Goal: Communication & Community: Answer question/provide support

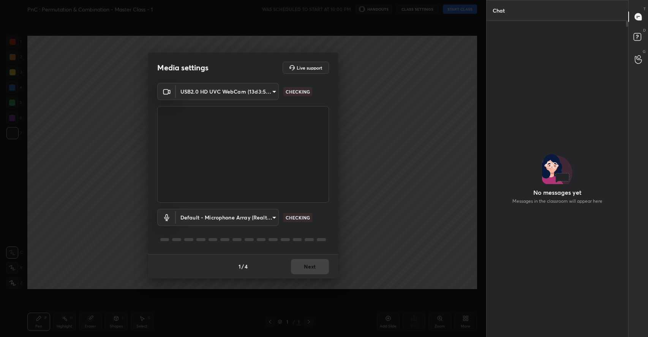
scroll to position [295, 140]
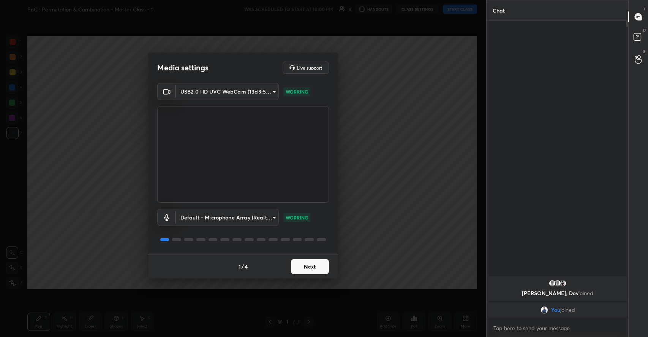
click at [309, 265] on button "Next" at bounding box center [310, 266] width 38 height 15
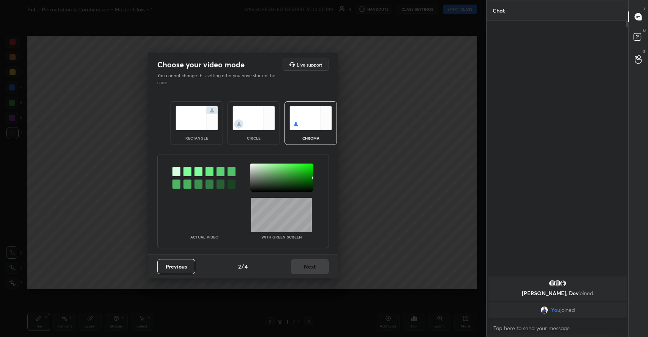
click at [302, 119] on img at bounding box center [310, 118] width 43 height 24
click at [210, 116] on img at bounding box center [197, 118] width 43 height 24
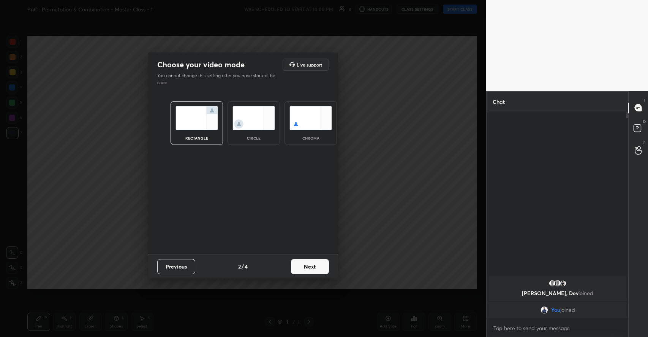
scroll to position [222, 140]
click at [304, 262] on button "Next" at bounding box center [310, 266] width 38 height 15
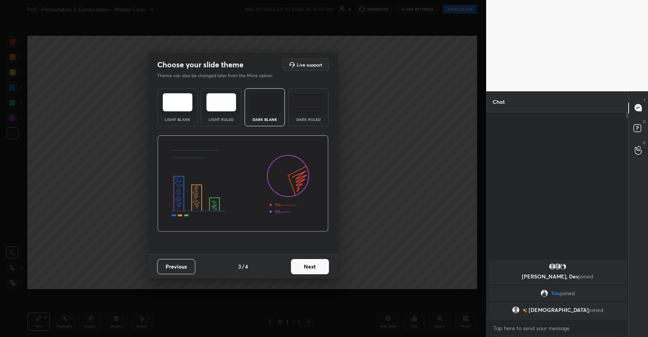
click at [307, 269] on button "Next" at bounding box center [310, 266] width 38 height 15
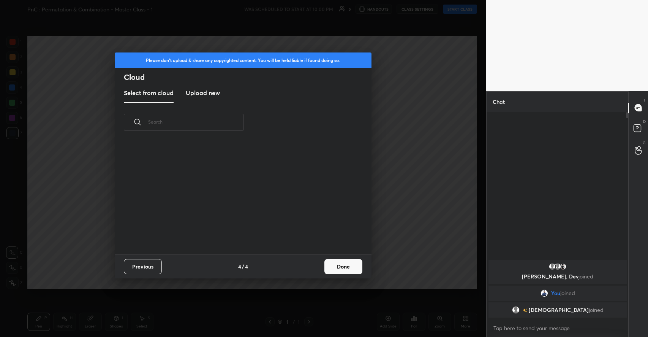
scroll to position [112, 244]
click at [350, 266] on button "Done" at bounding box center [343, 266] width 38 height 15
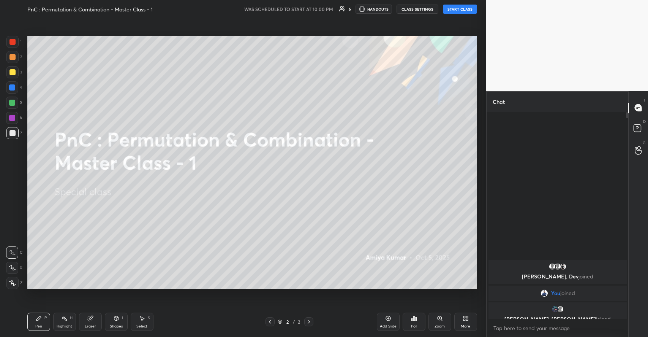
click at [459, 9] on button "START CLASS" at bounding box center [460, 9] width 34 height 9
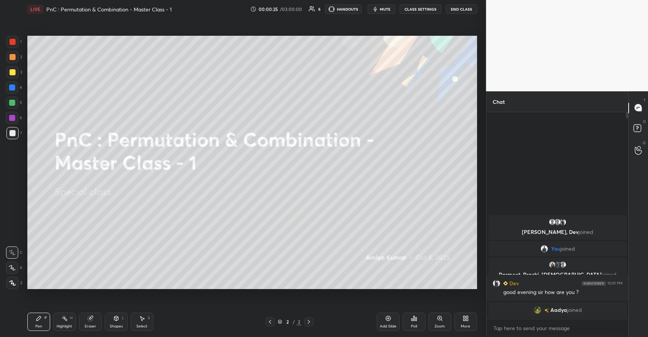
click at [118, 326] on div "Shapes" at bounding box center [116, 326] width 13 height 4
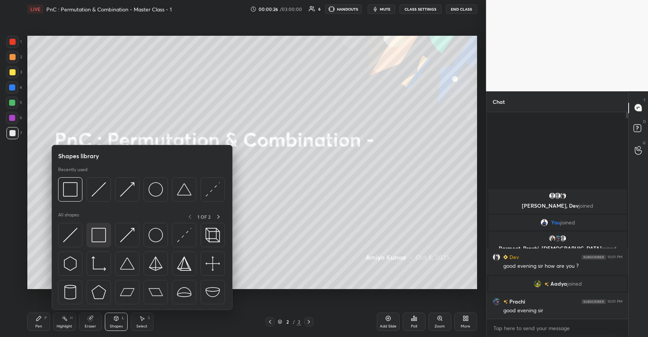
click at [102, 239] on img at bounding box center [99, 235] width 14 height 14
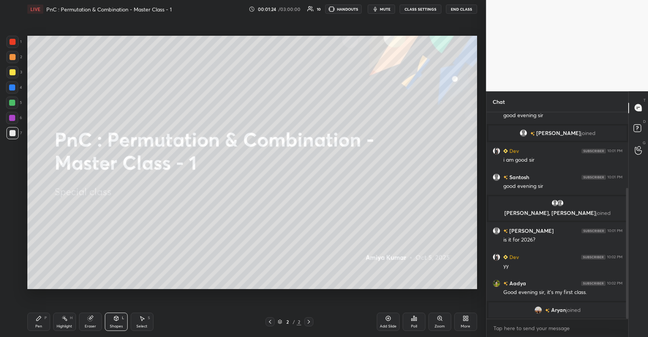
scroll to position [129, 0]
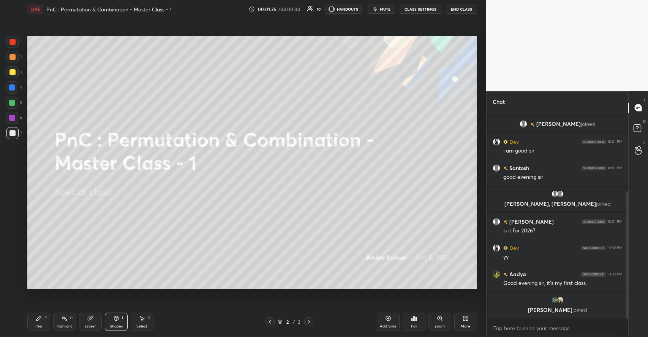
click at [41, 318] on icon at bounding box center [39, 318] width 6 height 6
click at [16, 72] on div at bounding box center [12, 72] width 12 height 12
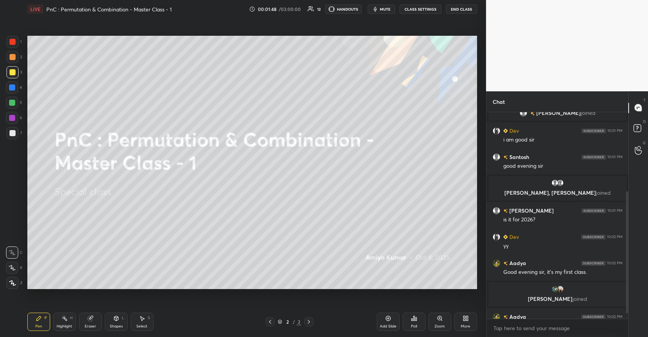
scroll to position [144, 0]
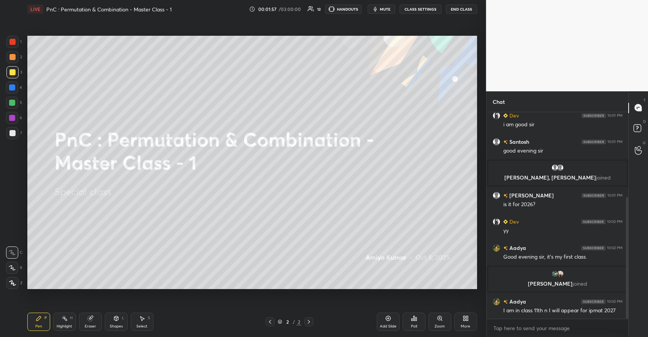
click at [117, 317] on icon at bounding box center [116, 317] width 4 height 1
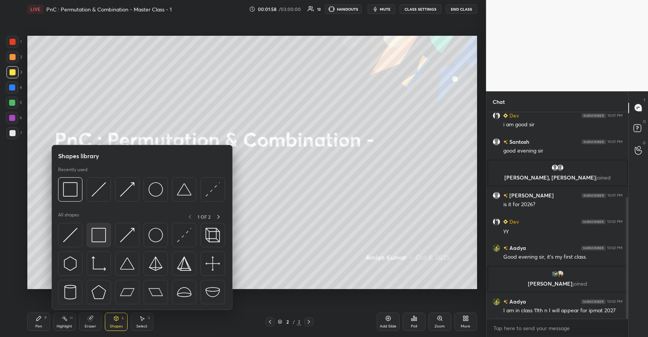
click at [102, 239] on img at bounding box center [99, 235] width 14 height 14
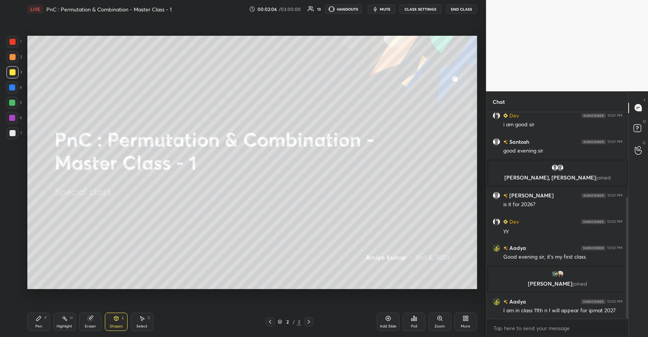
scroll to position [162, 0]
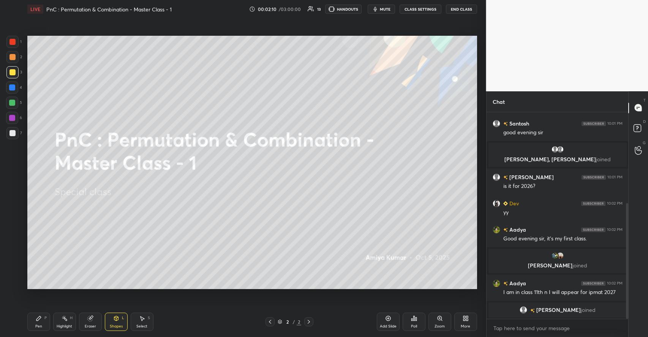
click at [41, 316] on icon at bounding box center [39, 318] width 6 height 6
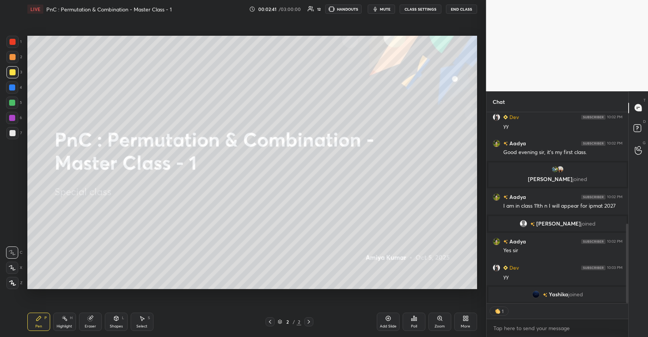
scroll to position [253, 0]
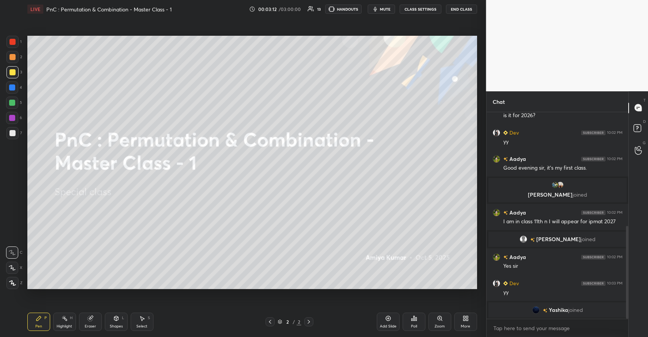
click at [468, 319] on icon at bounding box center [467, 319] width 2 height 2
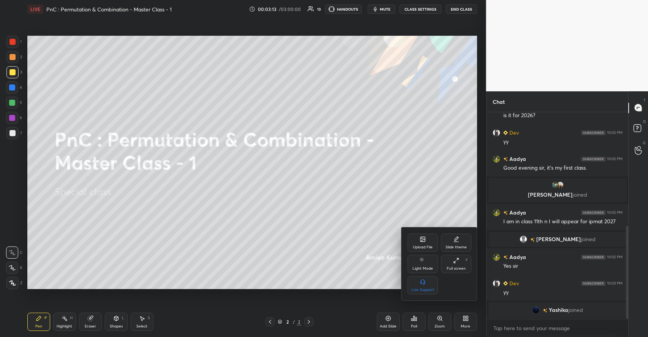
click at [419, 245] on div "Upload File" at bounding box center [423, 247] width 20 height 4
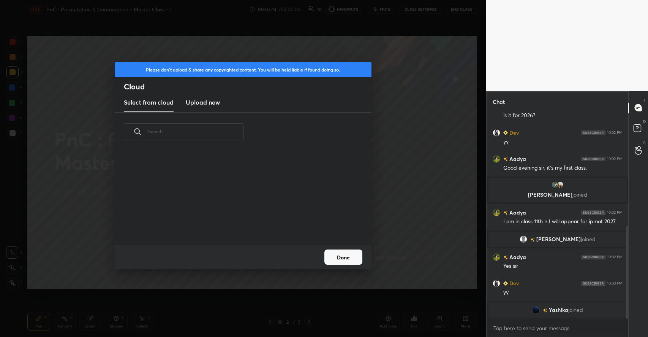
scroll to position [93, 244]
click at [210, 100] on h3 "Upload new" at bounding box center [203, 102] width 34 height 9
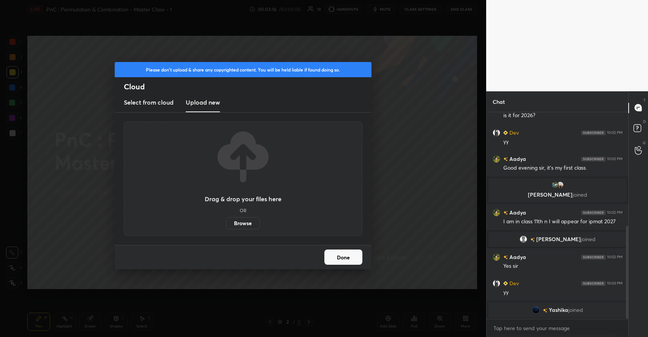
click at [246, 223] on label "Browse" at bounding box center [243, 223] width 34 height 12
click at [226, 223] on input "Browse" at bounding box center [226, 223] width 0 height 12
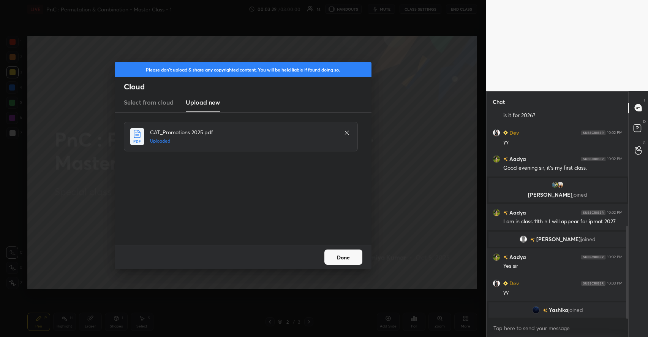
click at [348, 253] on button "Done" at bounding box center [343, 256] width 38 height 15
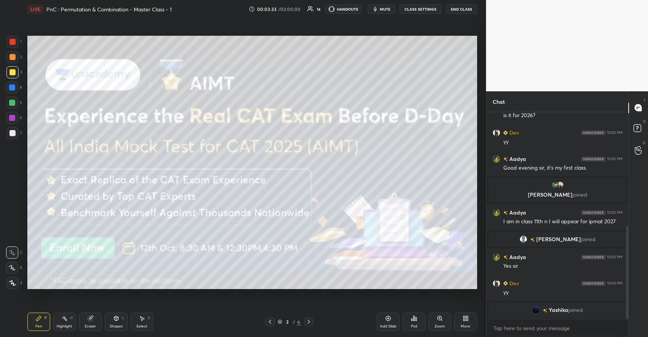
click at [114, 321] on icon at bounding box center [116, 318] width 6 height 6
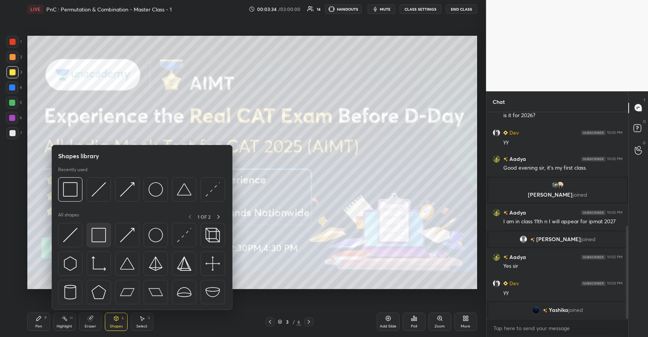
click at [104, 237] on img at bounding box center [99, 235] width 14 height 14
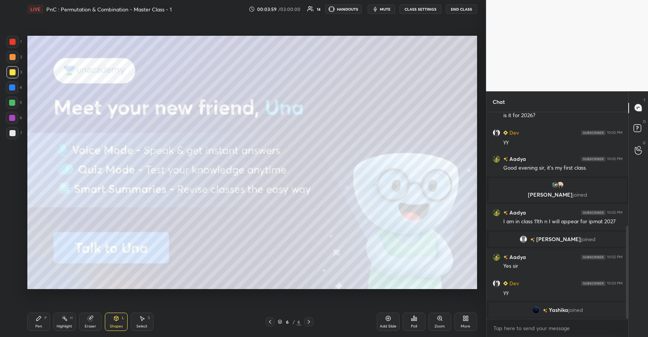
click at [47, 320] on div "Pen P" at bounding box center [38, 321] width 23 height 18
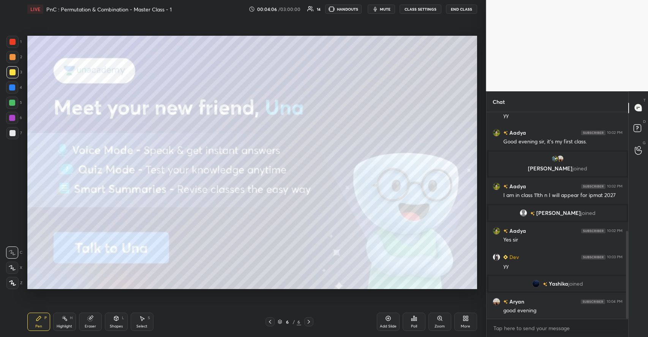
click at [388, 324] on div "Add Slide" at bounding box center [388, 326] width 17 height 4
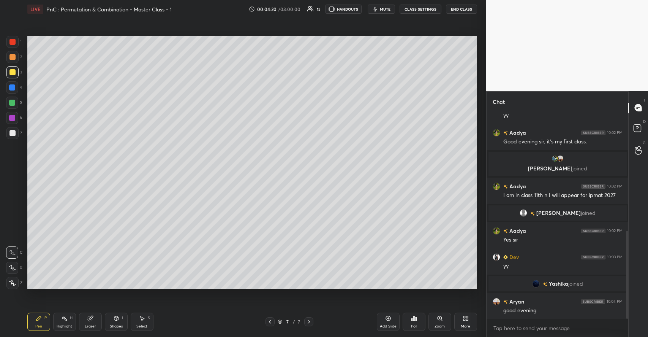
scroll to position [297, 0]
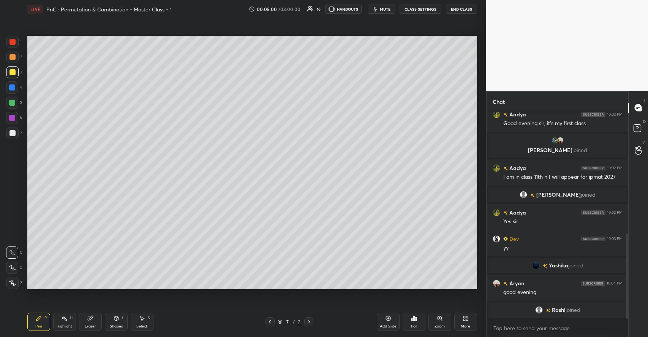
click at [115, 321] on icon at bounding box center [116, 318] width 6 height 6
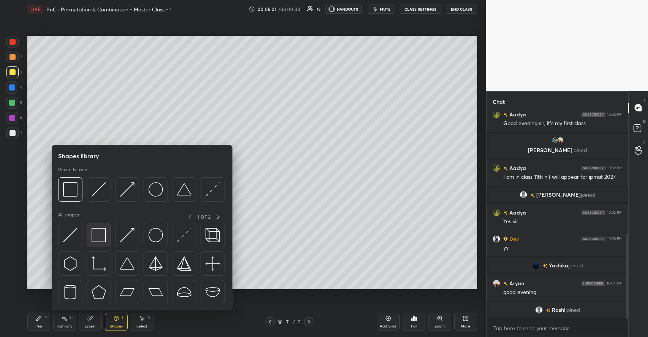
click at [101, 239] on img at bounding box center [99, 235] width 14 height 14
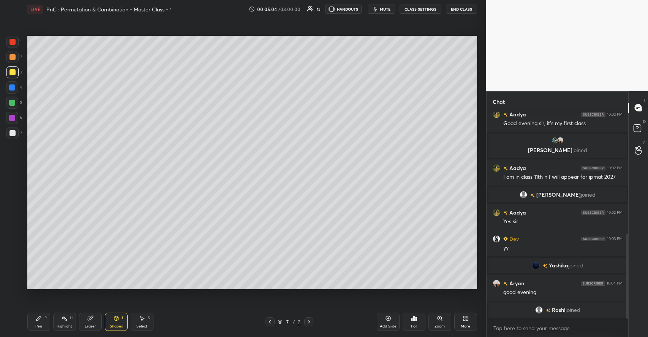
click at [40, 321] on icon at bounding box center [39, 318] width 6 height 6
click at [14, 103] on div at bounding box center [12, 103] width 6 height 6
click at [116, 315] on icon at bounding box center [116, 318] width 6 height 6
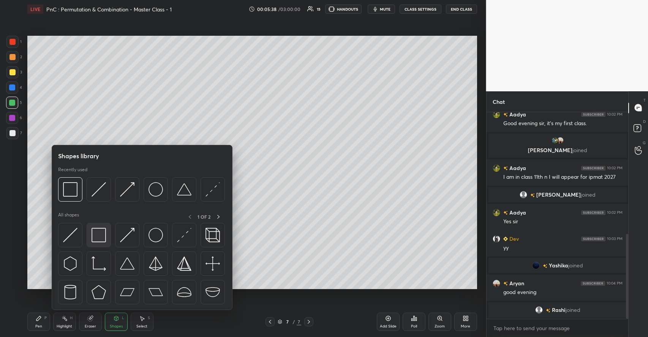
click at [104, 236] on img at bounding box center [99, 235] width 14 height 14
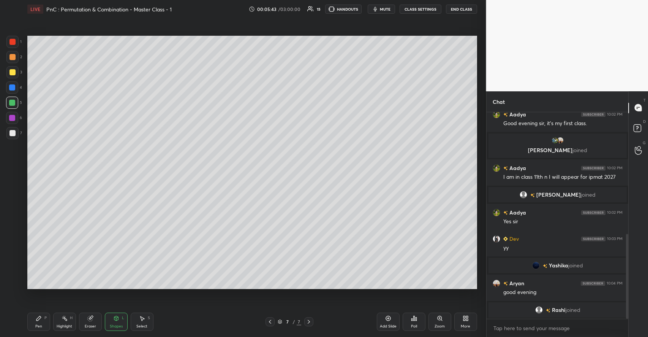
click at [40, 316] on icon at bounding box center [38, 318] width 5 height 5
click at [13, 281] on icon at bounding box center [12, 282] width 7 height 5
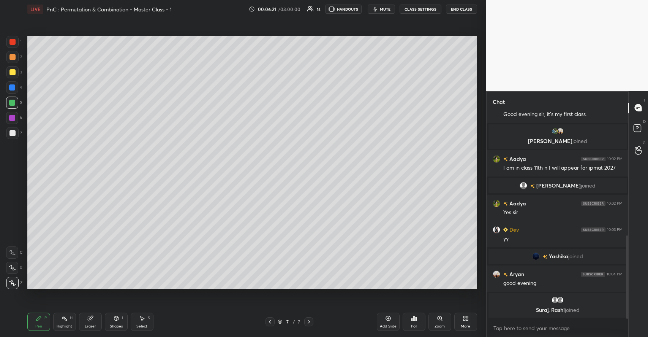
click at [111, 322] on div "Shapes L" at bounding box center [116, 321] width 23 height 18
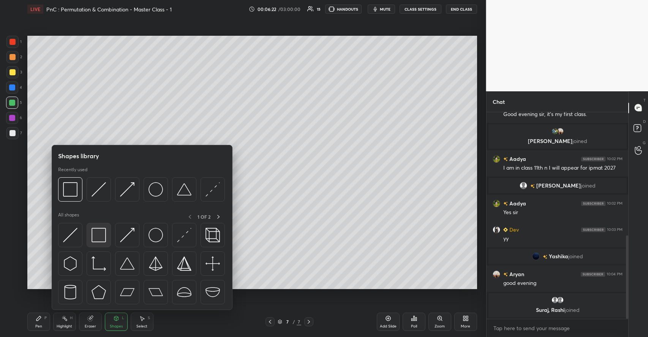
click at [99, 238] on img at bounding box center [99, 235] width 14 height 14
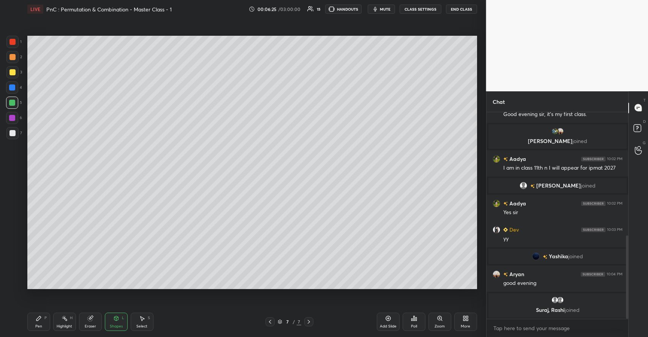
click at [41, 314] on div "Pen P" at bounding box center [38, 321] width 23 height 18
click at [14, 74] on div at bounding box center [12, 72] width 6 height 6
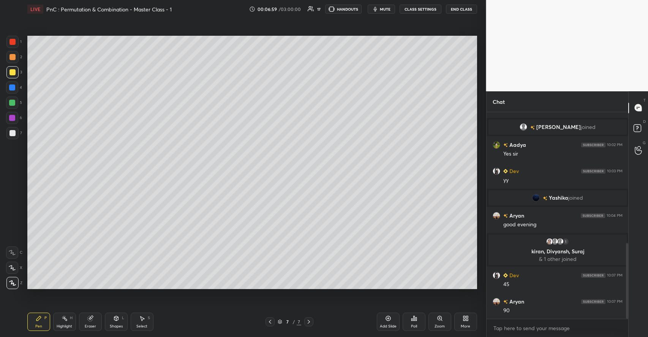
scroll to position [383, 0]
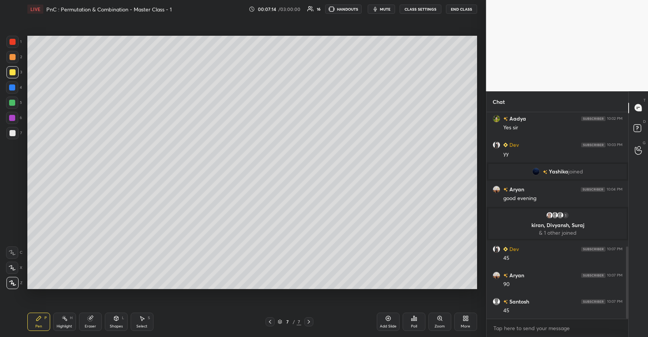
click at [116, 320] on icon at bounding box center [116, 318] width 4 height 5
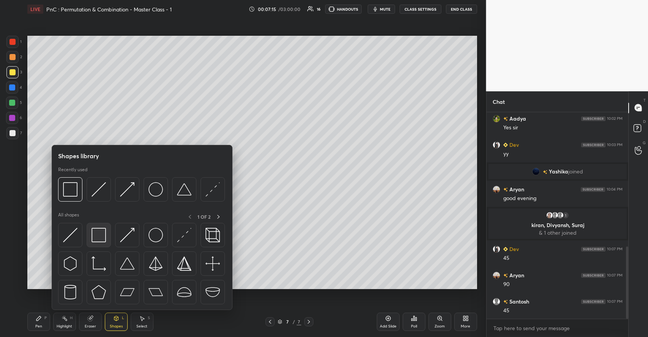
click at [103, 236] on img at bounding box center [99, 235] width 14 height 14
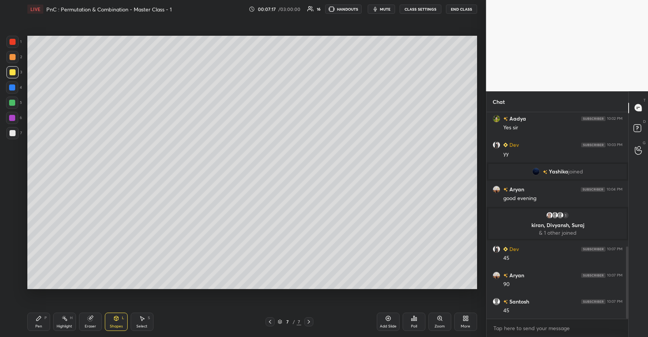
click at [49, 319] on div "Pen P" at bounding box center [38, 321] width 23 height 18
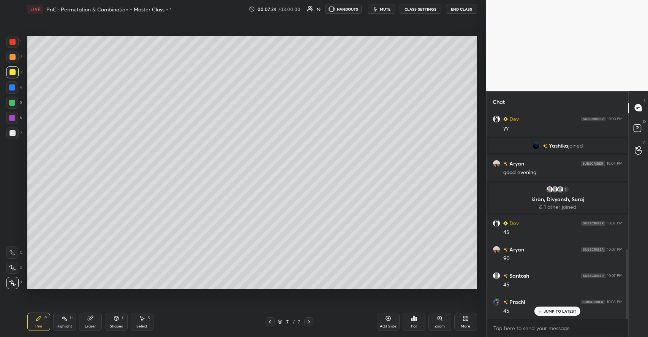
click at [17, 56] on div at bounding box center [12, 57] width 12 height 12
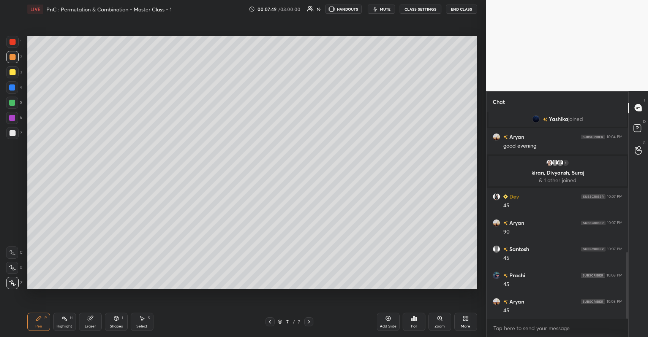
click at [111, 321] on div "Shapes L" at bounding box center [116, 321] width 23 height 18
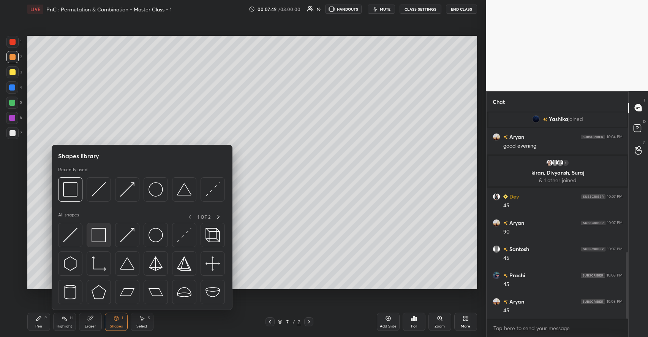
click at [98, 240] on img at bounding box center [99, 235] width 14 height 14
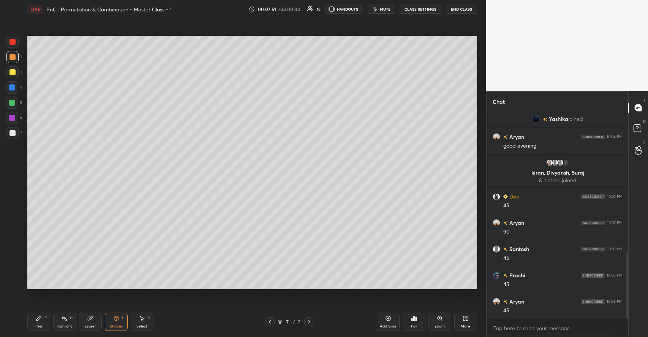
click at [16, 132] on div at bounding box center [12, 133] width 12 height 12
click at [41, 319] on icon at bounding box center [39, 318] width 6 height 6
click at [12, 59] on div at bounding box center [12, 57] width 6 height 6
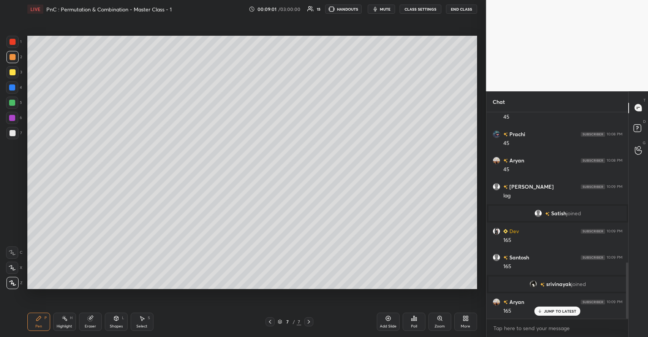
scroll to position [578, 0]
click at [11, 102] on div at bounding box center [12, 103] width 6 height 6
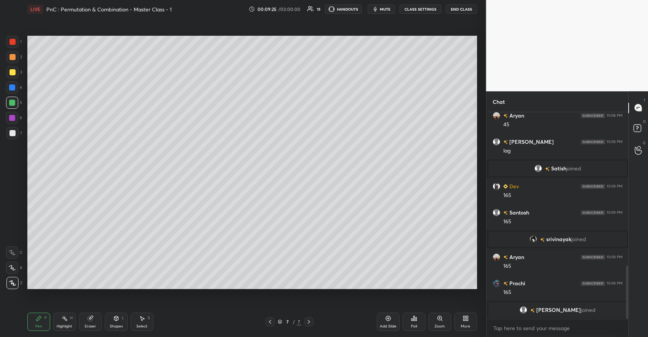
scroll to position [577, 0]
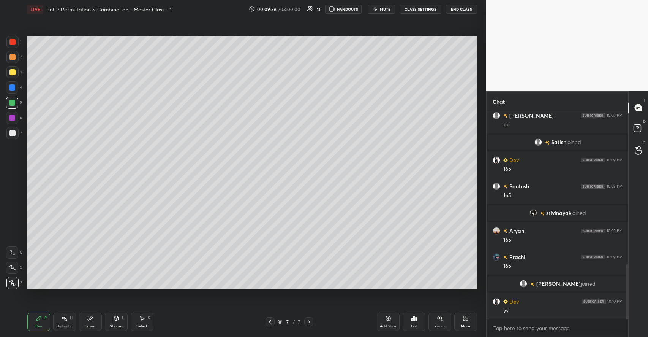
click at [15, 133] on div at bounding box center [12, 133] width 12 height 12
click at [13, 100] on div at bounding box center [12, 103] width 6 height 6
click at [11, 131] on div at bounding box center [12, 133] width 6 height 6
click at [119, 316] on icon at bounding box center [116, 318] width 6 height 6
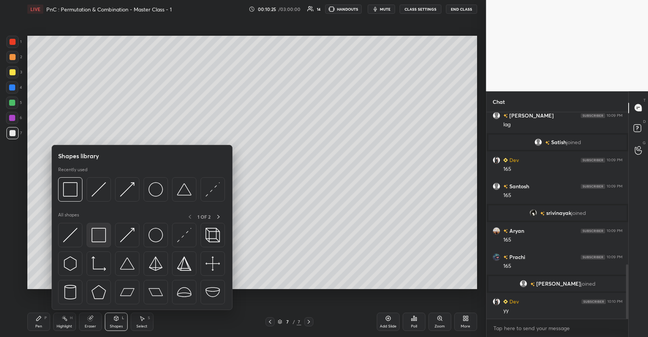
click at [104, 237] on img at bounding box center [99, 235] width 14 height 14
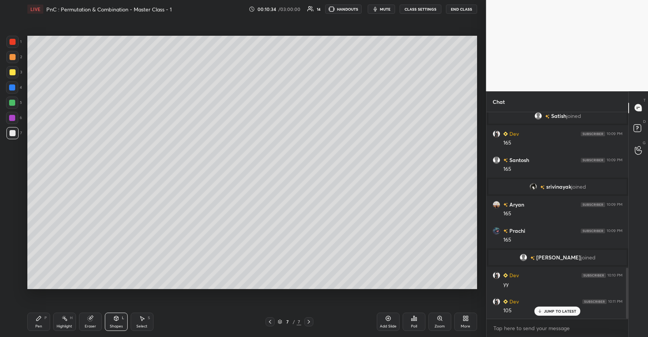
scroll to position [629, 0]
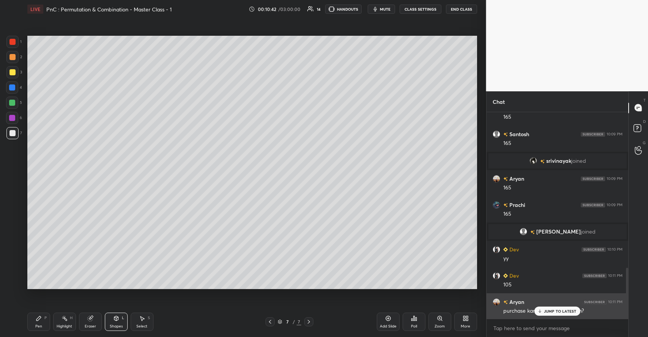
click at [567, 312] on p "JUMP TO LATEST" at bounding box center [560, 310] width 33 height 5
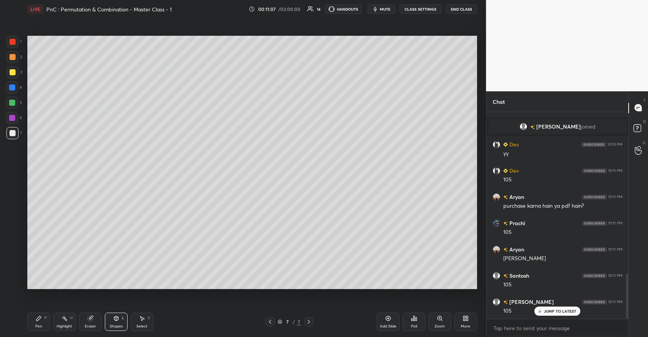
scroll to position [3, 3]
click at [13, 73] on div at bounding box center [12, 72] width 6 height 6
click at [36, 320] on icon at bounding box center [38, 318] width 5 height 5
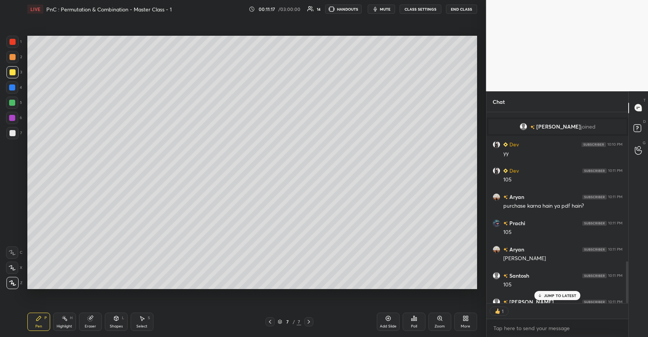
type textarea "x"
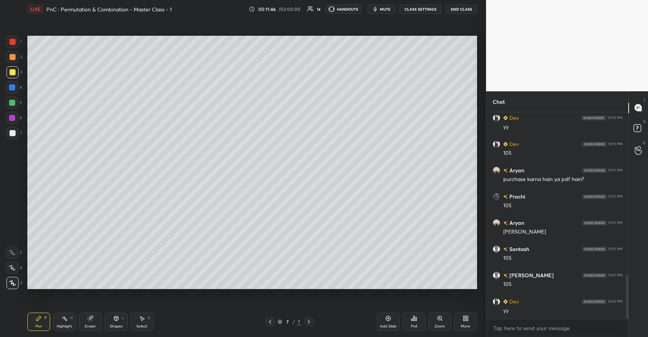
click at [385, 319] on icon at bounding box center [388, 318] width 6 height 6
click at [14, 59] on div at bounding box center [12, 57] width 6 height 6
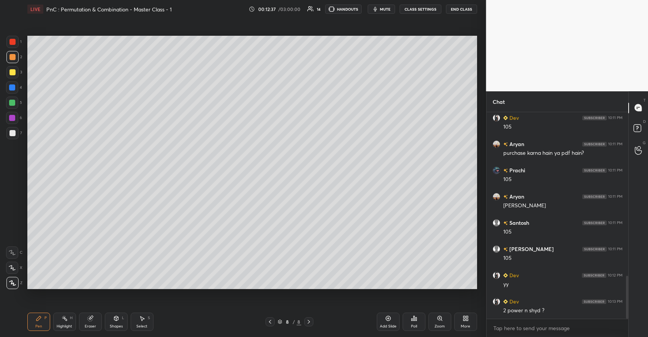
click at [13, 102] on div at bounding box center [12, 103] width 6 height 6
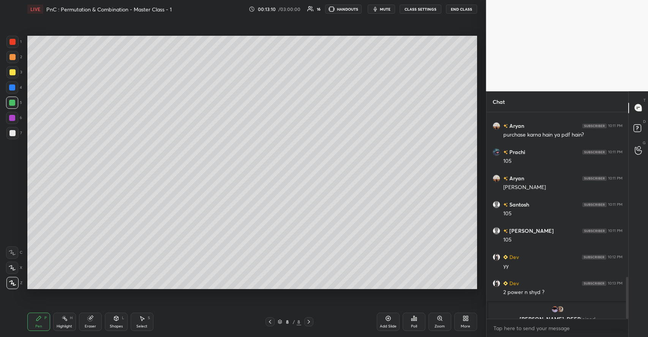
scroll to position [814, 0]
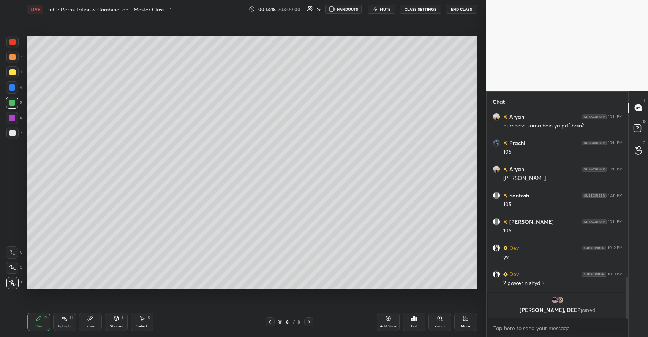
click at [14, 74] on div at bounding box center [12, 72] width 6 height 6
click at [117, 319] on icon at bounding box center [116, 318] width 4 height 5
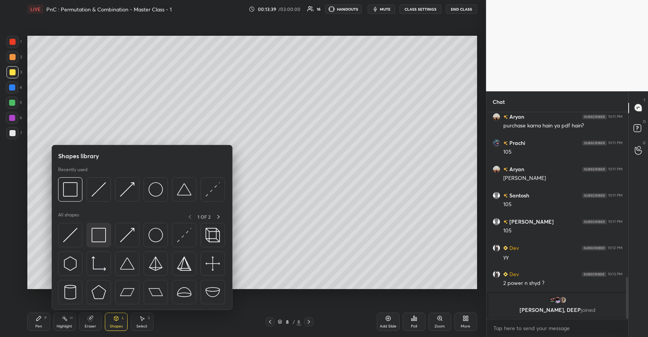
click at [98, 237] on img at bounding box center [99, 235] width 14 height 14
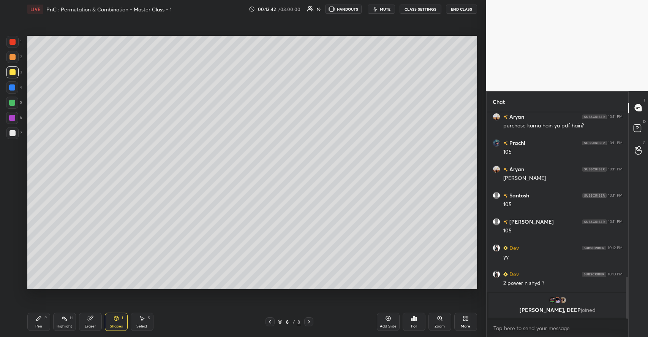
click at [41, 318] on icon at bounding box center [39, 318] width 6 height 6
click at [13, 60] on div at bounding box center [12, 57] width 12 height 12
click at [117, 320] on icon at bounding box center [116, 318] width 4 height 5
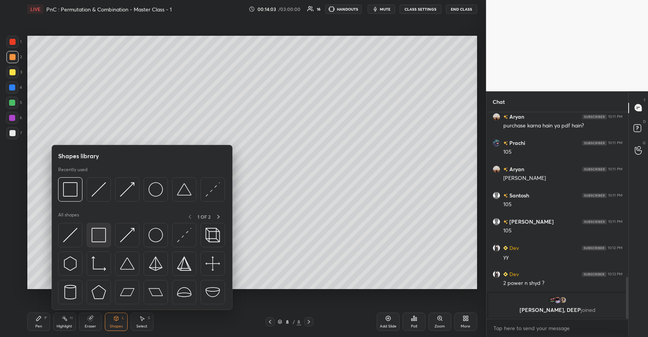
click at [101, 238] on img at bounding box center [99, 235] width 14 height 14
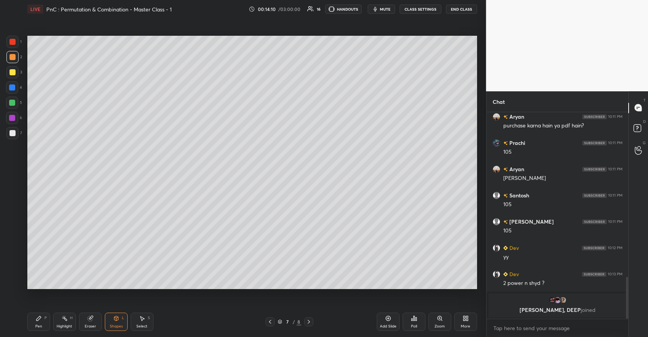
click at [41, 326] on div "Pen" at bounding box center [38, 326] width 7 height 4
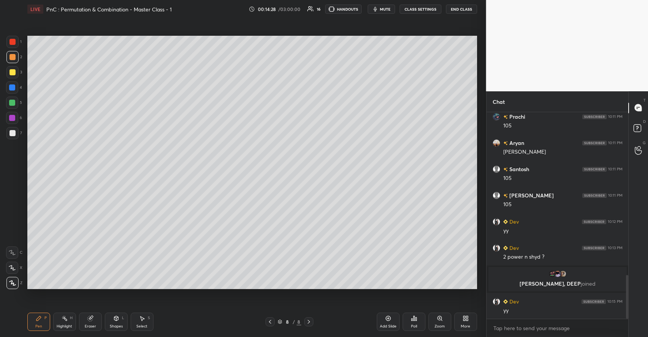
scroll to position [770, 0]
click at [13, 72] on div at bounding box center [12, 72] width 6 height 6
click at [381, 323] on div "Add Slide" at bounding box center [388, 321] width 23 height 18
click at [16, 58] on div at bounding box center [12, 57] width 12 height 12
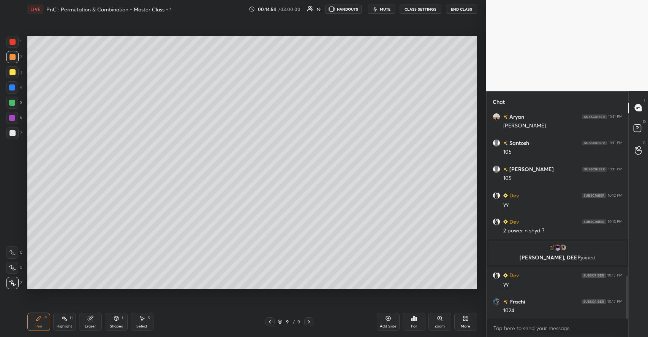
click at [85, 320] on div "Eraser" at bounding box center [90, 321] width 23 height 18
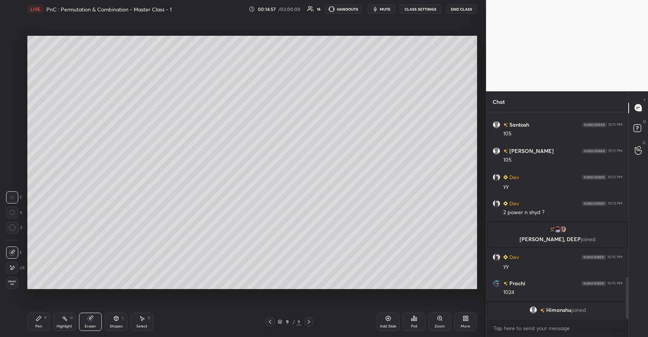
click at [41, 318] on icon at bounding box center [39, 318] width 6 height 6
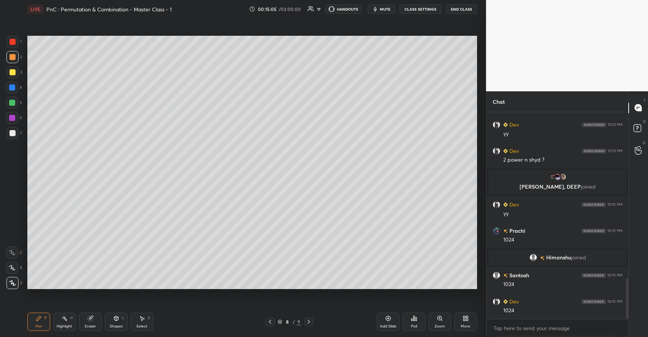
scroll to position [878, 0]
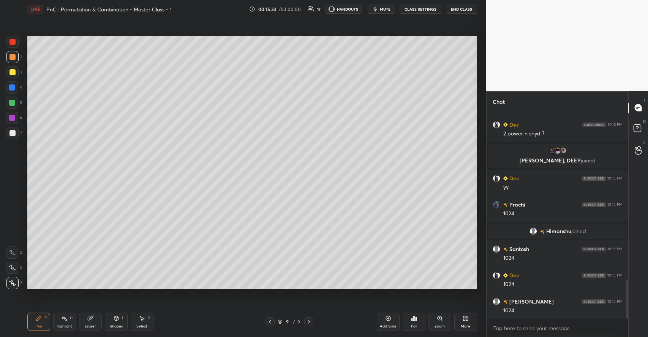
click at [14, 101] on div at bounding box center [12, 103] width 6 height 6
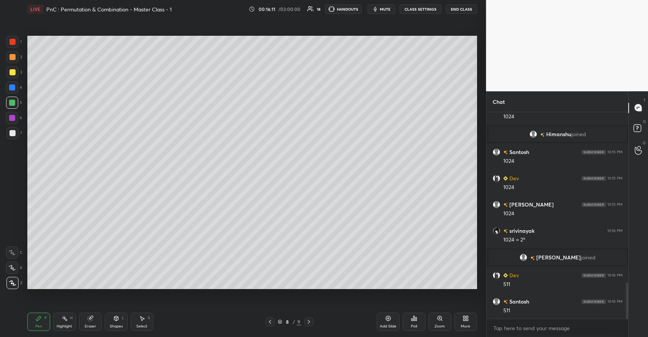
scroll to position [974, 0]
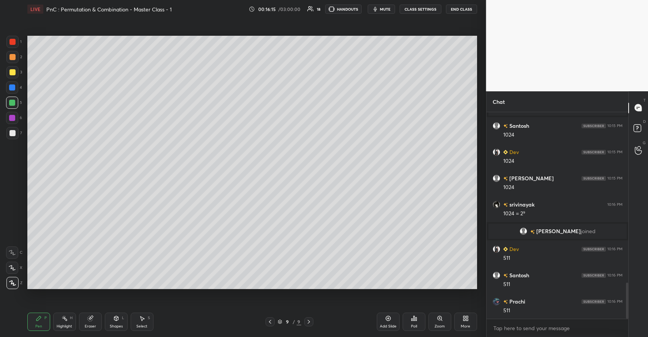
click at [12, 56] on div at bounding box center [12, 57] width 6 height 6
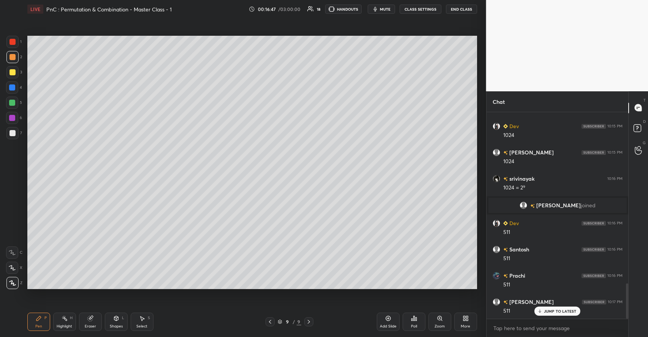
scroll to position [1027, 0]
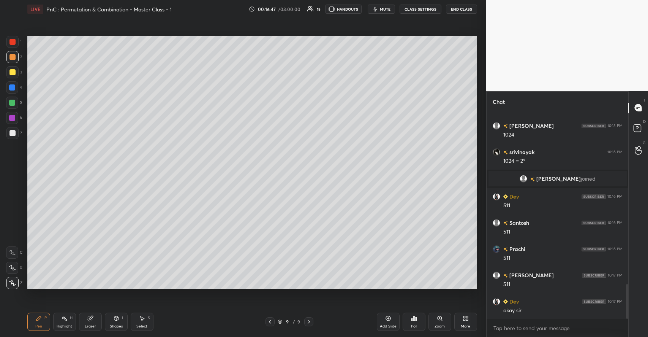
click at [141, 318] on icon at bounding box center [142, 318] width 6 height 6
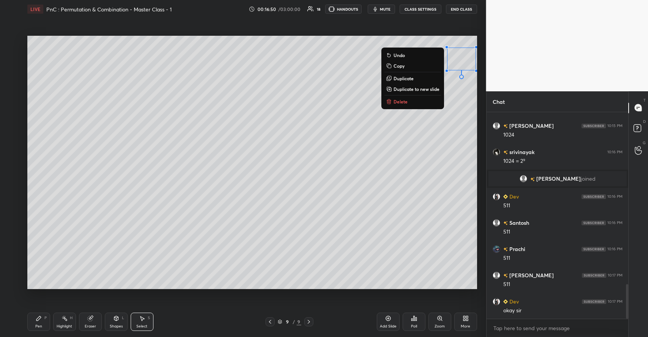
click at [394, 101] on p "Delete" at bounding box center [401, 101] width 14 height 6
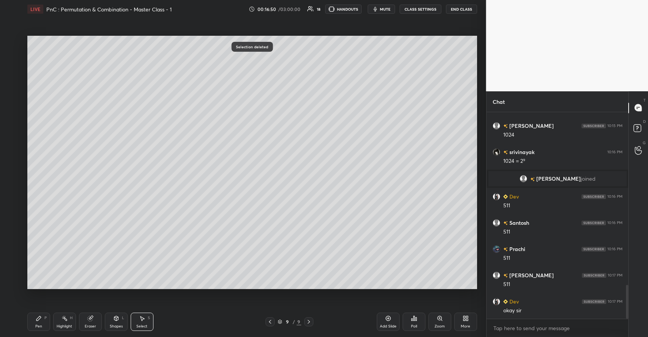
scroll to position [1053, 0]
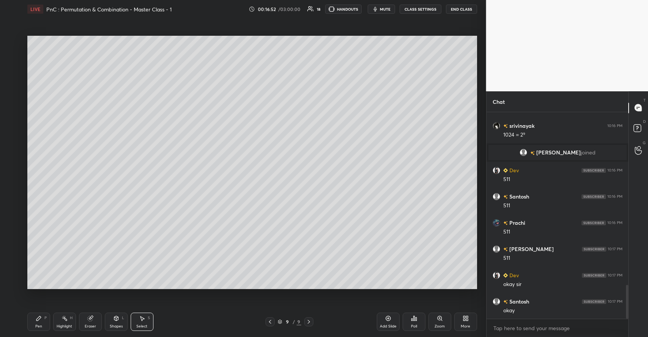
click at [38, 316] on icon at bounding box center [39, 318] width 6 height 6
click at [144, 320] on icon at bounding box center [142, 318] width 6 height 6
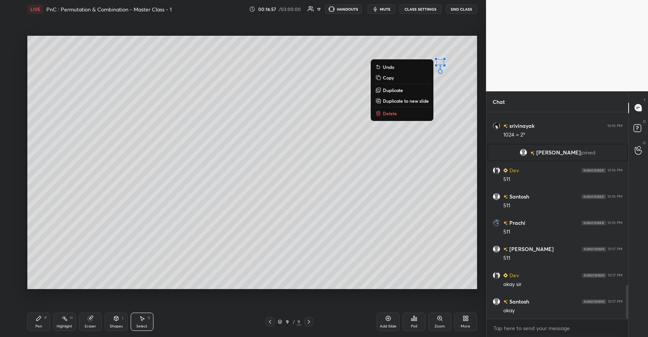
click at [390, 113] on p "Delete" at bounding box center [390, 113] width 14 height 6
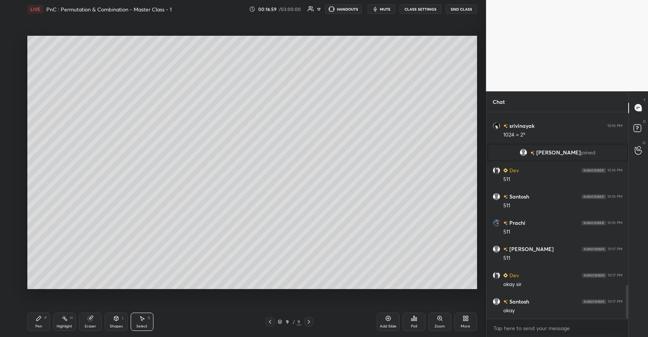
click at [40, 318] on icon at bounding box center [38, 318] width 5 height 5
click at [14, 133] on div at bounding box center [12, 133] width 6 height 6
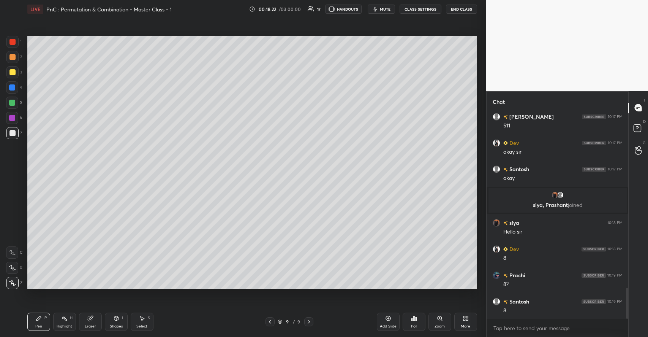
scroll to position [1176, 0]
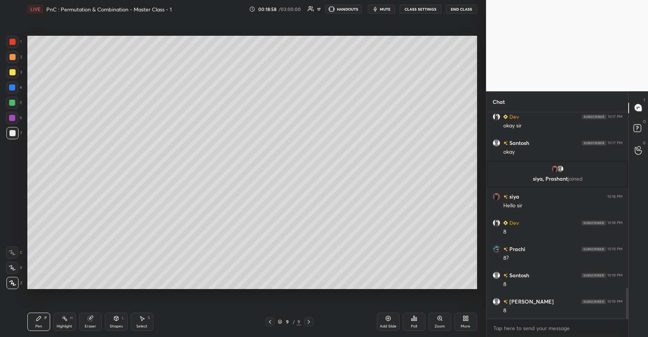
click at [14, 74] on div at bounding box center [12, 72] width 6 height 6
click at [91, 317] on icon at bounding box center [91, 317] width 4 height 4
click at [44, 320] on div "Pen P" at bounding box center [38, 321] width 23 height 18
click at [13, 101] on div at bounding box center [12, 103] width 6 height 6
click at [115, 322] on div "Shapes L" at bounding box center [116, 321] width 23 height 18
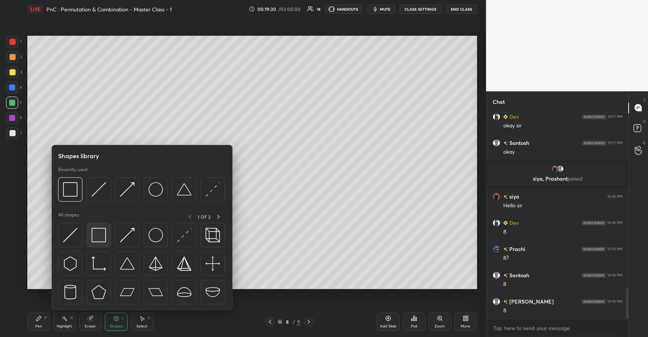
click at [96, 230] on img at bounding box center [99, 235] width 14 height 14
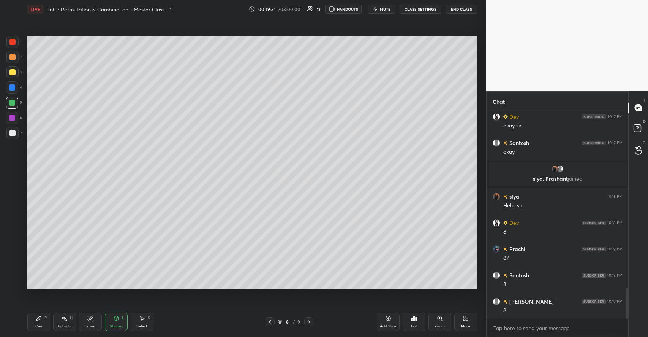
click at [13, 73] on div at bounding box center [12, 72] width 6 height 6
click at [36, 318] on icon at bounding box center [38, 318] width 5 height 5
click at [390, 320] on icon at bounding box center [388, 318] width 5 height 5
click at [12, 59] on div at bounding box center [12, 57] width 6 height 6
click at [16, 70] on div at bounding box center [12, 72] width 12 height 12
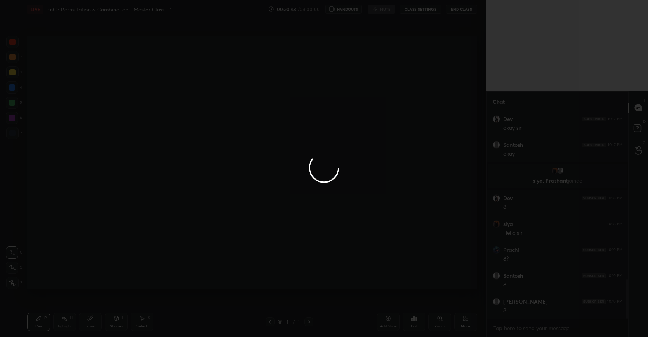
scroll to position [37703, 37536]
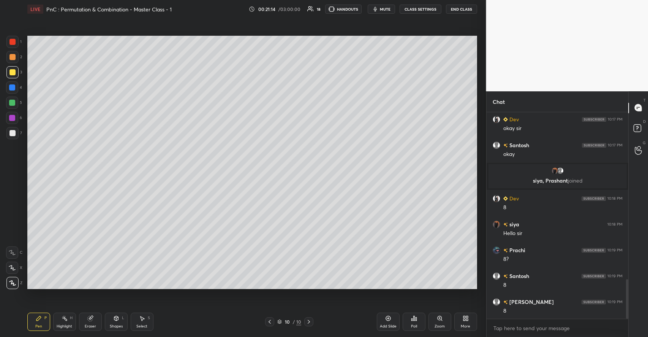
click at [90, 319] on icon at bounding box center [89, 318] width 5 height 5
click at [44, 318] on div "Pen P" at bounding box center [38, 321] width 23 height 18
click at [93, 320] on icon at bounding box center [90, 318] width 6 height 6
click at [44, 319] on div "Pen P" at bounding box center [38, 321] width 23 height 18
click at [114, 316] on icon at bounding box center [116, 318] width 6 height 6
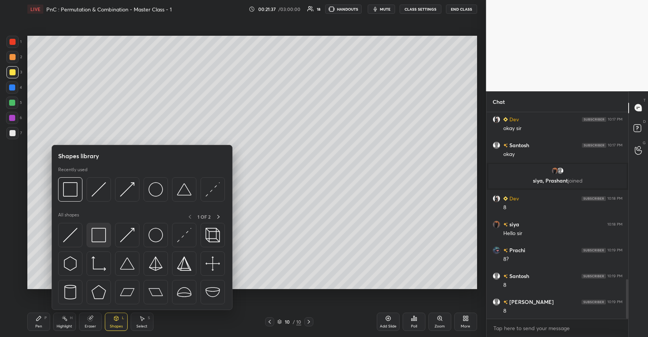
click at [103, 237] on img at bounding box center [99, 235] width 14 height 14
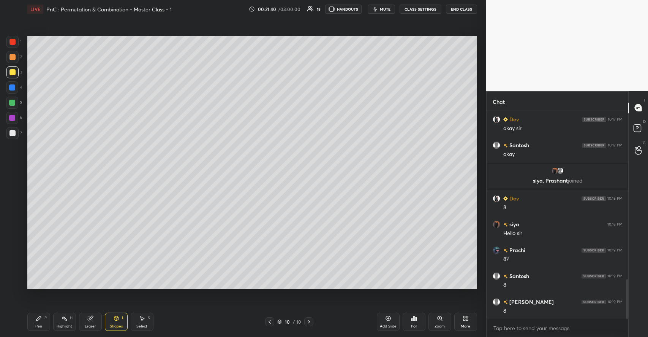
click at [59, 316] on div "Highlight H" at bounding box center [64, 321] width 23 height 18
click at [38, 316] on icon at bounding box center [39, 318] width 6 height 6
click at [15, 59] on div at bounding box center [12, 57] width 6 height 6
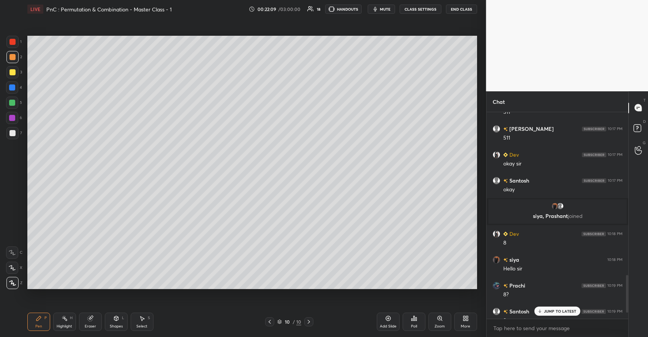
scroll to position [897, 0]
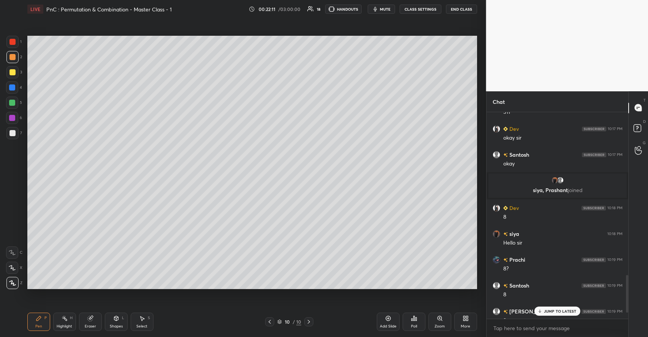
click at [547, 310] on p "JUMP TO LATEST" at bounding box center [560, 310] width 33 height 5
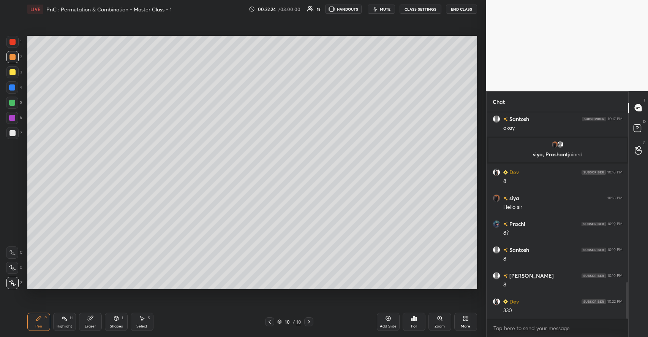
scroll to position [959, 0]
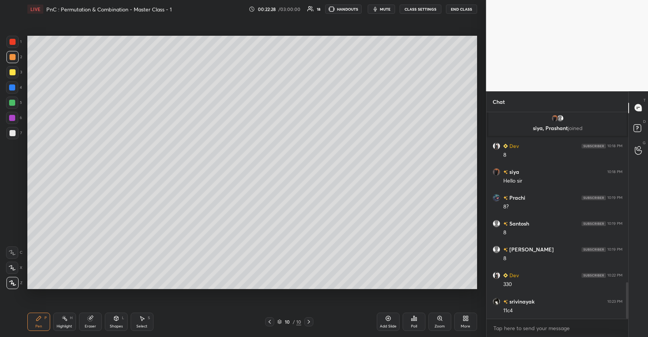
click at [14, 72] on div at bounding box center [12, 72] width 6 height 6
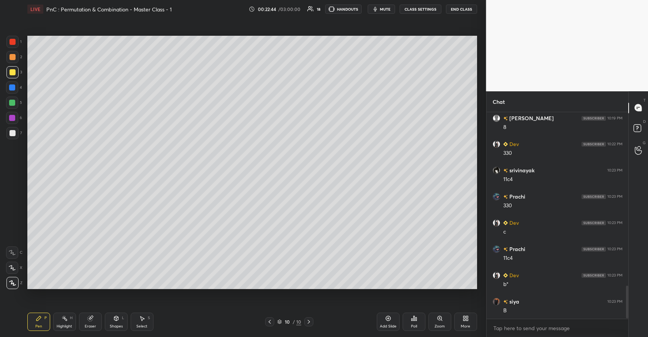
scroll to position [1115, 0]
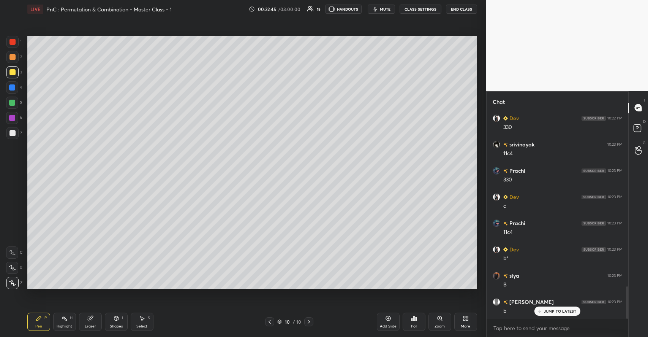
click at [110, 320] on div "Shapes L" at bounding box center [116, 321] width 23 height 18
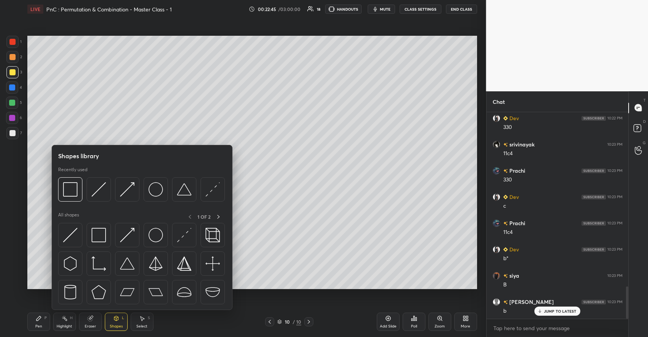
click at [91, 322] on div "Eraser" at bounding box center [90, 321] width 23 height 18
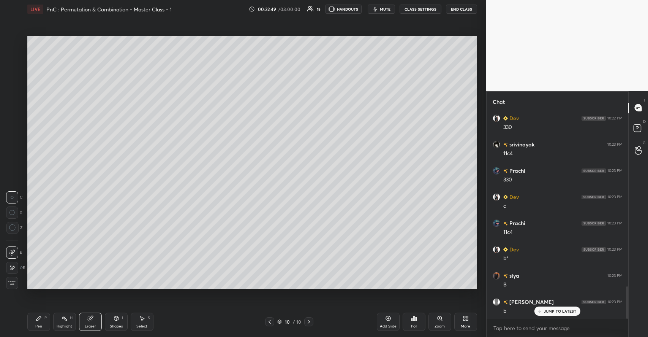
click at [48, 324] on div "Pen P" at bounding box center [38, 321] width 23 height 18
click at [12, 104] on div at bounding box center [12, 103] width 6 height 6
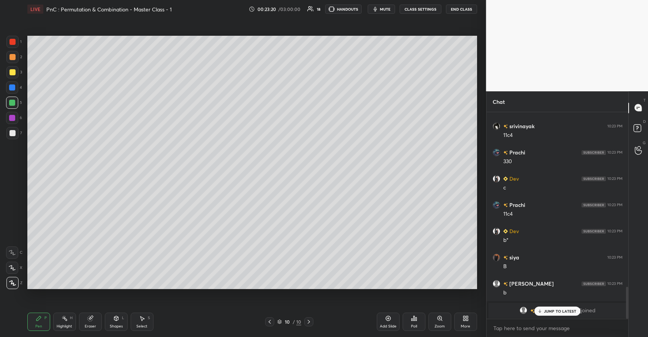
click at [568, 310] on p "JUMP TO LATEST" at bounding box center [560, 310] width 33 height 5
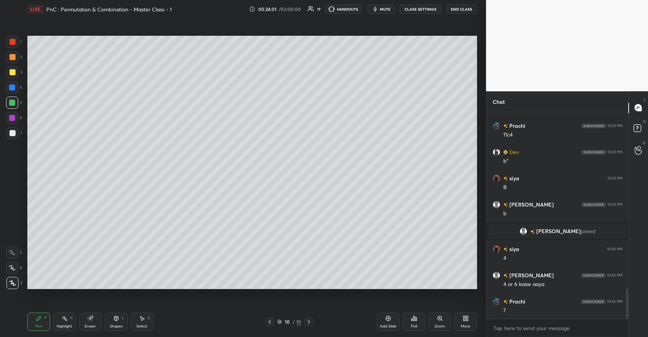
scroll to position [1239, 0]
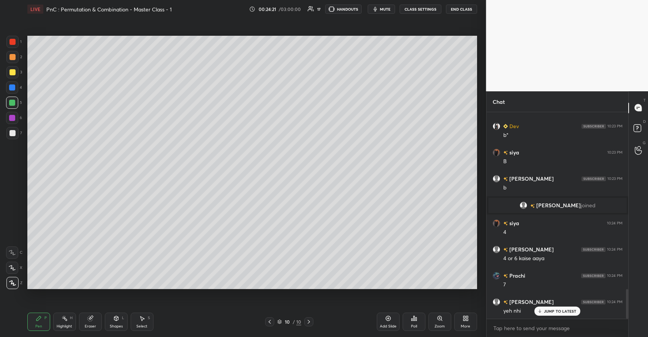
click at [113, 325] on div "Shapes" at bounding box center [116, 326] width 13 height 4
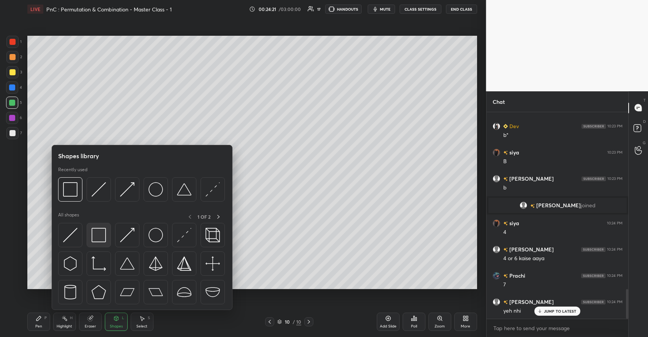
click at [102, 234] on img at bounding box center [99, 235] width 14 height 14
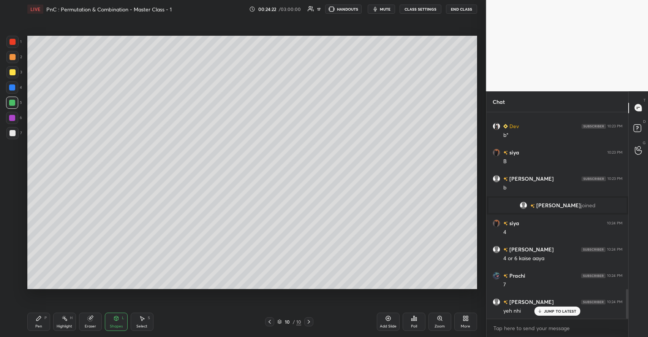
click at [11, 52] on div at bounding box center [12, 57] width 12 height 12
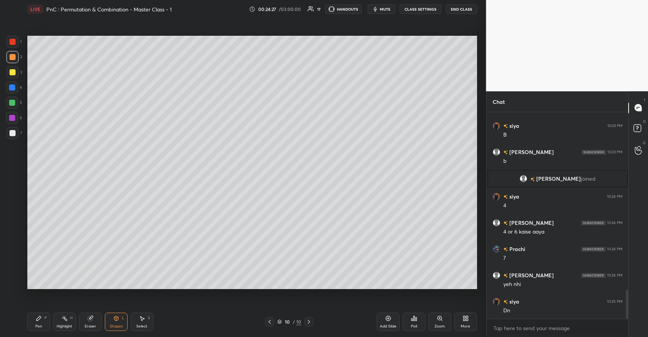
click at [41, 321] on icon at bounding box center [39, 318] width 6 height 6
click at [114, 321] on div "Shapes L" at bounding box center [116, 321] width 23 height 18
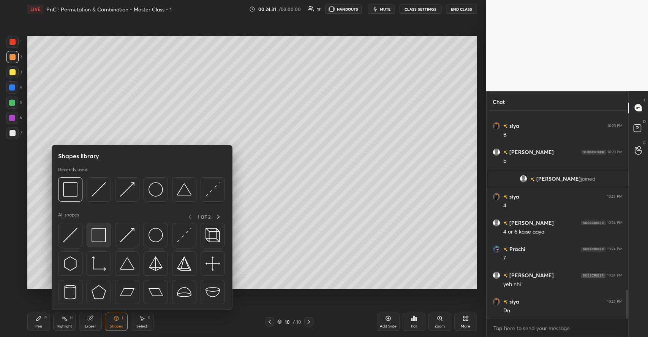
click at [99, 232] on img at bounding box center [99, 235] width 14 height 14
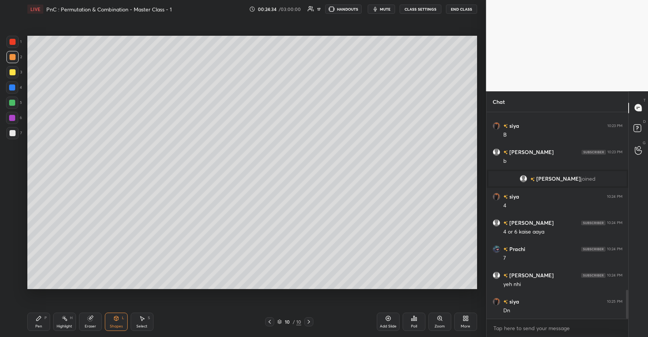
click at [47, 318] on div "Pen P" at bounding box center [38, 321] width 23 height 18
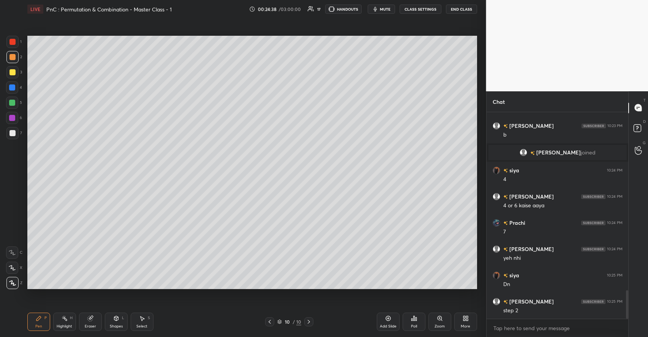
click at [107, 320] on div "Shapes L" at bounding box center [116, 321] width 23 height 18
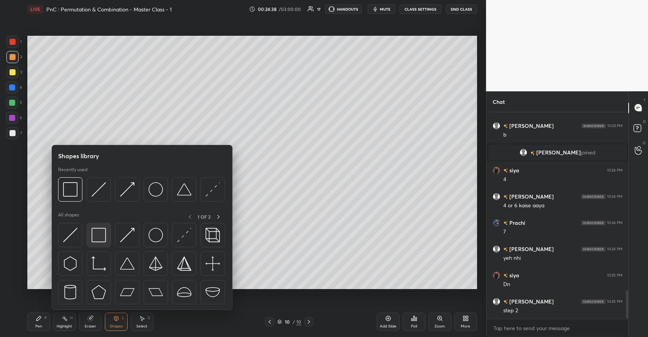
click at [100, 236] on img at bounding box center [99, 235] width 14 height 14
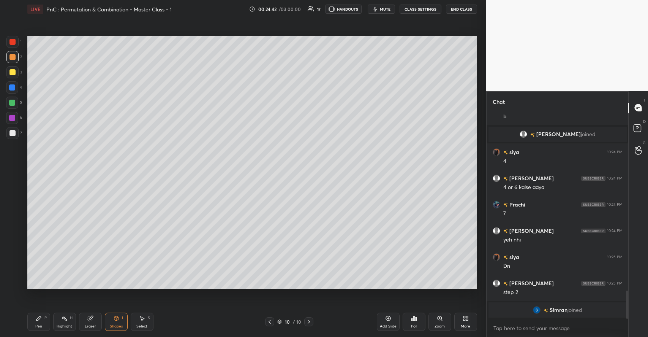
click at [41, 317] on icon at bounding box center [38, 318] width 5 height 5
click at [14, 78] on div at bounding box center [12, 72] width 12 height 12
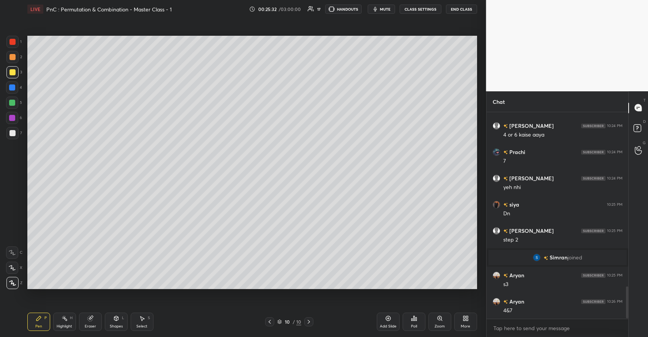
scroll to position [1147, 0]
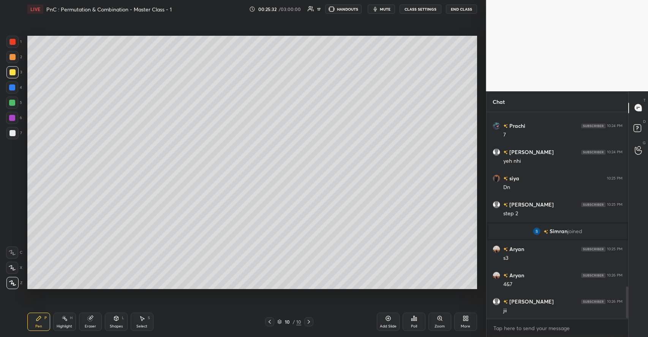
click at [387, 323] on div "Add Slide" at bounding box center [388, 321] width 23 height 18
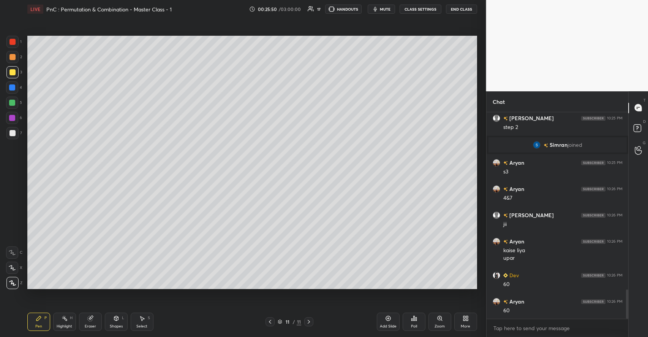
scroll to position [1260, 0]
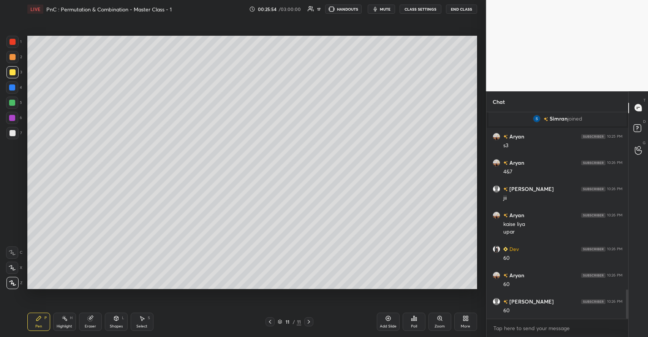
click at [12, 101] on div at bounding box center [12, 103] width 6 height 6
click at [93, 322] on div "Eraser" at bounding box center [90, 321] width 23 height 18
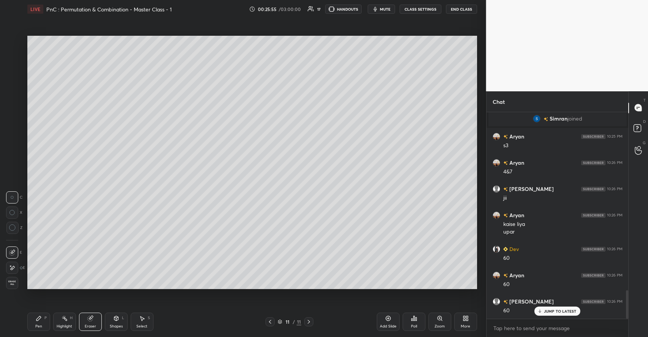
scroll to position [1286, 0]
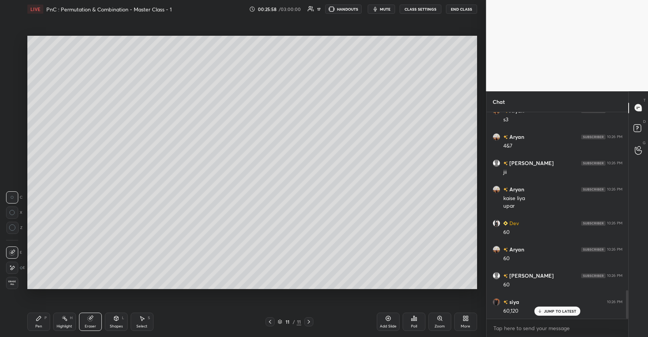
click at [43, 320] on div "Pen P" at bounding box center [38, 321] width 23 height 18
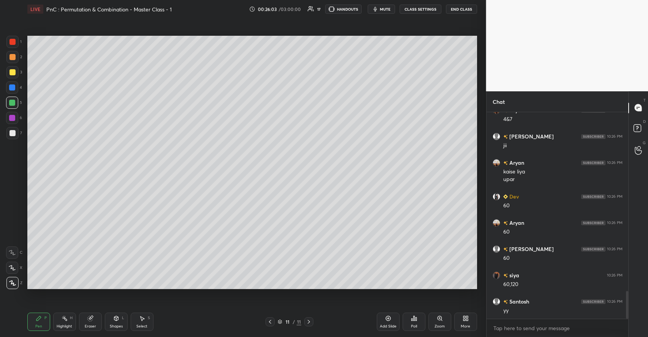
scroll to position [1338, 0]
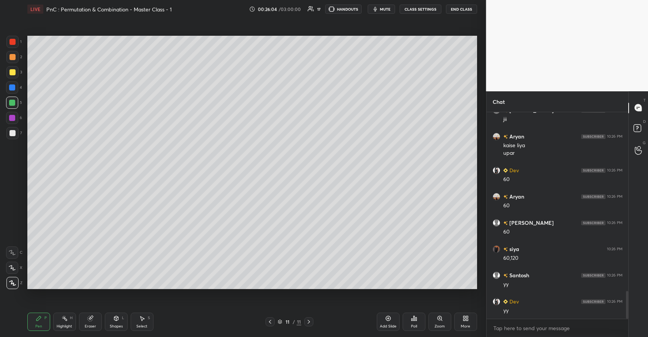
click at [91, 323] on div "Eraser" at bounding box center [90, 321] width 23 height 18
click at [41, 323] on div "Pen P" at bounding box center [38, 321] width 23 height 18
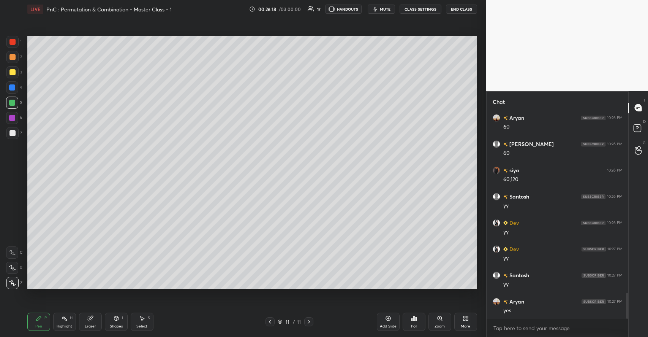
scroll to position [1443, 0]
click at [90, 316] on icon at bounding box center [89, 318] width 5 height 5
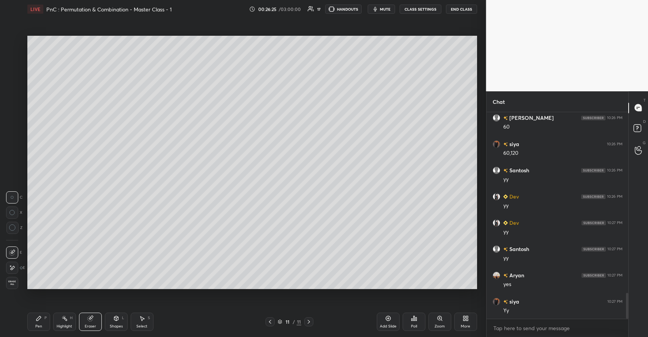
click at [41, 319] on icon at bounding box center [39, 318] width 6 height 6
click at [16, 71] on div at bounding box center [12, 72] width 12 height 12
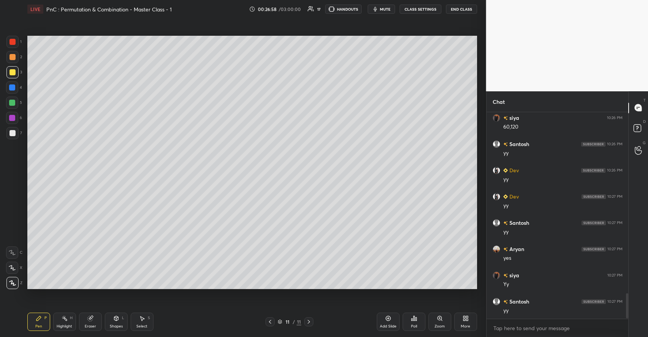
scroll to position [1495, 0]
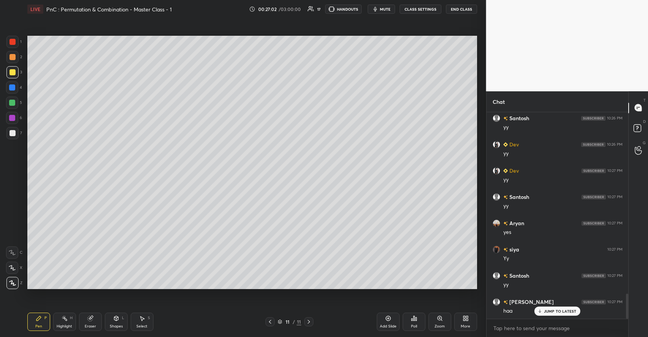
click at [15, 56] on div at bounding box center [12, 57] width 12 height 12
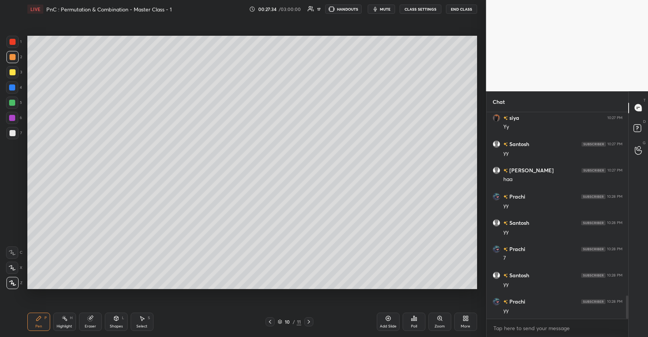
scroll to position [1653, 0]
click at [71, 318] on div "H" at bounding box center [71, 318] width 3 height 4
click at [40, 323] on div "Pen P" at bounding box center [38, 321] width 23 height 18
click at [14, 102] on div at bounding box center [12, 103] width 6 height 6
click at [308, 320] on icon at bounding box center [309, 322] width 2 height 4
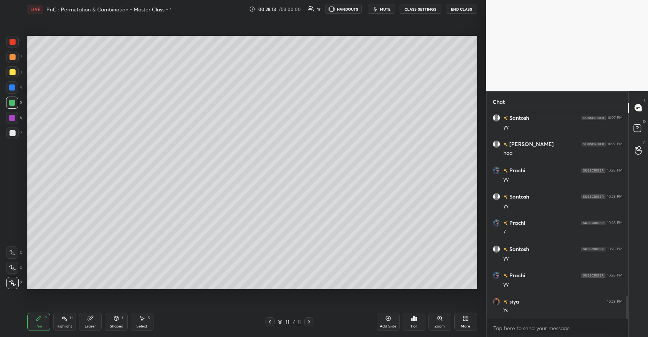
click at [144, 318] on icon at bounding box center [142, 318] width 6 height 6
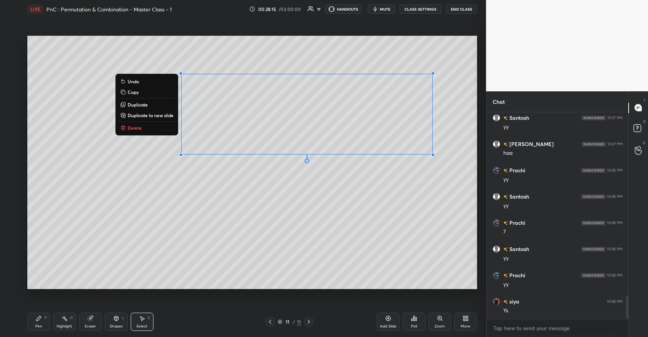
click at [130, 130] on p "Delete" at bounding box center [135, 128] width 14 height 6
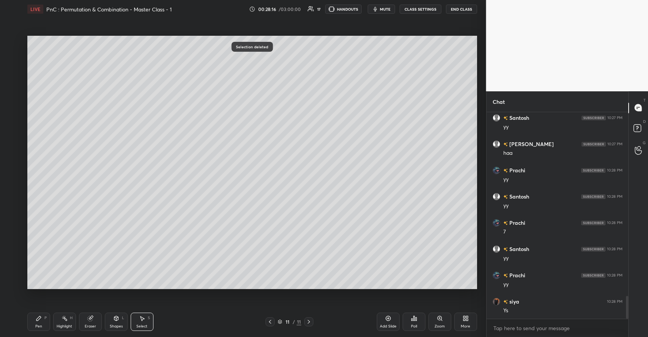
click at [40, 322] on div "Pen P" at bounding box center [38, 321] width 23 height 18
click at [13, 76] on div at bounding box center [12, 72] width 12 height 12
click at [15, 57] on div at bounding box center [12, 57] width 6 height 6
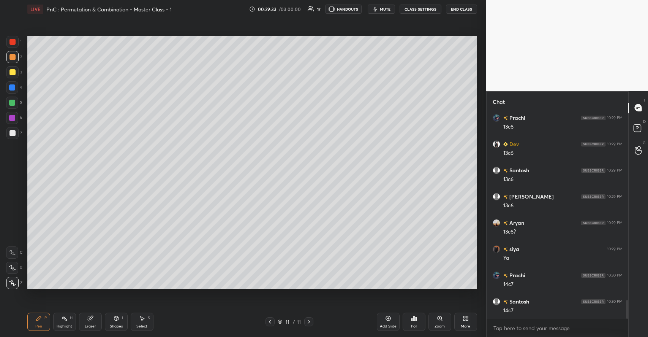
scroll to position [2124, 0]
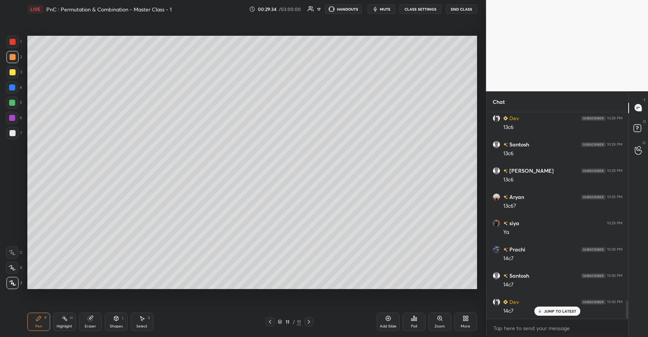
click at [13, 73] on div at bounding box center [12, 72] width 6 height 6
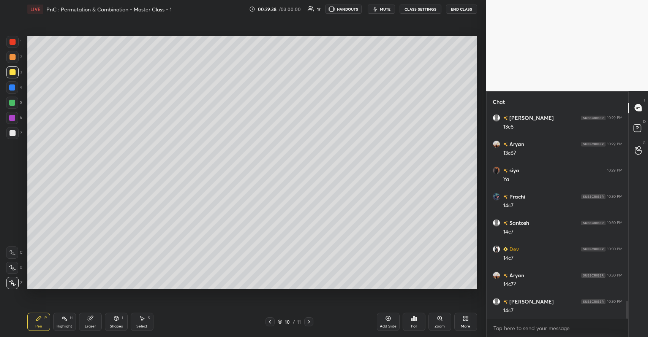
scroll to position [2204, 0]
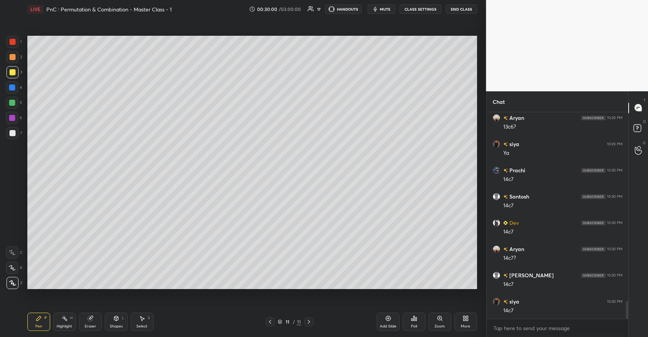
click at [148, 317] on div "S" at bounding box center [149, 318] width 2 height 4
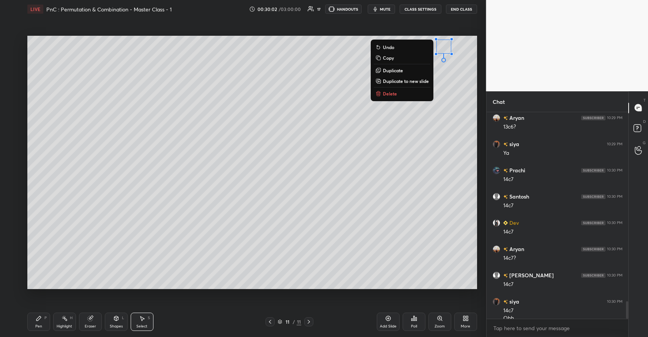
scroll to position [2211, 0]
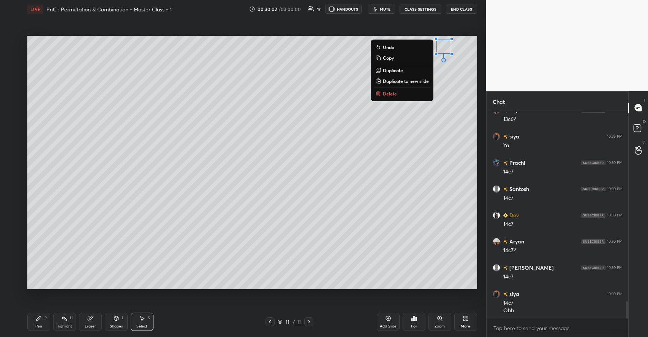
click at [383, 96] on p "Delete" at bounding box center [390, 93] width 14 height 6
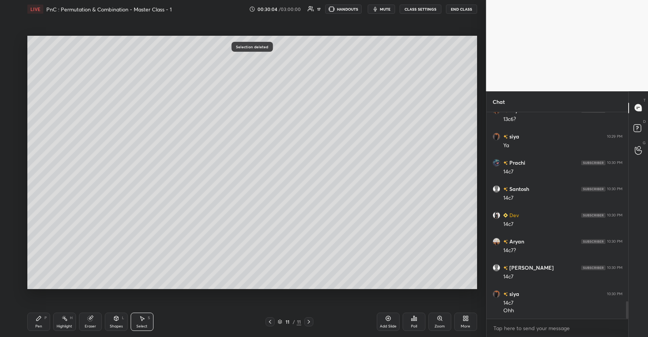
click at [40, 315] on div "Pen P" at bounding box center [38, 321] width 23 height 18
click at [10, 102] on div at bounding box center [12, 103] width 6 height 6
click at [115, 321] on icon at bounding box center [116, 318] width 6 height 6
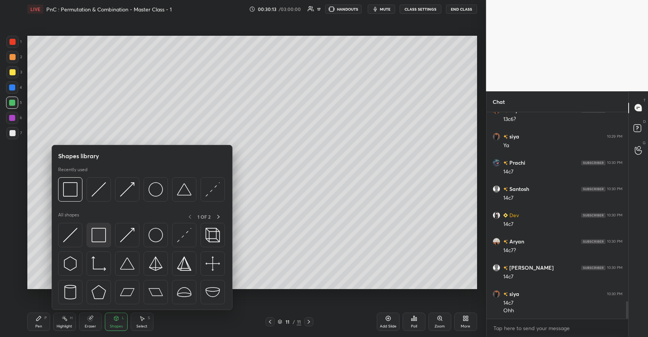
click at [98, 235] on img at bounding box center [99, 235] width 14 height 14
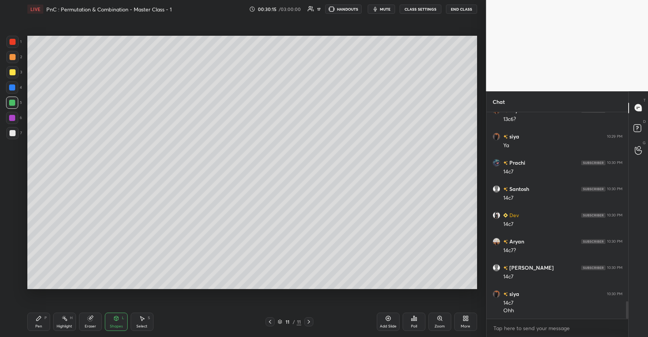
click at [43, 319] on div "Pen P" at bounding box center [38, 321] width 23 height 18
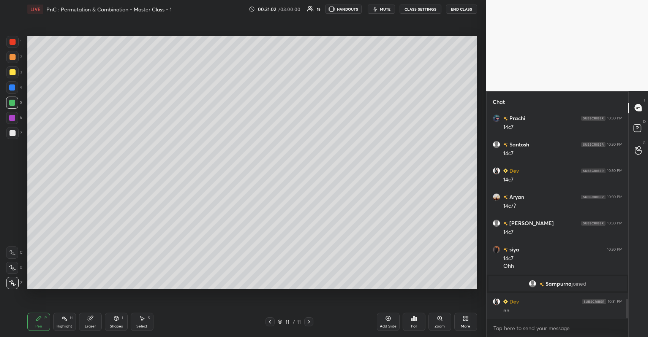
scroll to position [1965, 0]
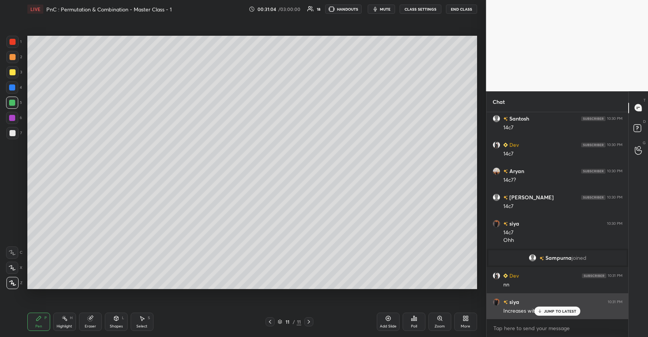
click at [548, 310] on p "JUMP TO LATEST" at bounding box center [560, 310] width 33 height 5
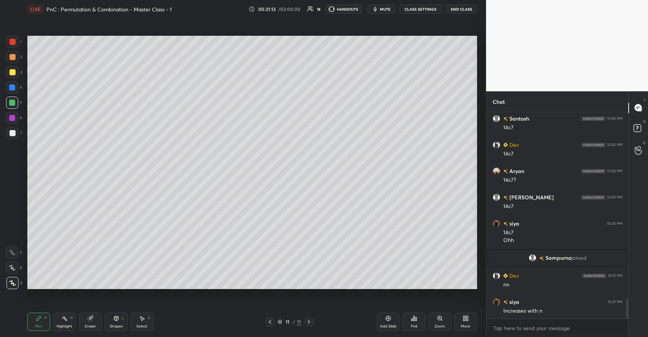
click at [15, 133] on div at bounding box center [12, 133] width 6 height 6
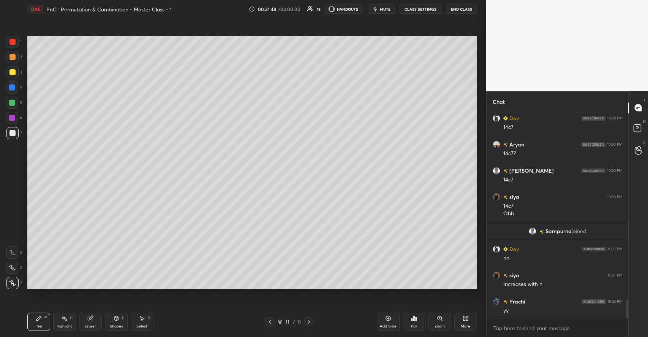
scroll to position [2018, 0]
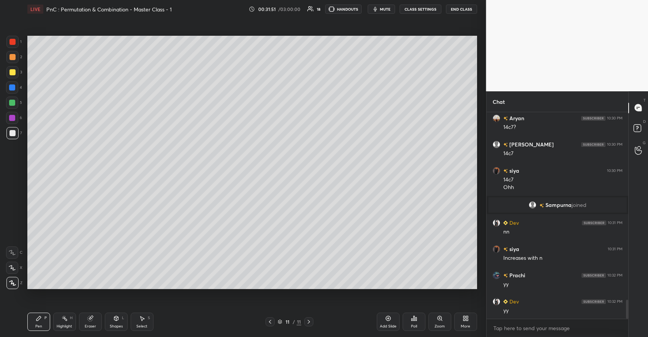
click at [117, 318] on icon at bounding box center [116, 318] width 4 height 5
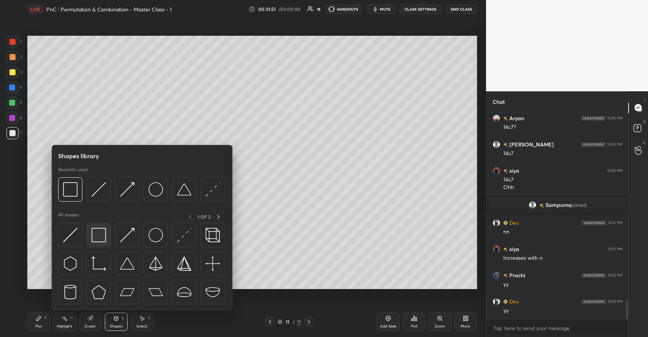
click at [102, 238] on img at bounding box center [99, 235] width 14 height 14
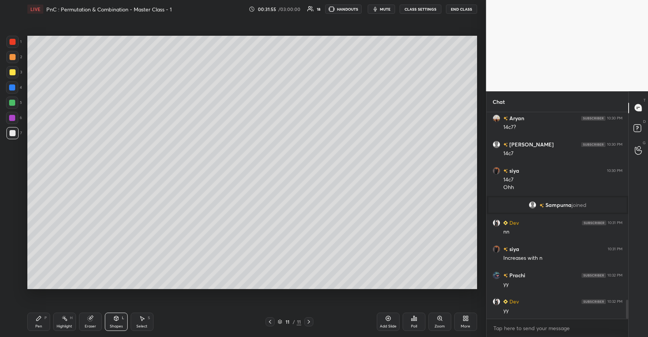
scroll to position [2044, 0]
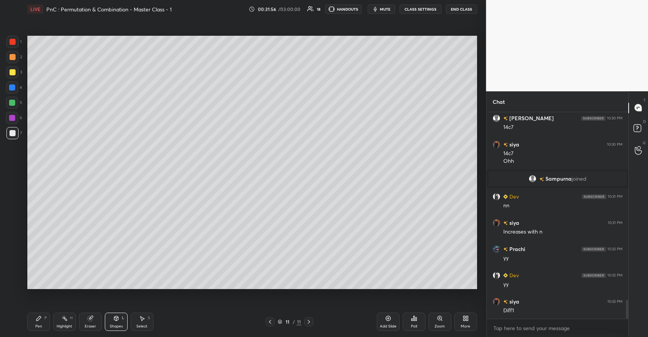
click at [41, 323] on div "Pen P" at bounding box center [38, 321] width 23 height 18
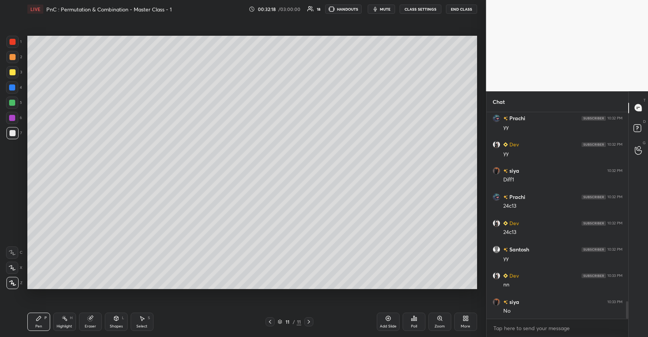
scroll to position [2208, 0]
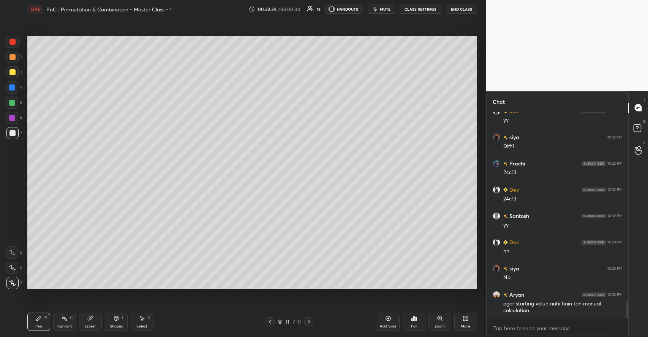
click at [12, 75] on div at bounding box center [12, 72] width 6 height 6
click at [390, 322] on div "Add Slide" at bounding box center [388, 321] width 23 height 18
click at [14, 103] on div at bounding box center [12, 103] width 6 height 6
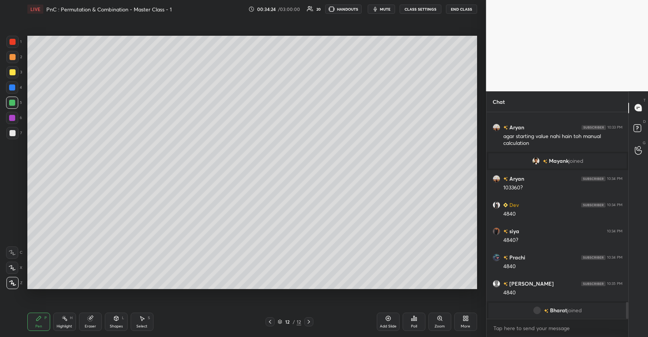
scroll to position [2315, 0]
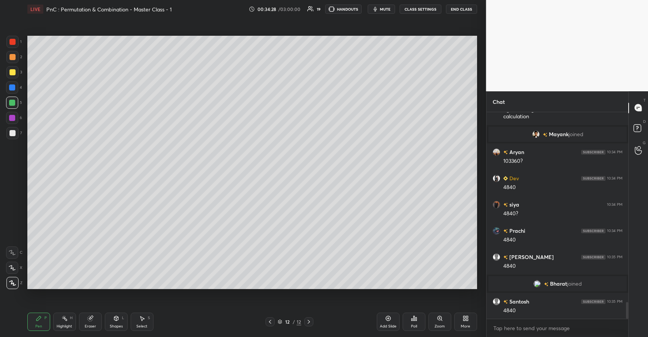
click at [141, 323] on div "Select S" at bounding box center [142, 321] width 23 height 18
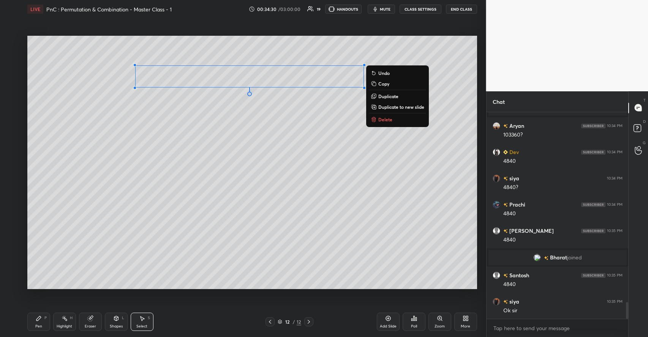
click at [394, 105] on p "Duplicate to new slide" at bounding box center [401, 107] width 46 height 6
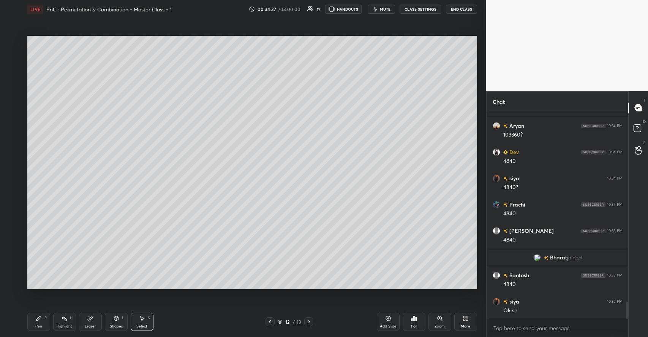
click at [40, 318] on icon at bounding box center [38, 318] width 5 height 5
click at [12, 75] on div at bounding box center [12, 72] width 6 height 6
click at [12, 135] on div at bounding box center [12, 133] width 6 height 6
click at [91, 321] on icon at bounding box center [89, 318] width 5 height 5
click at [44, 316] on div "Pen P" at bounding box center [38, 321] width 23 height 18
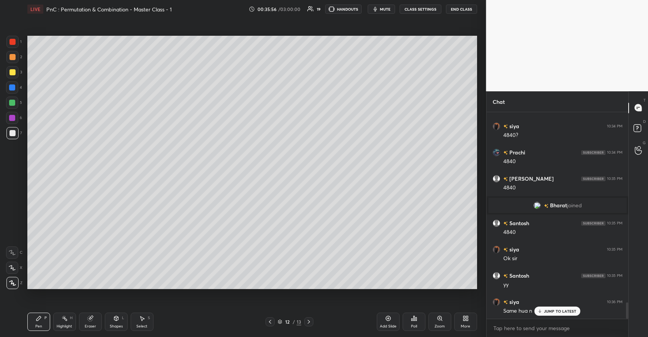
scroll to position [2420, 0]
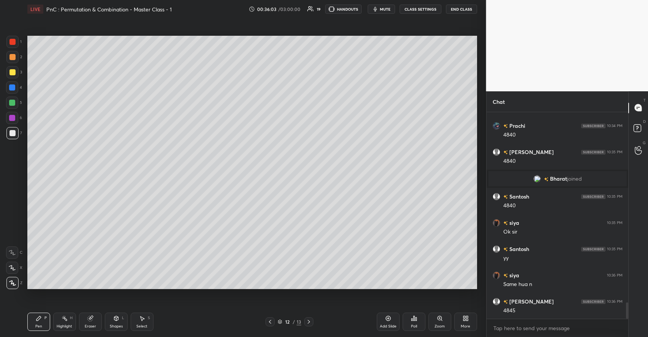
click at [110, 318] on div "Shapes L" at bounding box center [116, 321] width 23 height 18
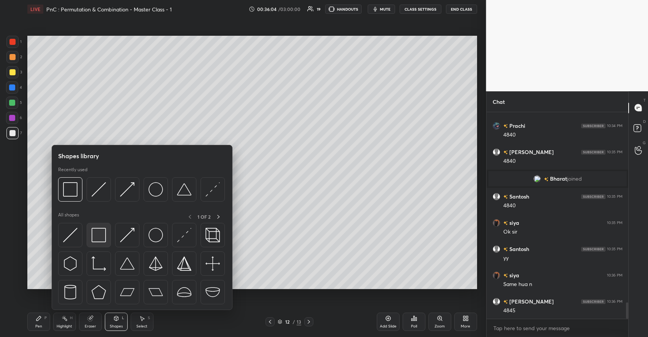
click at [102, 236] on img at bounding box center [99, 235] width 14 height 14
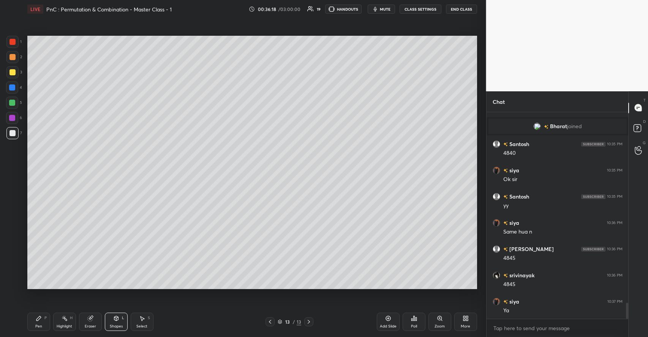
scroll to position [2498, 0]
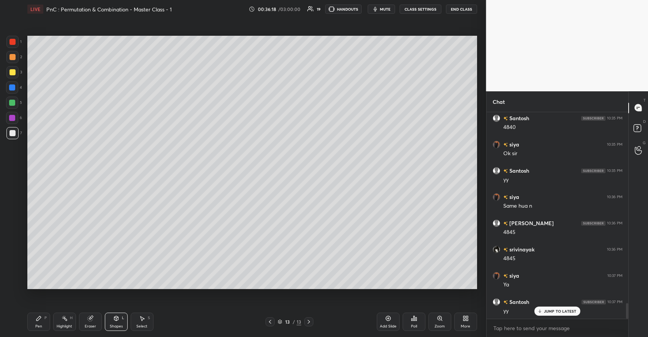
click at [34, 314] on div "Pen P" at bounding box center [38, 321] width 23 height 18
click at [16, 73] on div at bounding box center [12, 72] width 12 height 12
click at [89, 313] on div "Eraser" at bounding box center [90, 321] width 23 height 18
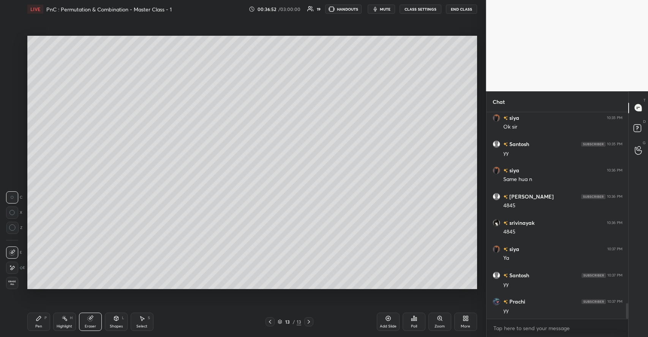
click at [37, 316] on icon at bounding box center [39, 318] width 6 height 6
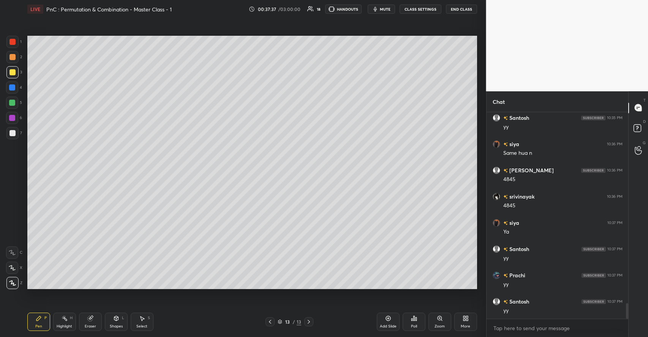
scroll to position [2577, 0]
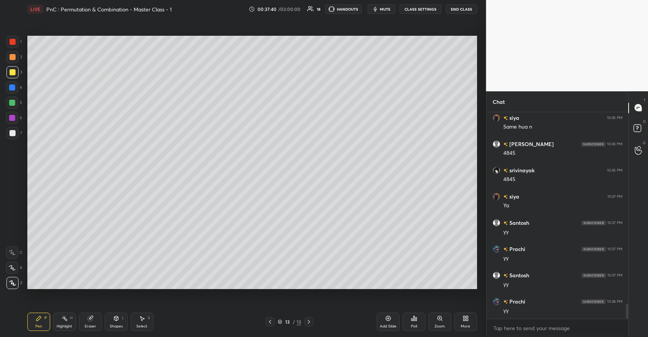
click at [119, 314] on div "Shapes L" at bounding box center [116, 321] width 23 height 18
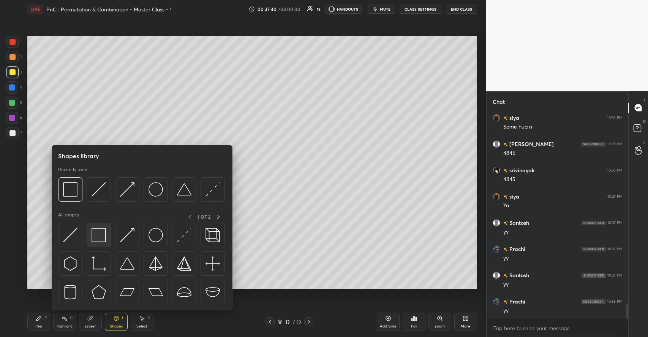
click at [102, 238] on img at bounding box center [99, 235] width 14 height 14
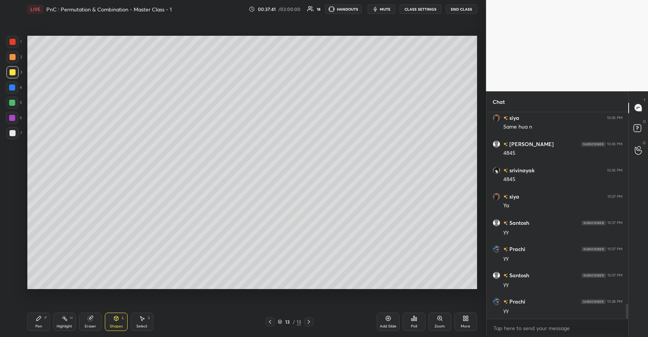
scroll to position [2603, 0]
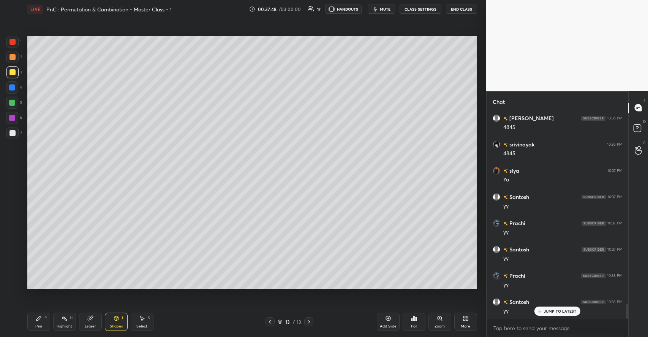
click at [143, 318] on icon at bounding box center [142, 318] width 4 height 5
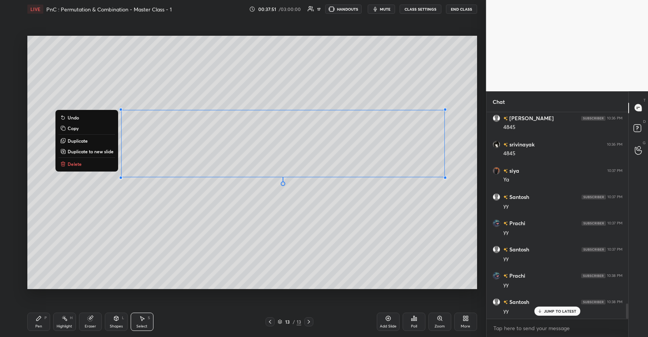
click at [83, 141] on p "Duplicate" at bounding box center [78, 141] width 20 height 6
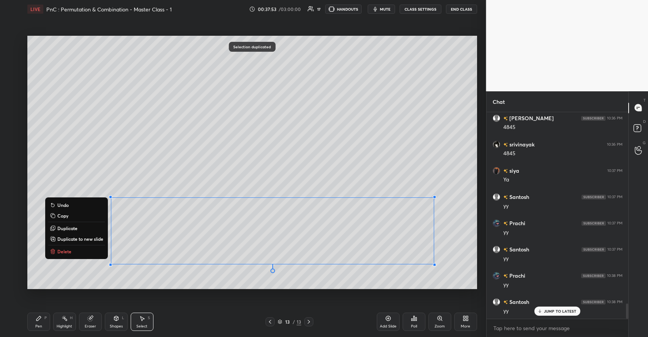
click at [38, 315] on div "Pen P" at bounding box center [38, 321] width 23 height 18
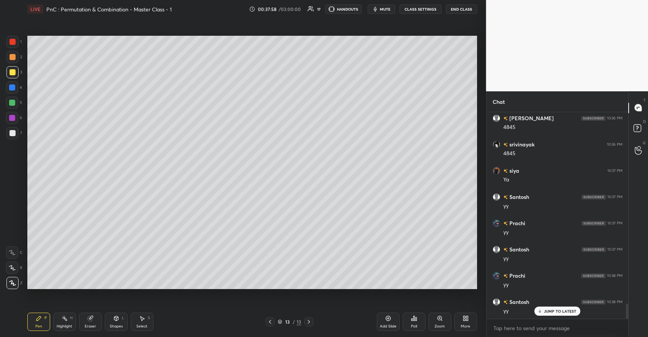
click at [89, 324] on div "Eraser" at bounding box center [90, 326] width 11 height 4
click at [42, 320] on div "Pen P" at bounding box center [38, 321] width 23 height 18
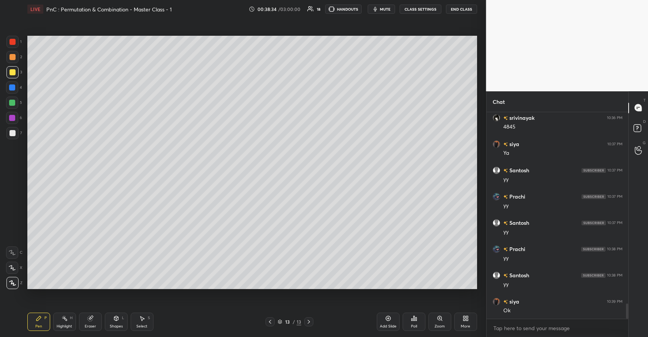
click at [390, 323] on div "Add Slide" at bounding box center [388, 321] width 23 height 18
click at [13, 104] on div at bounding box center [12, 103] width 6 height 6
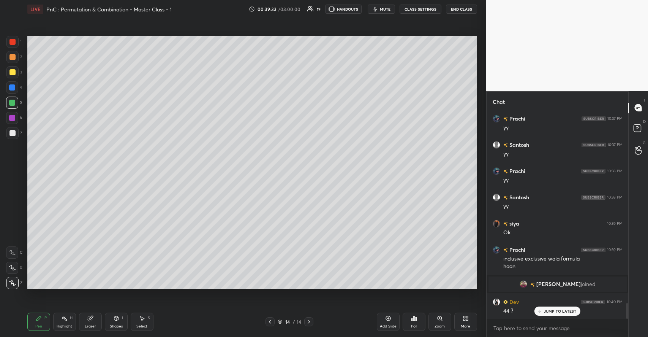
scroll to position [2584, 0]
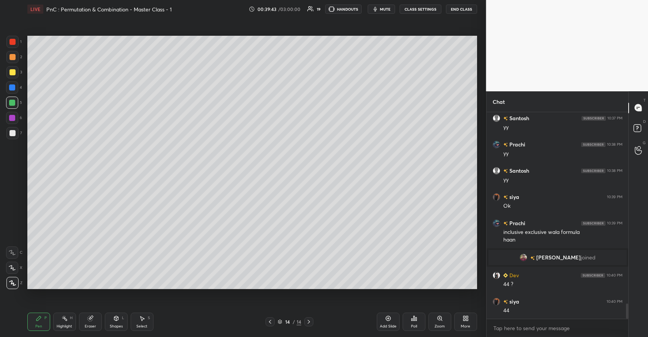
click at [147, 318] on div "Select S" at bounding box center [142, 321] width 23 height 18
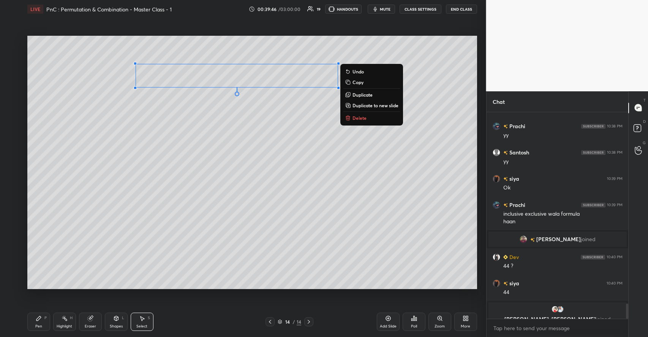
scroll to position [2612, 0]
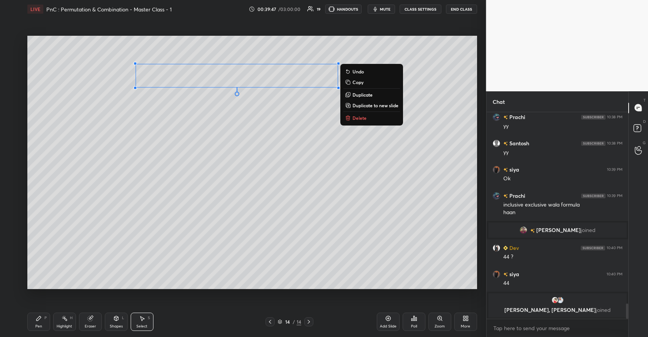
click at [359, 94] on p "Duplicate" at bounding box center [363, 95] width 20 height 6
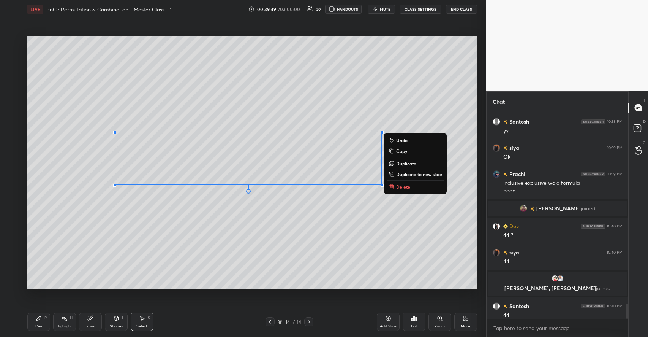
scroll to position [2616, 0]
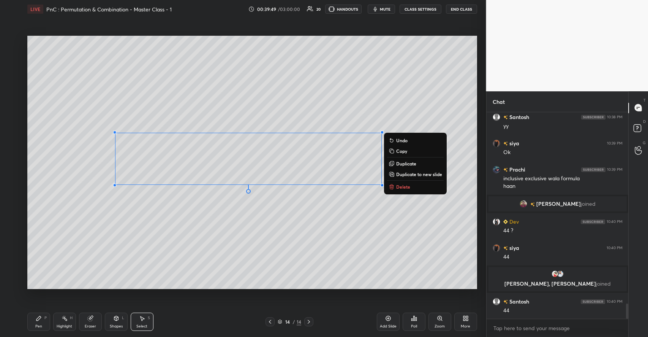
click at [293, 240] on div "0 ° Undo Copy Duplicate Duplicate to new slide Delete" at bounding box center [252, 162] width 450 height 253
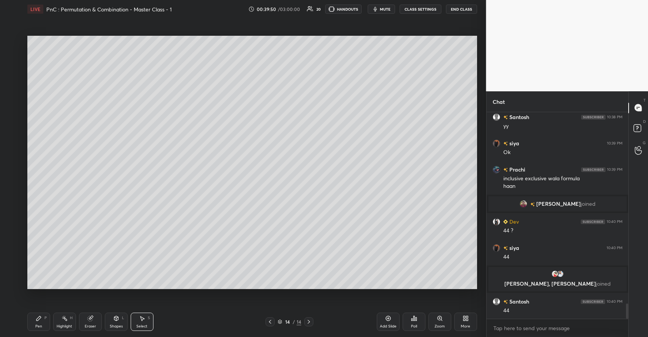
click at [89, 324] on div "Eraser" at bounding box center [90, 326] width 11 height 4
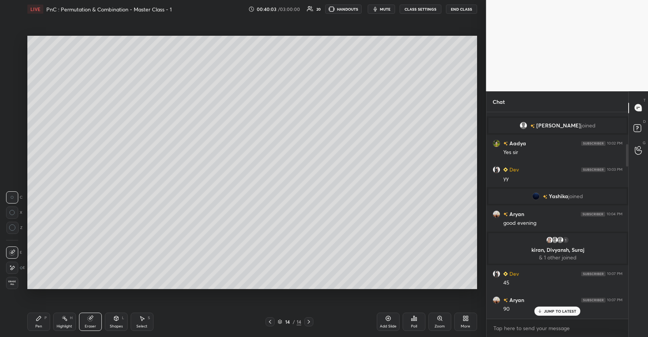
scroll to position [557, 0]
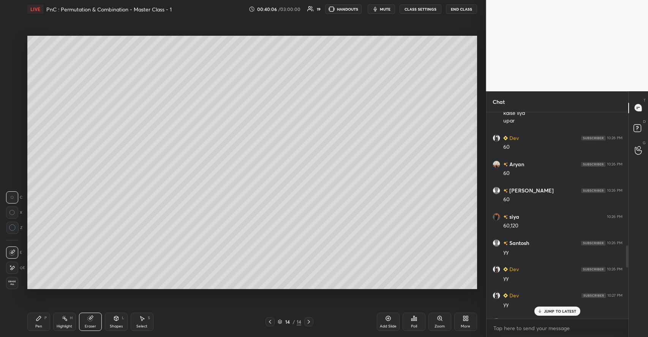
drag, startPoint x: 627, startPoint y: 169, endPoint x: 622, endPoint y: 332, distance: 163.5
click at [622, 334] on div "[PERSON_NAME] 10:26 PM [PERSON_NAME] 10:26 PM kaise liya upar Dev 10:26 PM 60 A…" at bounding box center [558, 224] width 142 height 225
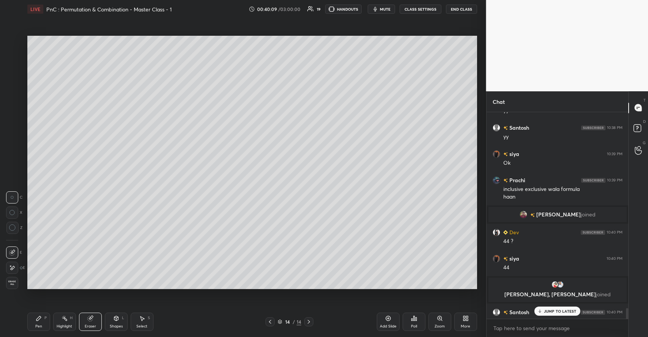
scroll to position [3928, 0]
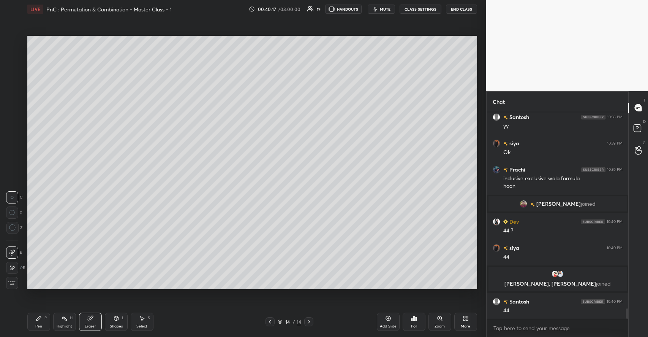
click at [36, 318] on icon at bounding box center [39, 318] width 6 height 6
click at [14, 71] on div at bounding box center [12, 72] width 6 height 6
click at [118, 319] on icon at bounding box center [116, 318] width 4 height 5
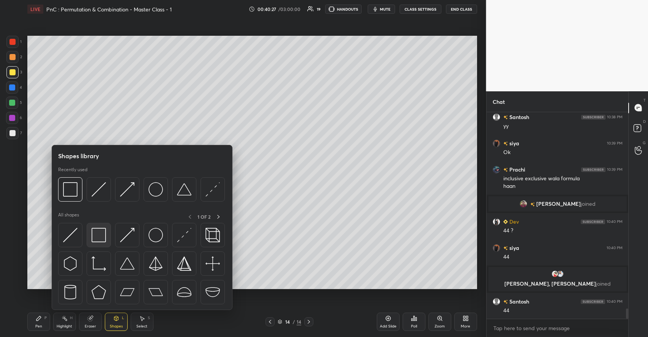
click at [102, 236] on img at bounding box center [99, 235] width 14 height 14
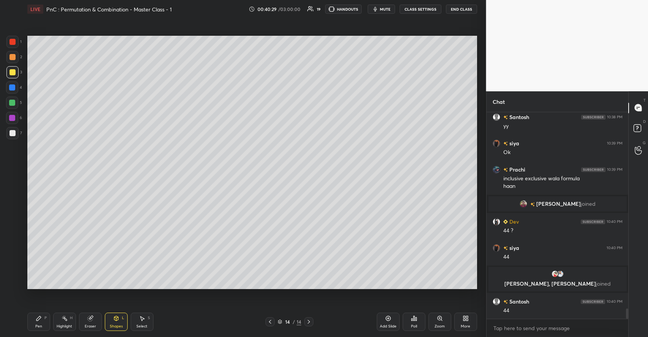
click at [39, 317] on icon at bounding box center [38, 318] width 5 height 5
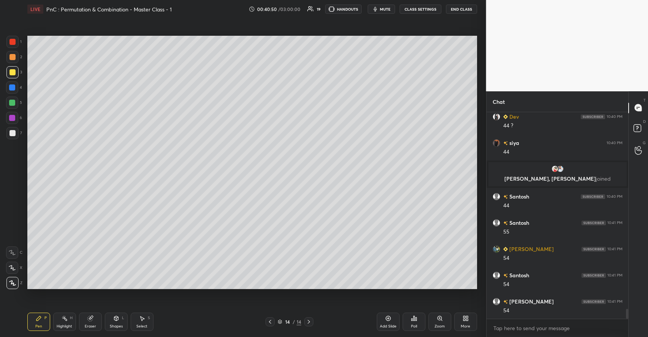
scroll to position [4059, 0]
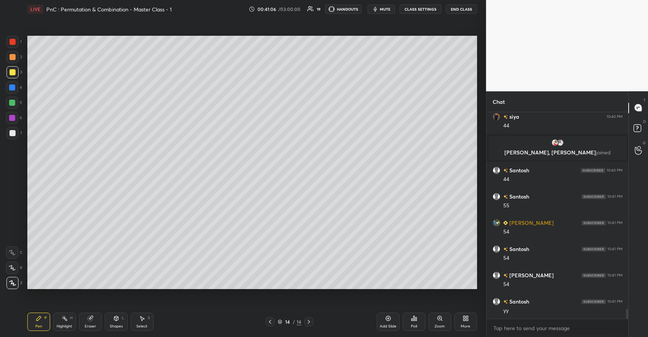
click at [389, 320] on icon at bounding box center [388, 318] width 6 height 6
click at [14, 132] on div at bounding box center [12, 133] width 6 height 6
click at [94, 316] on div "Eraser" at bounding box center [90, 321] width 23 height 18
click at [146, 317] on div "Select S" at bounding box center [142, 321] width 23 height 18
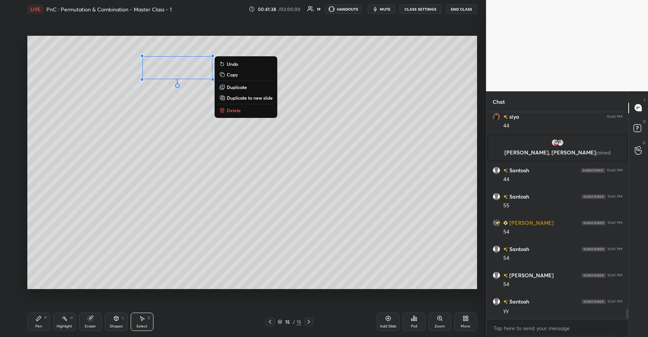
click at [234, 109] on p "Delete" at bounding box center [234, 110] width 14 height 6
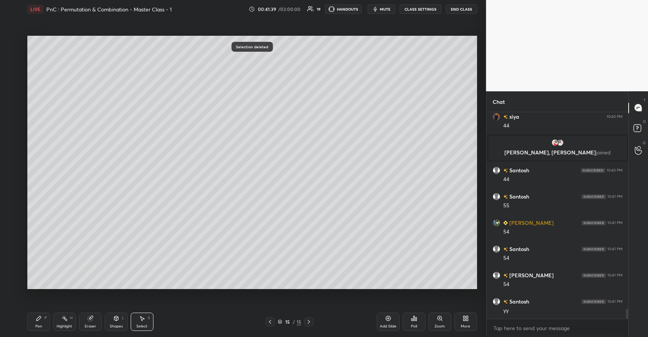
click at [40, 317] on icon at bounding box center [38, 318] width 5 height 5
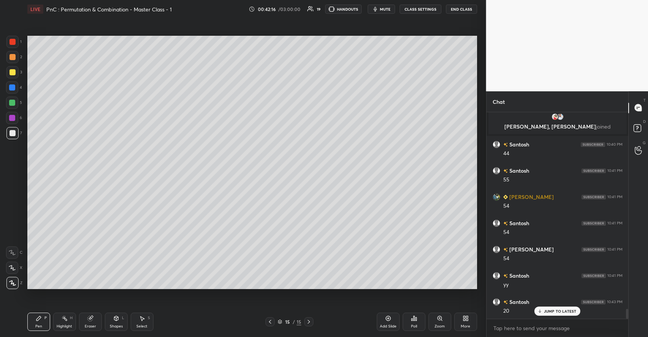
click at [14, 71] on div at bounding box center [12, 72] width 6 height 6
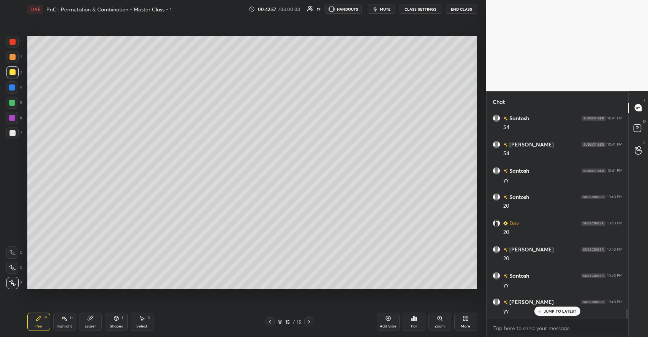
scroll to position [4216, 0]
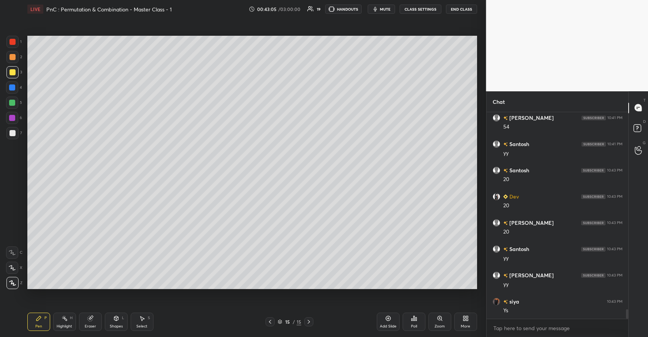
click at [13, 58] on div at bounding box center [12, 57] width 6 height 6
click at [72, 316] on div "H" at bounding box center [71, 318] width 3 height 4
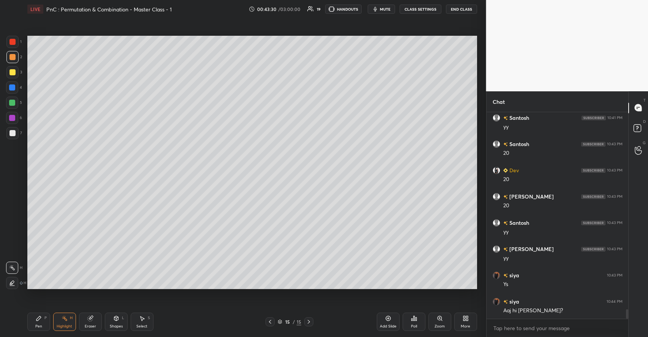
click at [44, 317] on div "Pen P" at bounding box center [38, 321] width 23 height 18
click at [118, 319] on icon at bounding box center [116, 318] width 4 height 5
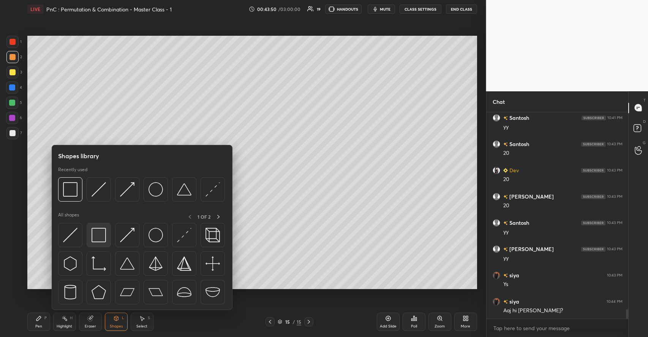
click at [102, 237] on img at bounding box center [99, 235] width 14 height 14
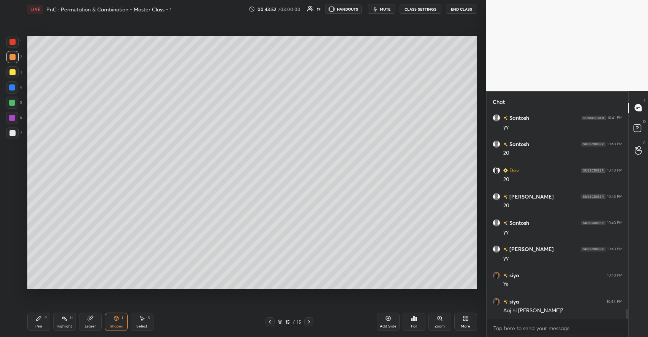
click at [37, 320] on icon at bounding box center [38, 318] width 5 height 5
click at [13, 71] on div at bounding box center [12, 72] width 6 height 6
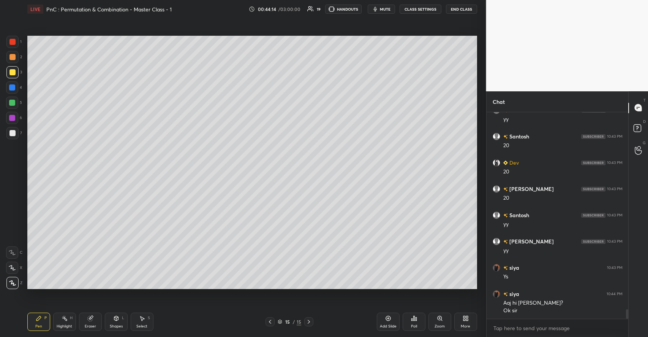
click at [142, 320] on icon at bounding box center [142, 318] width 4 height 5
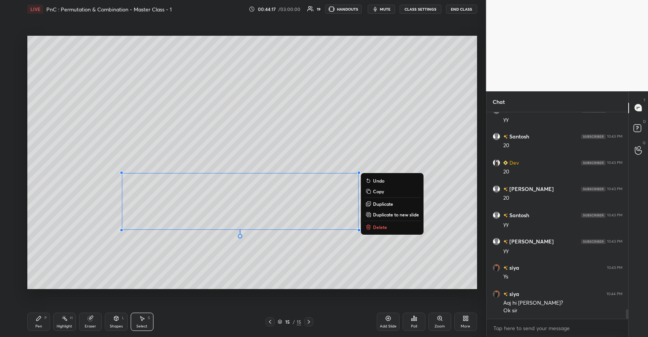
click at [383, 214] on p "Duplicate to new slide" at bounding box center [396, 214] width 46 height 6
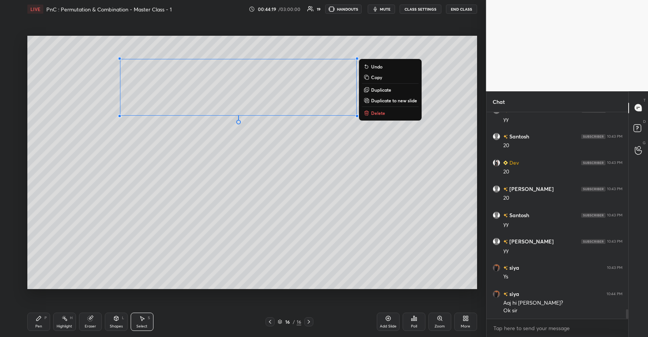
click at [47, 320] on div "Pen P" at bounding box center [38, 321] width 23 height 18
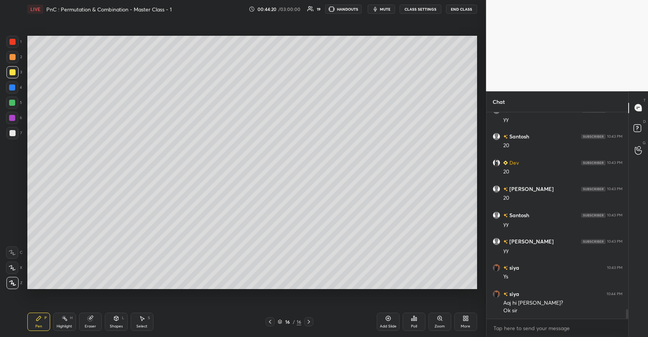
click at [15, 131] on div at bounding box center [12, 133] width 6 height 6
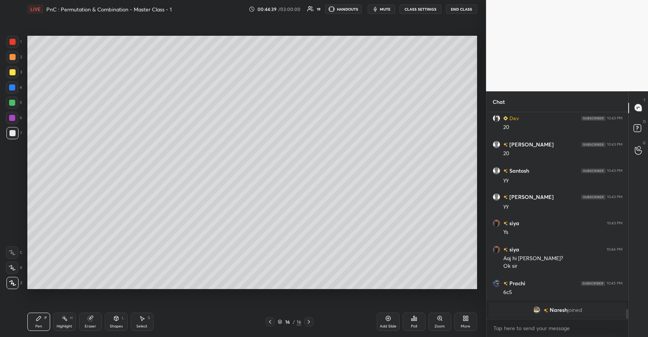
scroll to position [3289, 0]
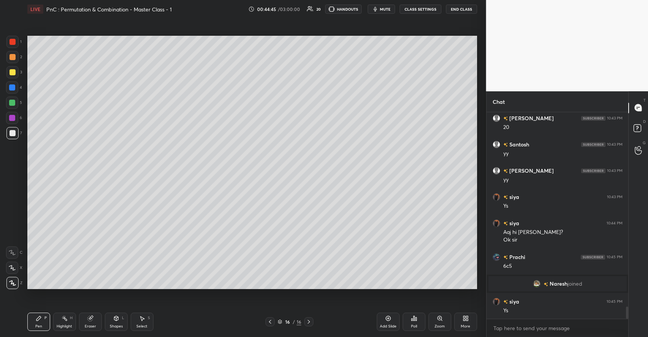
click at [115, 321] on icon at bounding box center [116, 318] width 6 height 6
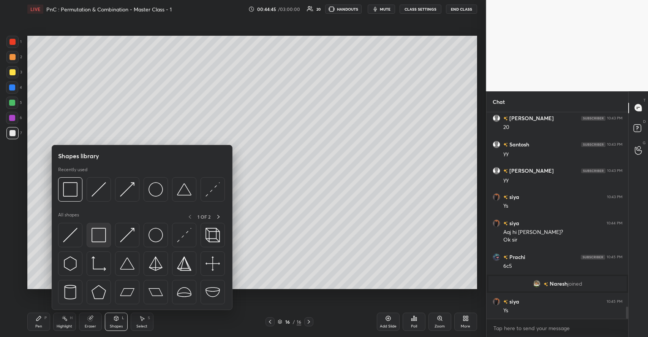
click at [97, 240] on img at bounding box center [99, 235] width 14 height 14
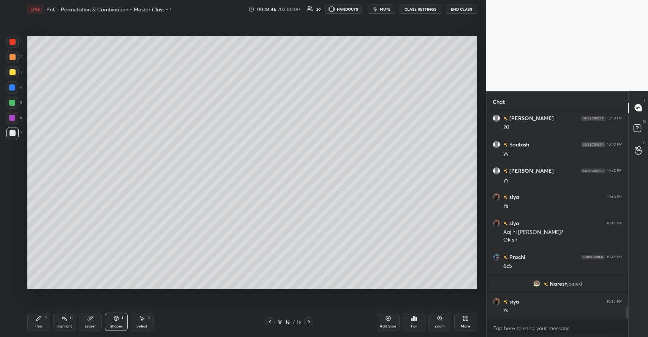
click at [14, 71] on div at bounding box center [12, 72] width 6 height 6
click at [40, 324] on div "Pen" at bounding box center [38, 326] width 7 height 4
click at [14, 134] on div at bounding box center [12, 133] width 6 height 6
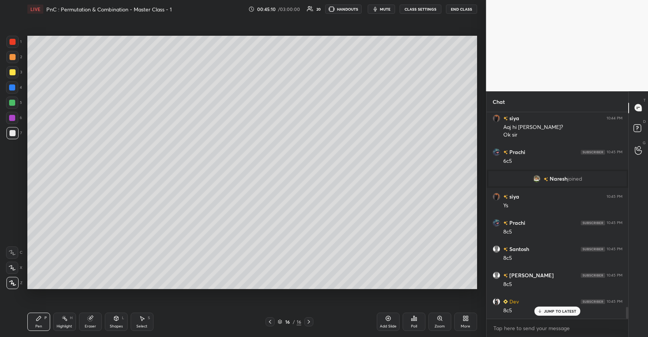
scroll to position [3419, 0]
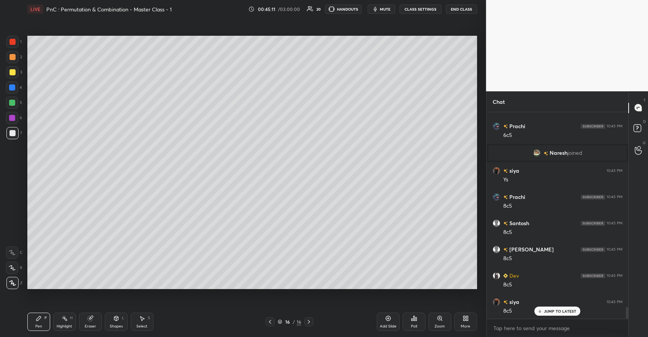
click at [112, 320] on div "Shapes L" at bounding box center [116, 321] width 23 height 18
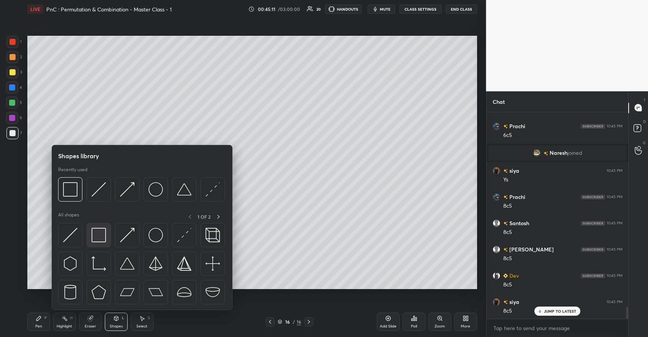
click at [100, 240] on img at bounding box center [99, 235] width 14 height 14
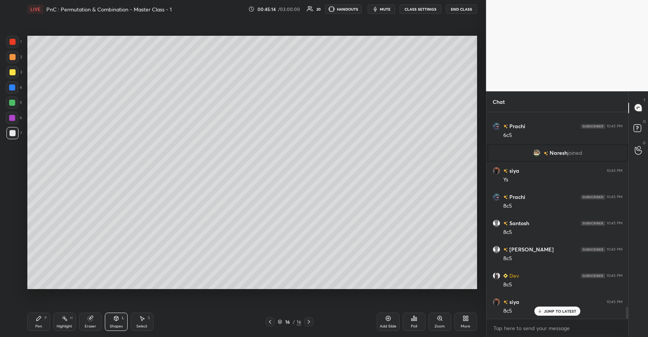
click at [35, 324] on div "Pen P" at bounding box center [38, 321] width 23 height 18
click at [16, 76] on div at bounding box center [12, 72] width 12 height 12
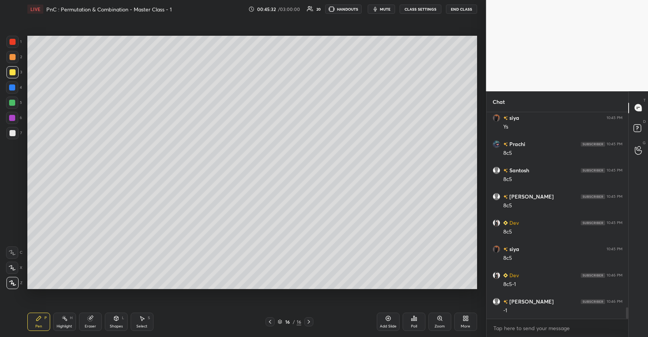
scroll to position [3498, 0]
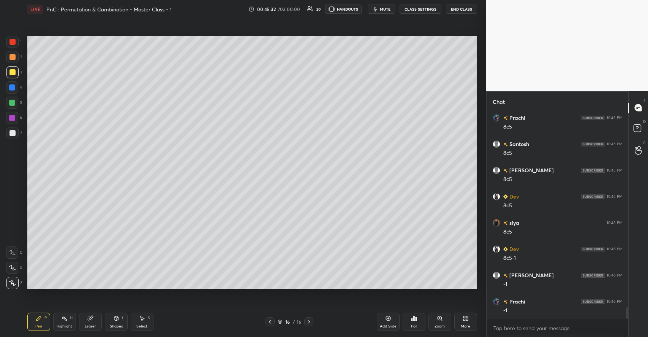
click at [16, 103] on div at bounding box center [12, 102] width 12 height 12
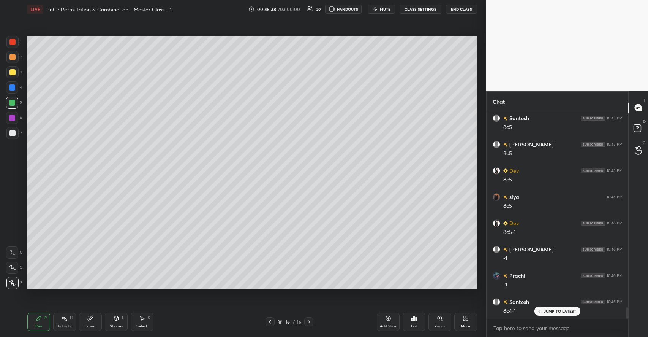
click at [109, 316] on div "Shapes L" at bounding box center [116, 321] width 23 height 18
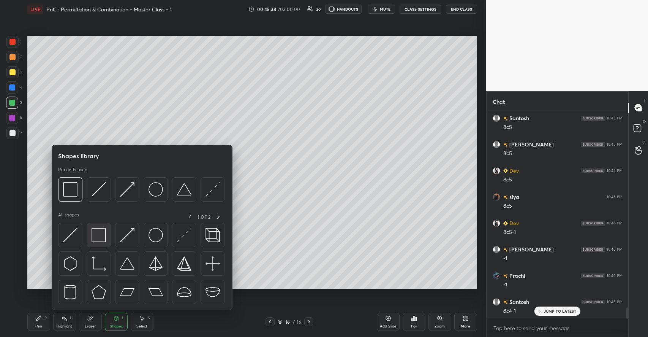
click at [104, 240] on img at bounding box center [99, 235] width 14 height 14
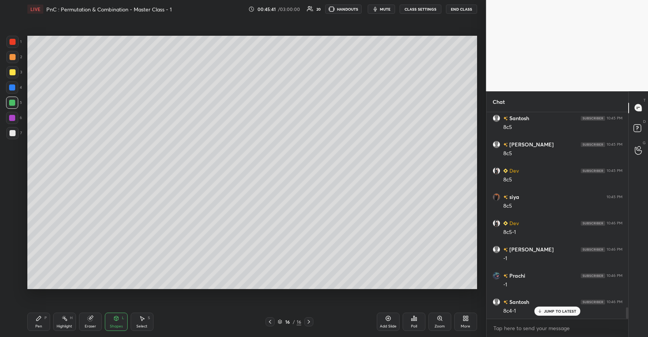
click at [44, 316] on div "Pen P" at bounding box center [38, 321] width 23 height 18
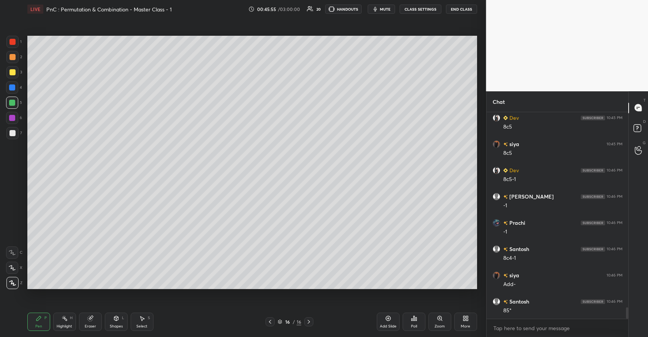
scroll to position [3603, 0]
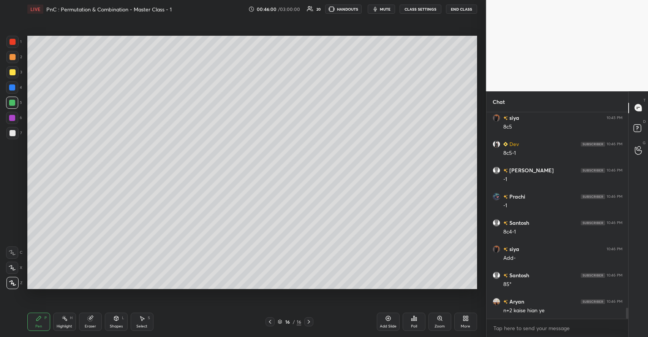
click at [61, 324] on div "Highlight" at bounding box center [65, 326] width 16 height 4
click at [41, 317] on icon at bounding box center [38, 318] width 5 height 5
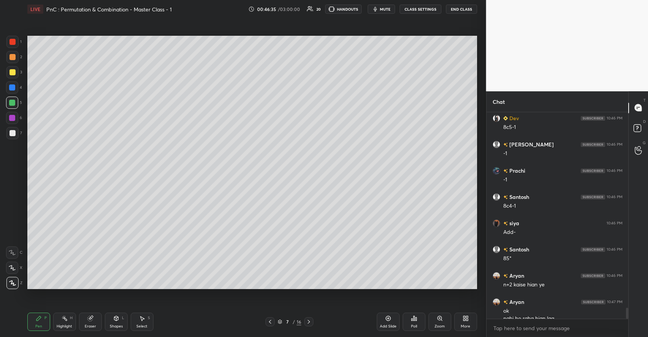
scroll to position [3637, 0]
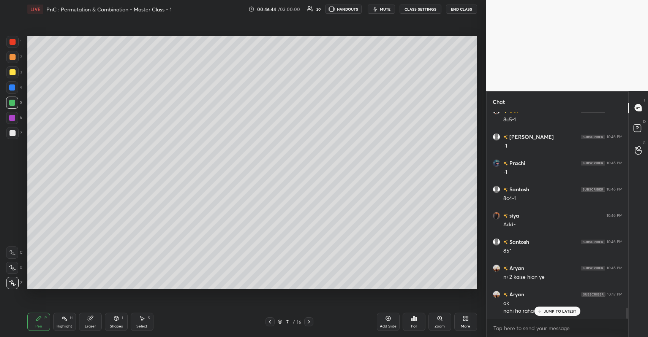
click at [546, 311] on p "JUMP TO LATEST" at bounding box center [560, 310] width 33 height 5
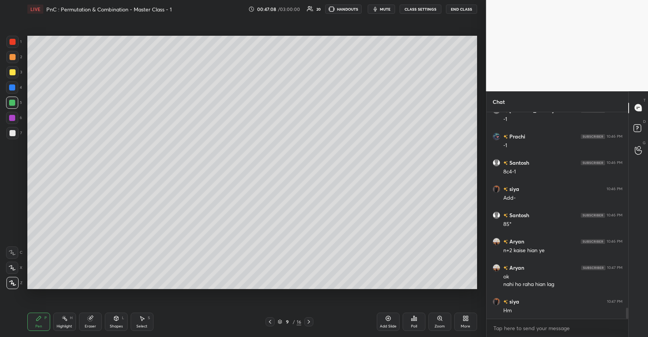
click at [310, 321] on icon at bounding box center [309, 321] width 6 height 6
click at [310, 319] on icon at bounding box center [309, 321] width 6 height 6
click at [305, 320] on div at bounding box center [308, 321] width 9 height 9
click at [312, 320] on div at bounding box center [308, 321] width 9 height 9
click at [311, 321] on icon at bounding box center [309, 321] width 6 height 6
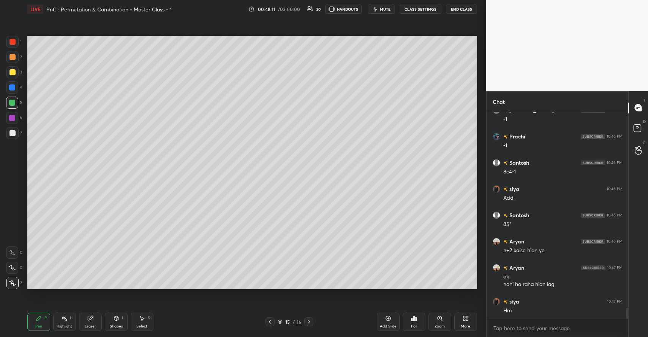
scroll to position [3696, 0]
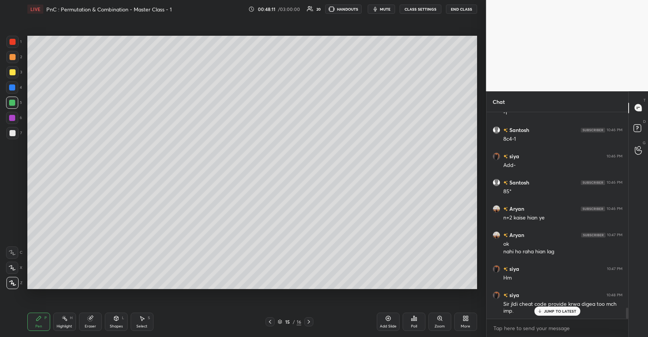
click at [313, 319] on div at bounding box center [308, 321] width 9 height 9
click at [554, 308] on div "JUMP TO LATEST" at bounding box center [558, 310] width 46 height 9
click at [457, 314] on div "More" at bounding box center [465, 321] width 23 height 18
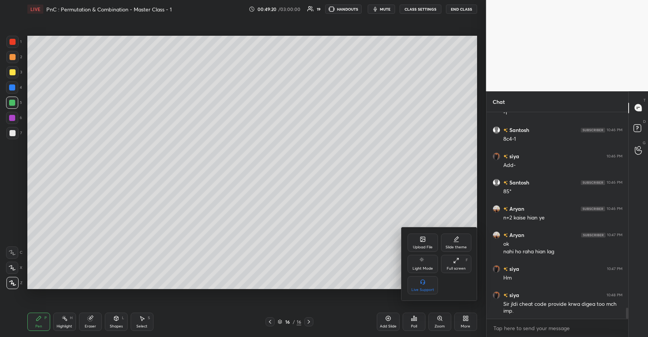
click at [429, 244] on div "Upload File" at bounding box center [423, 242] width 30 height 18
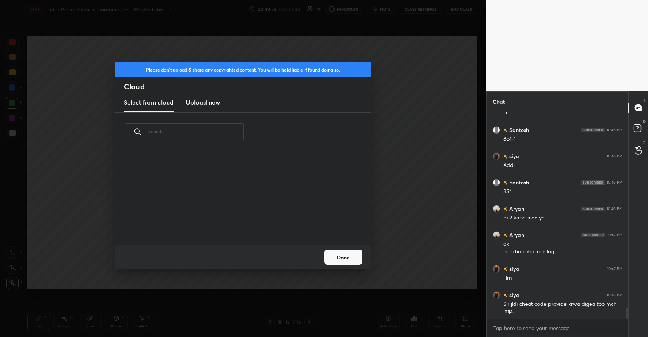
scroll to position [93, 244]
click at [200, 105] on h3 "Upload new" at bounding box center [203, 102] width 34 height 9
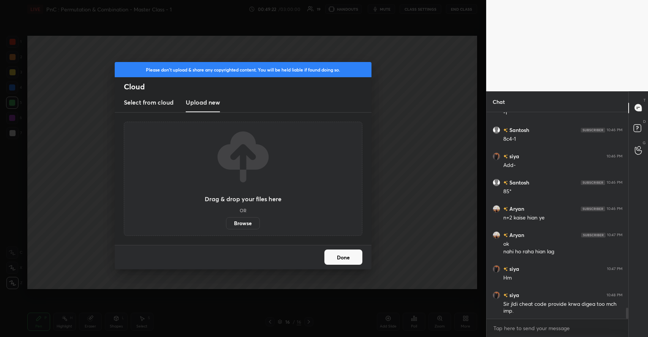
click at [244, 220] on label "Browse" at bounding box center [243, 223] width 34 height 12
click at [226, 220] on input "Browse" at bounding box center [226, 223] width 0 height 12
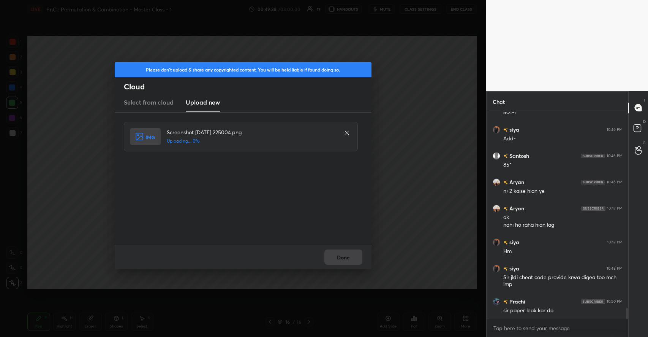
scroll to position [3749, 0]
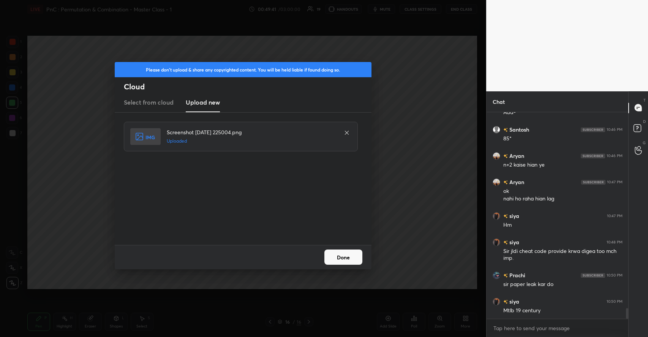
click at [343, 252] on button "Done" at bounding box center [343, 256] width 38 height 15
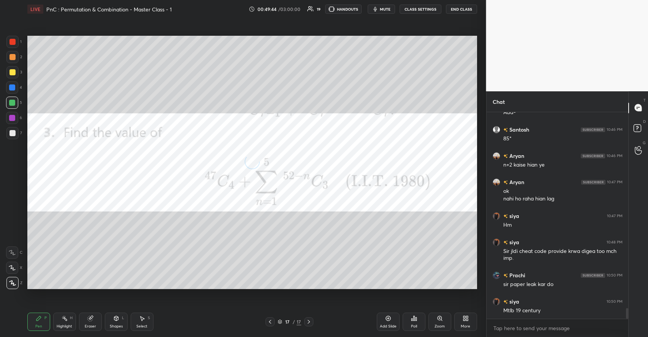
scroll to position [3775, 0]
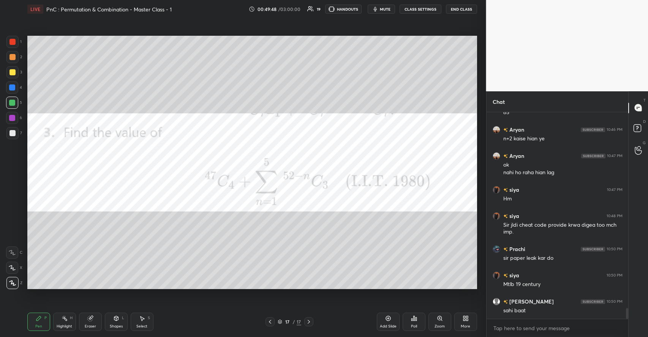
click at [14, 44] on div at bounding box center [12, 42] width 6 height 6
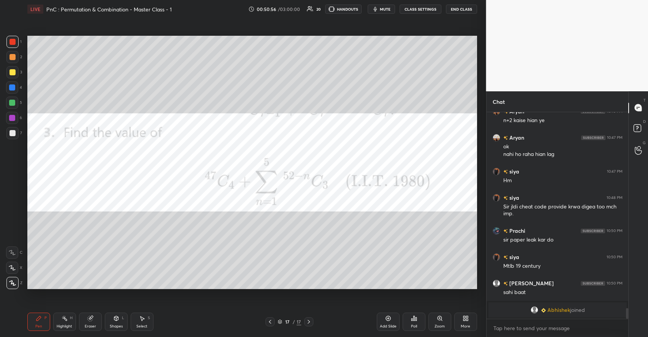
click at [14, 71] on div at bounding box center [12, 72] width 6 height 6
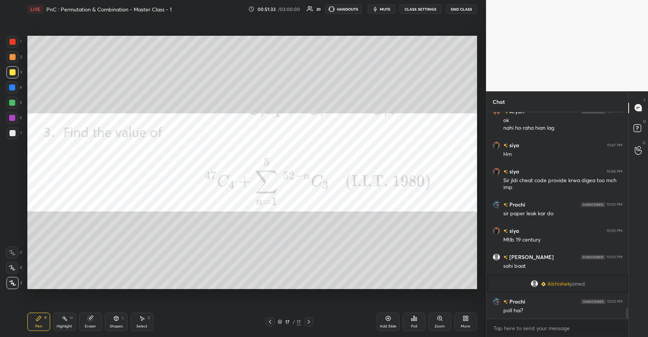
scroll to position [3675, 0]
click at [415, 321] on icon at bounding box center [414, 318] width 6 height 6
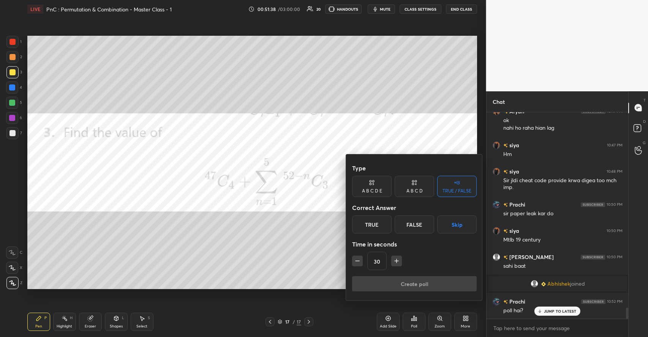
scroll to position [3700, 0]
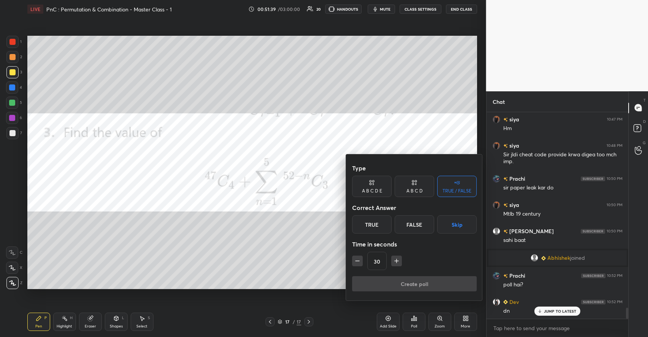
click at [419, 191] on div "A B C D" at bounding box center [415, 190] width 16 height 5
click at [440, 224] on div "D" at bounding box center [440, 224] width 22 height 18
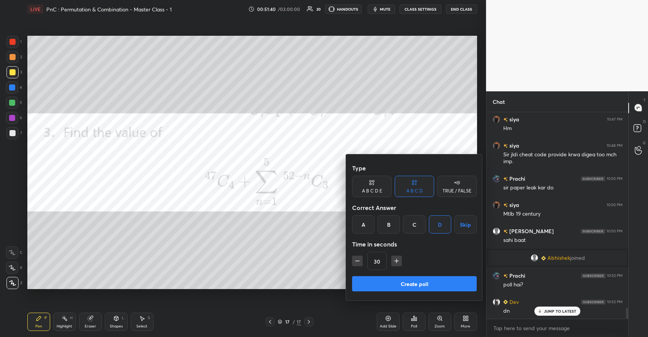
click at [397, 261] on icon "button" at bounding box center [397, 261] width 4 height 0
click at [397, 259] on icon "button" at bounding box center [397, 261] width 8 height 8
click at [397, 259] on icon "button" at bounding box center [397, 261] width 0 height 4
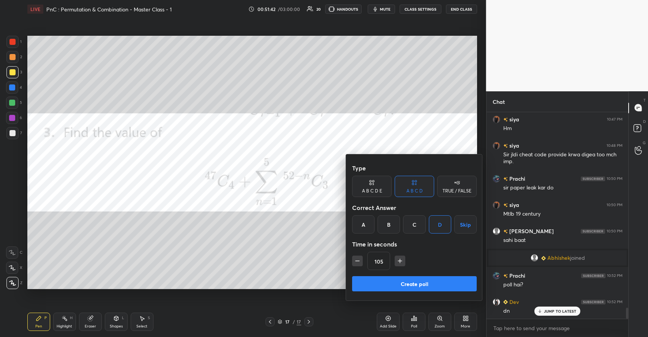
click at [400, 260] on icon "button" at bounding box center [400, 261] width 0 height 4
type input "120"
click at [399, 281] on button "Create poll" at bounding box center [414, 283] width 125 height 15
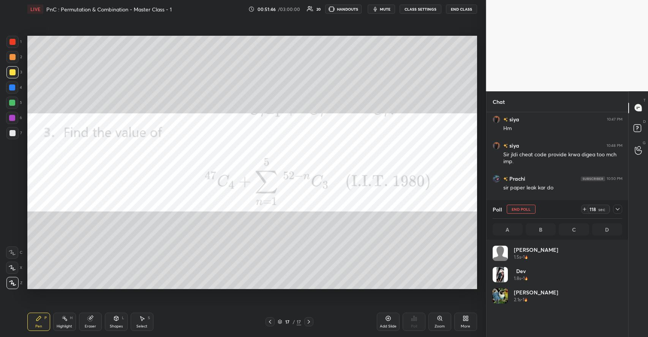
scroll to position [89, 128]
click at [11, 44] on div at bounding box center [12, 42] width 6 height 6
click at [619, 211] on icon at bounding box center [618, 209] width 6 height 6
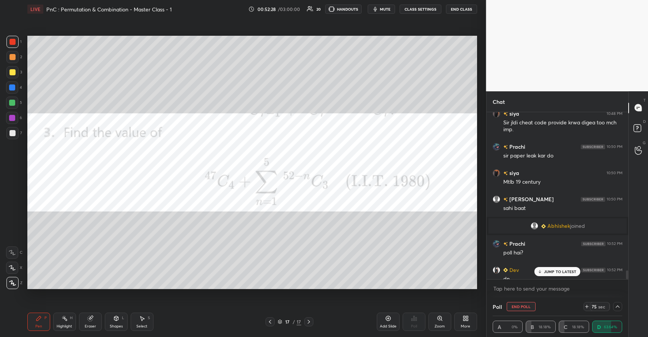
scroll to position [3740, 0]
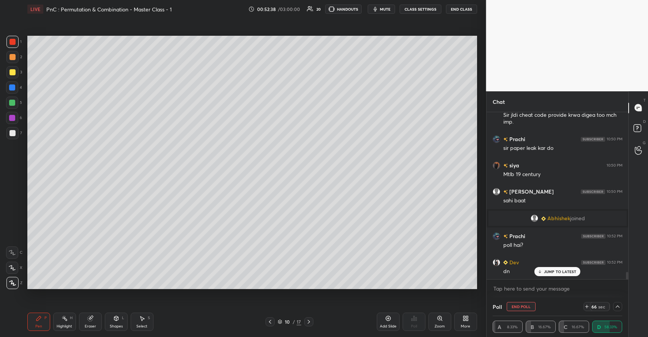
click at [64, 318] on icon at bounding box center [64, 318] width 1 height 1
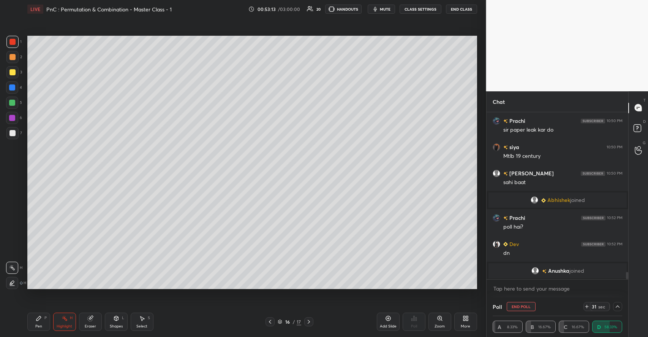
click at [383, 321] on div "Add Slide" at bounding box center [388, 321] width 23 height 18
click at [46, 323] on div "Pen P" at bounding box center [38, 321] width 23 height 18
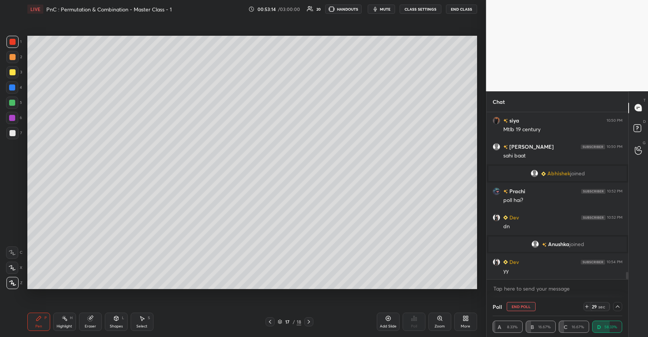
click at [14, 73] on div at bounding box center [12, 72] width 6 height 6
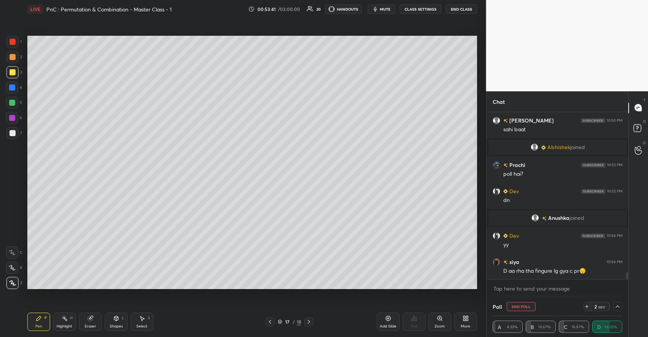
click at [116, 318] on icon at bounding box center [116, 319] width 0 height 3
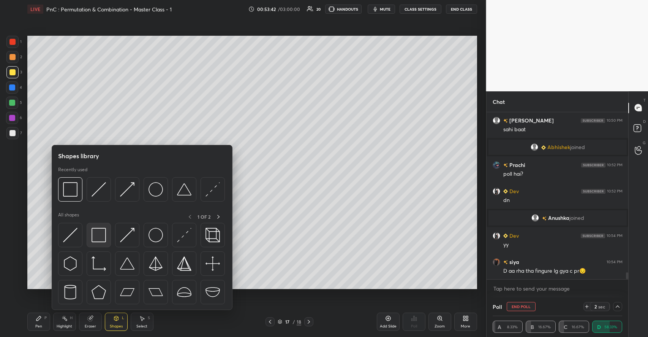
click at [99, 239] on img at bounding box center [99, 235] width 14 height 14
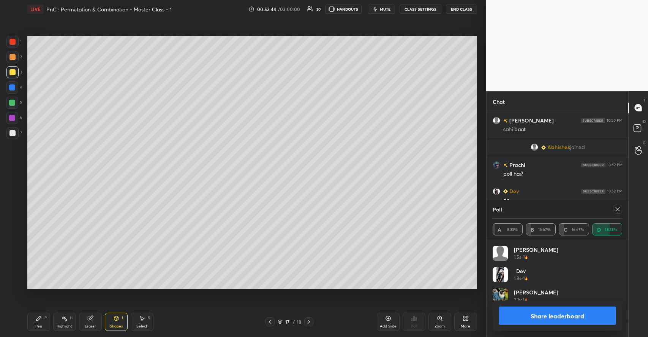
scroll to position [89, 128]
click at [46, 317] on div "P" at bounding box center [45, 318] width 2 height 4
click at [617, 207] on icon at bounding box center [618, 209] width 6 height 6
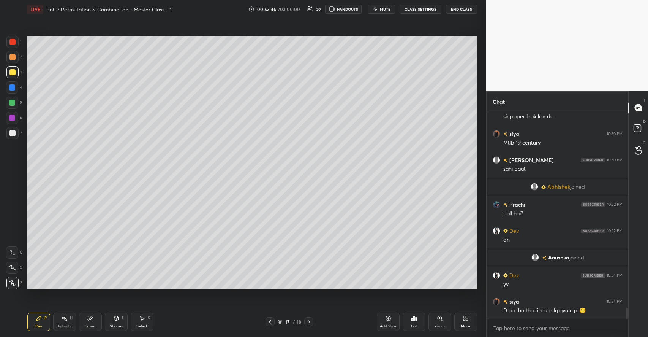
scroll to position [0, 0]
click at [97, 318] on div "Eraser" at bounding box center [90, 321] width 23 height 18
click at [37, 321] on icon at bounding box center [39, 318] width 6 height 6
click at [115, 323] on div "Shapes L" at bounding box center [116, 321] width 23 height 18
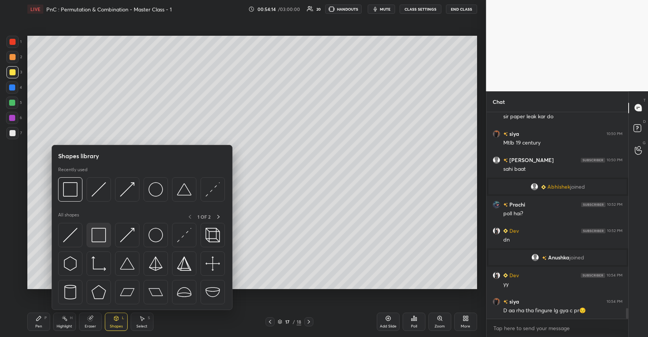
click at [104, 238] on img at bounding box center [99, 235] width 14 height 14
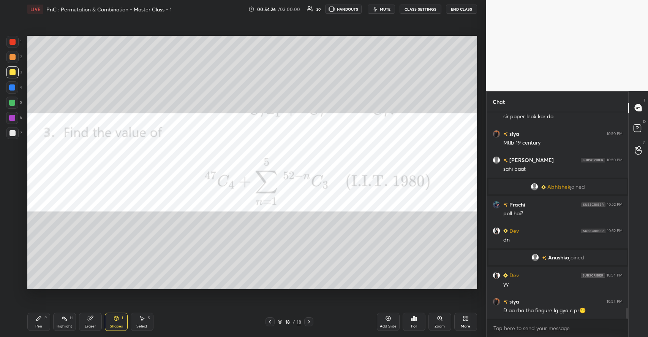
click at [12, 57] on div at bounding box center [12, 57] width 6 height 6
click at [42, 320] on div "Pen P" at bounding box center [38, 321] width 23 height 18
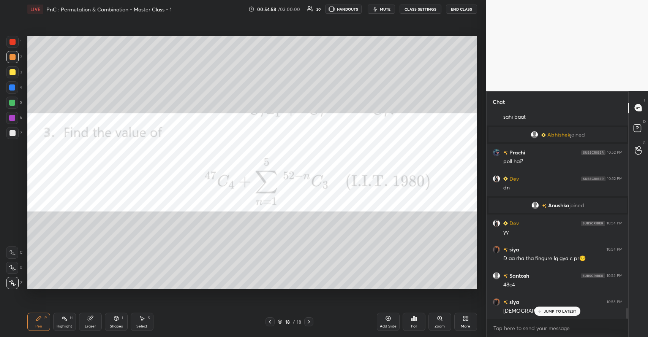
scroll to position [3850, 0]
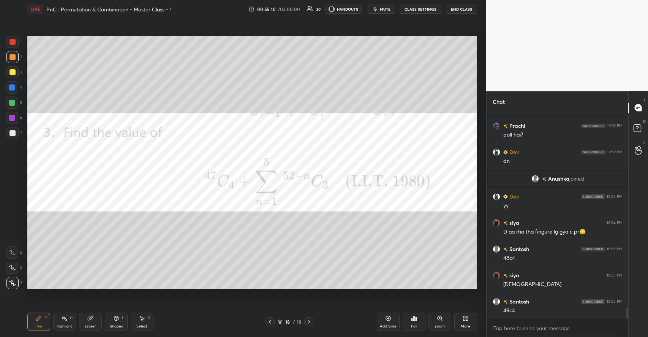
click at [12, 44] on div at bounding box center [12, 42] width 6 height 6
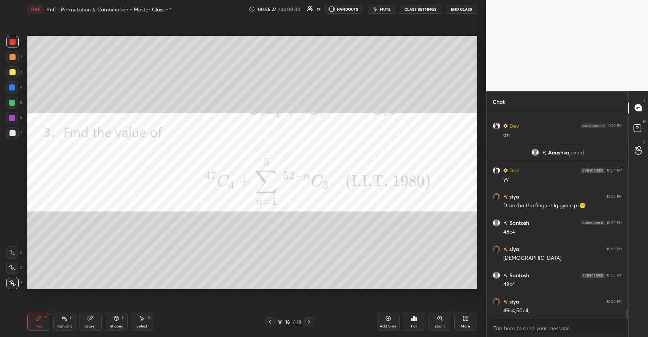
click at [14, 71] on div at bounding box center [12, 72] width 6 height 6
click at [465, 322] on div "More" at bounding box center [465, 321] width 23 height 18
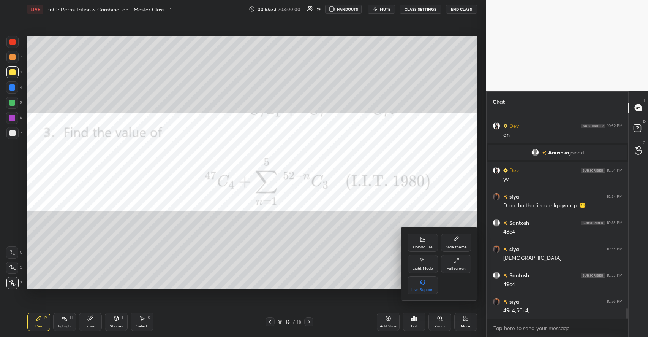
click at [422, 242] on div "Upload File" at bounding box center [423, 242] width 30 height 18
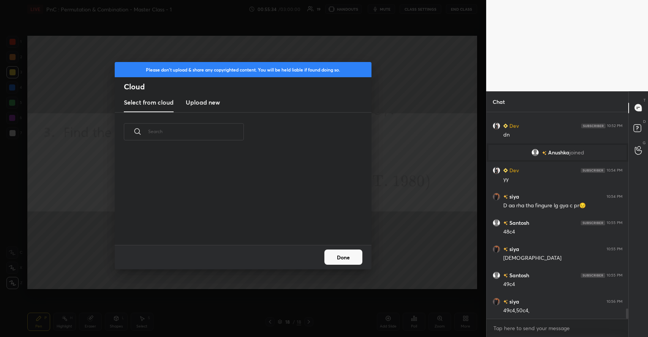
scroll to position [93, 244]
click at [212, 99] on h3 "Upload new" at bounding box center [203, 102] width 34 height 9
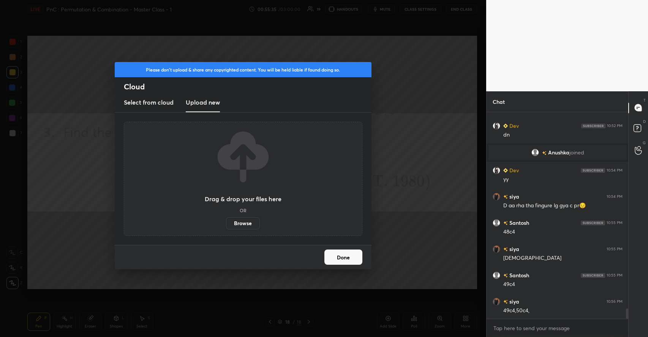
click at [242, 225] on label "Browse" at bounding box center [243, 223] width 34 height 12
click at [226, 225] on input "Browse" at bounding box center [226, 223] width 0 height 12
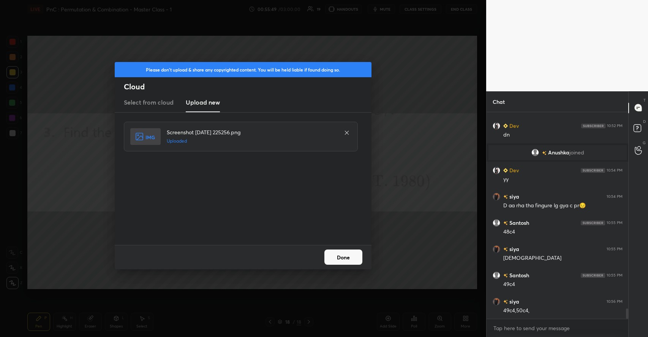
click at [343, 251] on button "Done" at bounding box center [343, 256] width 38 height 15
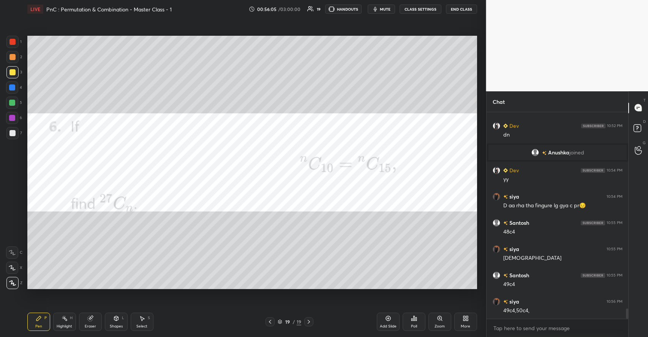
click at [13, 103] on div at bounding box center [12, 103] width 6 height 6
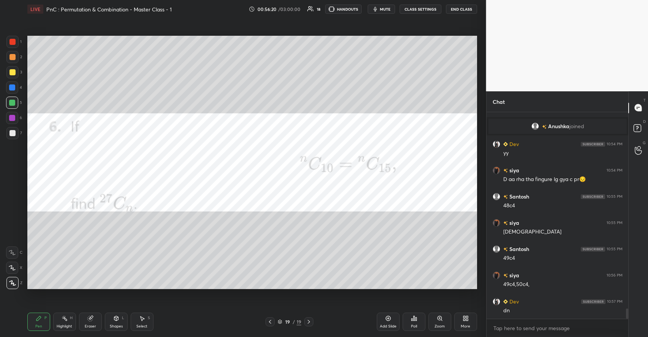
click at [413, 320] on icon at bounding box center [414, 318] width 6 height 6
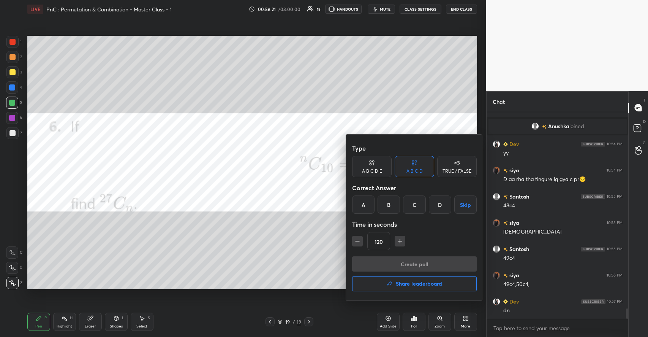
click at [388, 208] on div "B" at bounding box center [389, 204] width 22 height 18
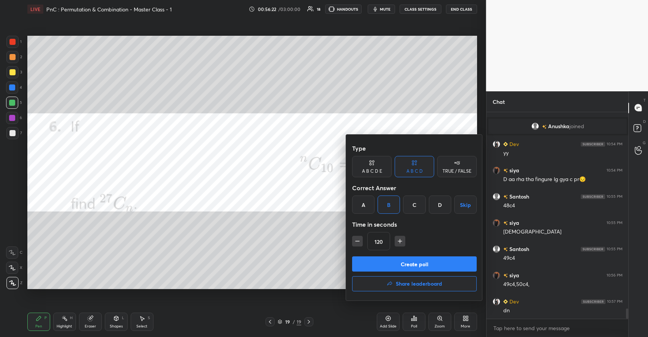
click at [406, 263] on button "Create poll" at bounding box center [414, 263] width 125 height 15
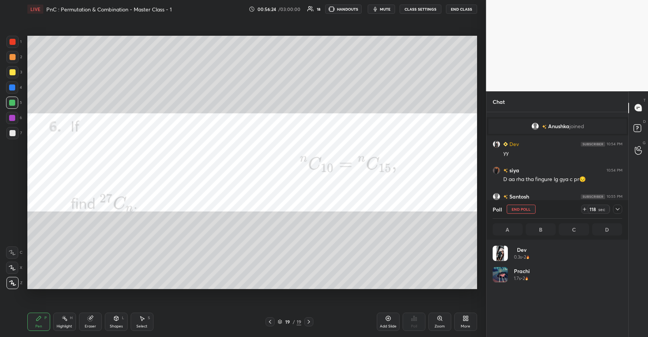
scroll to position [2, 3]
click at [15, 46] on div at bounding box center [12, 42] width 12 height 12
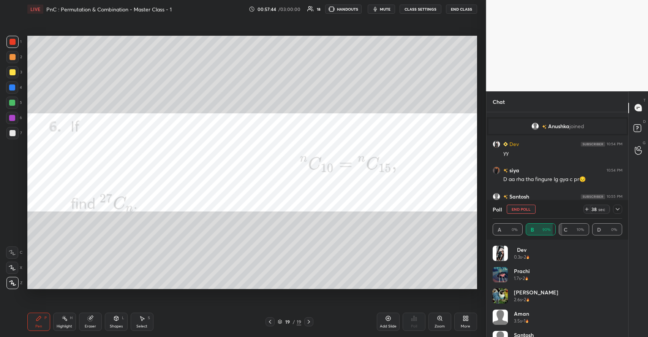
click at [521, 209] on button "End Poll" at bounding box center [521, 208] width 29 height 9
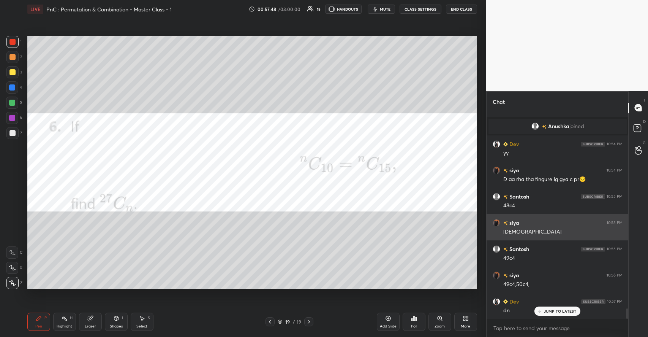
scroll to position [3928, 0]
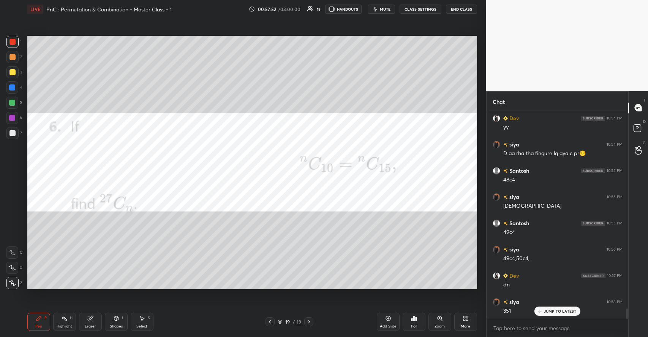
click at [470, 323] on div "More" at bounding box center [465, 321] width 23 height 18
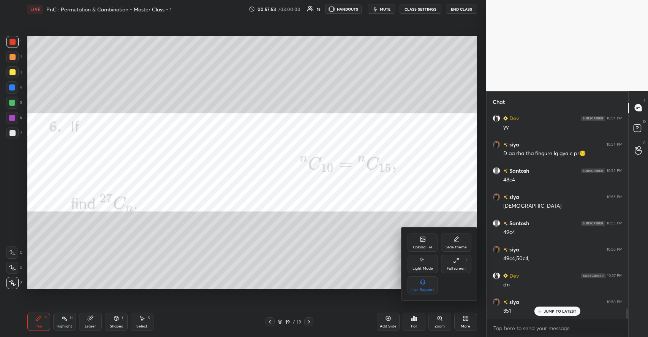
click at [422, 239] on icon at bounding box center [422, 238] width 1 height 1
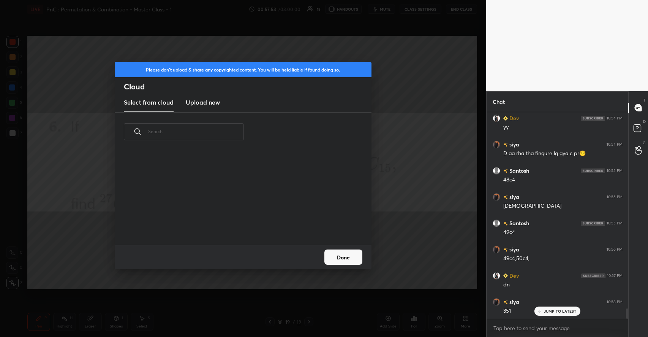
scroll to position [93, 244]
click at [190, 105] on h3 "Upload new" at bounding box center [203, 102] width 34 height 9
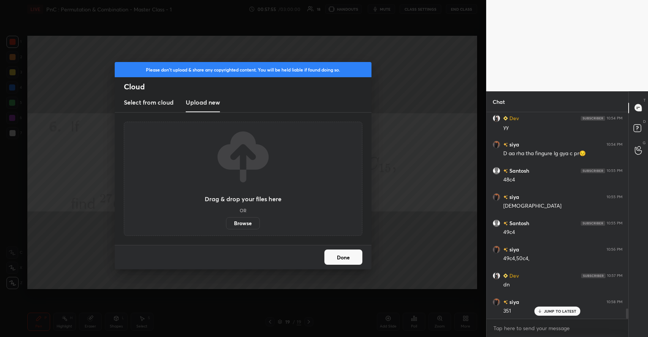
click at [242, 223] on label "Browse" at bounding box center [243, 223] width 34 height 12
click at [226, 223] on input "Browse" at bounding box center [226, 223] width 0 height 12
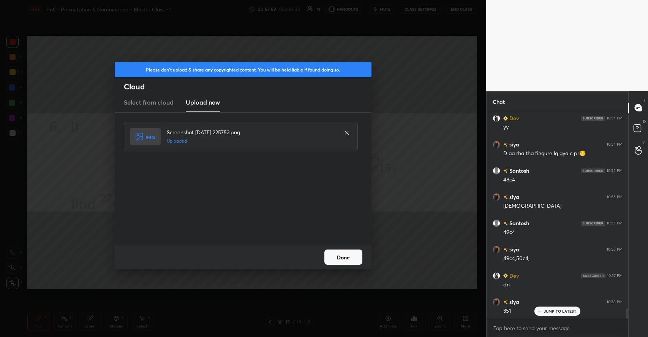
click at [350, 254] on button "Done" at bounding box center [343, 256] width 38 height 15
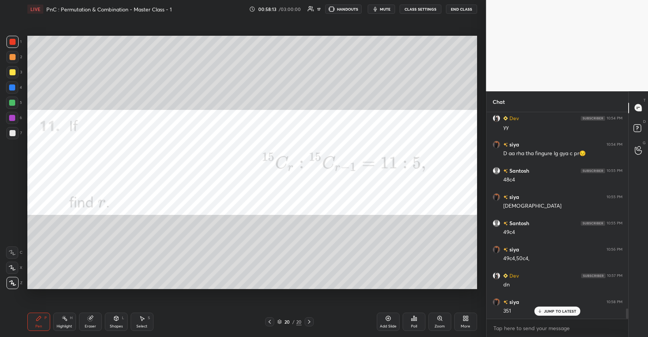
click at [13, 102] on div at bounding box center [12, 103] width 6 height 6
click at [418, 321] on div "Poll" at bounding box center [414, 321] width 23 height 18
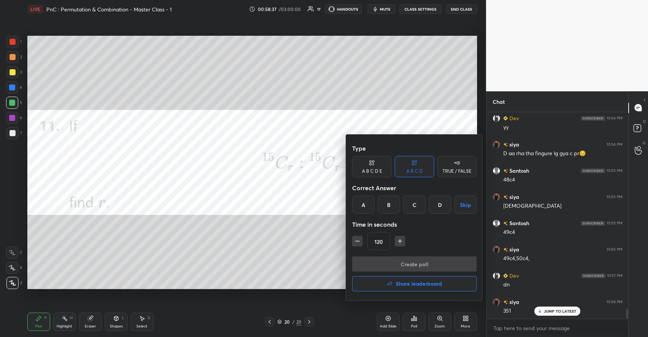
click at [374, 166] on icon at bounding box center [372, 163] width 6 height 8
click at [362, 201] on div "A" at bounding box center [361, 204] width 18 height 18
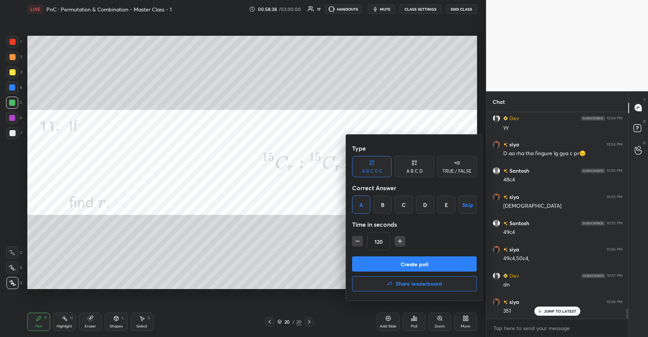
click at [398, 264] on button "Create poll" at bounding box center [414, 263] width 125 height 15
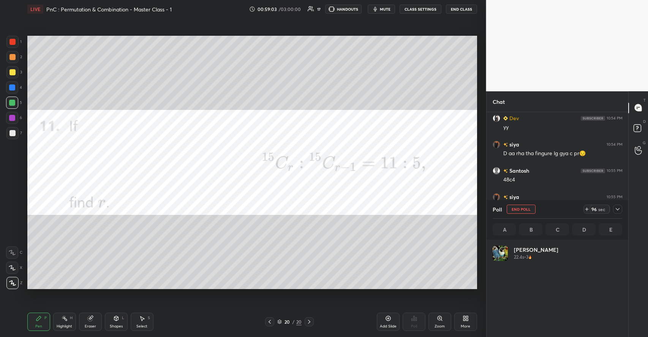
scroll to position [89, 128]
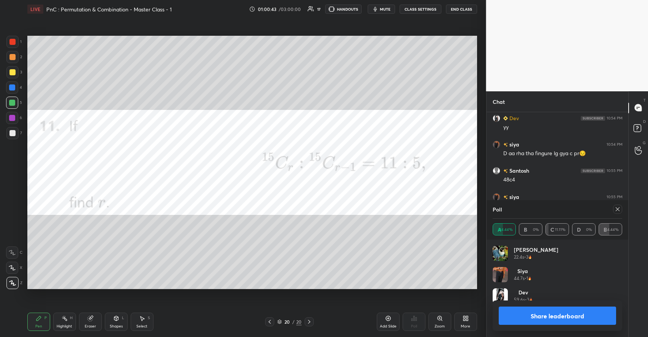
click at [615, 207] on icon at bounding box center [618, 209] width 6 height 6
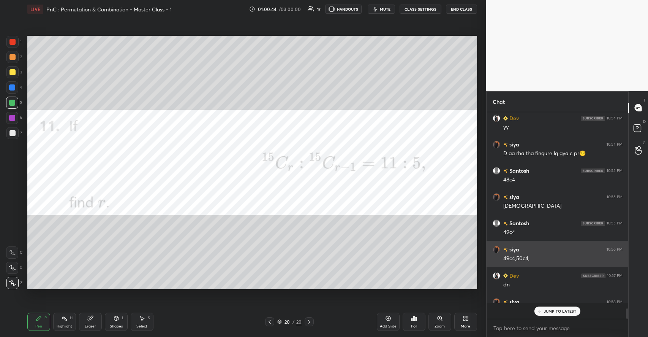
scroll to position [218, 140]
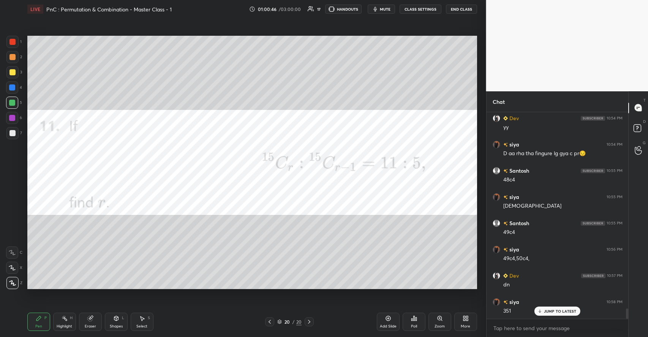
click at [13, 42] on div at bounding box center [12, 42] width 6 height 6
click at [16, 71] on div at bounding box center [12, 72] width 12 height 12
click at [17, 43] on div at bounding box center [12, 42] width 12 height 12
click at [95, 323] on div "Eraser" at bounding box center [90, 321] width 23 height 18
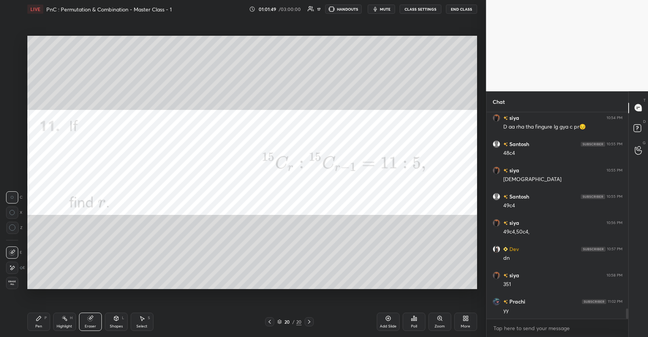
click at [42, 316] on div "Pen P" at bounding box center [38, 321] width 23 height 18
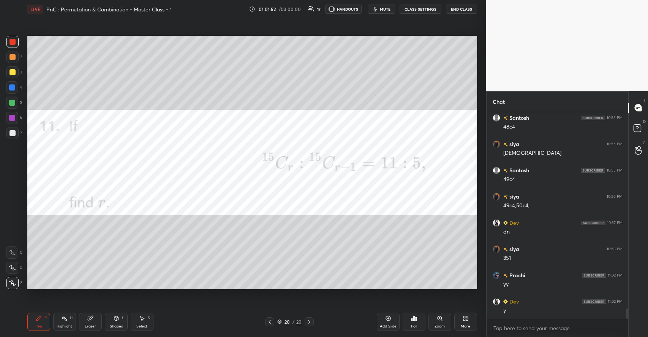
scroll to position [4007, 0]
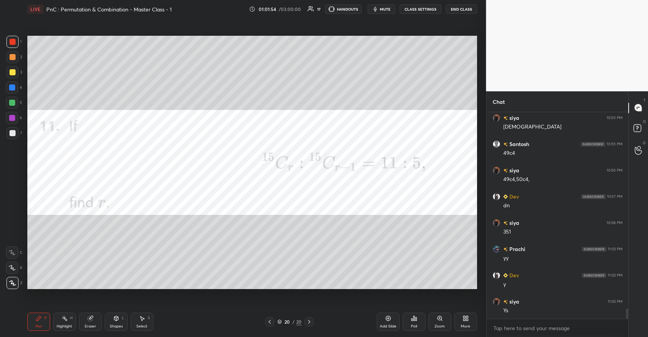
click at [14, 73] on div at bounding box center [12, 72] width 6 height 6
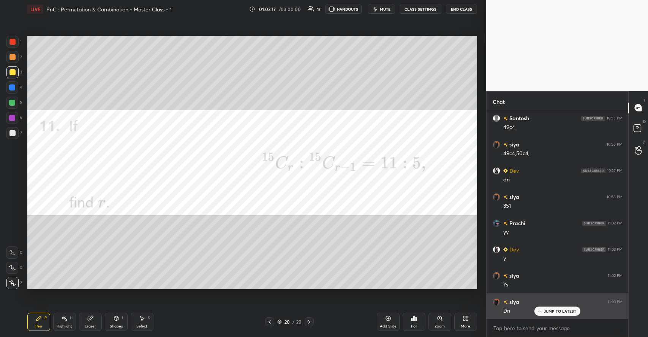
click at [558, 312] on p "JUMP TO LATEST" at bounding box center [560, 310] width 33 height 5
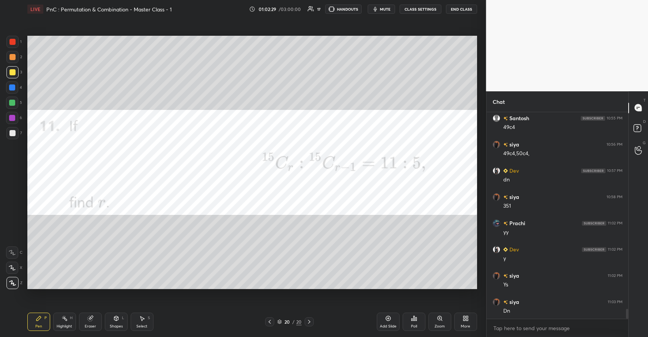
click at [114, 323] on div "Shapes L" at bounding box center [116, 321] width 23 height 18
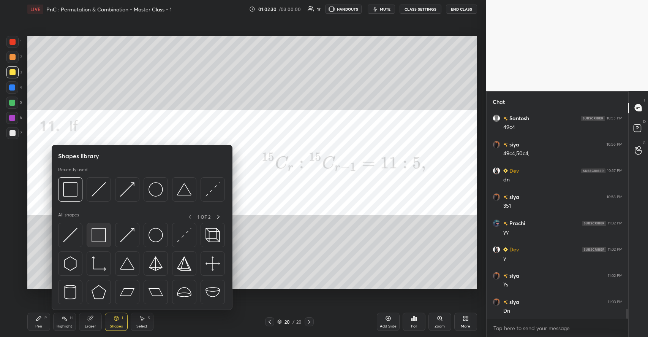
click at [98, 236] on img at bounding box center [99, 235] width 14 height 14
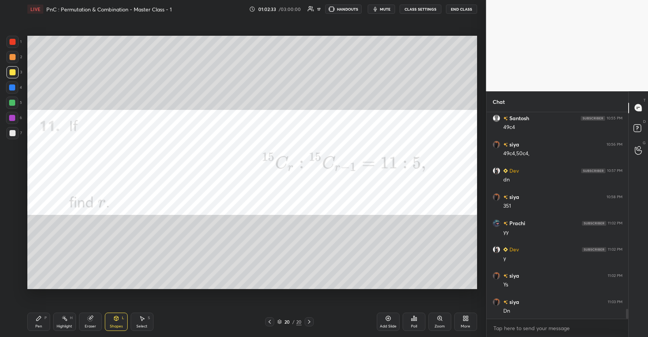
click at [38, 321] on icon at bounding box center [39, 318] width 6 height 6
click at [14, 117] on div at bounding box center [12, 118] width 6 height 6
click at [388, 317] on icon at bounding box center [388, 318] width 2 height 2
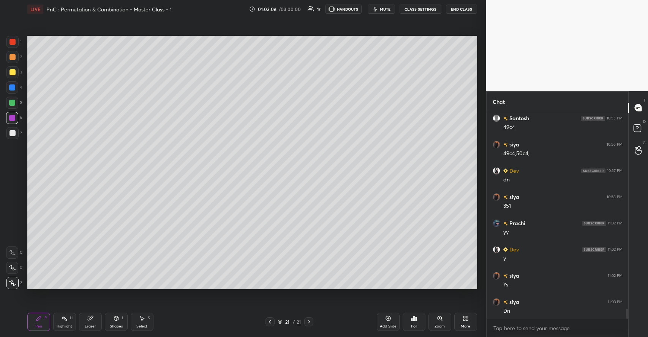
click at [15, 74] on div at bounding box center [12, 72] width 6 height 6
click at [13, 115] on div at bounding box center [12, 118] width 6 height 6
click at [267, 323] on icon at bounding box center [270, 321] width 6 height 6
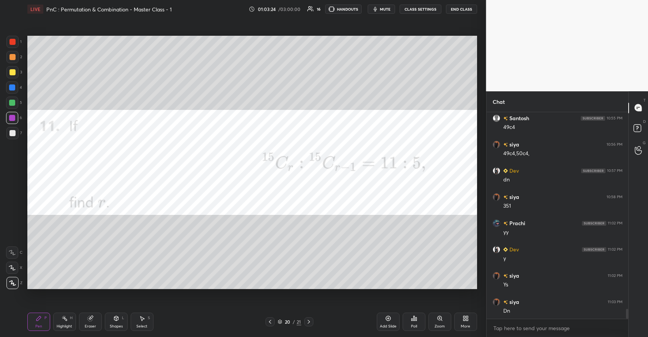
click at [387, 322] on div "Add Slide" at bounding box center [388, 321] width 23 height 18
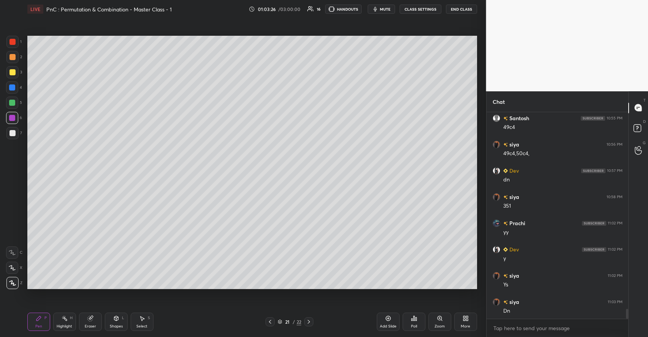
click at [14, 73] on div at bounding box center [12, 72] width 6 height 6
click at [13, 117] on div at bounding box center [12, 118] width 6 height 6
click at [96, 323] on div "Eraser" at bounding box center [90, 321] width 23 height 18
click at [44, 321] on div "Pen P" at bounding box center [38, 321] width 23 height 18
click at [15, 74] on div at bounding box center [12, 72] width 6 height 6
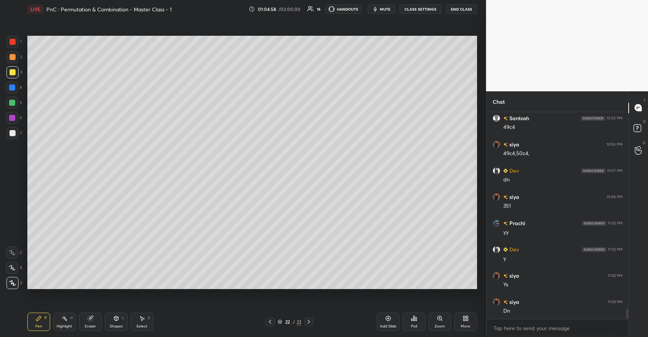
click at [414, 320] on icon at bounding box center [413, 318] width 1 height 5
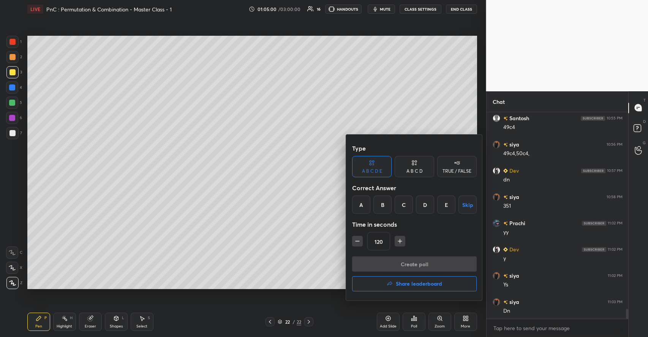
click at [416, 170] on div "A B C D" at bounding box center [415, 171] width 16 height 5
click at [390, 204] on div "B" at bounding box center [389, 204] width 22 height 18
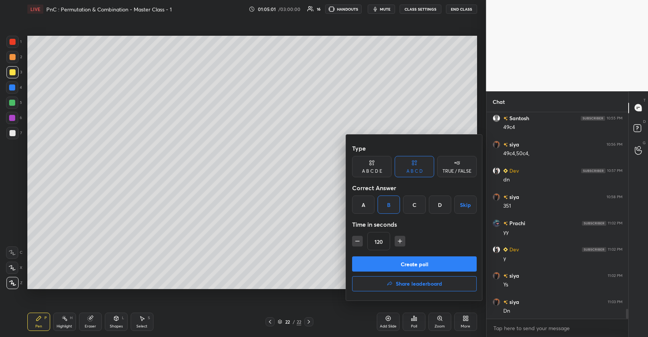
click at [400, 239] on icon "button" at bounding box center [400, 241] width 8 height 8
click at [400, 238] on icon "button" at bounding box center [400, 241] width 8 height 8
click at [401, 240] on icon "button" at bounding box center [400, 241] width 8 height 8
click at [401, 242] on icon "button" at bounding box center [400, 241] width 8 height 8
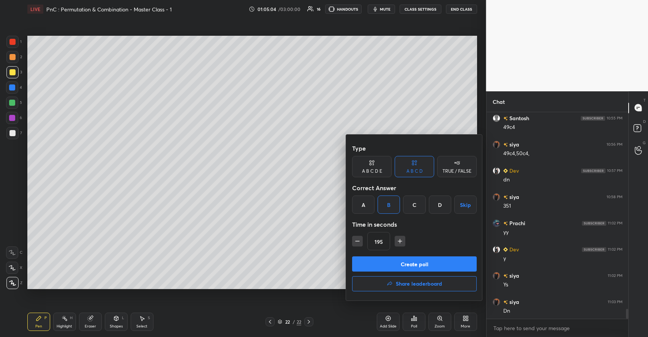
click at [401, 241] on icon "button" at bounding box center [400, 241] width 8 height 8
click at [400, 241] on icon "button" at bounding box center [400, 241] width 8 height 8
click at [400, 242] on icon "button" at bounding box center [400, 241] width 8 height 8
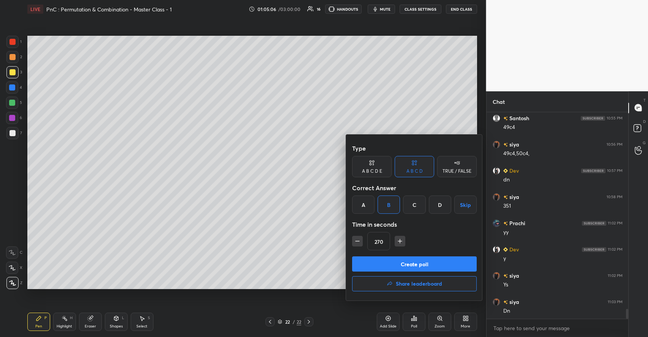
click at [400, 242] on icon "button" at bounding box center [400, 241] width 8 height 8
type input "300"
click at [389, 261] on button "Create poll" at bounding box center [414, 263] width 125 height 15
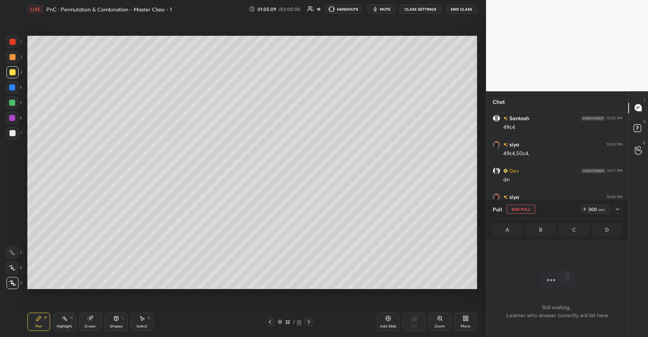
scroll to position [2, 3]
click at [16, 131] on div at bounding box center [12, 133] width 12 height 12
click at [617, 208] on icon at bounding box center [618, 209] width 6 height 6
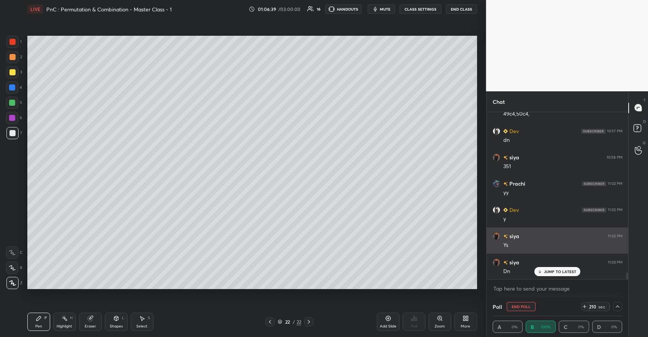
scroll to position [0, 3]
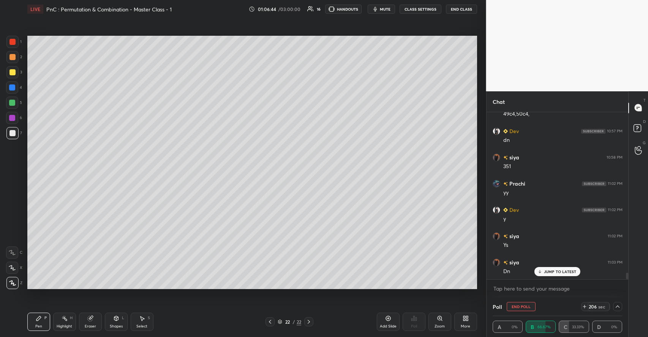
click at [617, 304] on icon at bounding box center [618, 306] width 6 height 6
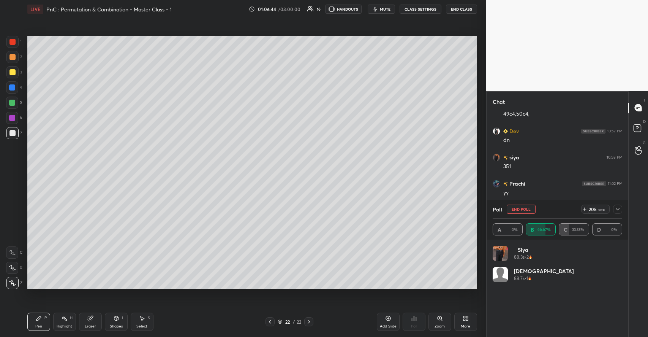
scroll to position [89, 128]
click at [615, 209] on div at bounding box center [617, 208] width 9 height 9
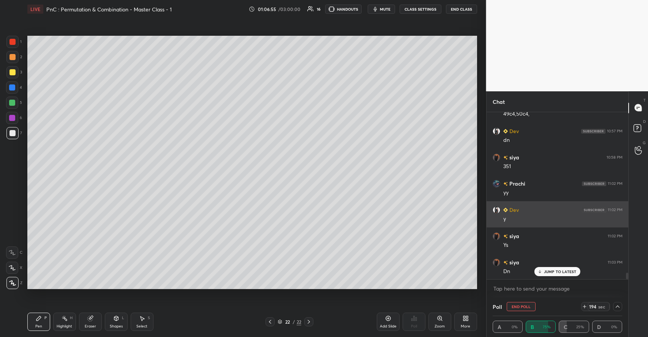
scroll to position [0, 3]
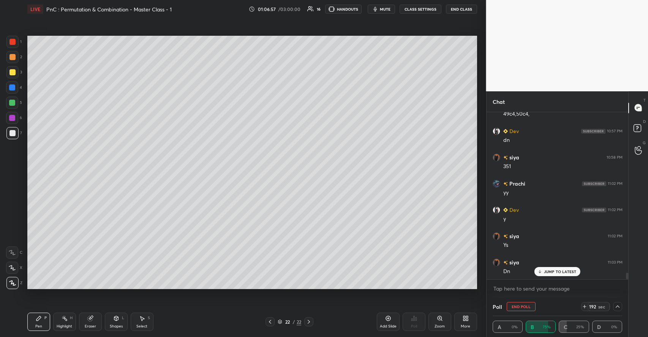
click at [571, 270] on p "JUMP TO LATEST" at bounding box center [560, 271] width 33 height 5
click at [618, 305] on icon at bounding box center [618, 306] width 4 height 2
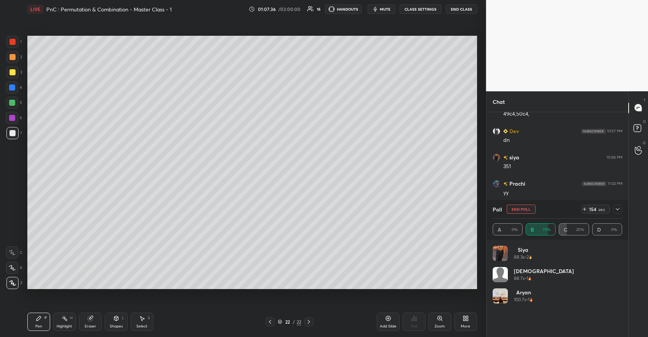
scroll to position [4099, 0]
click at [620, 208] on icon at bounding box center [618, 209] width 6 height 6
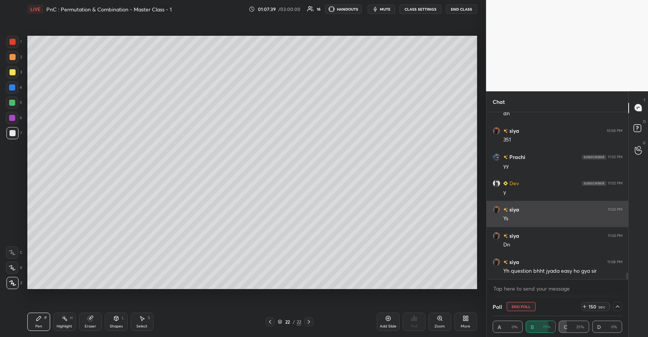
scroll to position [0, 3]
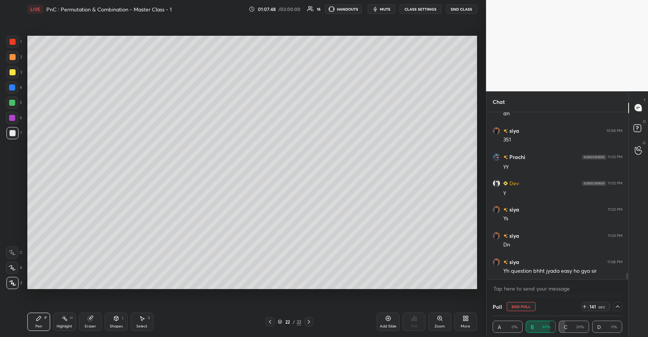
click at [620, 304] on icon at bounding box center [618, 306] width 6 height 6
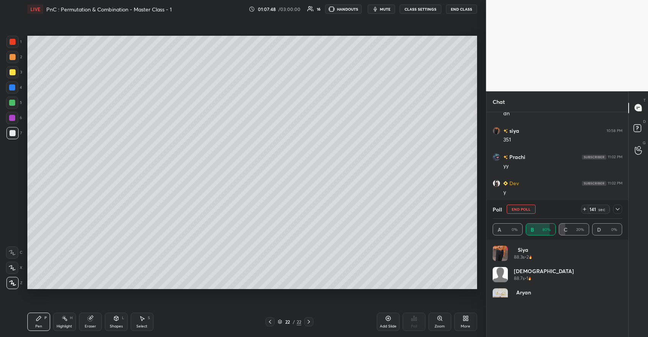
scroll to position [89, 128]
click at [619, 211] on icon at bounding box center [618, 209] width 6 height 6
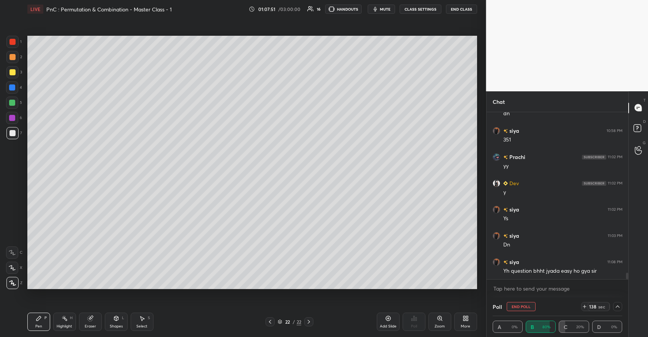
scroll to position [0, 3]
click at [142, 316] on icon at bounding box center [142, 318] width 6 height 6
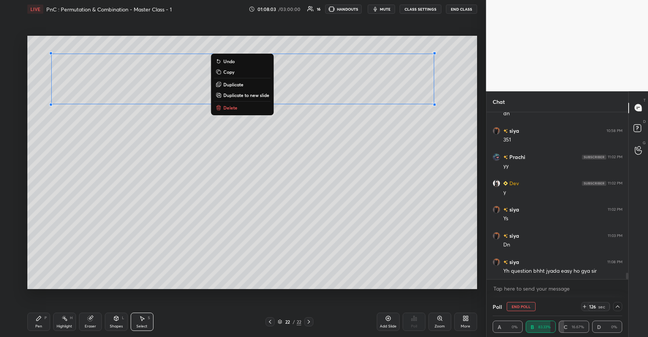
click at [242, 95] on p "Duplicate to new slide" at bounding box center [246, 95] width 46 height 6
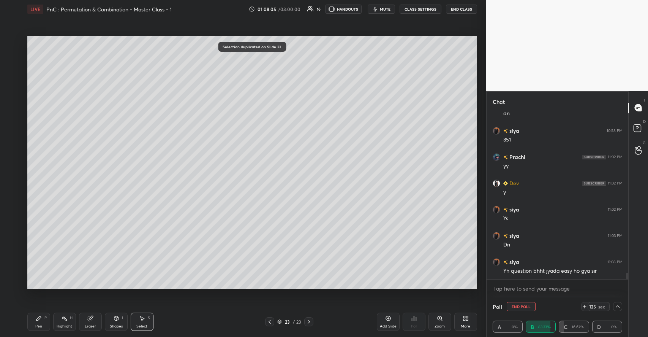
click at [90, 317] on icon at bounding box center [89, 318] width 5 height 5
click at [117, 319] on icon at bounding box center [116, 318] width 4 height 5
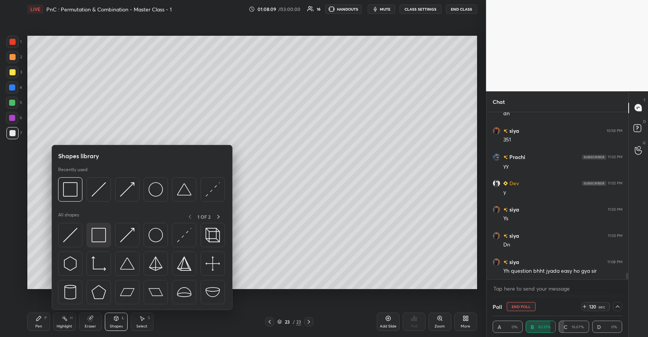
click at [94, 233] on img at bounding box center [99, 235] width 14 height 14
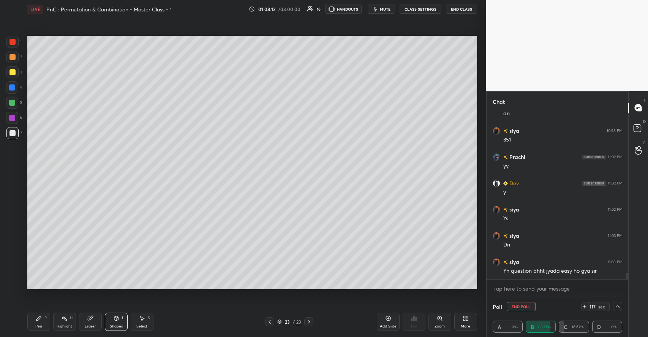
click at [47, 316] on div "Pen P" at bounding box center [38, 321] width 23 height 18
click at [616, 304] on icon at bounding box center [618, 306] width 6 height 6
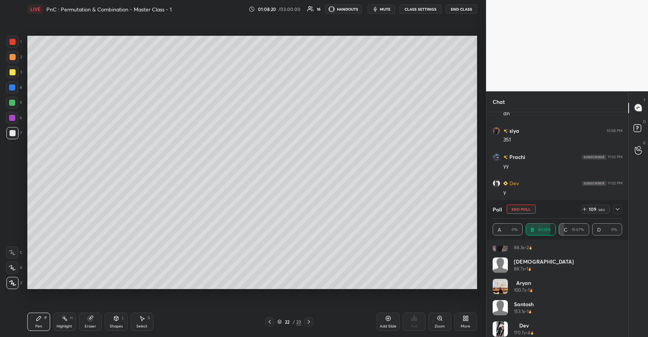
scroll to position [15, 0]
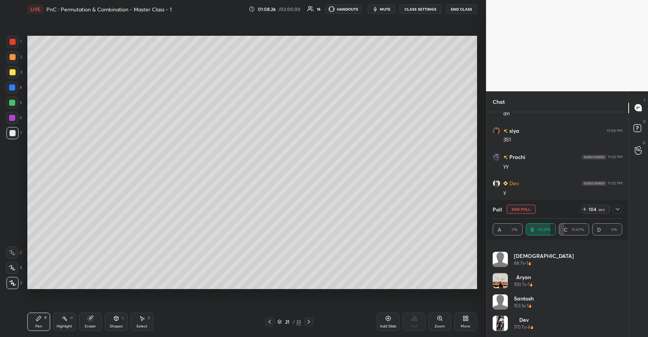
click at [14, 73] on div at bounding box center [12, 72] width 6 height 6
click at [116, 315] on icon at bounding box center [116, 318] width 6 height 6
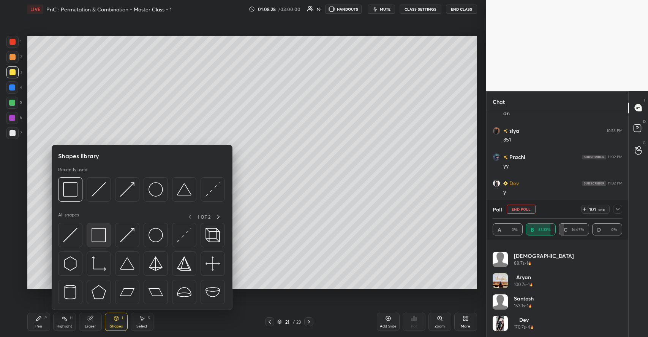
click at [96, 232] on img at bounding box center [99, 235] width 14 height 14
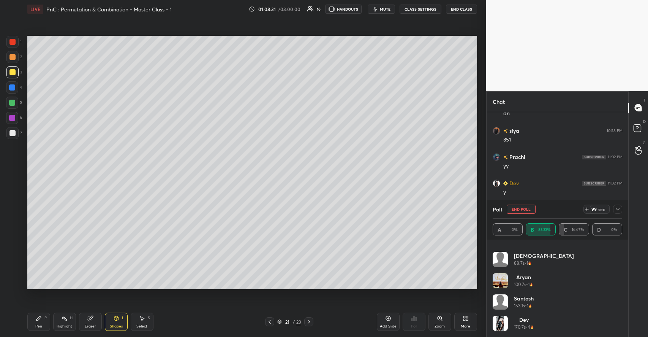
click at [46, 314] on div "Pen P" at bounding box center [38, 321] width 23 height 18
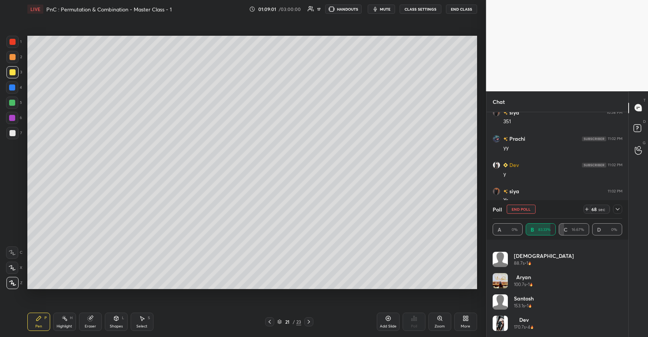
click at [115, 316] on icon at bounding box center [116, 318] width 6 height 6
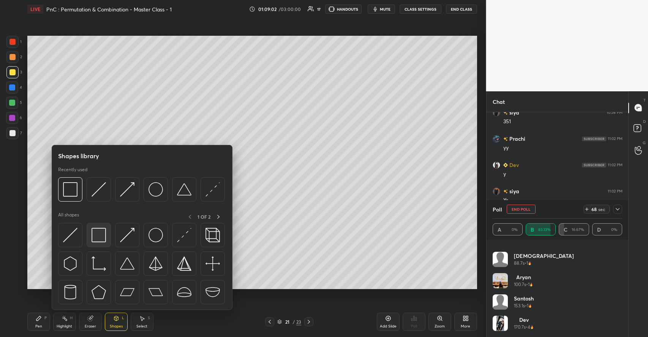
click at [96, 238] on img at bounding box center [99, 235] width 14 height 14
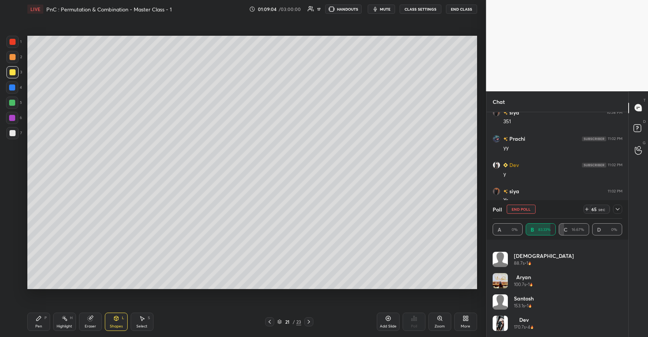
click at [40, 317] on icon at bounding box center [38, 318] width 5 height 5
click at [10, 134] on div at bounding box center [12, 133] width 6 height 6
click at [618, 207] on icon at bounding box center [618, 209] width 6 height 6
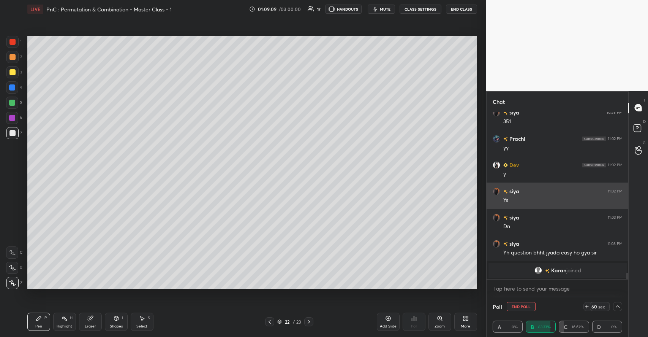
scroll to position [0, 0]
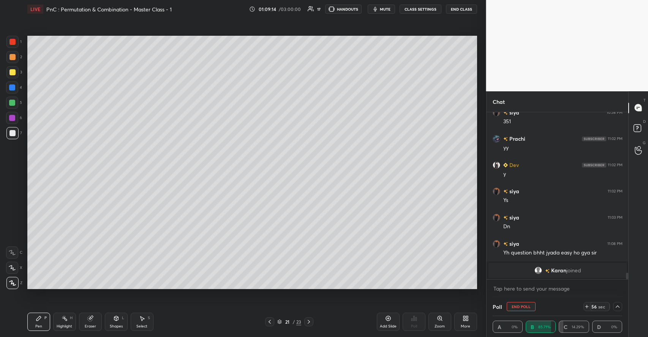
click at [13, 102] on div at bounding box center [12, 103] width 6 height 6
click at [145, 322] on div "Select S" at bounding box center [142, 321] width 23 height 18
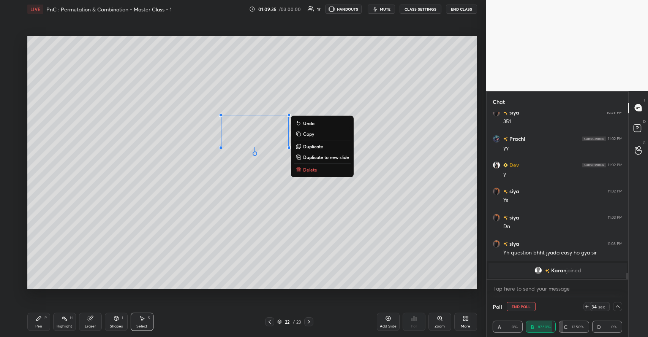
click at [313, 169] on p "Delete" at bounding box center [310, 169] width 14 height 6
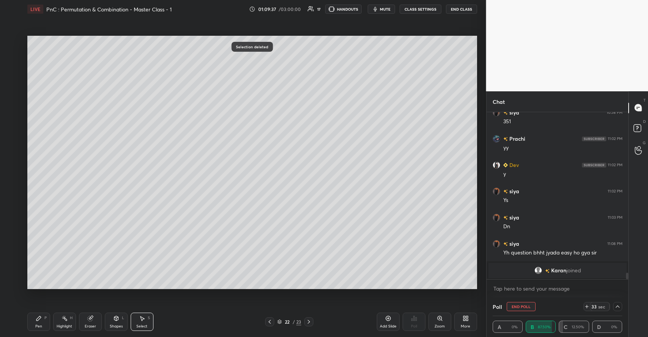
click at [44, 317] on div "Pen P" at bounding box center [38, 321] width 23 height 18
click at [14, 73] on div at bounding box center [12, 72] width 6 height 6
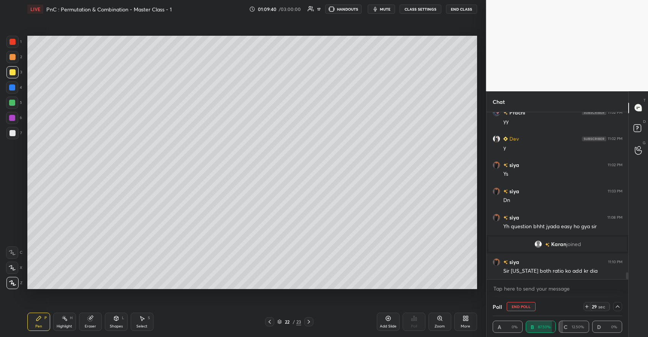
scroll to position [3993, 0]
click at [92, 316] on icon at bounding box center [91, 317] width 4 height 4
click at [50, 322] on div "Pen P" at bounding box center [38, 321] width 23 height 18
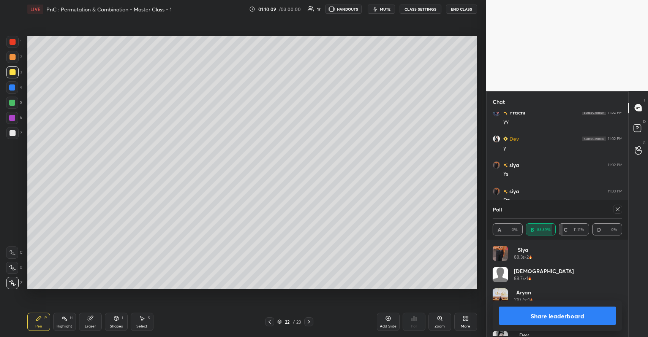
scroll to position [89, 128]
click at [619, 209] on icon at bounding box center [618, 209] width 6 height 6
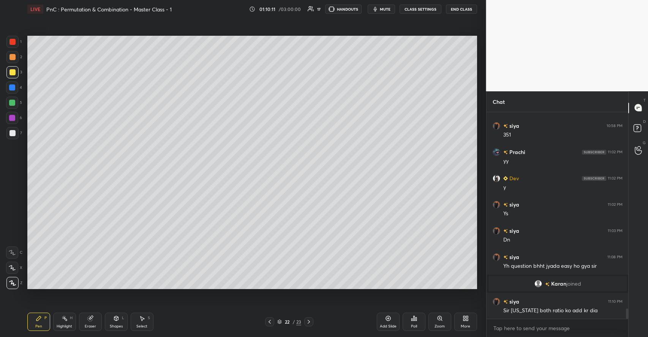
scroll to position [204, 140]
click at [144, 319] on icon at bounding box center [142, 318] width 4 height 5
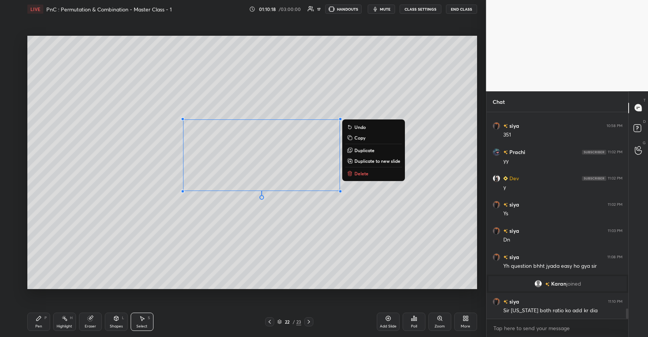
click at [280, 246] on div "0 ° Undo Copy Duplicate Duplicate to new slide Delete" at bounding box center [252, 162] width 450 height 253
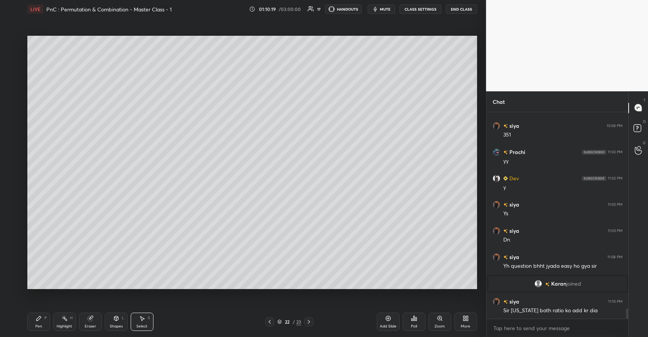
click at [44, 318] on div "Pen P" at bounding box center [38, 321] width 23 height 18
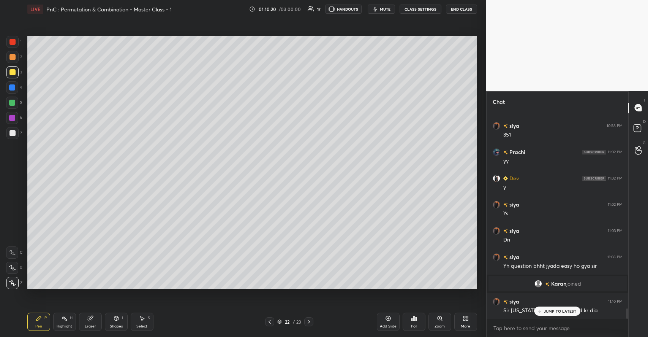
scroll to position [3978, 0]
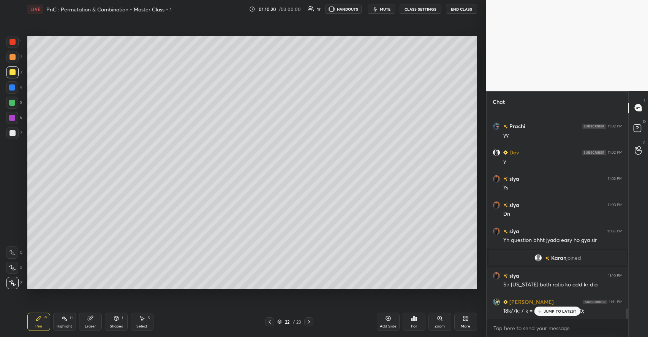
click at [14, 105] on div at bounding box center [12, 103] width 6 height 6
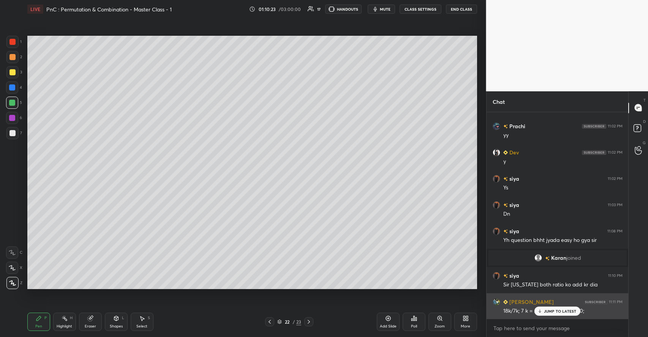
click at [549, 312] on p "JUMP TO LATEST" at bounding box center [560, 310] width 33 height 5
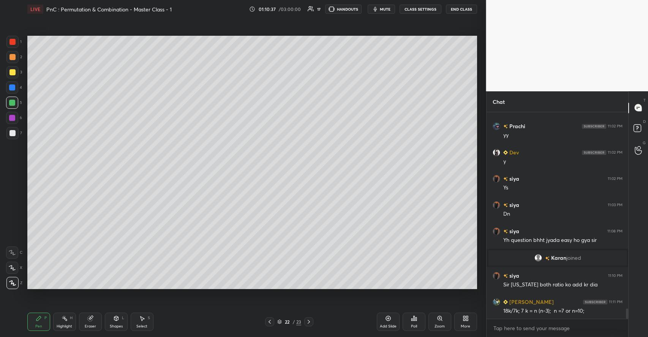
scroll to position [4005, 0]
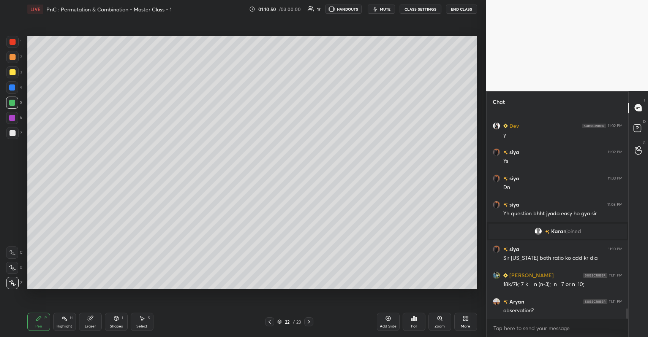
click at [141, 318] on icon at bounding box center [142, 318] width 4 height 5
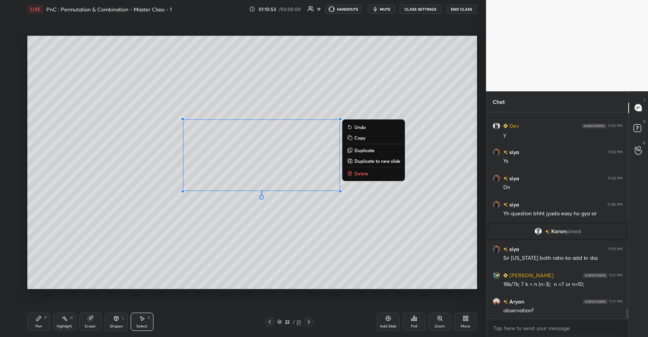
click at [366, 161] on p "Duplicate to new slide" at bounding box center [377, 161] width 46 height 6
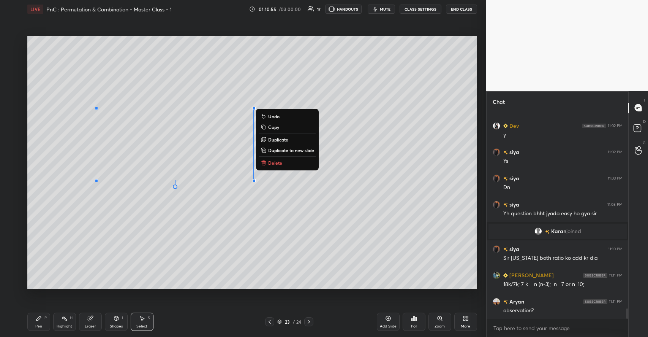
click at [150, 233] on div "0 ° Undo Copy Duplicate Duplicate to new slide Delete" at bounding box center [252, 162] width 450 height 253
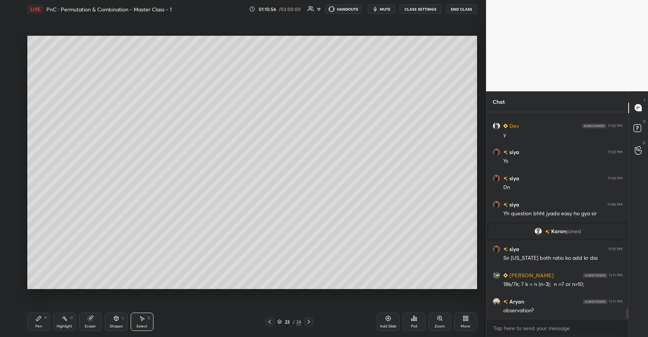
click at [35, 319] on div "Pen P" at bounding box center [38, 321] width 23 height 18
click at [16, 129] on div at bounding box center [12, 133] width 12 height 12
click at [16, 74] on div at bounding box center [12, 72] width 12 height 12
click at [116, 320] on icon at bounding box center [116, 319] width 0 height 3
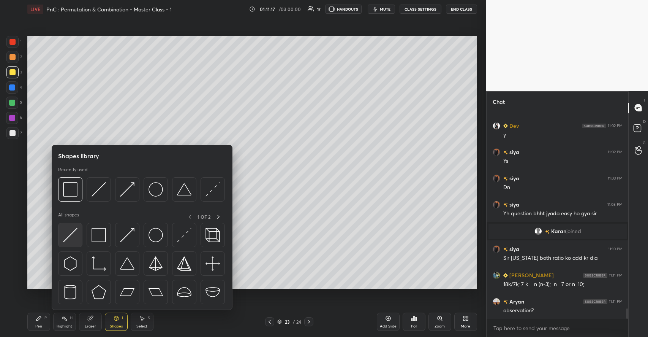
click at [72, 236] on img at bounding box center [70, 235] width 14 height 14
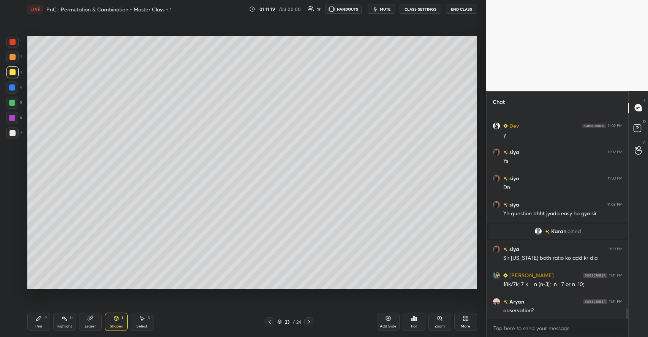
click at [40, 322] on div "Pen P" at bounding box center [38, 321] width 23 height 18
click at [117, 325] on div "Shapes" at bounding box center [116, 326] width 13 height 4
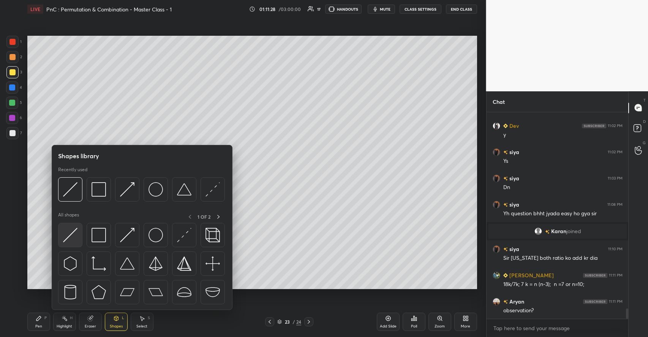
click at [78, 239] on div at bounding box center [70, 235] width 24 height 24
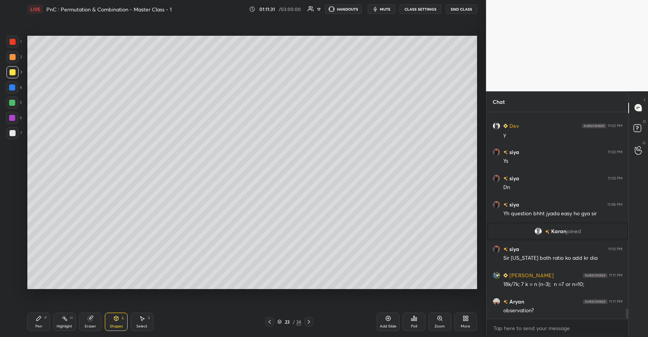
click at [45, 318] on div "P" at bounding box center [45, 318] width 2 height 4
click at [117, 321] on icon at bounding box center [116, 318] width 6 height 6
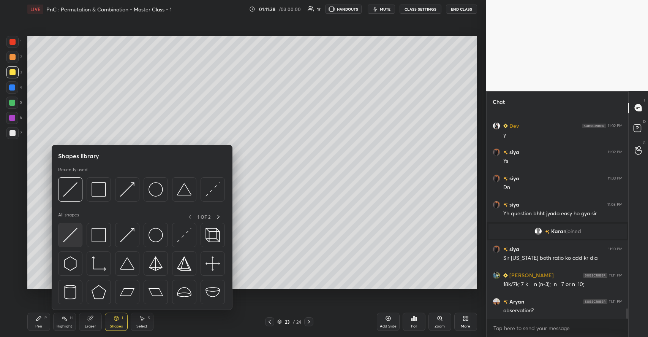
click at [73, 237] on img at bounding box center [70, 235] width 14 height 14
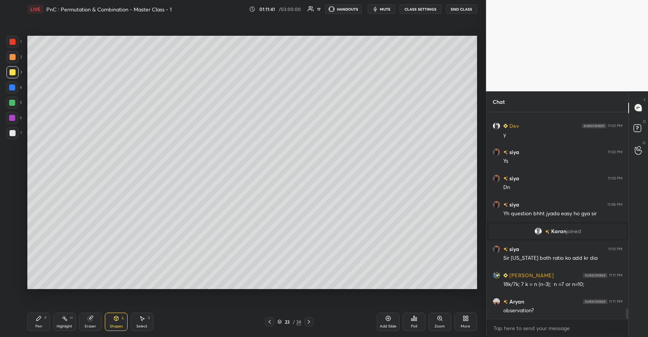
click at [39, 318] on icon at bounding box center [38, 318] width 5 height 5
click at [14, 100] on div at bounding box center [12, 103] width 6 height 6
click at [146, 320] on div "Select S" at bounding box center [142, 321] width 23 height 18
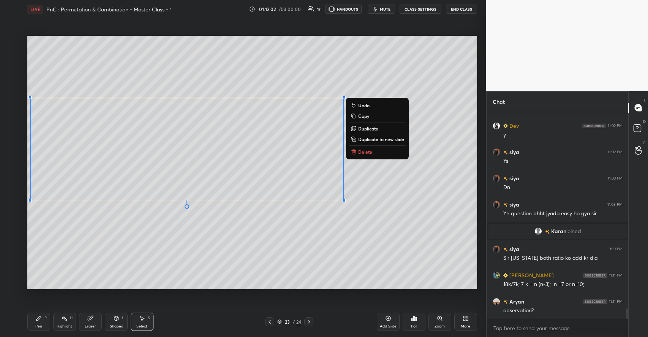
click at [211, 253] on div "0 ° Undo Copy Duplicate Duplicate to new slide Delete" at bounding box center [252, 162] width 450 height 253
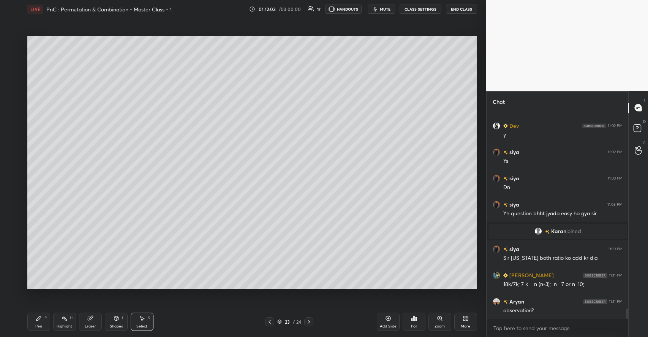
click at [111, 325] on div "Shapes" at bounding box center [116, 326] width 13 height 4
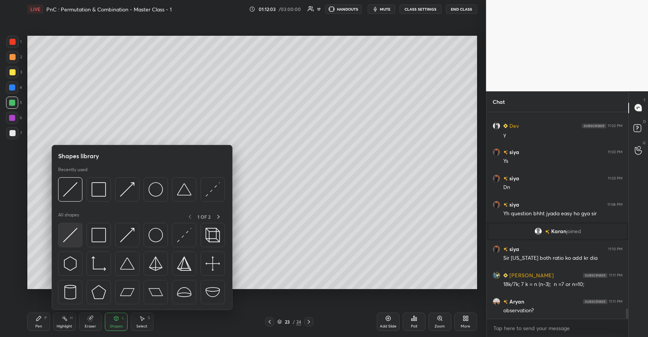
click at [73, 231] on img at bounding box center [70, 235] width 14 height 14
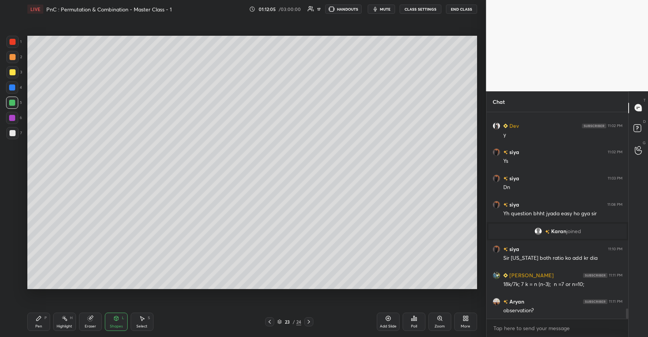
click at [46, 318] on div "P" at bounding box center [45, 318] width 2 height 4
click at [17, 71] on div at bounding box center [12, 72] width 12 height 12
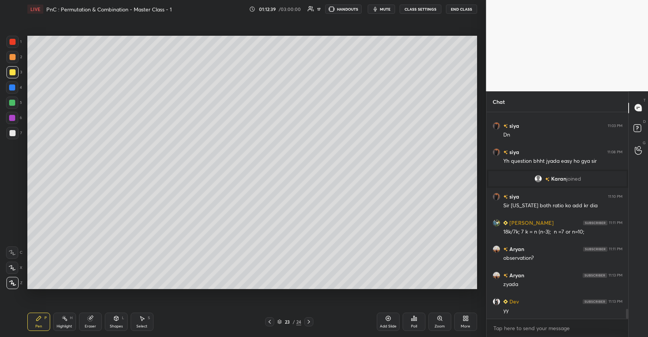
scroll to position [4083, 0]
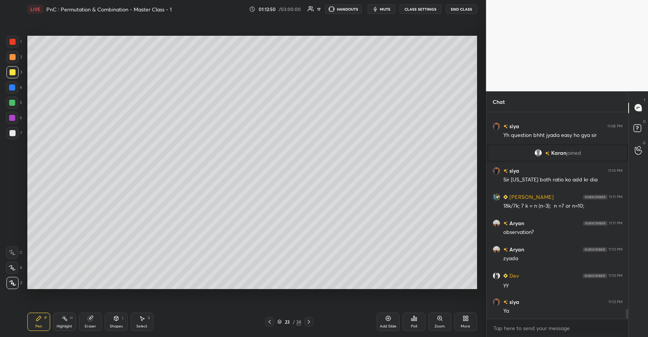
click at [67, 318] on icon at bounding box center [65, 318] width 6 height 6
click at [14, 106] on div at bounding box center [12, 102] width 12 height 12
click at [43, 320] on div "Pen P" at bounding box center [38, 321] width 23 height 18
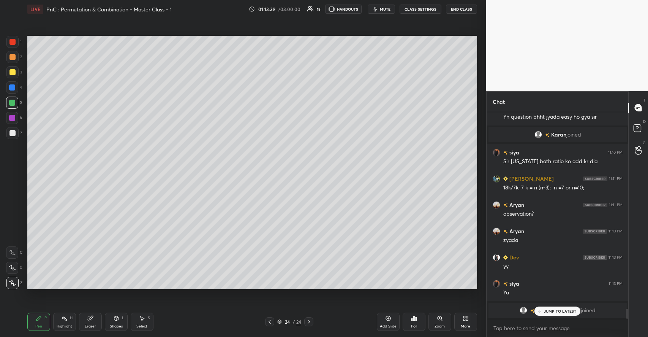
click at [414, 318] on icon at bounding box center [413, 318] width 1 height 5
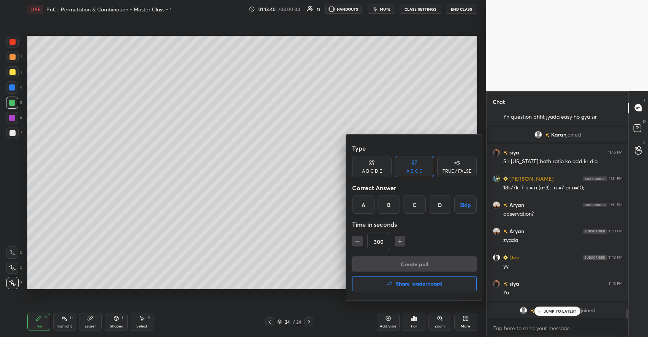
click at [409, 205] on div "C" at bounding box center [414, 204] width 22 height 18
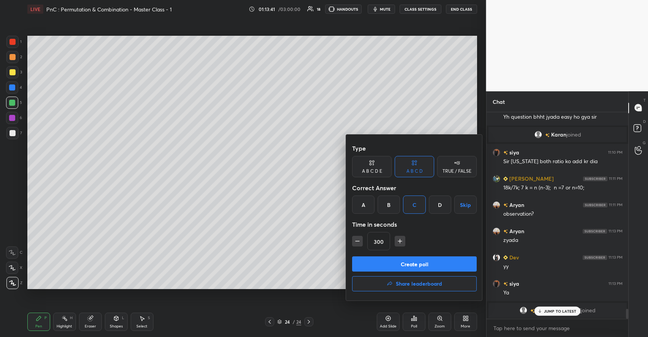
click at [415, 262] on button "Create poll" at bounding box center [414, 263] width 125 height 15
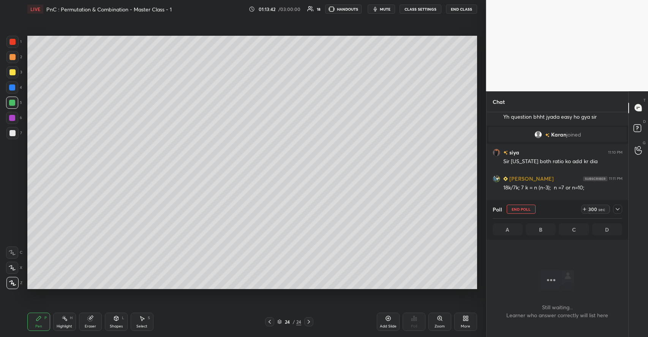
scroll to position [2, 3]
click at [617, 209] on icon at bounding box center [618, 209] width 4 height 2
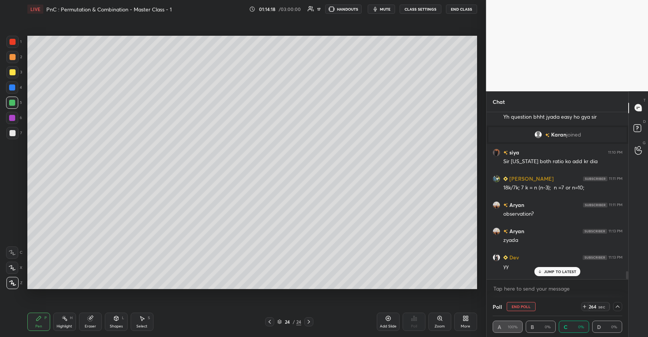
scroll to position [0, 3]
click at [14, 131] on div at bounding box center [12, 133] width 6 height 6
click at [555, 271] on p "JUMP TO LATEST" at bounding box center [560, 271] width 33 height 5
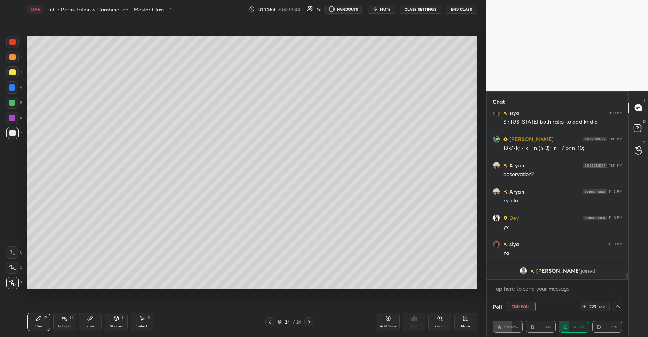
scroll to position [4147, 0]
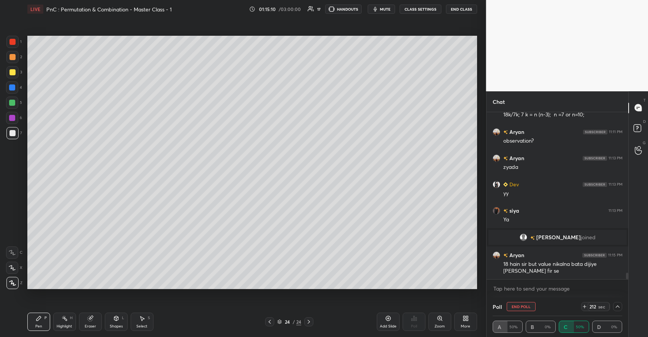
click at [620, 305] on icon at bounding box center [618, 306] width 6 height 6
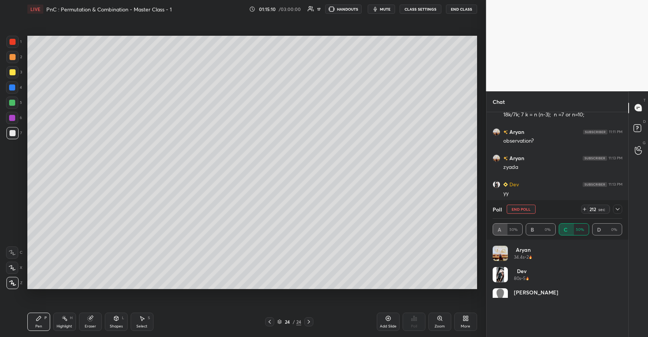
scroll to position [89, 128]
click at [618, 210] on icon at bounding box center [618, 209] width 6 height 6
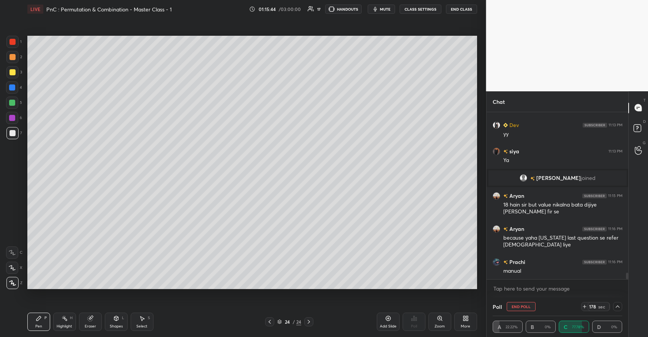
scroll to position [4232, 0]
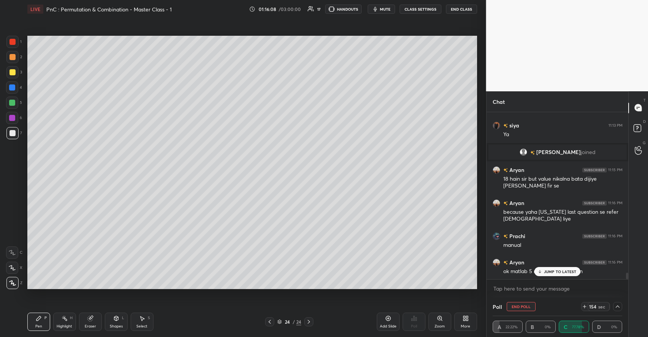
click at [556, 273] on p "JUMP TO LATEST" at bounding box center [560, 271] width 33 height 5
click at [146, 313] on div "Select S" at bounding box center [142, 321] width 23 height 18
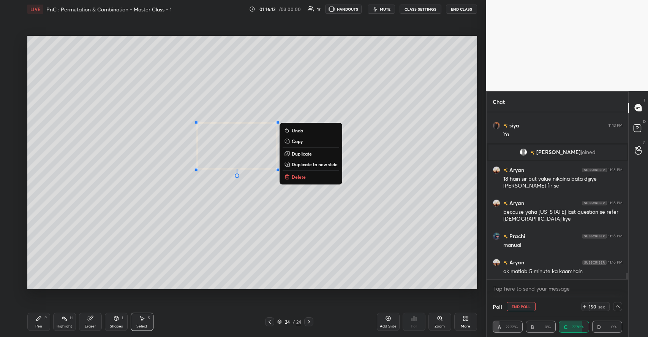
click at [300, 178] on p "Delete" at bounding box center [299, 177] width 14 height 6
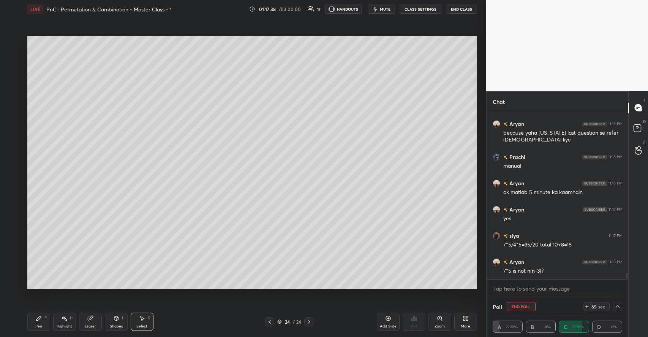
scroll to position [4337, 0]
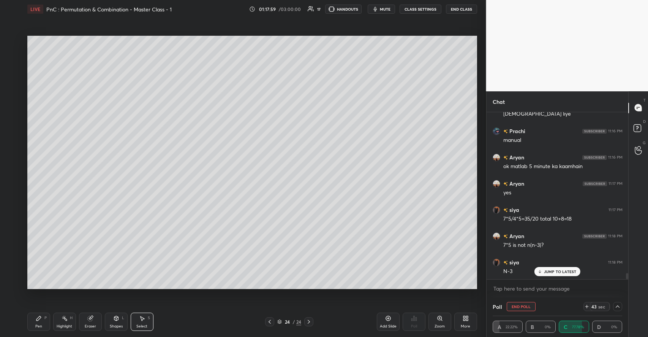
click at [547, 267] on div "JUMP TO LATEST" at bounding box center [558, 271] width 46 height 9
click at [44, 318] on div "P" at bounding box center [45, 318] width 2 height 4
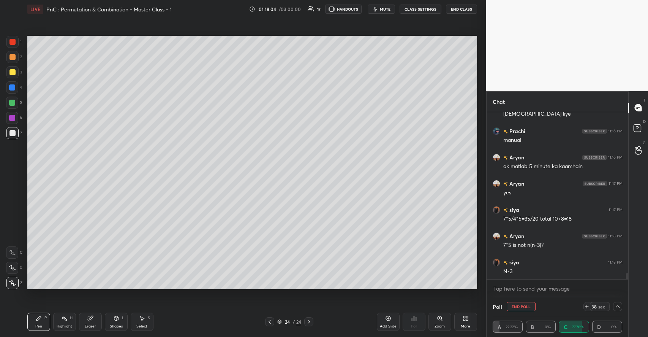
scroll to position [4364, 0]
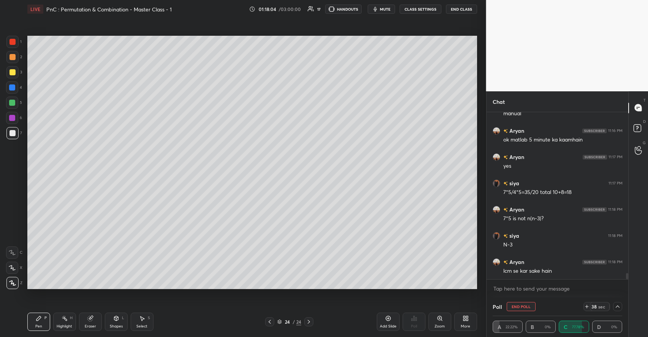
click at [14, 71] on div at bounding box center [12, 72] width 6 height 6
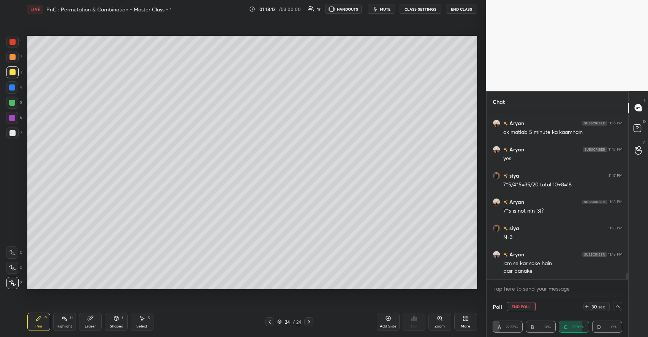
click at [143, 316] on icon at bounding box center [142, 318] width 6 height 6
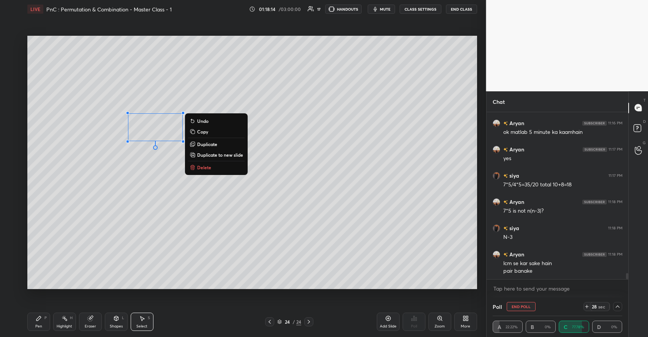
click at [42, 313] on div "Pen P" at bounding box center [38, 321] width 23 height 18
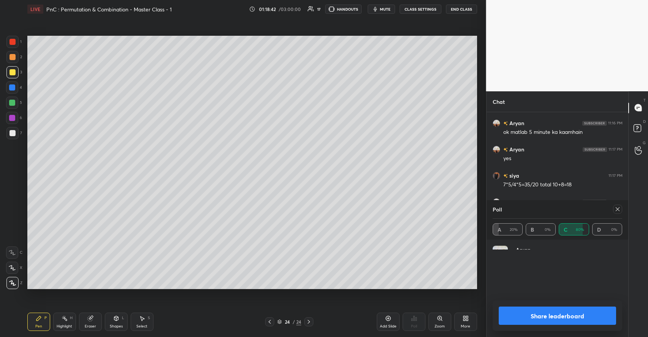
scroll to position [89, 128]
click at [619, 211] on icon at bounding box center [618, 209] width 6 height 6
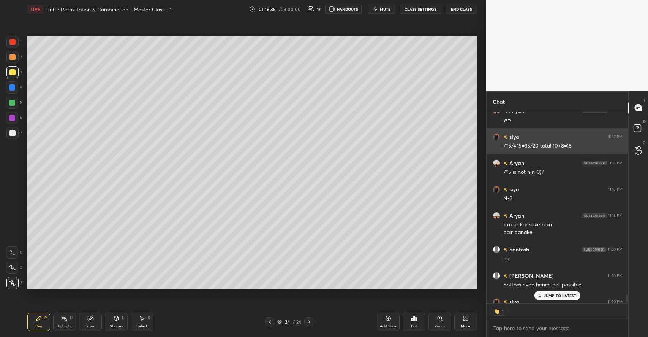
scroll to position [3, 3]
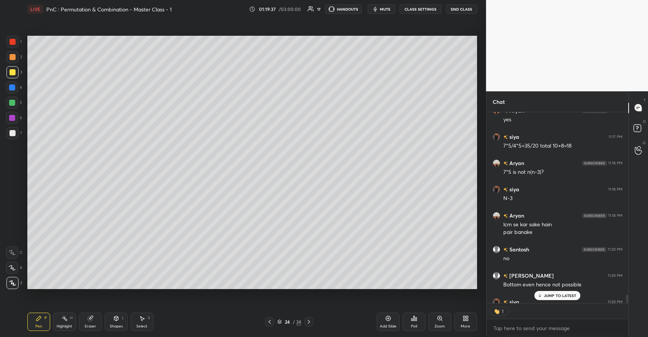
click at [552, 295] on p "JUMP TO LATEST" at bounding box center [560, 295] width 33 height 5
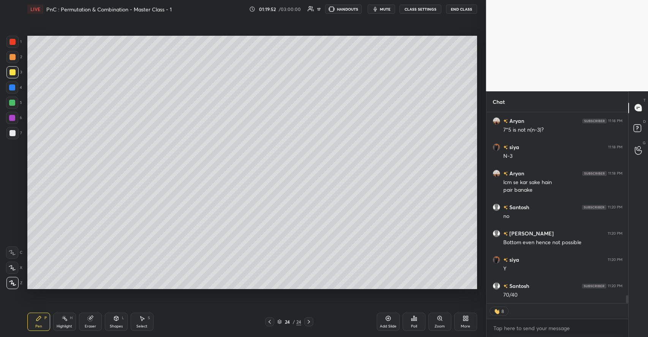
scroll to position [4437, 0]
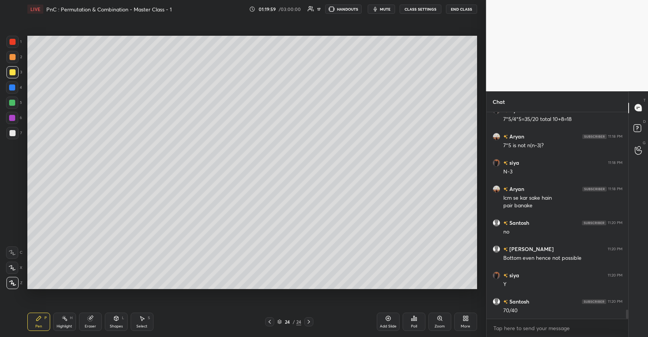
click at [11, 102] on div at bounding box center [12, 103] width 6 height 6
click at [12, 70] on div at bounding box center [12, 72] width 6 height 6
click at [391, 321] on div "Add Slide" at bounding box center [388, 321] width 23 height 18
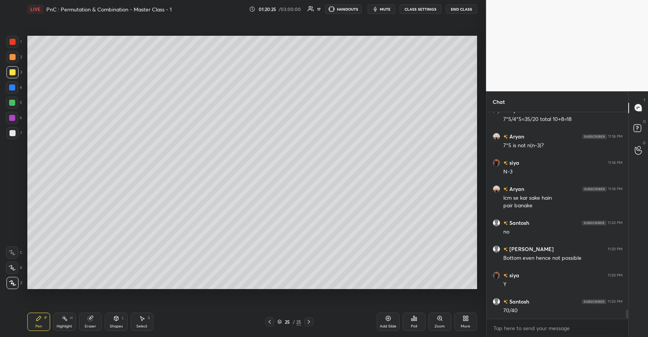
click at [14, 132] on div at bounding box center [12, 133] width 6 height 6
click at [142, 324] on div "Select" at bounding box center [141, 326] width 11 height 4
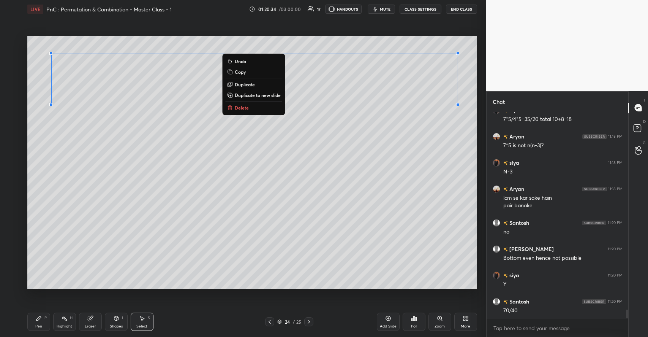
click at [245, 95] on p "Duplicate to new slide" at bounding box center [258, 95] width 46 height 6
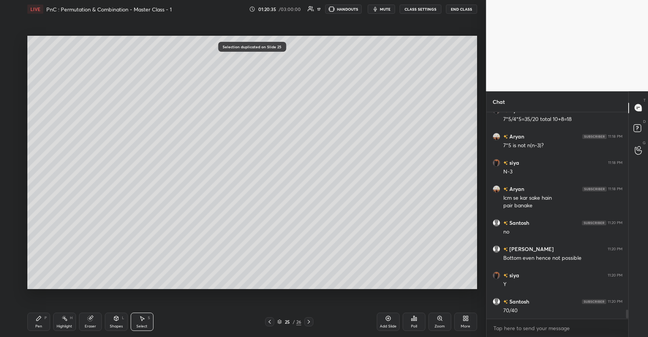
click at [91, 322] on div "Eraser" at bounding box center [90, 321] width 23 height 18
click at [38, 324] on div "Pen" at bounding box center [38, 326] width 7 height 4
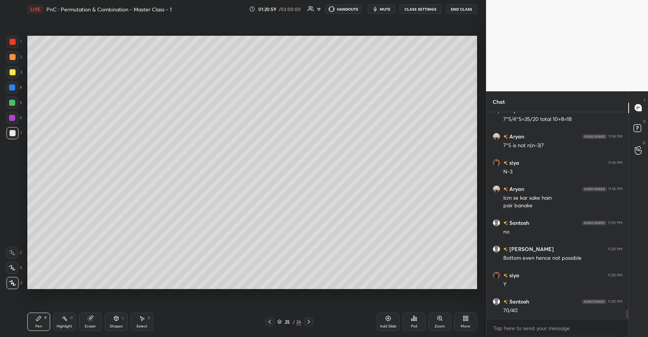
click at [14, 102] on div at bounding box center [12, 103] width 6 height 6
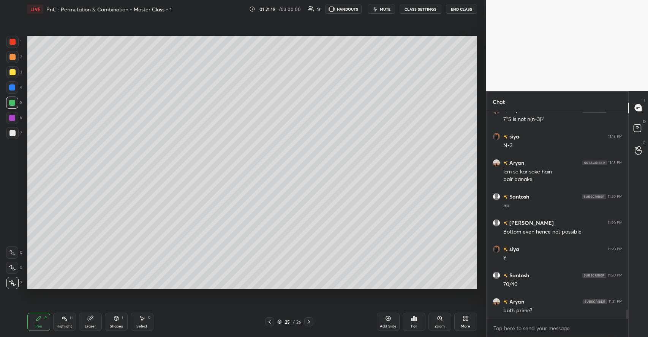
click at [15, 71] on div at bounding box center [12, 72] width 6 height 6
click at [12, 57] on div at bounding box center [12, 57] width 6 height 6
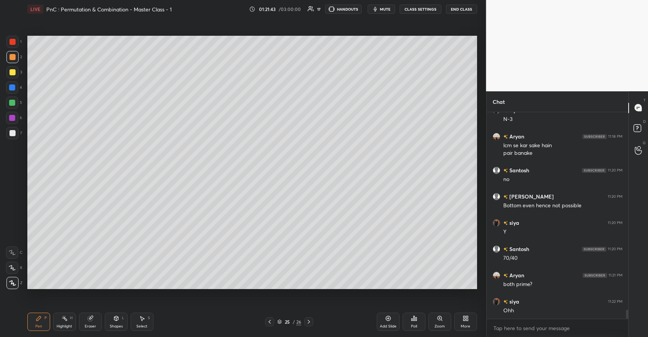
click at [119, 322] on div "Shapes L" at bounding box center [116, 321] width 23 height 18
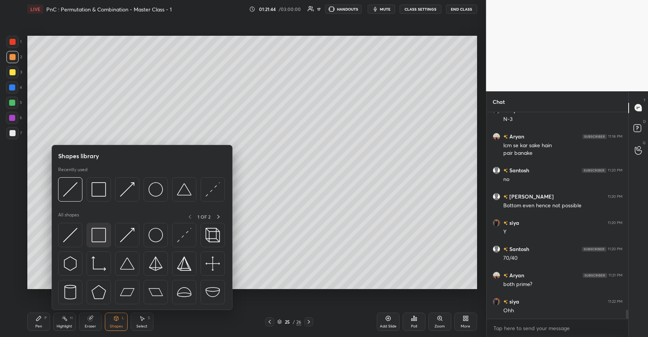
click at [96, 237] on img at bounding box center [99, 235] width 14 height 14
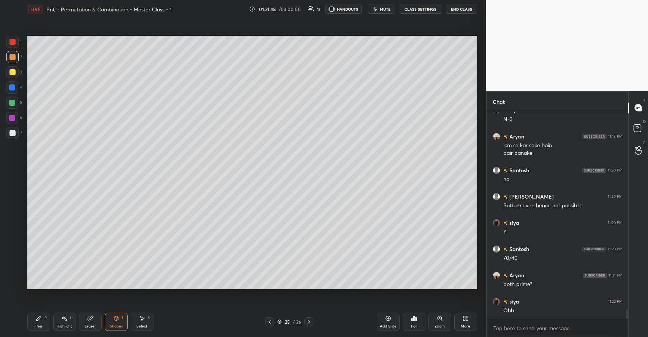
click at [139, 321] on icon at bounding box center [142, 318] width 6 height 6
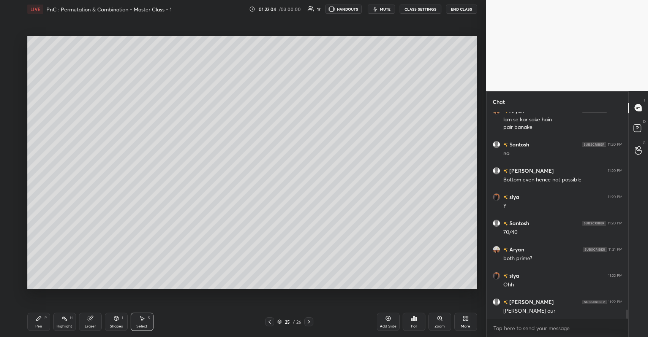
scroll to position [4542, 0]
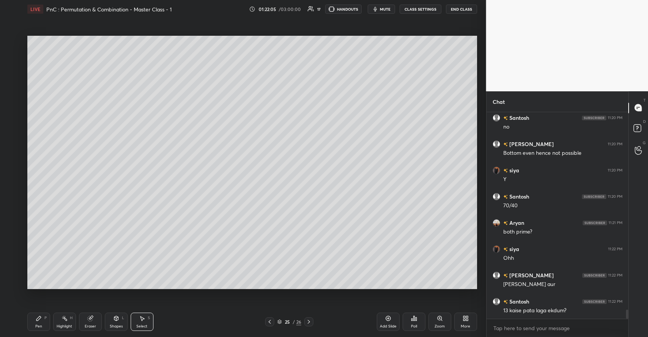
click at [67, 321] on icon at bounding box center [65, 318] width 6 height 6
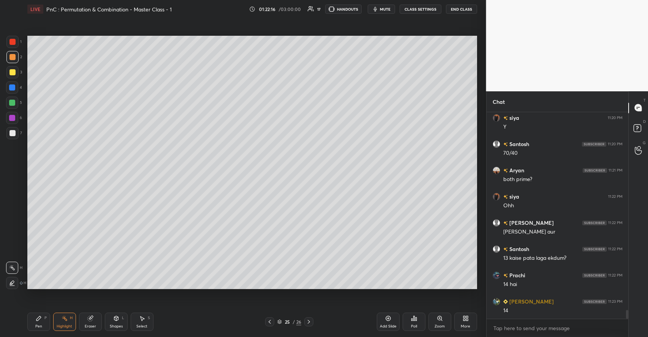
scroll to position [4620, 0]
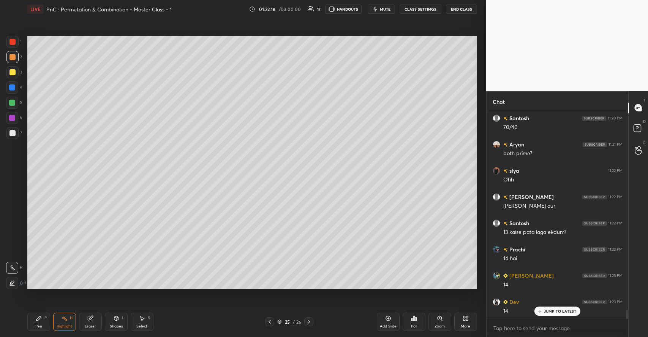
click at [87, 320] on icon at bounding box center [90, 318] width 6 height 6
click at [41, 321] on icon at bounding box center [39, 318] width 6 height 6
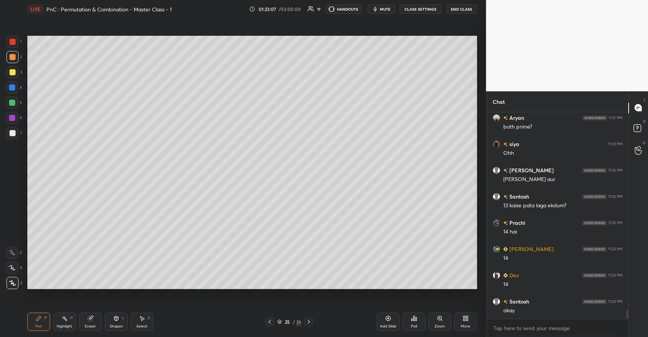
click at [312, 324] on div at bounding box center [308, 321] width 9 height 9
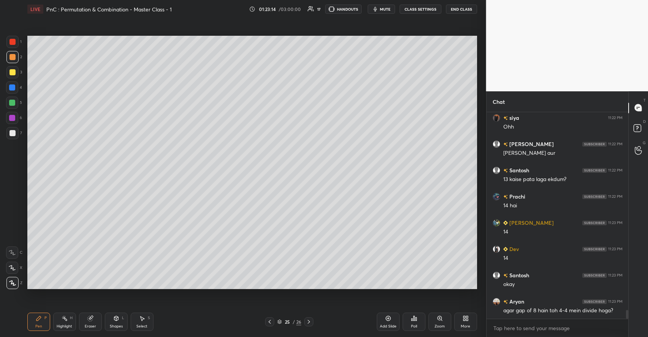
click at [62, 321] on icon at bounding box center [65, 318] width 6 height 6
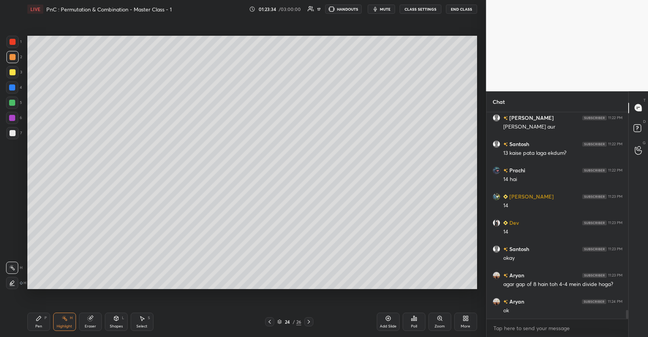
click at [37, 318] on icon at bounding box center [39, 318] width 6 height 6
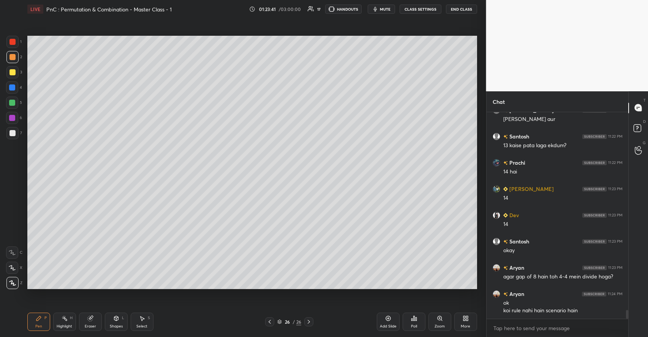
scroll to position [4732, 0]
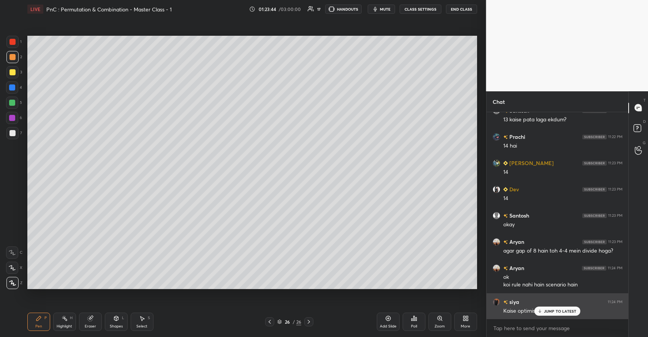
click at [549, 308] on div "JUMP TO LATEST" at bounding box center [558, 310] width 46 height 9
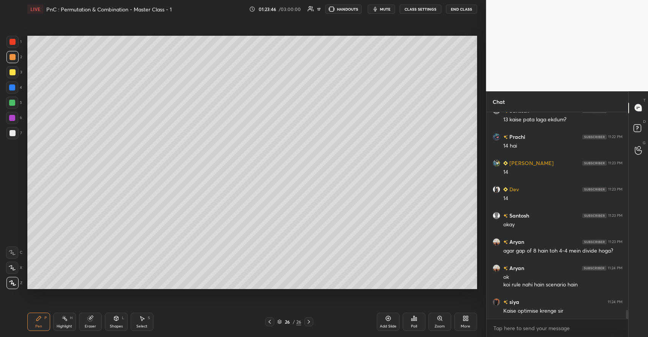
click at [13, 73] on div at bounding box center [12, 72] width 6 height 6
click at [68, 322] on div "Highlight H" at bounding box center [64, 321] width 23 height 18
click at [41, 319] on icon at bounding box center [39, 318] width 6 height 6
click at [89, 321] on icon at bounding box center [90, 318] width 6 height 6
click at [44, 320] on div "Pen P" at bounding box center [38, 321] width 23 height 18
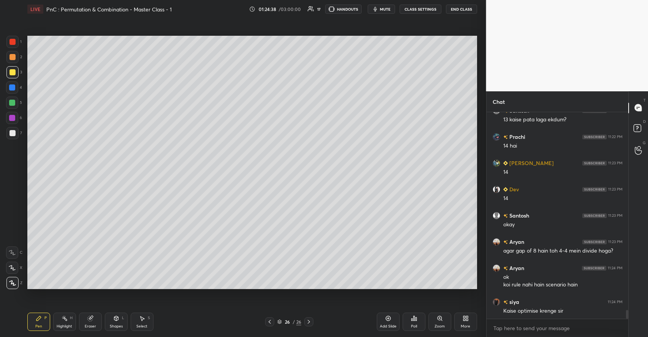
click at [118, 318] on icon at bounding box center [116, 318] width 4 height 5
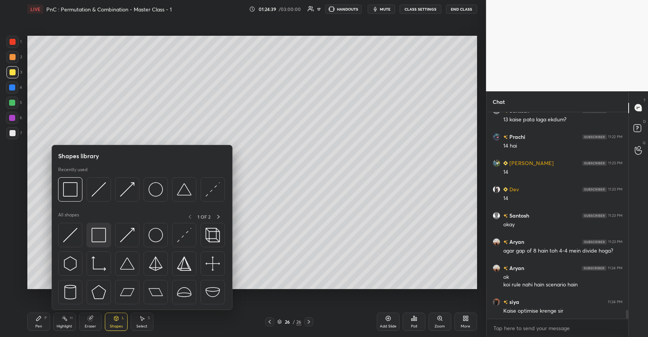
click at [101, 237] on img at bounding box center [99, 235] width 14 height 14
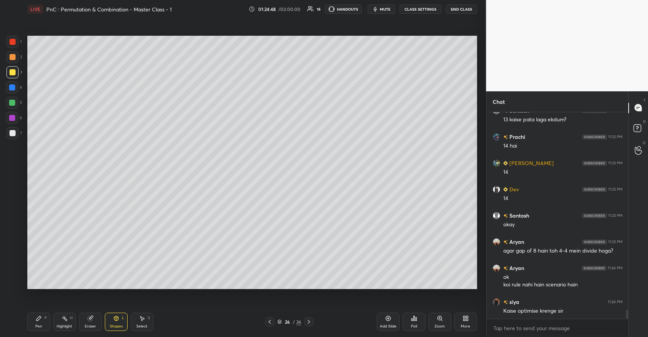
click at [47, 316] on div "Pen P" at bounding box center [38, 321] width 23 height 18
click at [64, 318] on rect at bounding box center [65, 319] width 4 height 4
click at [44, 320] on div "Pen P" at bounding box center [38, 321] width 23 height 18
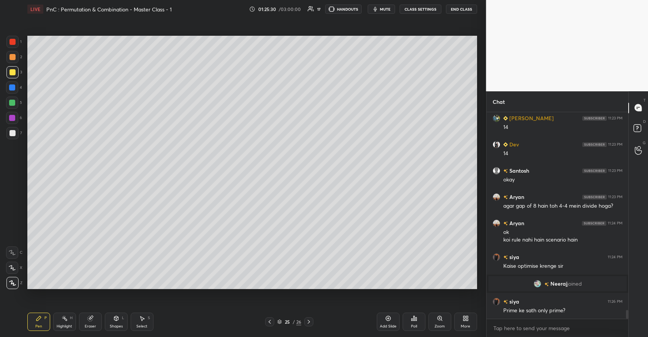
scroll to position [4592, 0]
click at [308, 322] on icon at bounding box center [309, 321] width 6 height 6
click at [308, 321] on icon at bounding box center [309, 321] width 6 height 6
click at [146, 316] on div "Select S" at bounding box center [142, 321] width 23 height 18
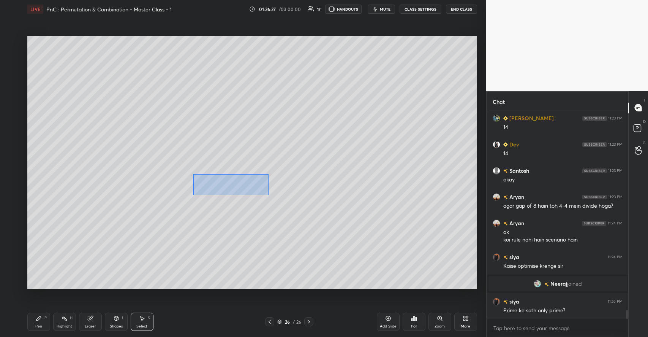
drag, startPoint x: 193, startPoint y: 174, endPoint x: 276, endPoint y: 198, distance: 86.3
click at [276, 198] on div "0 ° Undo Copy Duplicate Duplicate to new slide Delete" at bounding box center [252, 162] width 450 height 253
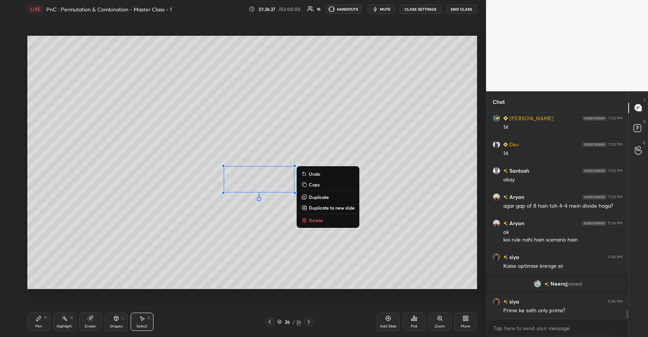
click at [219, 230] on div "0 ° Undo Copy Duplicate Duplicate to new slide Delete" at bounding box center [252, 162] width 450 height 253
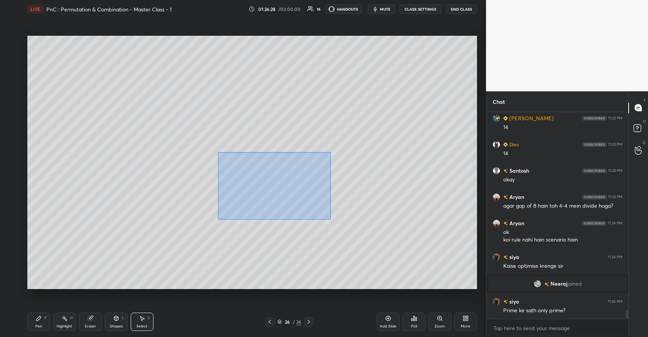
drag, startPoint x: 223, startPoint y: 167, endPoint x: 331, endPoint y: 219, distance: 119.8
click at [331, 219] on div "0 ° Undo Copy Duplicate Duplicate to new slide Delete" at bounding box center [252, 162] width 450 height 253
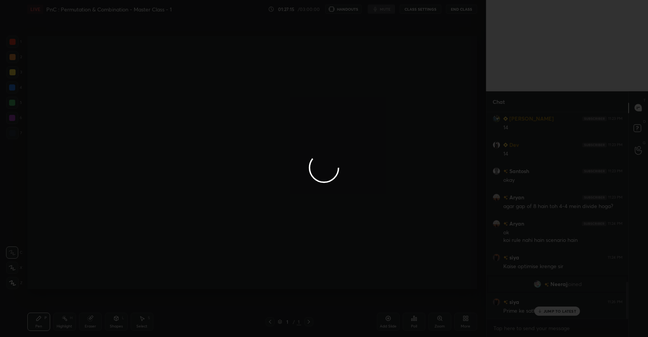
scroll to position [288, 456]
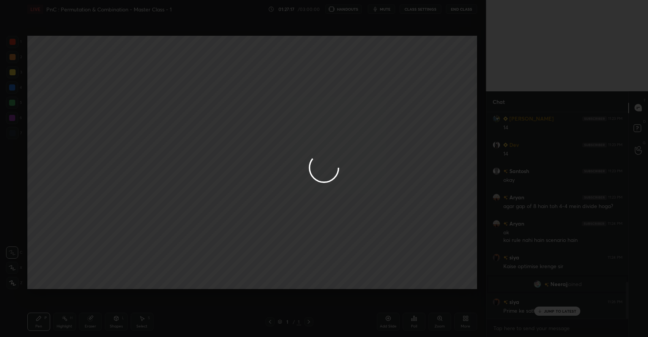
click at [222, 282] on div at bounding box center [324, 168] width 648 height 337
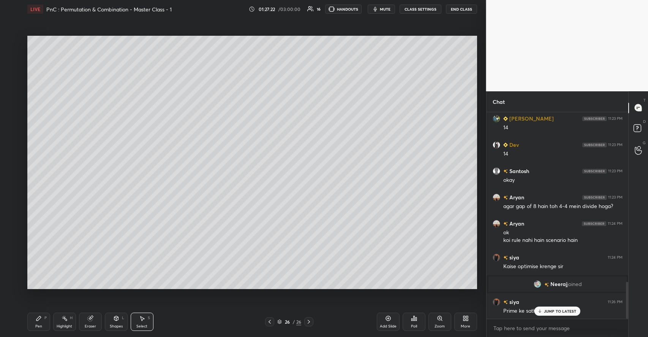
click at [558, 309] on p "JUMP TO LATEST" at bounding box center [560, 310] width 33 height 5
click at [386, 315] on div "Add Slide" at bounding box center [388, 321] width 23 height 18
click at [40, 316] on icon at bounding box center [38, 318] width 5 height 5
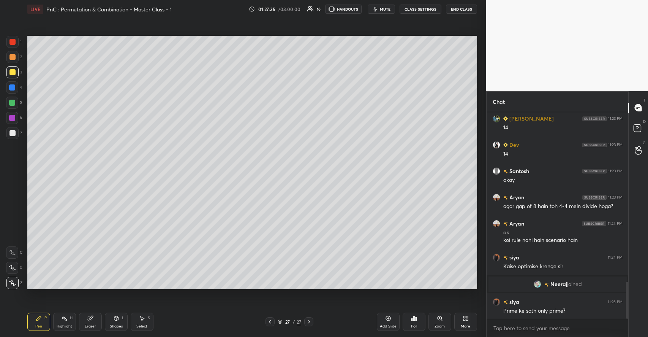
click at [13, 56] on div at bounding box center [12, 57] width 6 height 6
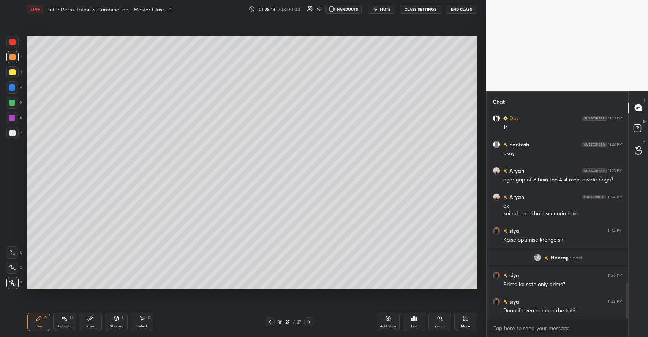
scroll to position [1004, 0]
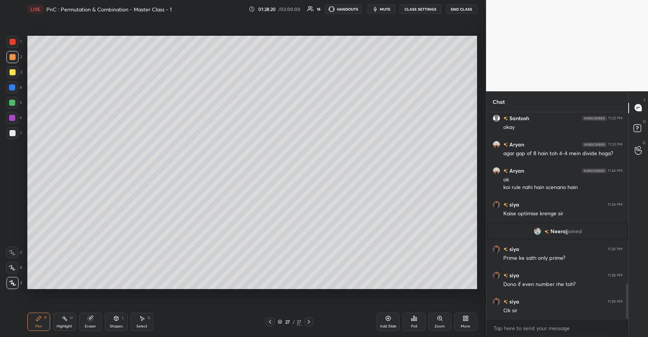
click at [14, 102] on div at bounding box center [12, 103] width 6 height 6
click at [91, 321] on icon at bounding box center [89, 318] width 5 height 5
click at [41, 320] on icon at bounding box center [39, 318] width 6 height 6
click at [12, 72] on div at bounding box center [12, 72] width 6 height 6
click at [416, 320] on icon at bounding box center [416, 318] width 1 height 3
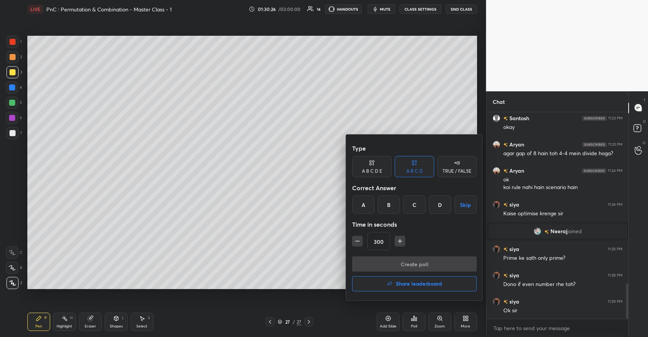
click at [360, 201] on div "A" at bounding box center [363, 204] width 22 height 18
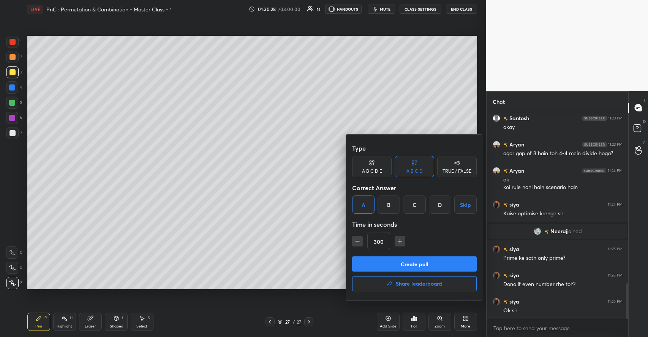
click at [359, 241] on icon "button" at bounding box center [358, 241] width 4 height 0
click at [359, 242] on icon "button" at bounding box center [358, 241] width 8 height 8
type input "270"
click at [373, 261] on button "Create poll" at bounding box center [414, 263] width 125 height 15
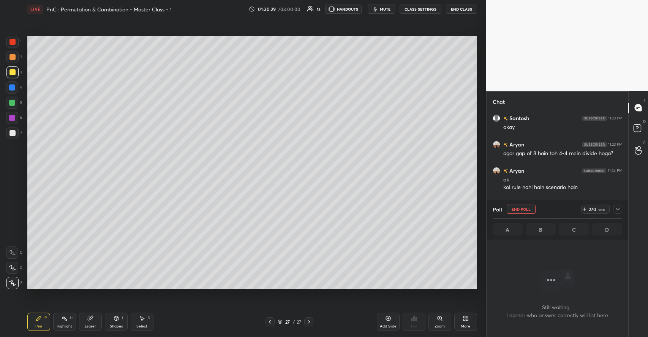
scroll to position [2, 3]
click at [13, 102] on div at bounding box center [12, 103] width 6 height 6
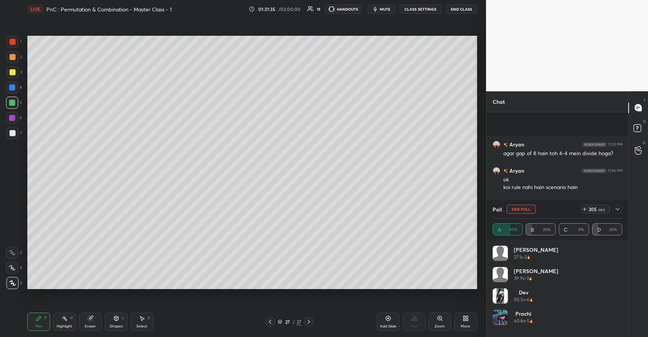
scroll to position [1070, 0]
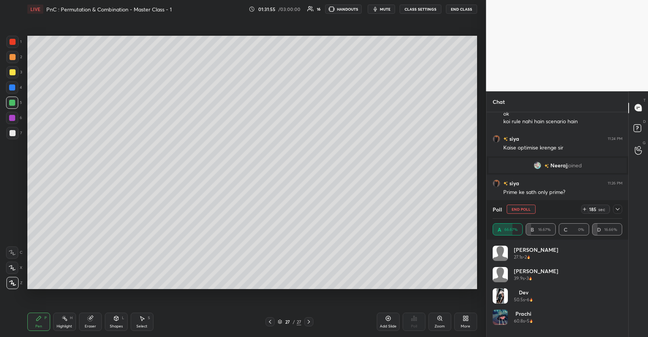
click at [13, 71] on div at bounding box center [12, 72] width 6 height 6
click at [13, 101] on div at bounding box center [12, 103] width 6 height 6
click at [620, 210] on icon at bounding box center [618, 209] width 6 height 6
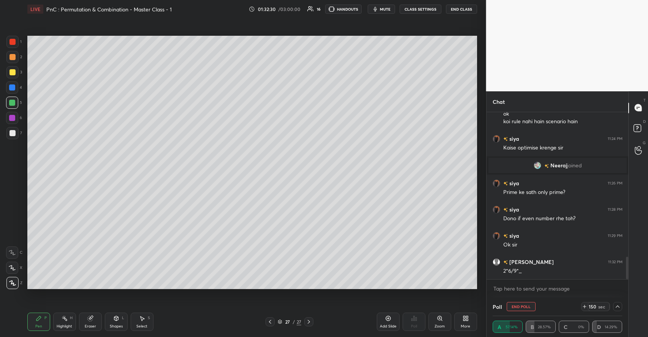
scroll to position [0, 3]
click at [519, 306] on button "End Poll" at bounding box center [521, 306] width 29 height 9
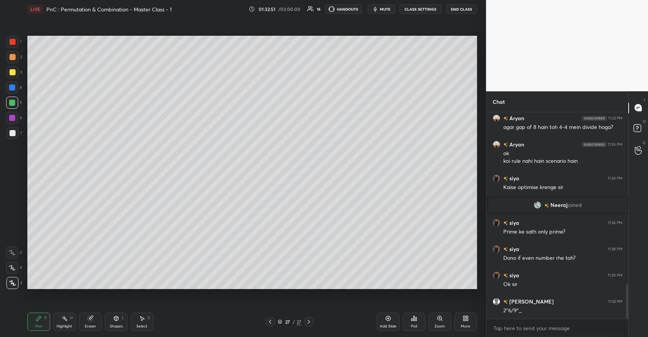
scroll to position [2, 3]
click at [118, 319] on icon at bounding box center [116, 318] width 4 height 5
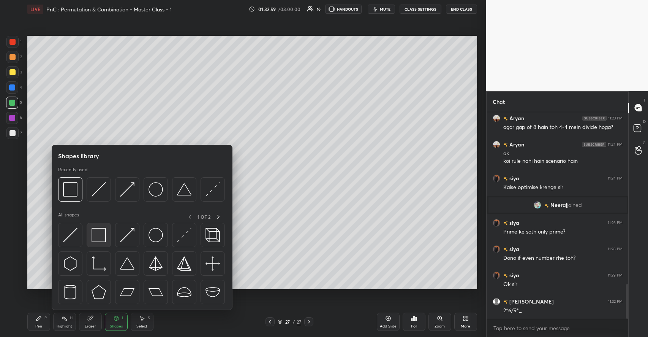
click at [96, 231] on img at bounding box center [99, 235] width 14 height 14
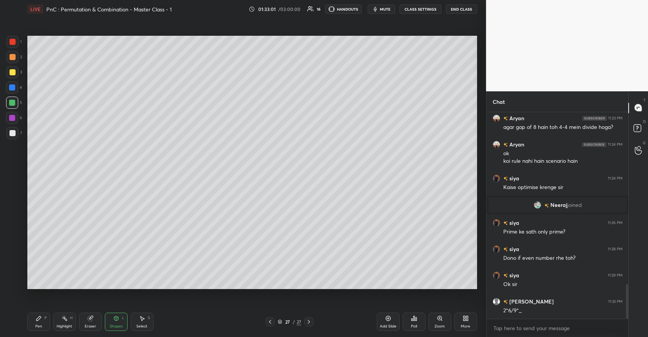
click at [12, 59] on div at bounding box center [12, 57] width 6 height 6
click at [41, 319] on icon at bounding box center [39, 318] width 6 height 6
click at [466, 319] on icon at bounding box center [467, 319] width 2 height 2
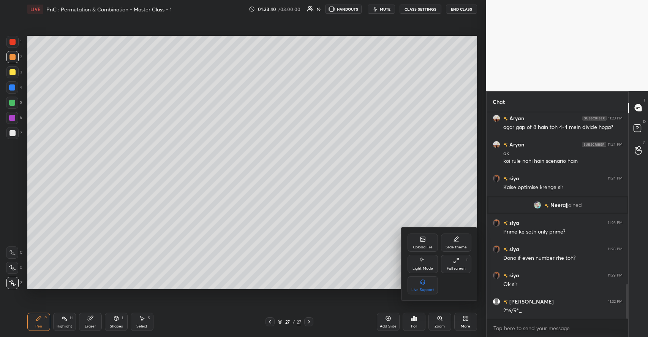
click at [422, 244] on div "Upload File" at bounding box center [423, 242] width 30 height 18
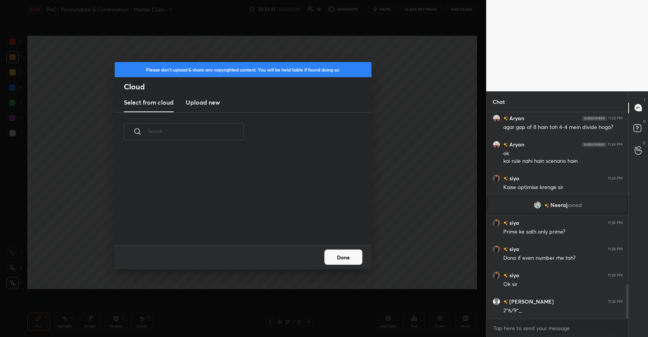
scroll to position [93, 244]
click at [205, 106] on new "Upload new" at bounding box center [203, 102] width 34 height 19
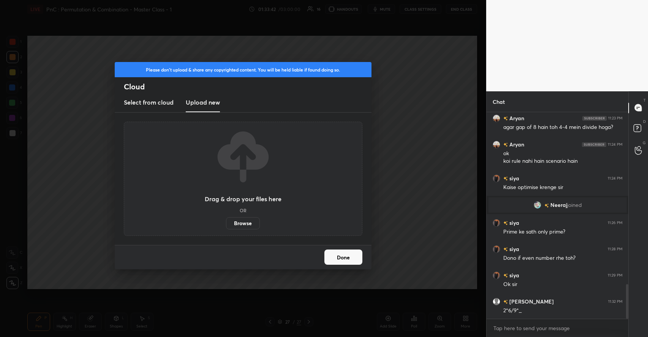
click at [243, 221] on label "Browse" at bounding box center [243, 223] width 34 height 12
click at [226, 221] on input "Browse" at bounding box center [226, 223] width 0 height 12
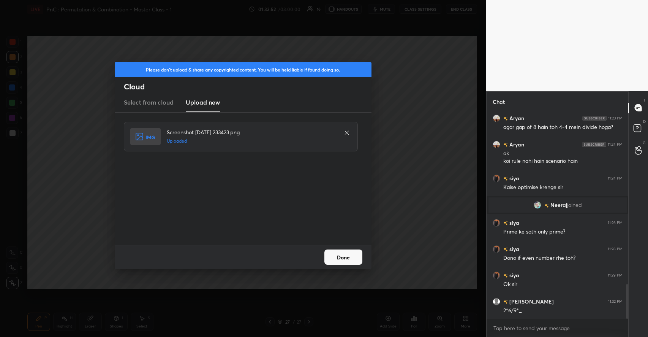
click at [345, 257] on button "Done" at bounding box center [343, 256] width 38 height 15
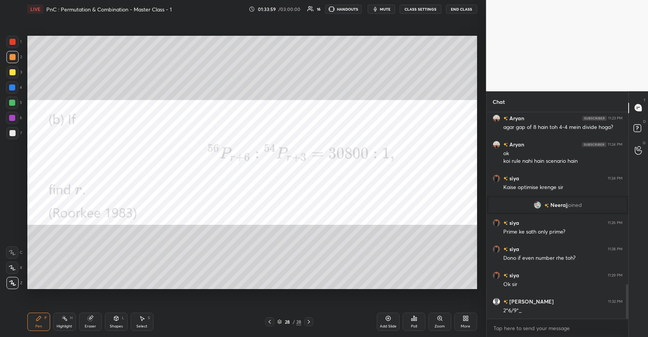
click at [14, 44] on div at bounding box center [12, 42] width 6 height 6
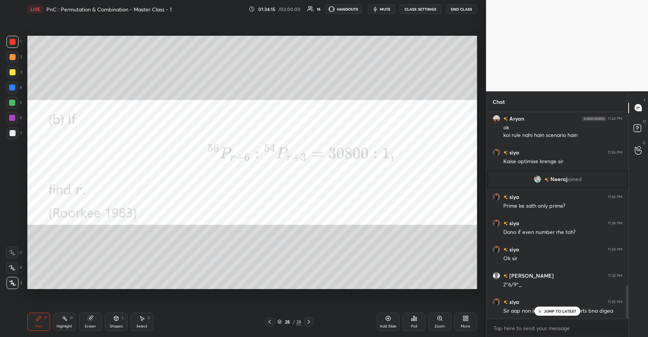
click at [574, 311] on p "JUMP TO LATEST" at bounding box center [560, 310] width 33 height 5
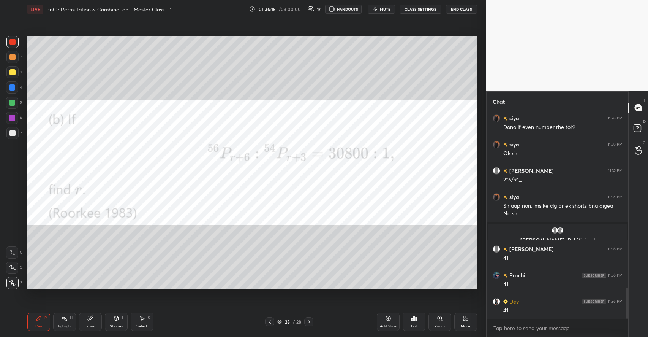
scroll to position [1187, 0]
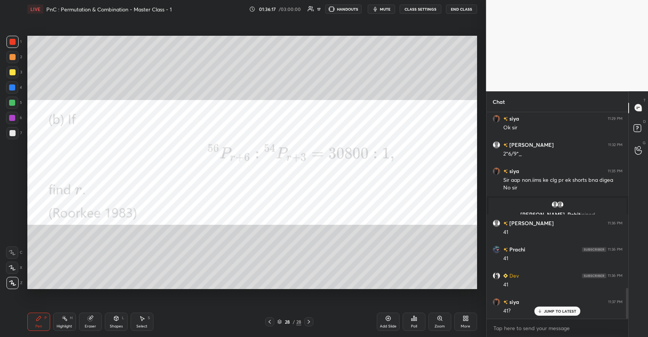
click at [570, 312] on p "JUMP TO LATEST" at bounding box center [560, 310] width 33 height 5
click at [10, 71] on div at bounding box center [12, 72] width 6 height 6
click at [559, 296] on p "JUMP TO LATEST" at bounding box center [560, 295] width 33 height 5
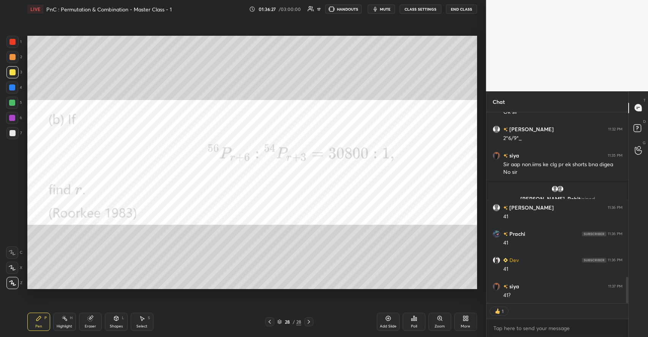
click at [15, 44] on div at bounding box center [12, 42] width 6 height 6
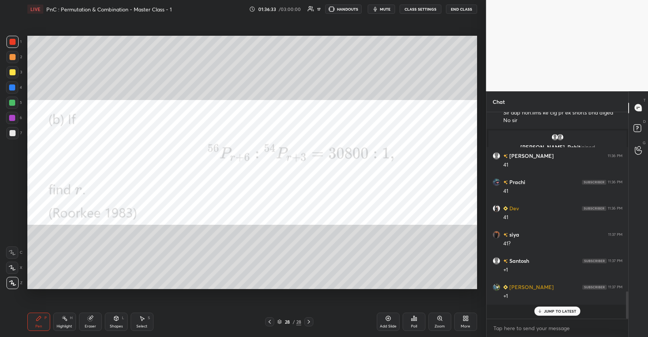
scroll to position [1240, 0]
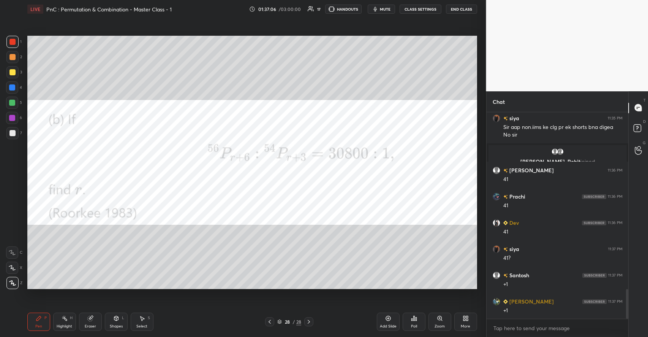
click at [18, 73] on div "3" at bounding box center [14, 72] width 16 height 12
click at [15, 43] on div at bounding box center [12, 42] width 6 height 6
click at [387, 319] on icon at bounding box center [388, 318] width 6 height 6
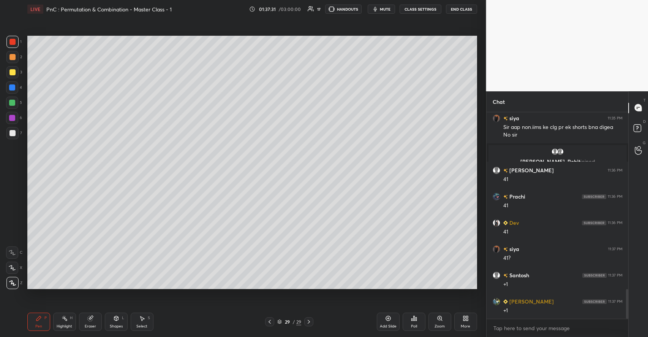
click at [15, 72] on div at bounding box center [12, 72] width 6 height 6
click at [468, 318] on icon at bounding box center [467, 317] width 2 height 2
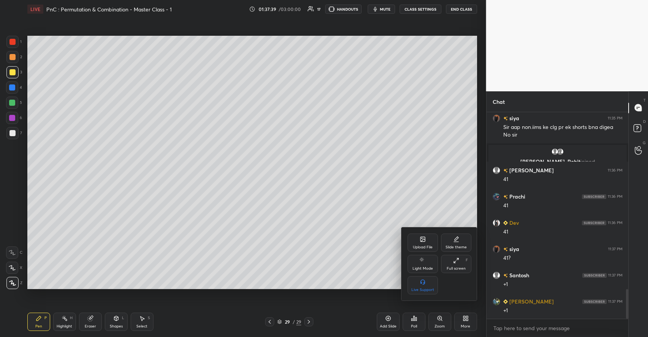
click at [426, 243] on div "Upload File" at bounding box center [423, 242] width 30 height 18
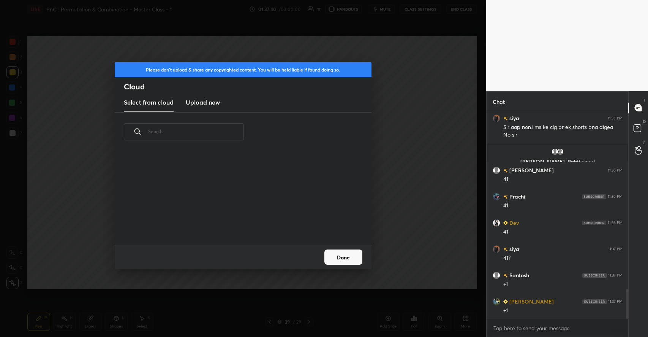
scroll to position [93, 244]
click at [202, 100] on h3 "Upload new" at bounding box center [203, 102] width 34 height 9
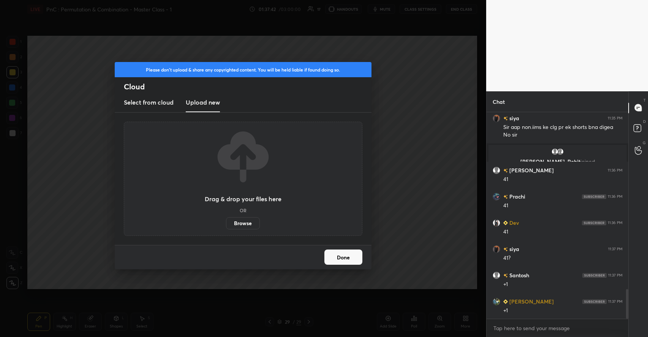
click at [251, 214] on div "Drag & drop your files here OR Browse" at bounding box center [243, 178] width 77 height 101
click at [250, 217] on label "Browse" at bounding box center [243, 223] width 34 height 12
click at [226, 217] on input "Browse" at bounding box center [226, 223] width 0 height 12
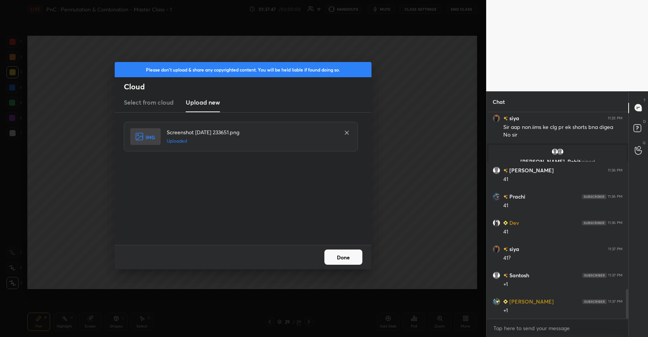
click at [340, 255] on button "Done" at bounding box center [343, 256] width 38 height 15
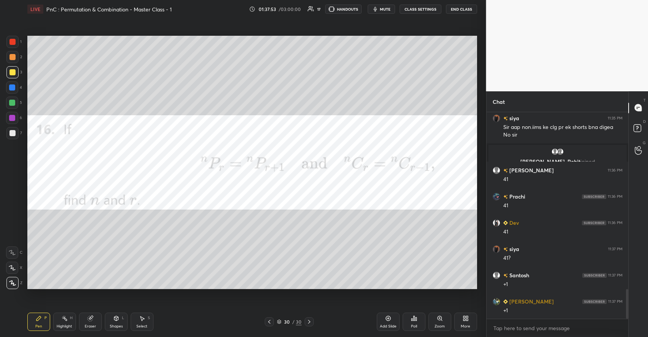
click at [14, 41] on div at bounding box center [12, 42] width 6 height 6
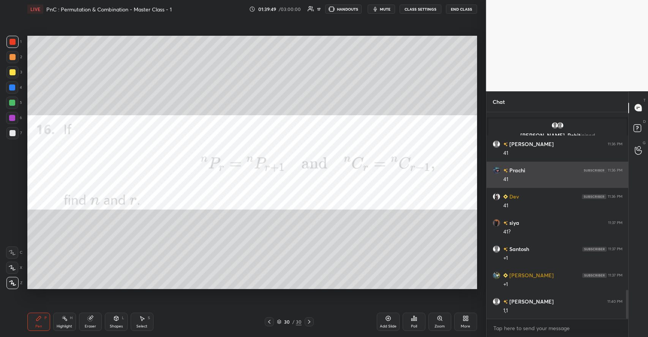
scroll to position [1292, 0]
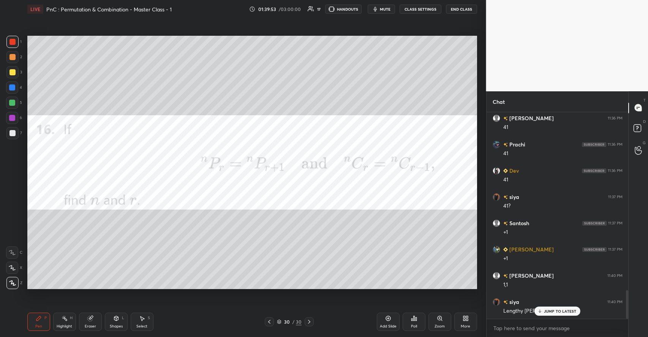
click at [559, 310] on p "JUMP TO LATEST" at bounding box center [560, 310] width 33 height 5
click at [15, 43] on div at bounding box center [12, 42] width 6 height 6
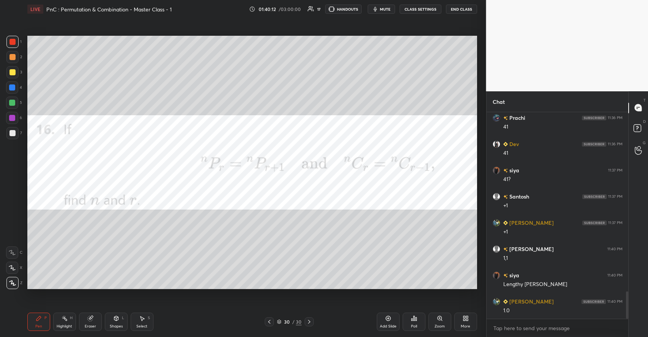
scroll to position [1345, 0]
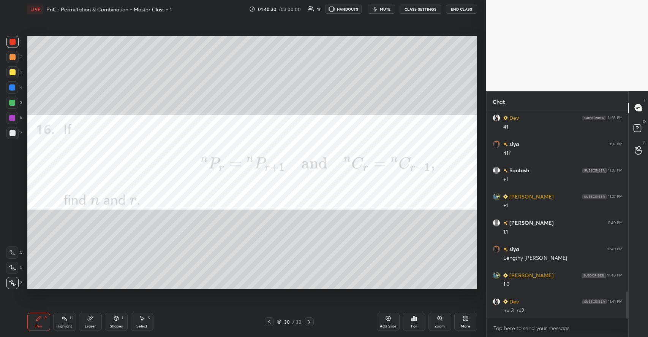
click at [14, 71] on div at bounding box center [12, 72] width 6 height 6
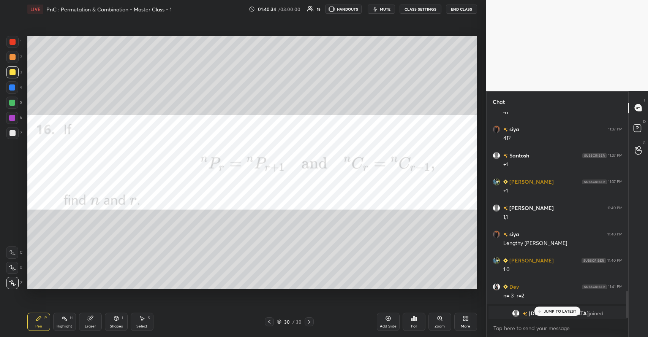
scroll to position [1372, 0]
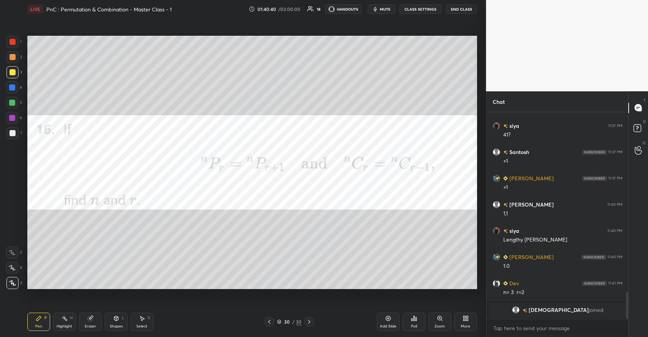
click at [14, 58] on div at bounding box center [12, 57] width 6 height 6
click at [14, 72] on div at bounding box center [12, 72] width 6 height 6
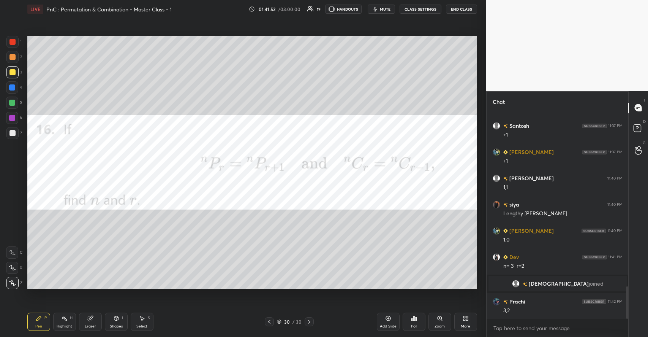
click at [384, 318] on div "Add Slide" at bounding box center [388, 321] width 23 height 18
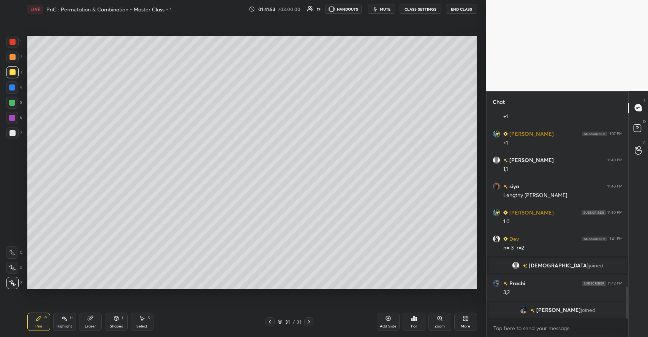
click at [15, 57] on div at bounding box center [12, 57] width 12 height 12
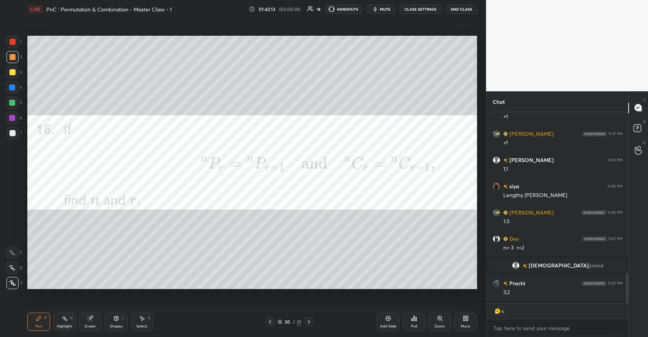
type textarea "x"
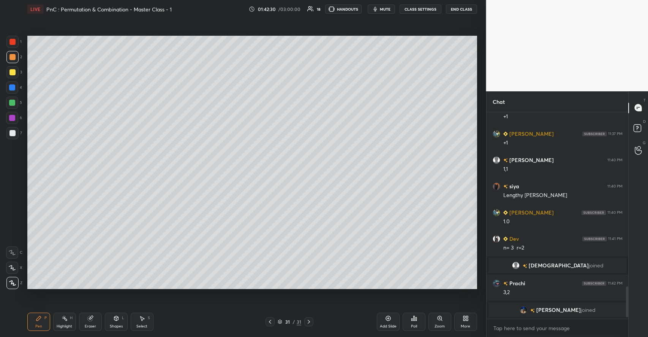
click at [116, 319] on icon at bounding box center [116, 318] width 4 height 5
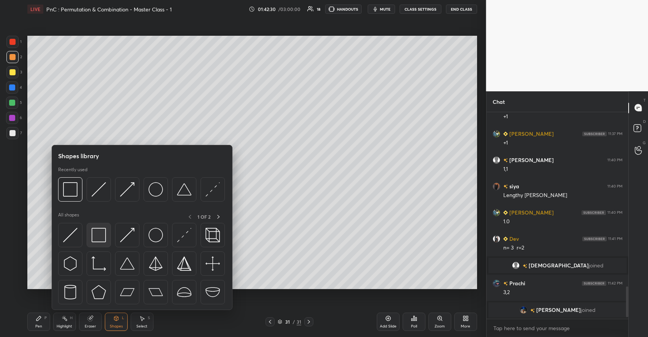
click at [98, 237] on img at bounding box center [99, 235] width 14 height 14
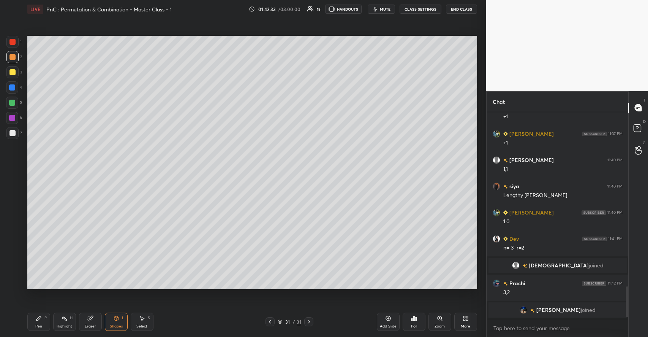
click at [44, 318] on div "P" at bounding box center [45, 318] width 2 height 4
click at [15, 70] on div at bounding box center [12, 72] width 12 height 12
click at [13, 101] on div at bounding box center [12, 103] width 6 height 6
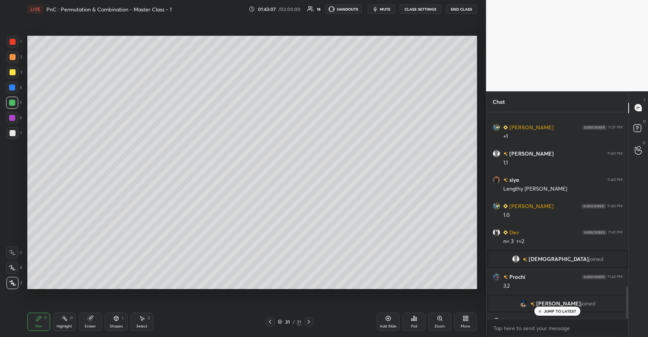
scroll to position [1134, 0]
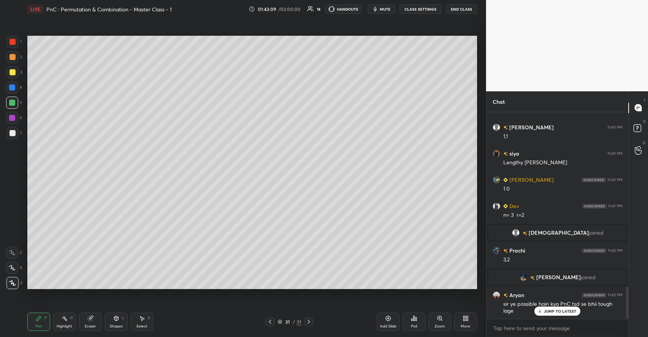
click at [543, 309] on div "JUMP TO LATEST" at bounding box center [558, 310] width 46 height 9
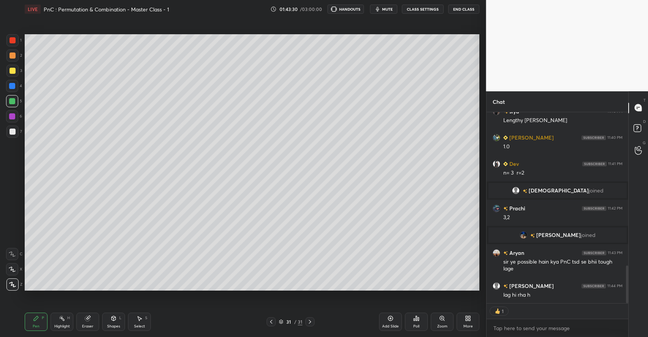
scroll to position [37703, 37536]
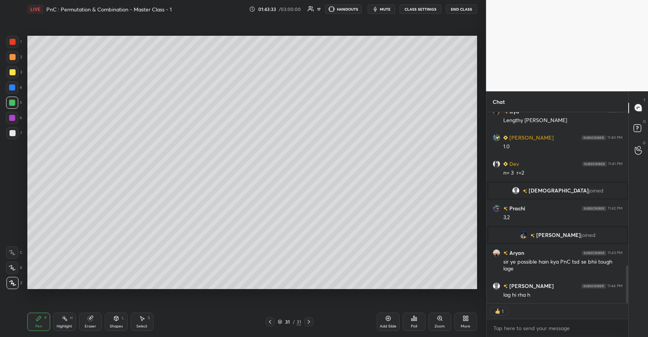
click at [274, 319] on div at bounding box center [270, 321] width 9 height 9
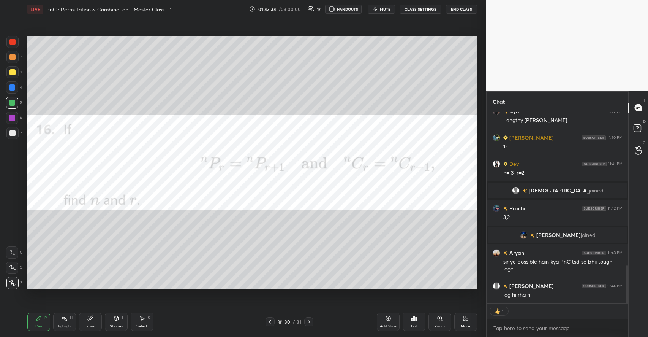
click at [388, 315] on icon at bounding box center [388, 318] width 6 height 6
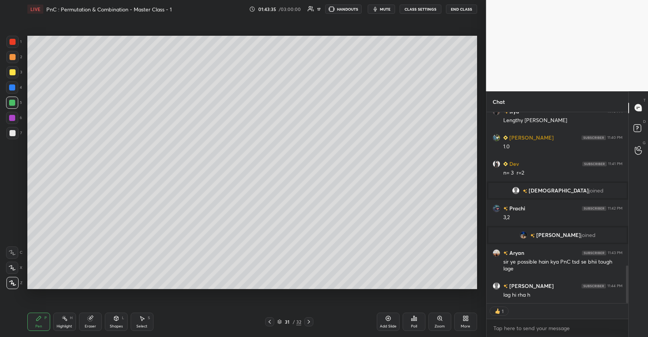
click at [16, 71] on div at bounding box center [12, 72] width 12 height 12
type textarea "x"
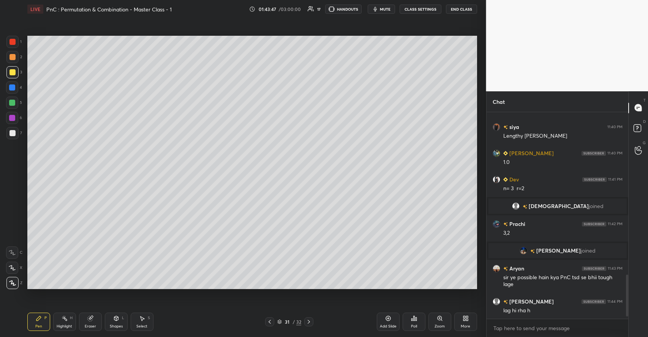
click at [118, 324] on div "Shapes" at bounding box center [116, 326] width 13 height 4
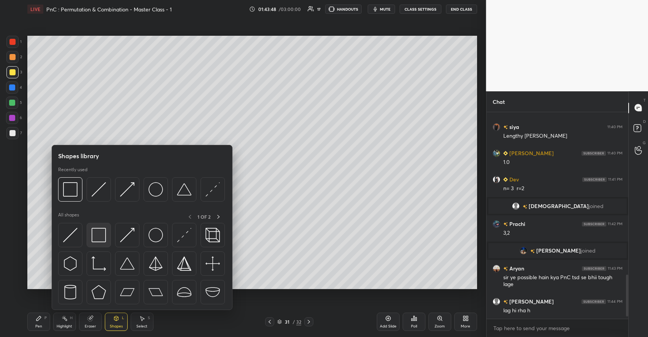
click at [100, 237] on img at bounding box center [99, 235] width 14 height 14
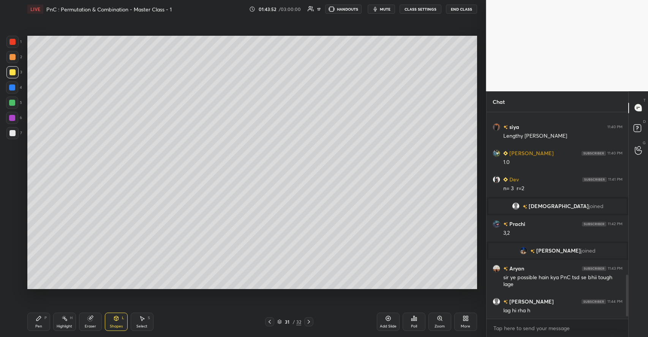
click at [36, 319] on icon at bounding box center [38, 318] width 5 height 5
click at [17, 58] on div at bounding box center [12, 57] width 12 height 12
click at [15, 74] on div at bounding box center [12, 72] width 12 height 12
click at [15, 100] on div at bounding box center [12, 102] width 12 height 12
click at [115, 321] on div "Shapes L" at bounding box center [116, 321] width 23 height 18
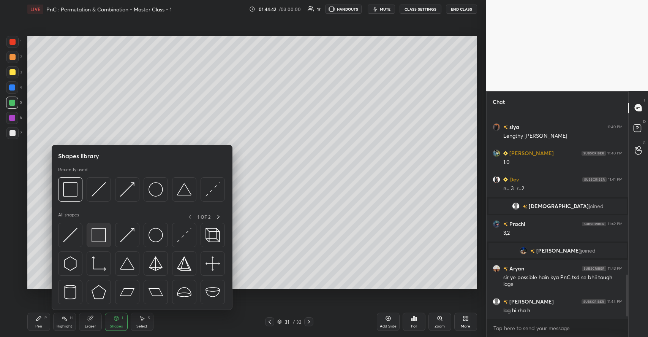
click at [104, 240] on img at bounding box center [99, 235] width 14 height 14
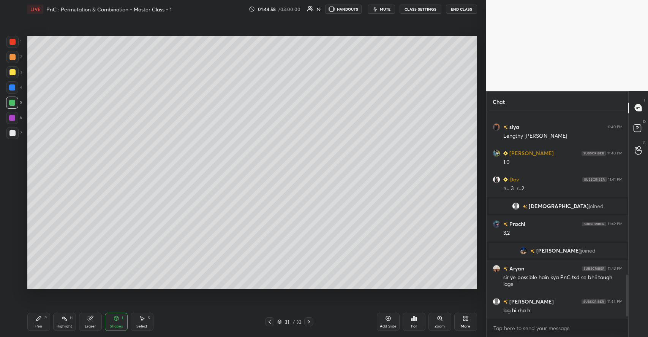
click at [43, 317] on div "Pen P" at bounding box center [38, 321] width 23 height 18
click at [15, 134] on div at bounding box center [12, 133] width 12 height 12
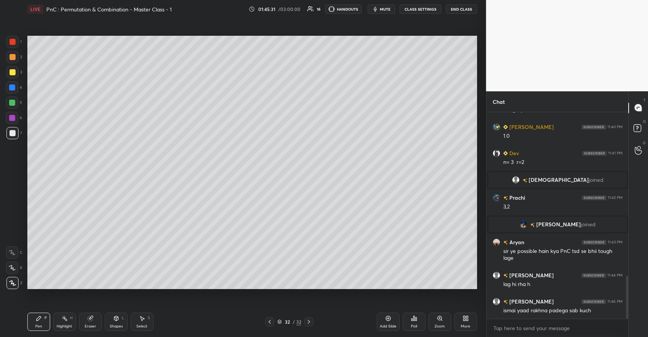
click at [16, 74] on div at bounding box center [12, 72] width 12 height 12
click at [140, 324] on div "Select" at bounding box center [141, 326] width 11 height 4
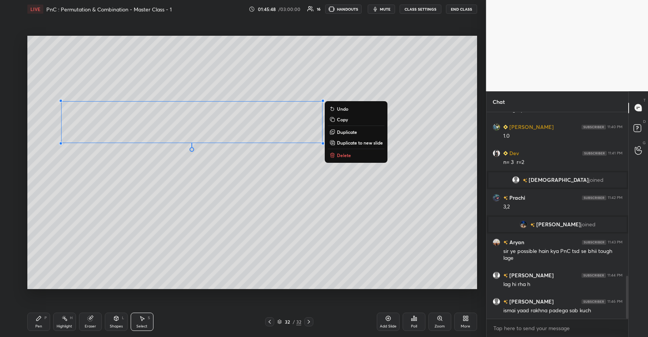
click at [347, 134] on p "Duplicate" at bounding box center [347, 132] width 20 height 6
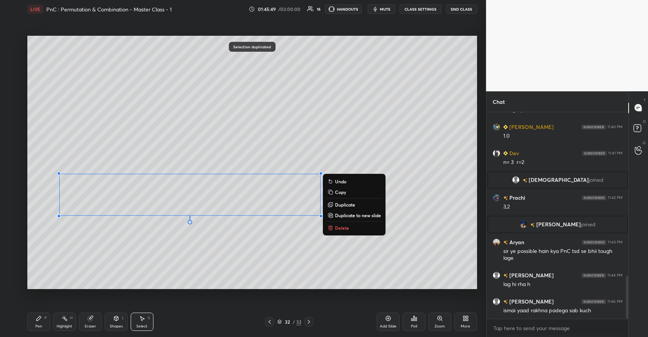
click at [187, 251] on div "0 ° Undo Copy Duplicate Duplicate to new slide Delete" at bounding box center [252, 162] width 450 height 253
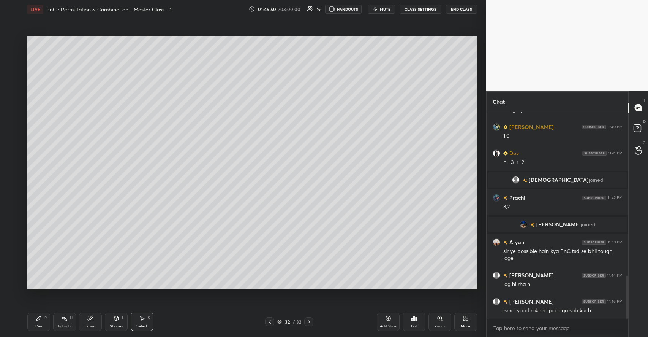
click at [45, 318] on div "P" at bounding box center [45, 318] width 2 height 4
click at [95, 318] on div "Eraser" at bounding box center [90, 321] width 23 height 18
click at [46, 316] on div "P" at bounding box center [45, 318] width 2 height 4
click at [116, 319] on icon at bounding box center [116, 319] width 0 height 3
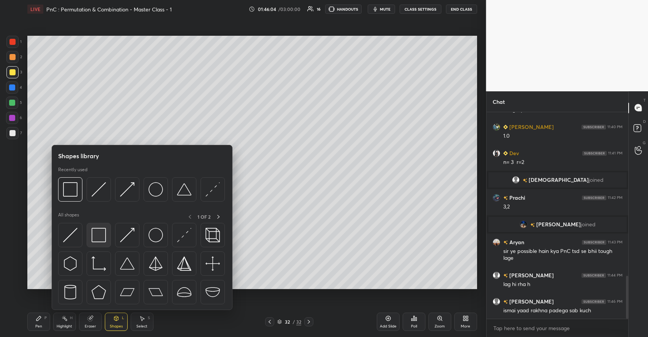
click at [100, 237] on img at bounding box center [99, 235] width 14 height 14
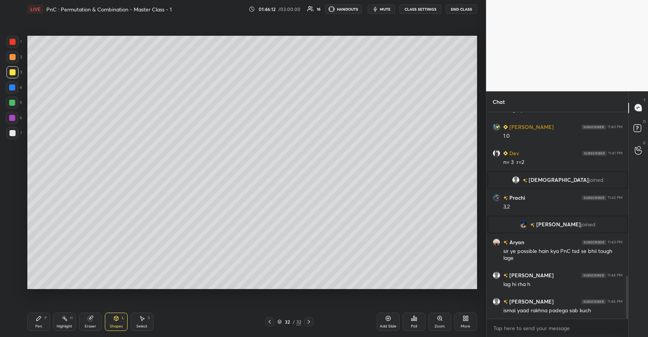
click at [14, 132] on div at bounding box center [12, 133] width 6 height 6
click at [40, 318] on icon at bounding box center [38, 318] width 5 height 5
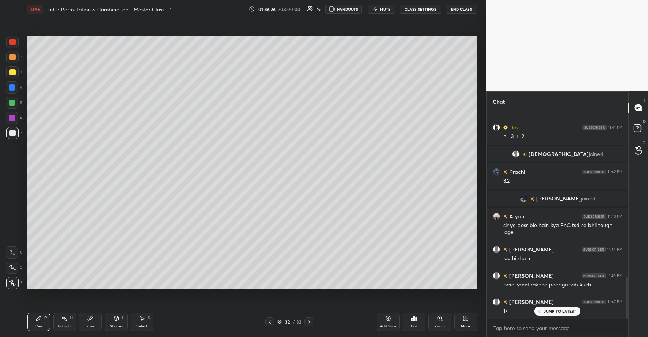
click at [14, 55] on div at bounding box center [12, 57] width 6 height 6
click at [70, 321] on div "Highlight H" at bounding box center [64, 321] width 23 height 18
click at [43, 318] on div "Pen P" at bounding box center [38, 321] width 23 height 18
click at [69, 317] on div "Highlight H" at bounding box center [64, 321] width 23 height 18
click at [393, 322] on div "Add Slide" at bounding box center [388, 321] width 23 height 18
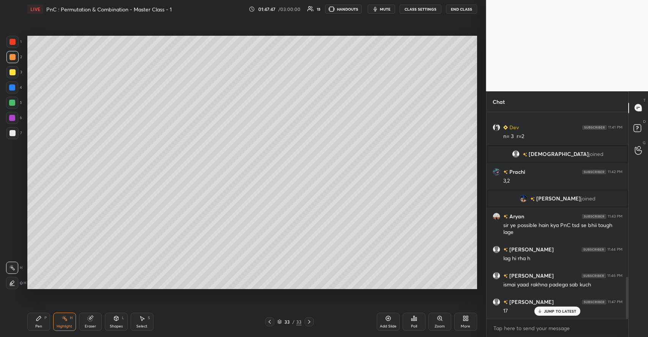
click at [39, 317] on icon at bounding box center [38, 318] width 5 height 5
click at [16, 73] on div at bounding box center [12, 72] width 12 height 12
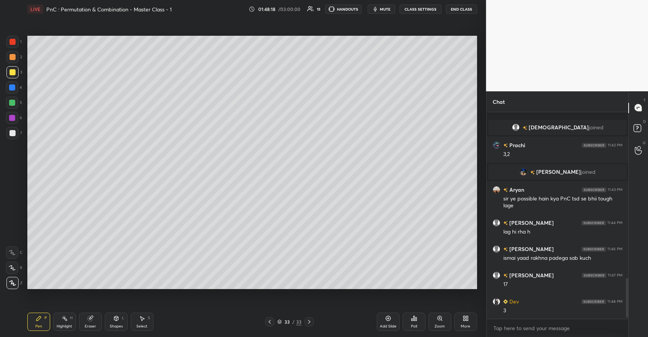
scroll to position [867, 0]
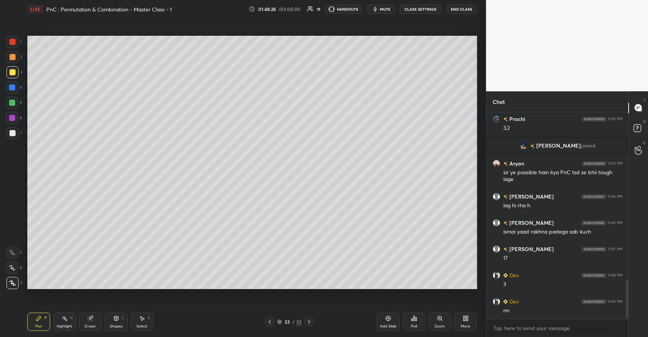
click at [386, 324] on div "Add Slide" at bounding box center [388, 326] width 17 height 4
click at [13, 102] on div at bounding box center [12, 103] width 6 height 6
click at [14, 73] on div at bounding box center [12, 72] width 6 height 6
click at [146, 321] on div "Select S" at bounding box center [142, 321] width 23 height 18
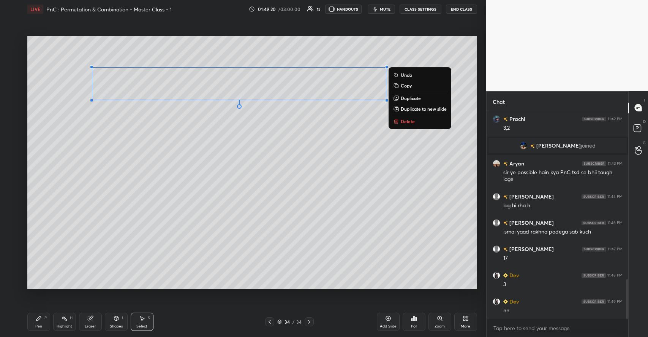
click at [421, 108] on p "Duplicate to new slide" at bounding box center [424, 109] width 46 height 6
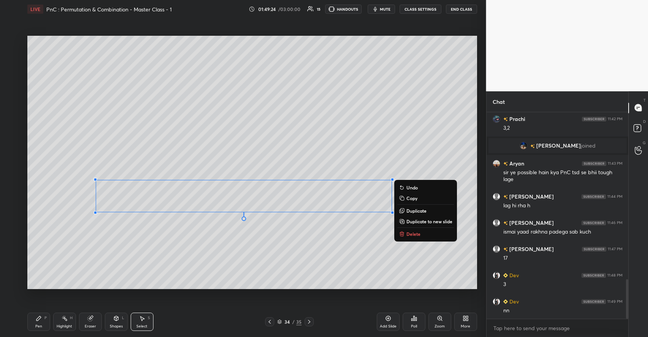
click at [415, 235] on p "Delete" at bounding box center [414, 234] width 14 height 6
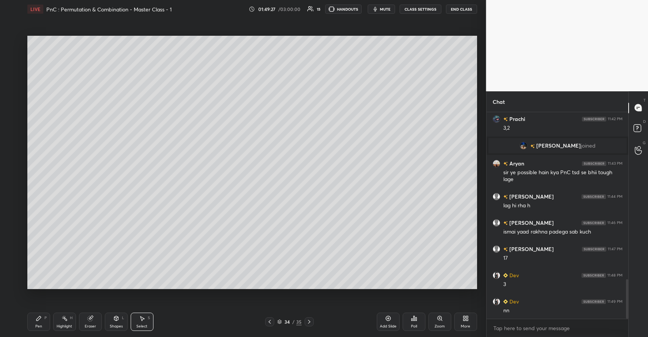
click at [41, 315] on icon at bounding box center [39, 318] width 6 height 6
click at [14, 132] on div at bounding box center [12, 133] width 6 height 6
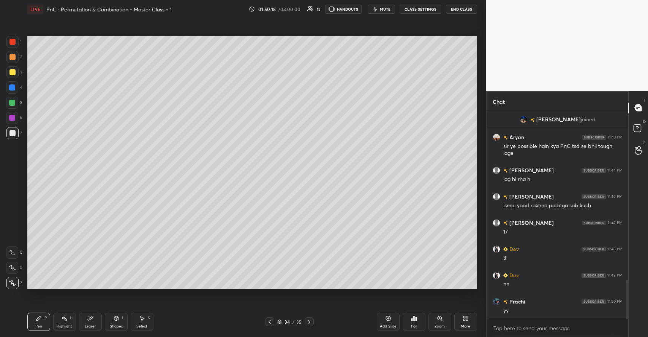
click at [143, 317] on icon at bounding box center [142, 318] width 6 height 6
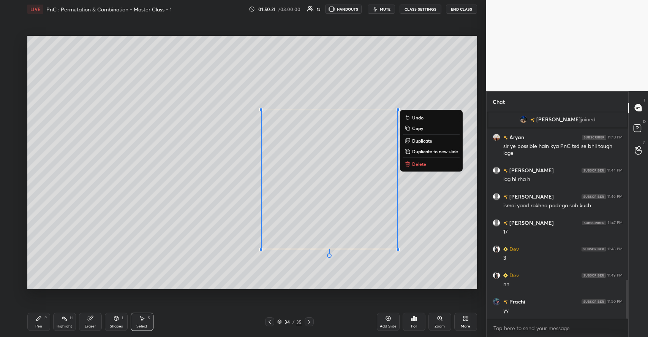
click at [421, 125] on p "Copy" at bounding box center [417, 128] width 11 height 6
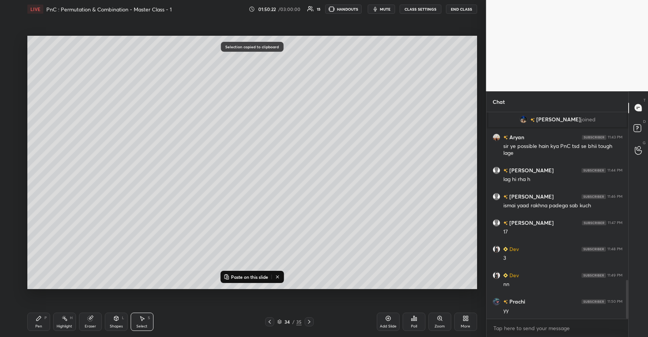
click at [313, 324] on div at bounding box center [309, 321] width 9 height 9
click at [260, 275] on p "Paste on this slide" at bounding box center [249, 277] width 37 height 6
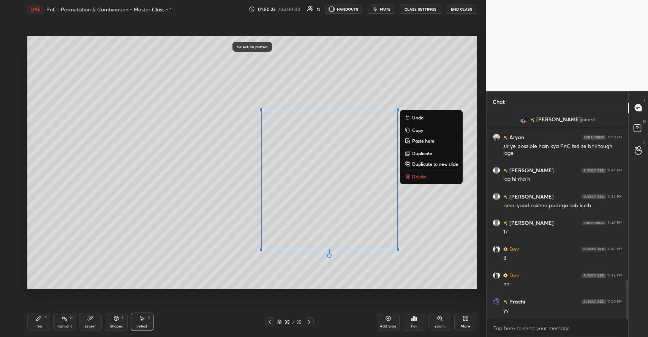
click at [208, 225] on div "0 ° Undo Copy Paste here Duplicate Duplicate to new slide Delete" at bounding box center [252, 162] width 450 height 253
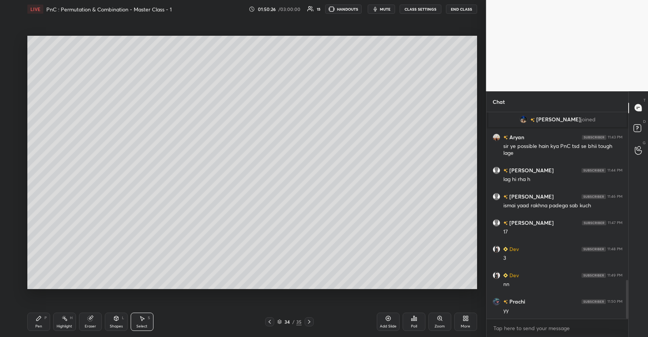
click at [65, 319] on rect at bounding box center [65, 319] width 4 height 4
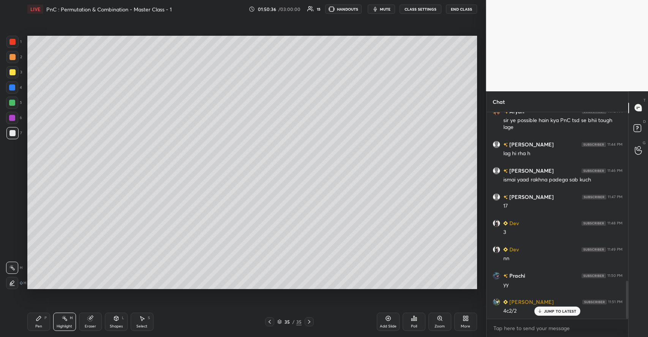
click at [95, 318] on div "Eraser" at bounding box center [90, 321] width 23 height 18
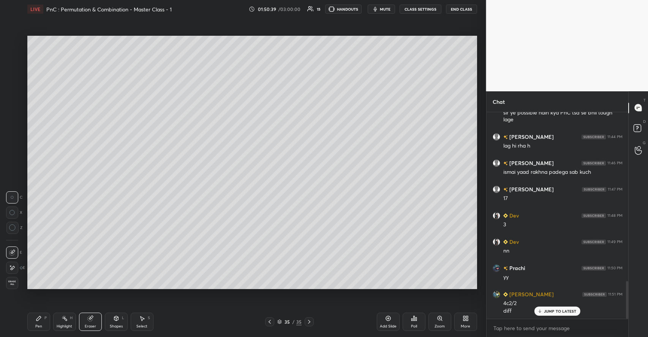
click at [40, 320] on icon at bounding box center [39, 318] width 6 height 6
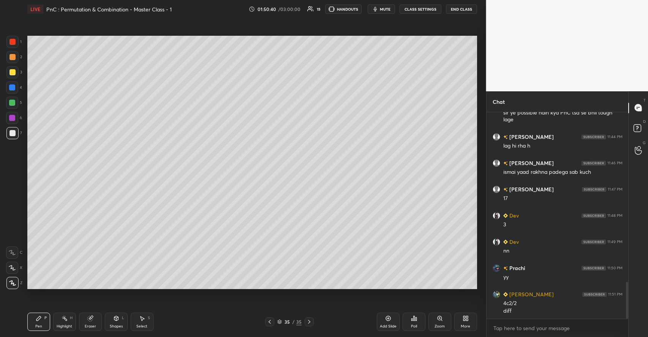
scroll to position [954, 0]
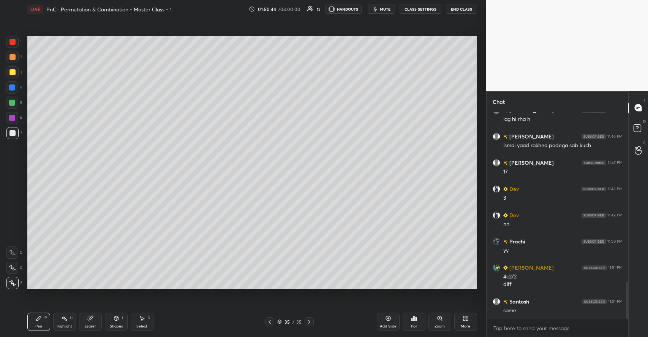
click at [14, 71] on div at bounding box center [12, 72] width 6 height 6
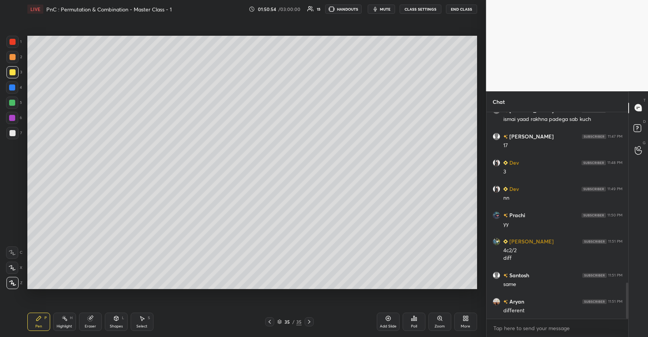
scroll to position [1006, 0]
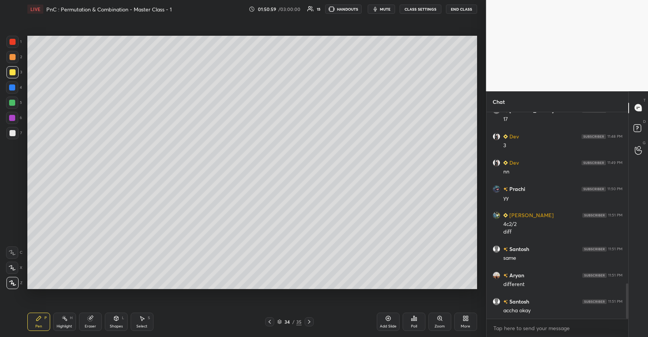
click at [73, 322] on div "Highlight H" at bounding box center [64, 321] width 23 height 18
click at [47, 322] on div "Pen P" at bounding box center [38, 321] width 23 height 18
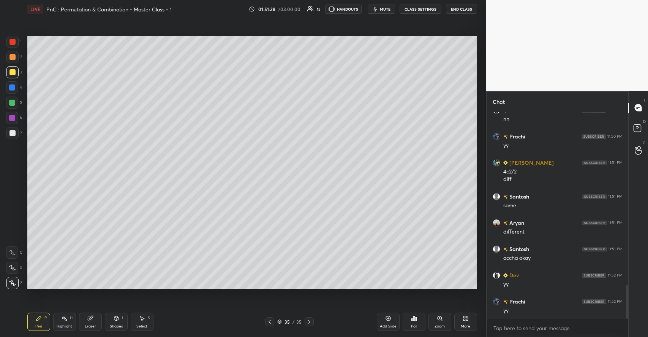
scroll to position [1085, 0]
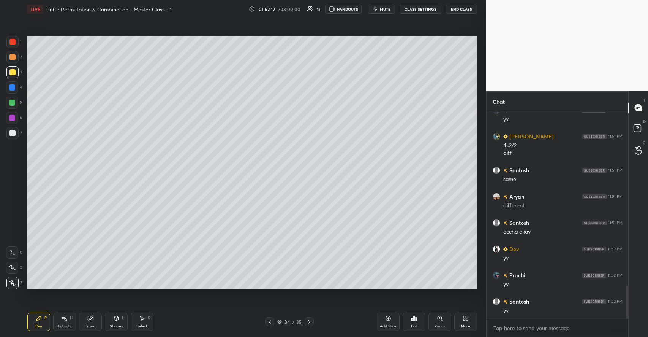
click at [268, 322] on icon at bounding box center [270, 321] width 6 height 6
click at [386, 321] on icon at bounding box center [388, 318] width 6 height 6
click at [17, 103] on div at bounding box center [12, 102] width 12 height 12
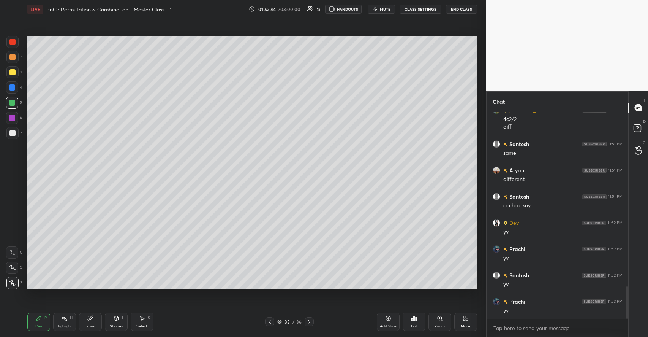
scroll to position [1137, 0]
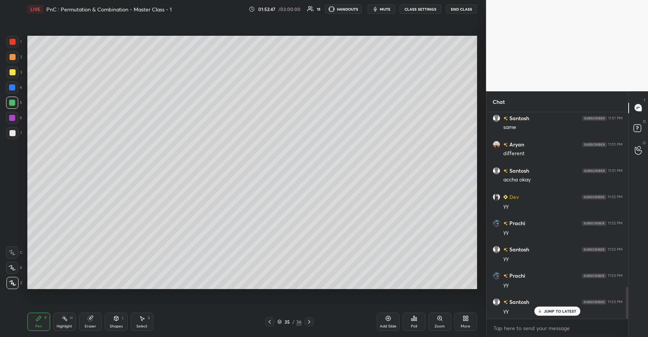
click at [14, 72] on div at bounding box center [12, 72] width 6 height 6
click at [68, 320] on div "Highlight H" at bounding box center [64, 321] width 23 height 18
click at [380, 317] on div "Add Slide" at bounding box center [388, 321] width 23 height 18
click at [41, 316] on icon at bounding box center [39, 318] width 6 height 6
click at [14, 102] on div at bounding box center [12, 103] width 6 height 6
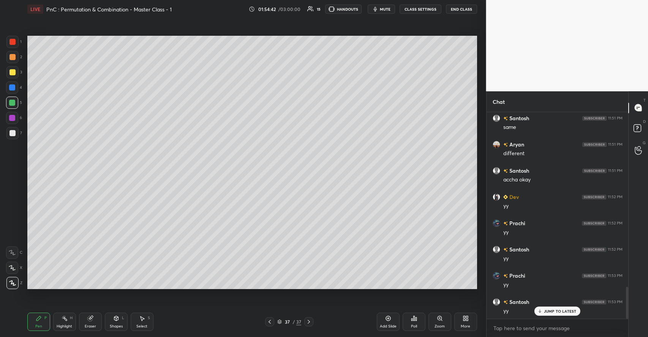
scroll to position [1163, 0]
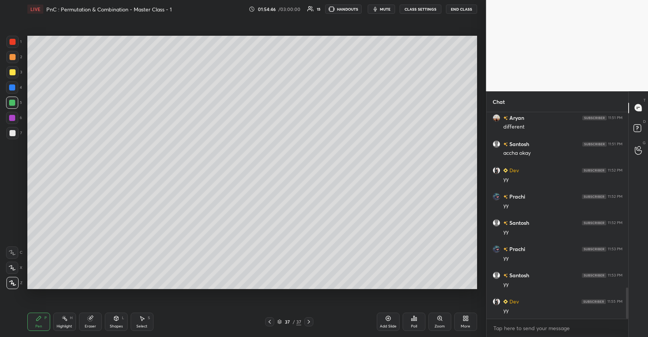
click at [388, 321] on div "Add Slide" at bounding box center [388, 321] width 23 height 18
click at [15, 73] on div at bounding box center [12, 72] width 6 height 6
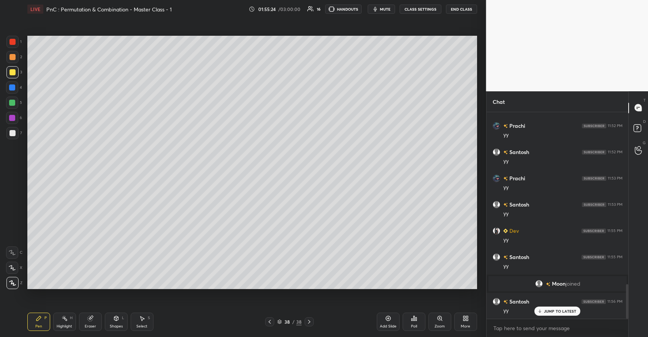
scroll to position [1021, 0]
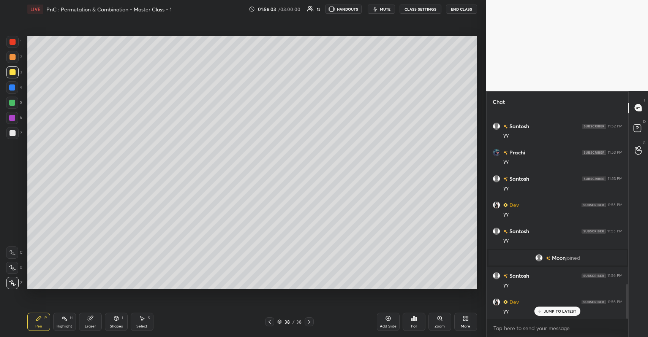
click at [383, 319] on div "Add Slide" at bounding box center [388, 321] width 23 height 18
click at [16, 134] on div at bounding box center [12, 133] width 12 height 12
click at [149, 321] on div "Select S" at bounding box center [142, 321] width 23 height 18
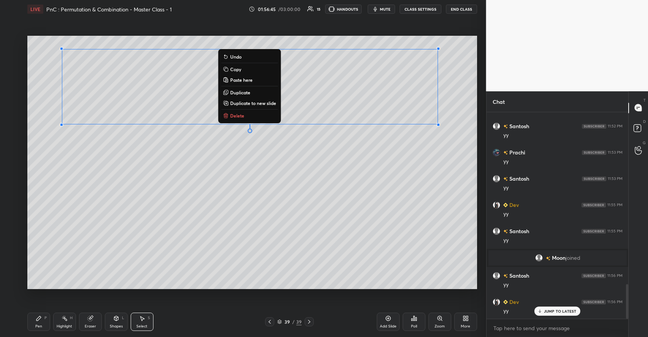
click at [239, 90] on p "Duplicate" at bounding box center [240, 92] width 20 height 6
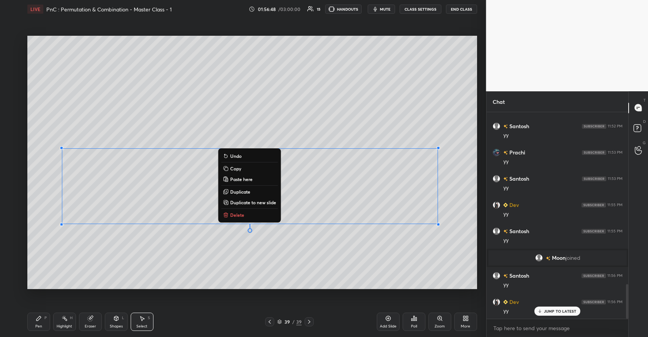
click at [40, 320] on icon at bounding box center [39, 318] width 6 height 6
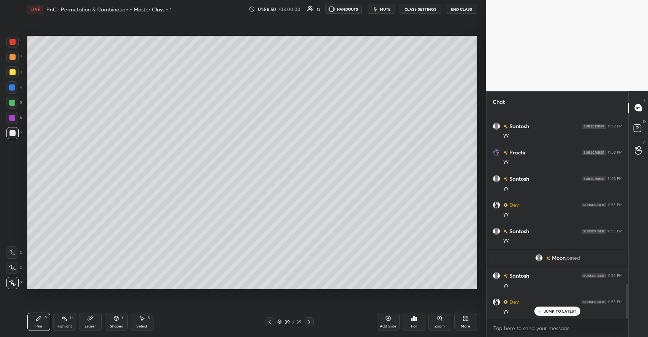
click at [92, 318] on icon at bounding box center [90, 318] width 6 height 6
click at [143, 315] on icon at bounding box center [142, 318] width 6 height 6
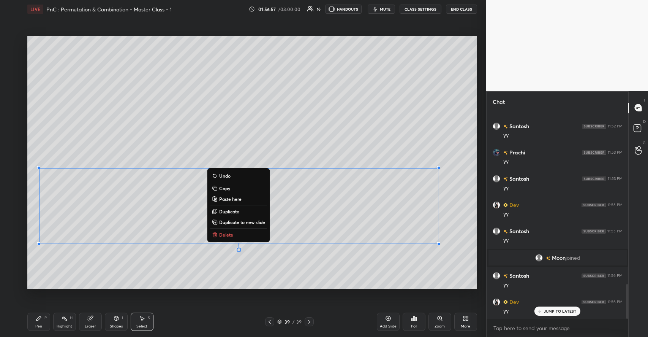
click at [39, 322] on div "Pen P" at bounding box center [38, 321] width 23 height 18
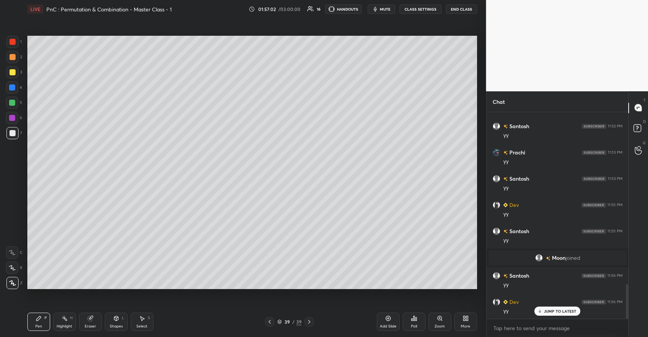
click at [12, 71] on div at bounding box center [12, 72] width 6 height 6
click at [142, 324] on div "Select" at bounding box center [141, 326] width 11 height 4
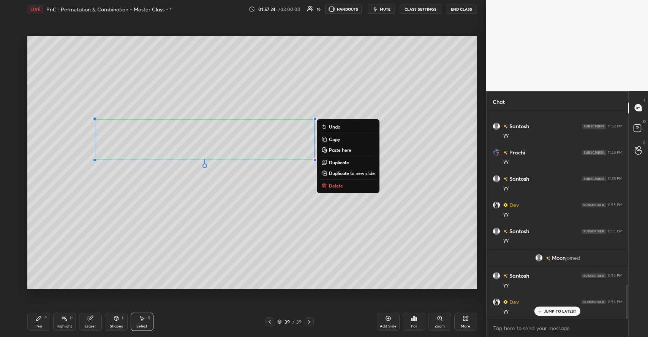
click at [338, 162] on p "Duplicate" at bounding box center [339, 162] width 20 height 6
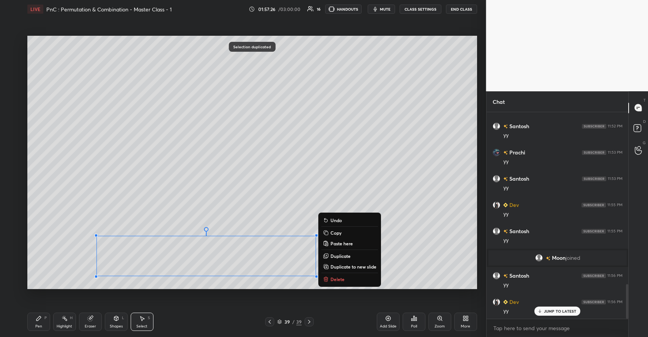
click at [43, 316] on div "Pen P" at bounding box center [38, 321] width 23 height 18
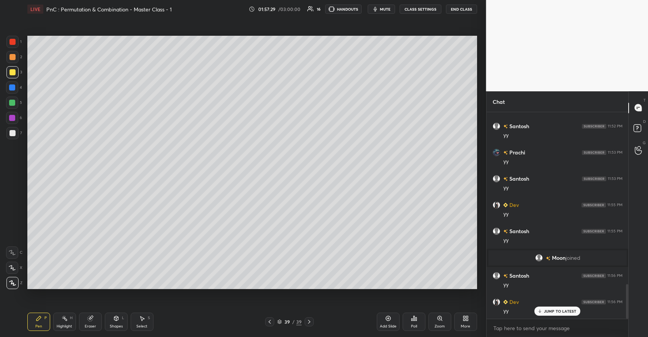
click at [16, 55] on div at bounding box center [12, 57] width 12 height 12
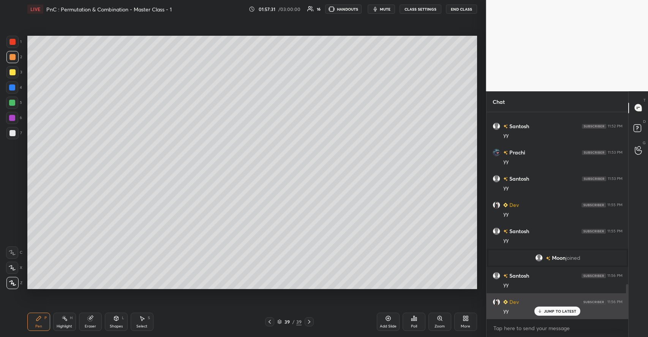
click at [557, 313] on div "JUMP TO LATEST" at bounding box center [558, 310] width 46 height 9
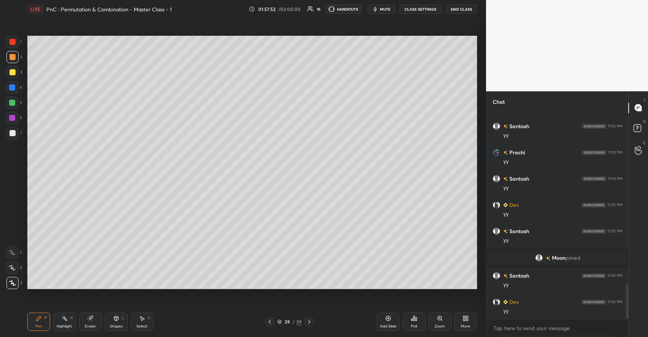
click at [413, 321] on div "Poll" at bounding box center [414, 321] width 23 height 18
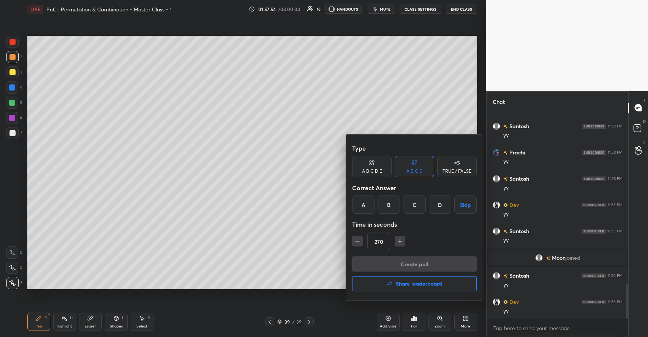
click at [388, 209] on div "B" at bounding box center [389, 204] width 22 height 18
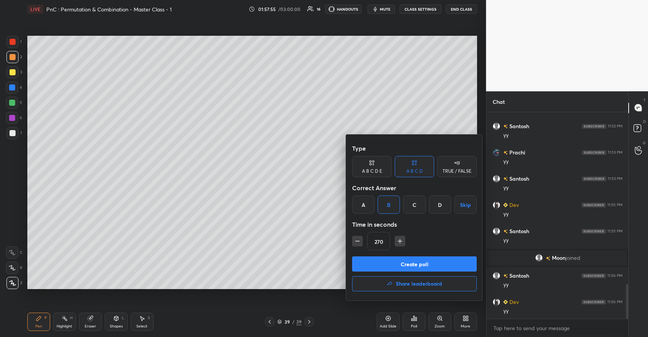
click at [359, 239] on icon "button" at bounding box center [358, 241] width 8 height 8
click at [359, 237] on icon "button" at bounding box center [358, 241] width 8 height 8
click at [359, 237] on button "button" at bounding box center [357, 241] width 11 height 11
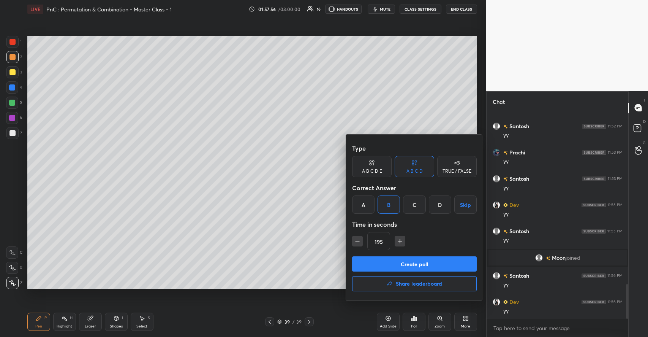
click at [359, 237] on icon "button" at bounding box center [358, 241] width 8 height 8
click at [358, 238] on icon "button" at bounding box center [358, 241] width 8 height 8
click at [358, 237] on icon "button" at bounding box center [358, 241] width 8 height 8
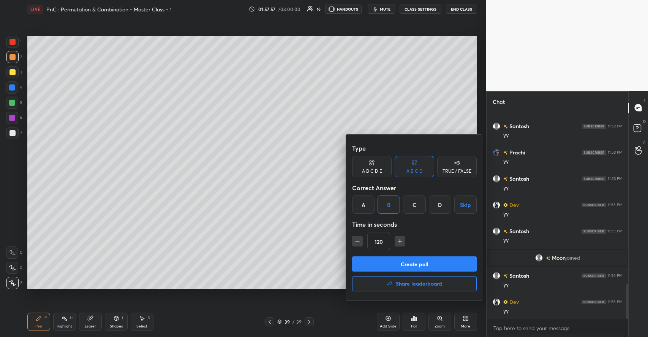
click at [359, 237] on icon "button" at bounding box center [358, 241] width 8 height 8
click at [358, 237] on button "button" at bounding box center [357, 241] width 11 height 11
click at [358, 237] on icon "button" at bounding box center [358, 241] width 8 height 8
type input "60"
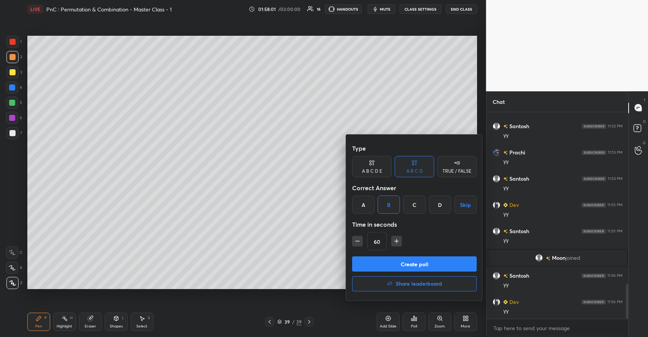
click at [342, 123] on div at bounding box center [324, 168] width 648 height 337
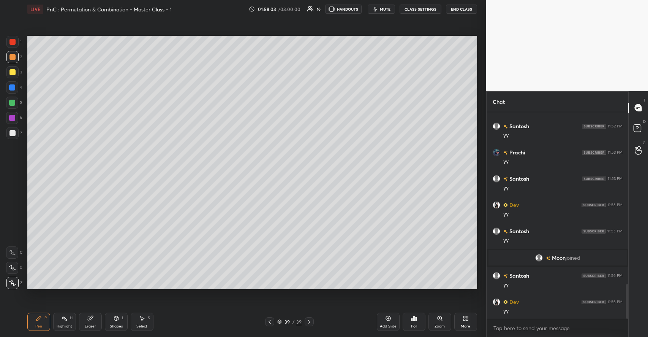
click at [146, 324] on div "Select" at bounding box center [141, 326] width 11 height 4
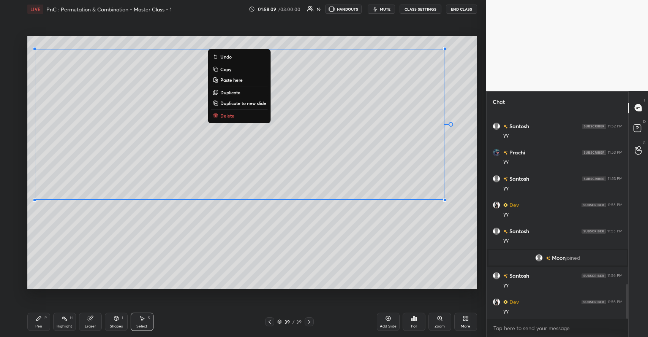
click at [397, 250] on div "0 ° Undo Copy Paste here Duplicate Duplicate to new slide Delete" at bounding box center [252, 162] width 450 height 253
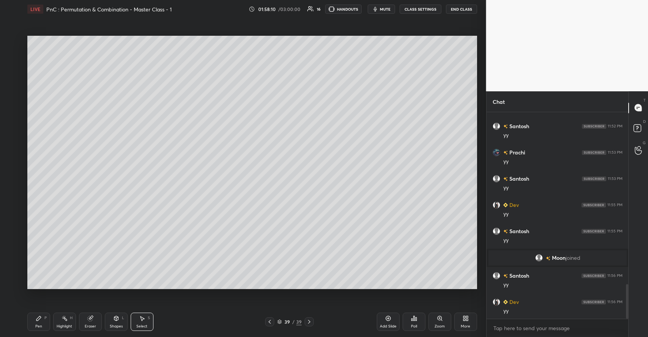
click at [40, 318] on icon at bounding box center [38, 318] width 5 height 5
click at [10, 131] on div at bounding box center [12, 133] width 6 height 6
click at [13, 104] on div at bounding box center [12, 103] width 6 height 6
click at [417, 323] on div "Poll" at bounding box center [414, 321] width 23 height 18
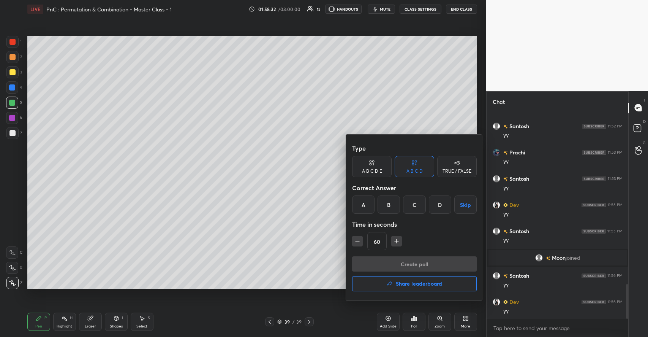
click at [388, 212] on div "B" at bounding box center [389, 204] width 22 height 18
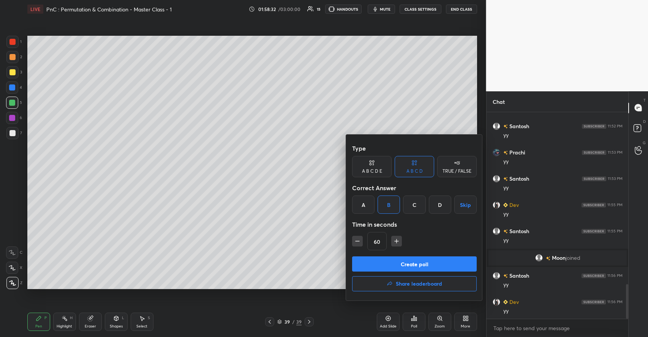
click at [395, 264] on button "Create poll" at bounding box center [414, 263] width 125 height 15
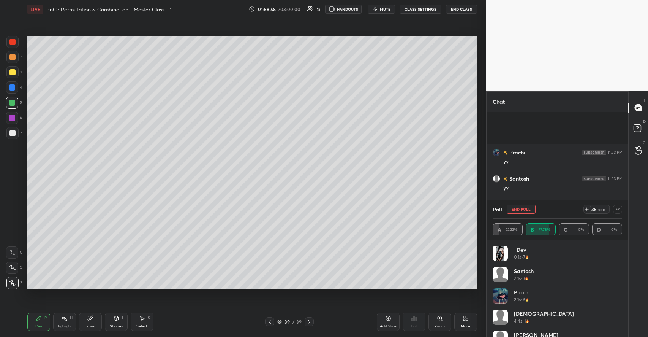
scroll to position [1087, 0]
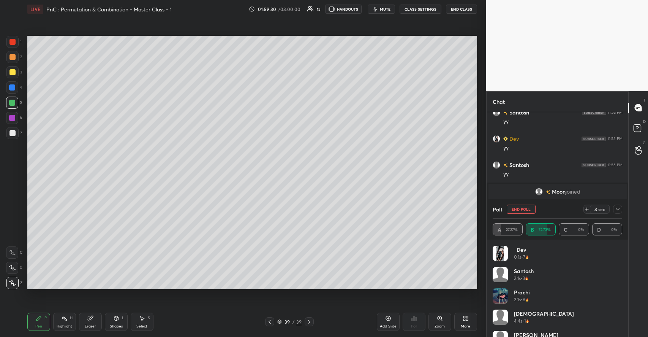
click at [519, 211] on button "End Poll" at bounding box center [521, 208] width 29 height 9
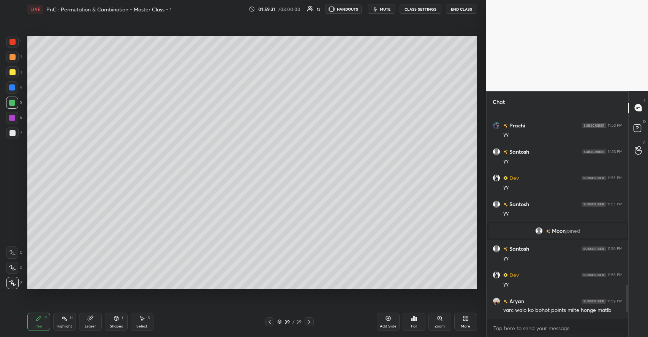
scroll to position [0, 0]
click at [14, 59] on div at bounding box center [12, 57] width 6 height 6
click at [15, 134] on div at bounding box center [12, 133] width 6 height 6
click at [386, 320] on icon at bounding box center [388, 318] width 6 height 6
click at [14, 102] on div at bounding box center [12, 103] width 6 height 6
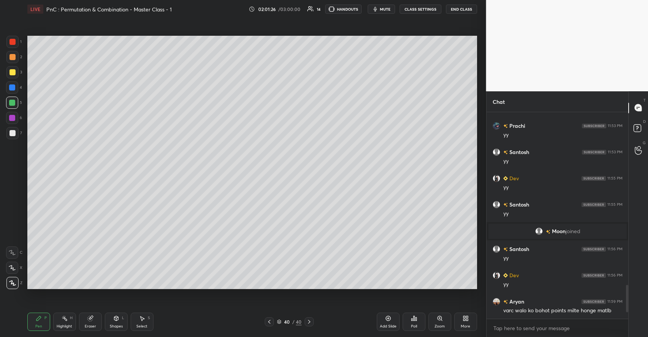
click at [13, 134] on div at bounding box center [12, 133] width 6 height 6
click at [98, 320] on div "Eraser" at bounding box center [90, 321] width 23 height 18
click at [45, 324] on div "Pen P" at bounding box center [38, 321] width 23 height 18
click at [97, 322] on div "Eraser" at bounding box center [90, 321] width 23 height 18
click at [47, 322] on div "Pen P" at bounding box center [38, 321] width 23 height 18
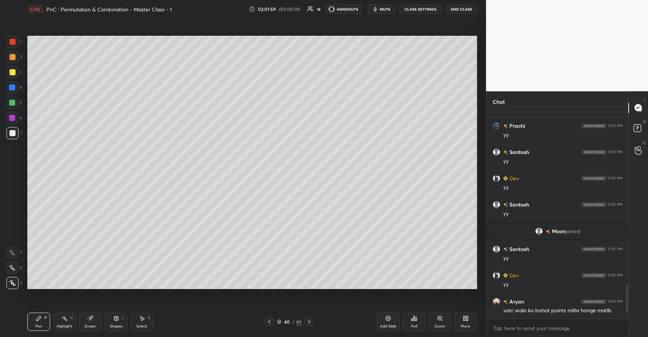
click at [115, 320] on icon at bounding box center [116, 318] width 6 height 6
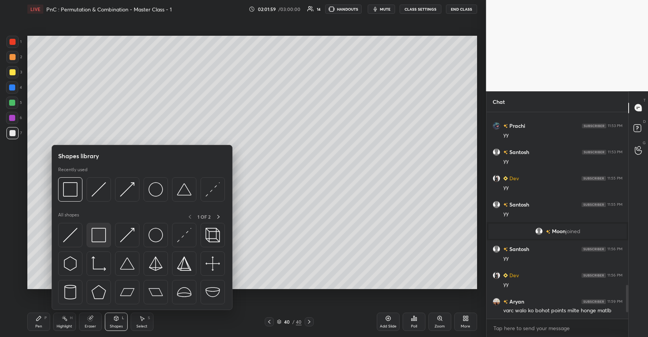
click at [101, 233] on img at bounding box center [99, 235] width 14 height 14
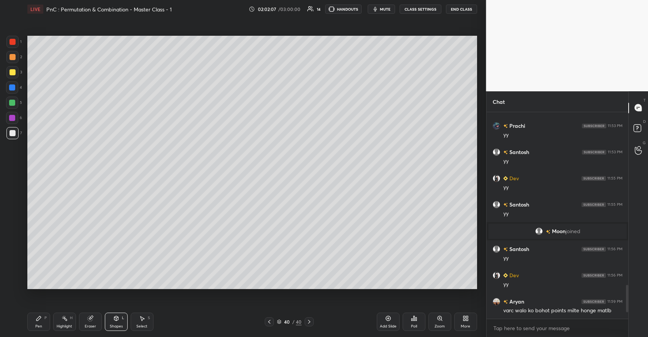
click at [38, 325] on div "Pen" at bounding box center [38, 326] width 7 height 4
click at [111, 317] on div "Shapes L" at bounding box center [116, 321] width 23 height 18
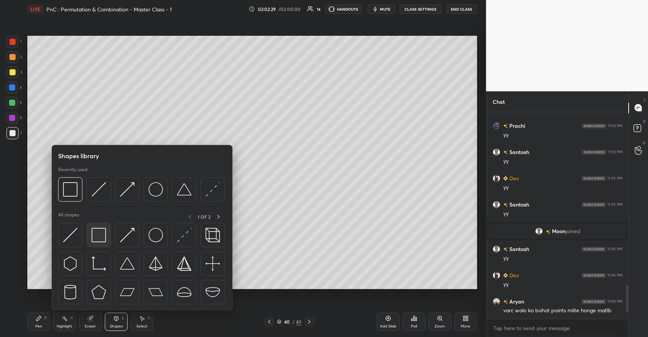
click at [100, 239] on img at bounding box center [99, 235] width 14 height 14
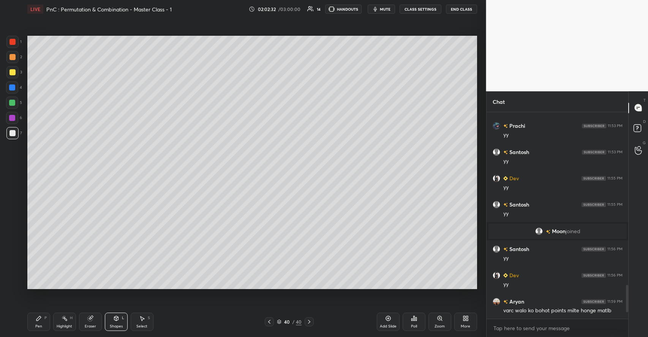
click at [51, 316] on div "Pen P Highlight H Eraser Shapes L Select S" at bounding box center [114, 321] width 175 height 18
click at [37, 321] on div "Pen P" at bounding box center [38, 321] width 23 height 18
click at [12, 104] on div at bounding box center [12, 103] width 6 height 6
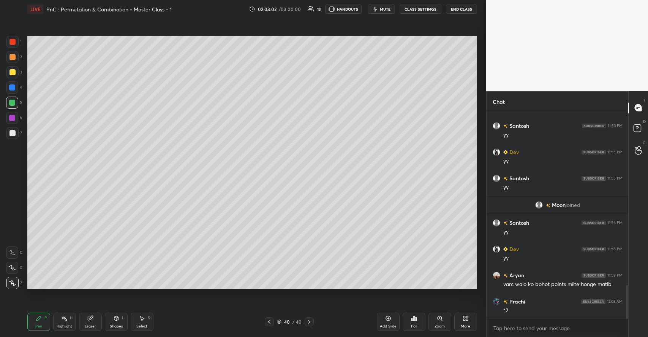
click at [388, 322] on div "Add Slide" at bounding box center [388, 321] width 23 height 18
click at [14, 73] on div at bounding box center [12, 72] width 6 height 6
click at [14, 55] on div at bounding box center [12, 57] width 6 height 6
click at [14, 102] on div at bounding box center [12, 103] width 6 height 6
click at [13, 72] on div at bounding box center [12, 72] width 6 height 6
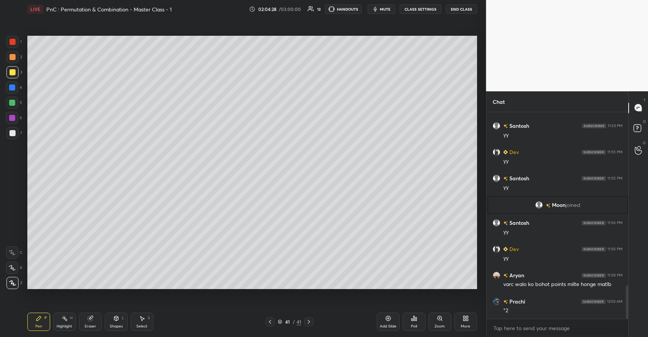
click at [13, 103] on div at bounding box center [12, 103] width 6 height 6
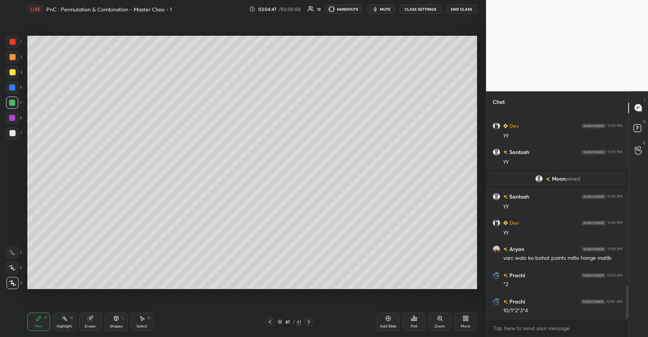
click at [14, 73] on div at bounding box center [12, 72] width 6 height 6
click at [139, 320] on div "Select S" at bounding box center [142, 321] width 23 height 18
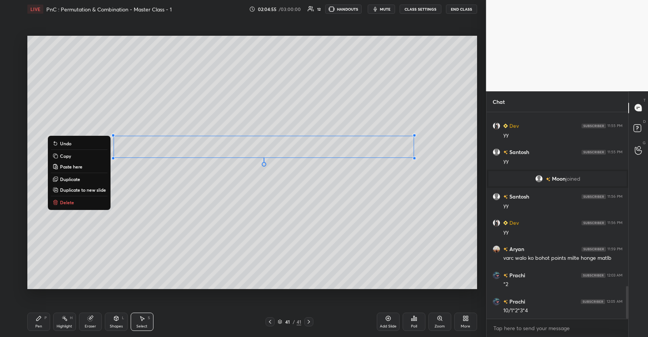
click at [73, 179] on p "Duplicate" at bounding box center [70, 179] width 20 height 6
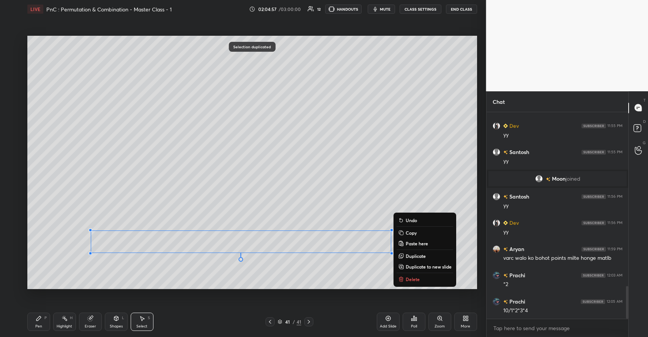
click at [46, 318] on div "P" at bounding box center [45, 318] width 2 height 4
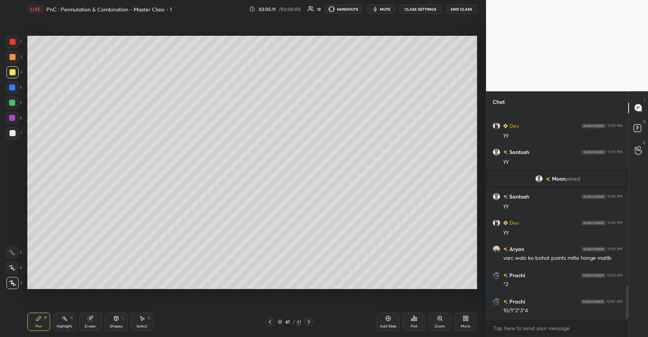
click at [16, 55] on div at bounding box center [12, 57] width 12 height 12
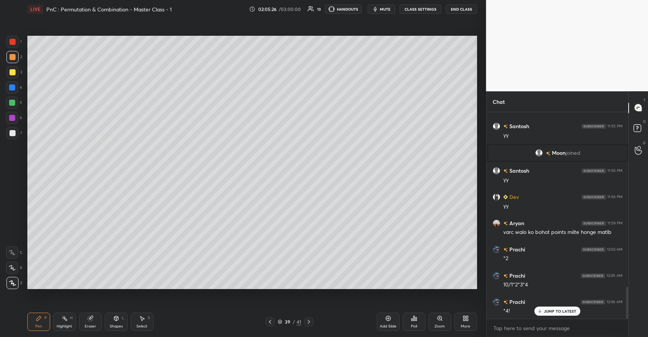
scroll to position [1144, 0]
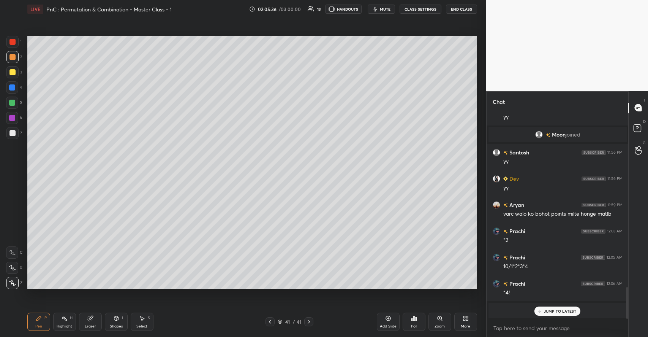
click at [386, 320] on icon at bounding box center [388, 318] width 6 height 6
click at [15, 102] on div at bounding box center [12, 102] width 12 height 12
click at [95, 318] on div "Eraser" at bounding box center [90, 321] width 23 height 18
click at [39, 319] on icon at bounding box center [38, 318] width 5 height 5
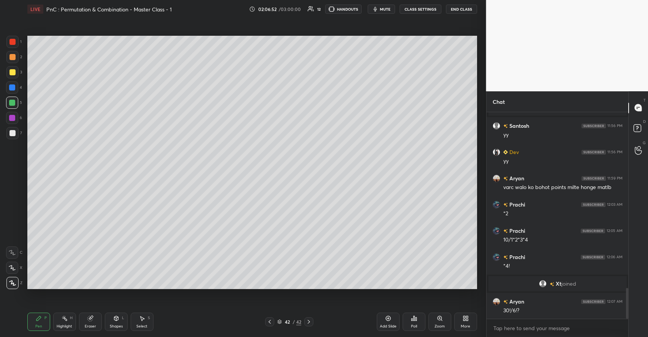
click at [14, 73] on div at bounding box center [12, 72] width 6 height 6
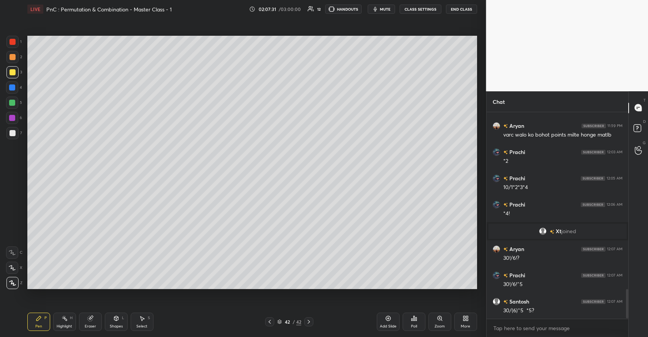
scroll to position [1249, 0]
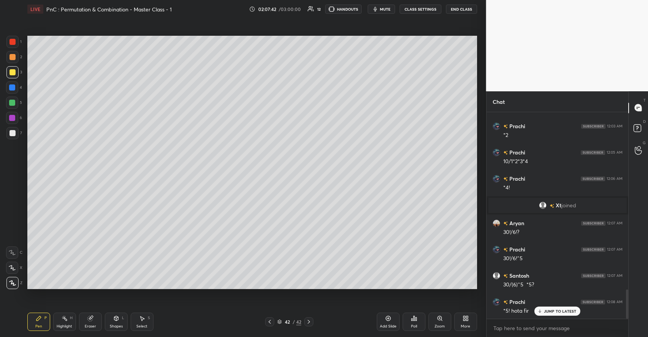
click at [140, 314] on div "Select S" at bounding box center [142, 321] width 23 height 18
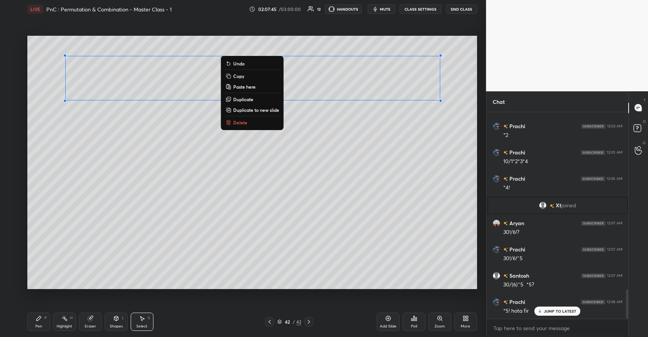
click at [247, 109] on p "Duplicate to new slide" at bounding box center [256, 110] width 46 height 6
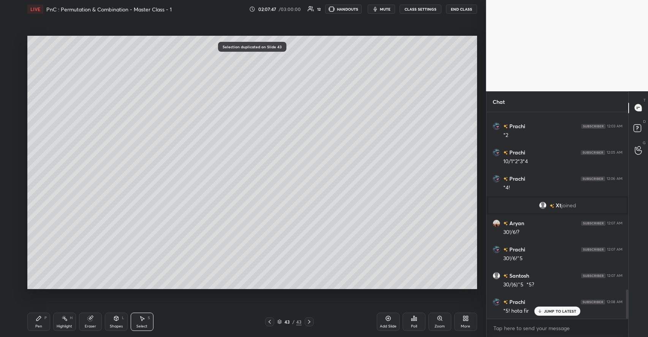
click at [71, 321] on div "Highlight H" at bounding box center [64, 321] width 23 height 18
click at [92, 318] on icon at bounding box center [90, 318] width 6 height 6
click at [41, 316] on icon at bounding box center [39, 318] width 6 height 6
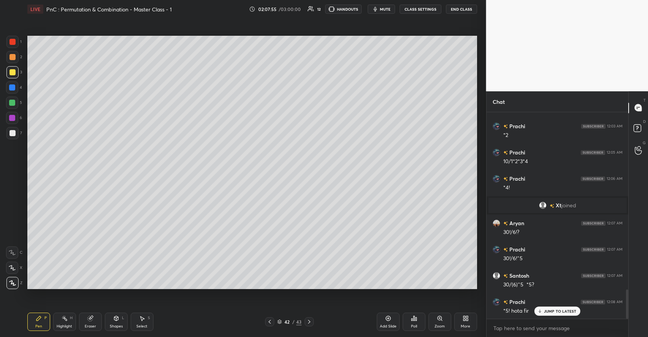
click at [144, 321] on icon at bounding box center [142, 318] width 6 height 6
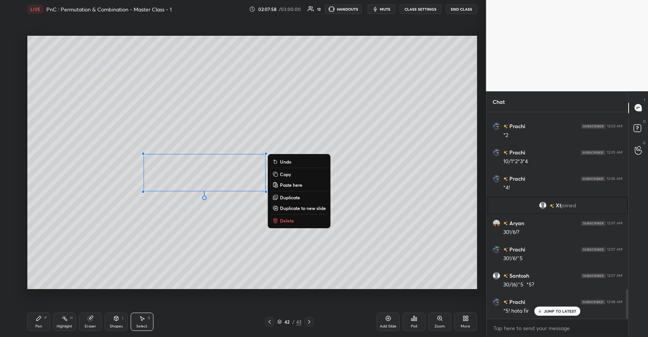
click at [286, 175] on p "Copy" at bounding box center [285, 174] width 11 height 6
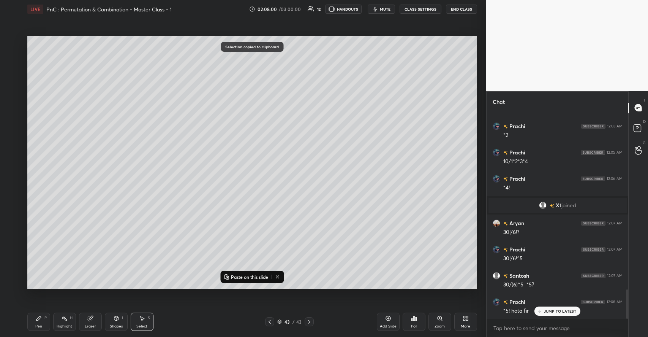
click at [253, 274] on p "Paste on this slide" at bounding box center [249, 277] width 37 height 6
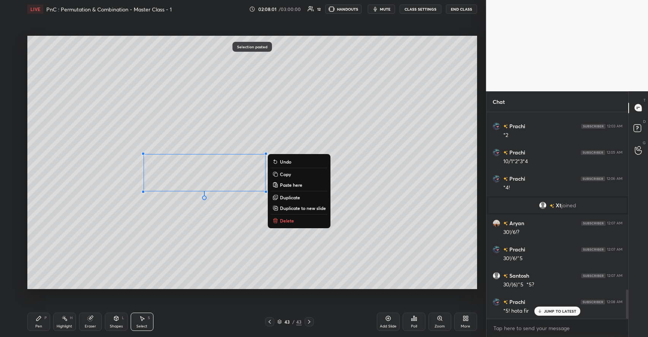
click at [43, 317] on div "Pen P" at bounding box center [38, 321] width 23 height 18
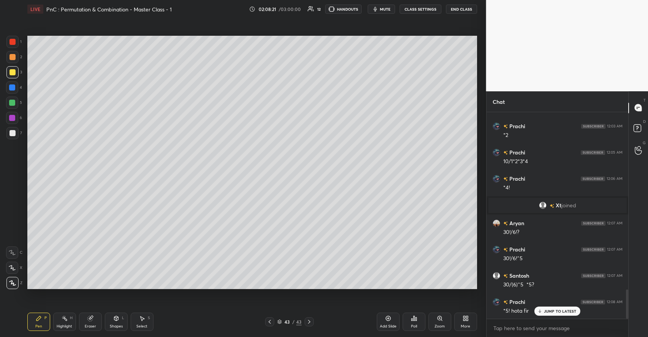
scroll to position [1276, 0]
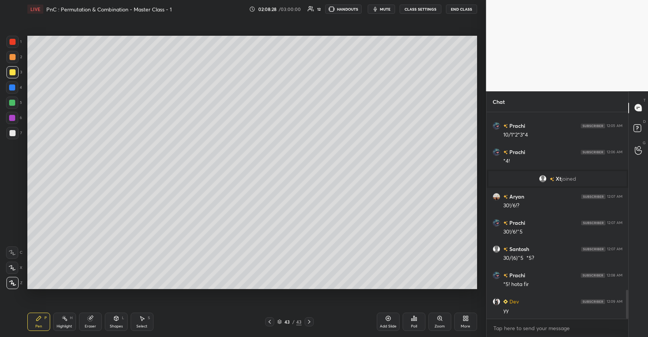
click at [386, 321] on div "Add Slide" at bounding box center [388, 321] width 23 height 18
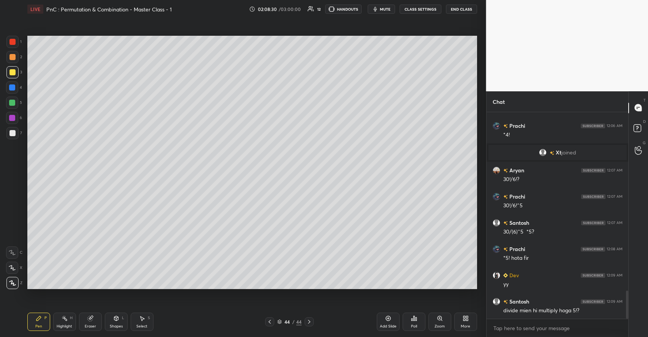
click at [14, 132] on div at bounding box center [12, 133] width 6 height 6
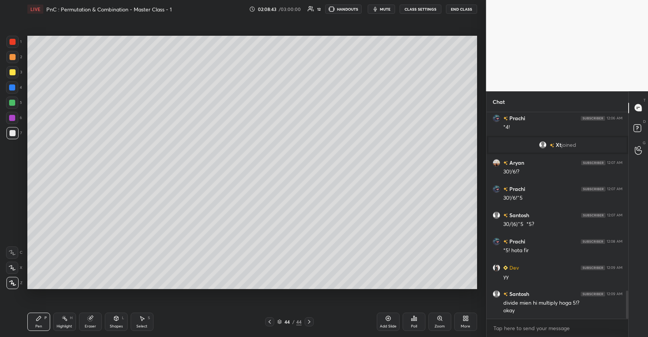
click at [114, 320] on icon at bounding box center [116, 318] width 6 height 6
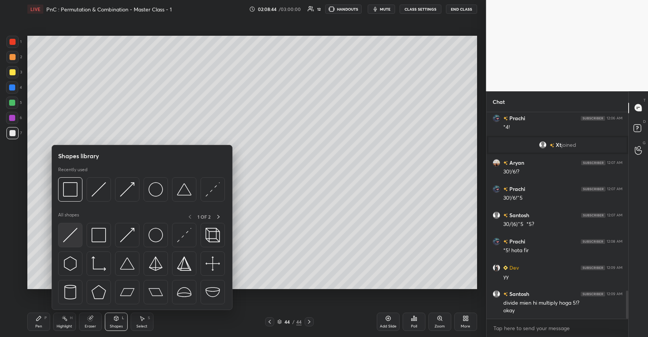
click at [77, 234] on img at bounding box center [70, 235] width 14 height 14
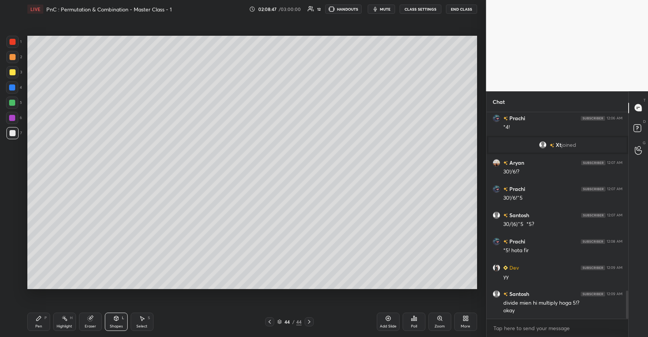
click at [43, 312] on div "Pen P Highlight H Eraser Shapes L Select S 44 / 44 Add Slide Poll Zoom More" at bounding box center [252, 321] width 450 height 30
click at [13, 71] on div at bounding box center [12, 72] width 6 height 6
click at [41, 317] on icon at bounding box center [38, 318] width 5 height 5
click at [72, 320] on div "Highlight H" at bounding box center [64, 321] width 23 height 18
click at [48, 319] on div "Pen P" at bounding box center [38, 321] width 23 height 18
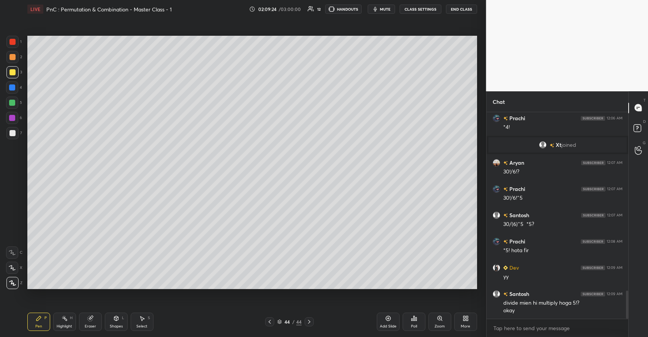
click at [72, 321] on div "Highlight H" at bounding box center [64, 321] width 23 height 18
click at [44, 318] on div "P" at bounding box center [45, 318] width 2 height 4
click at [14, 101] on div at bounding box center [12, 103] width 6 height 6
click at [113, 321] on div "Shapes L" at bounding box center [116, 321] width 23 height 18
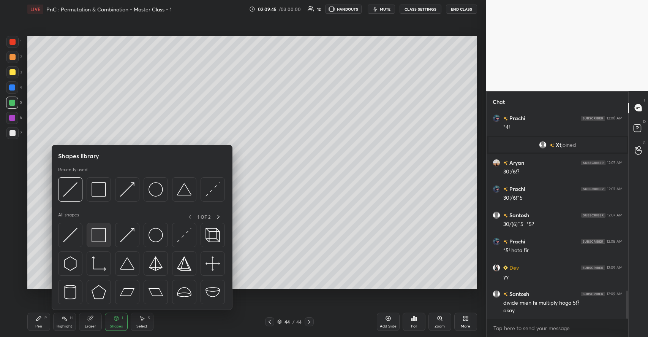
click at [100, 233] on img at bounding box center [99, 235] width 14 height 14
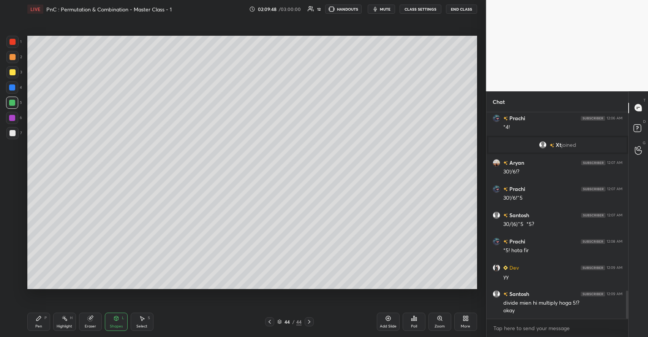
click at [41, 316] on icon at bounding box center [39, 318] width 6 height 6
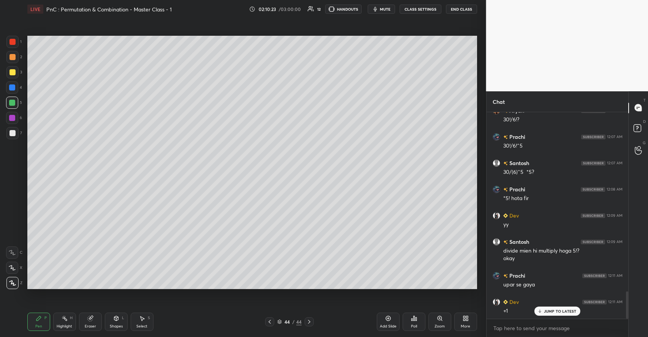
scroll to position [1388, 0]
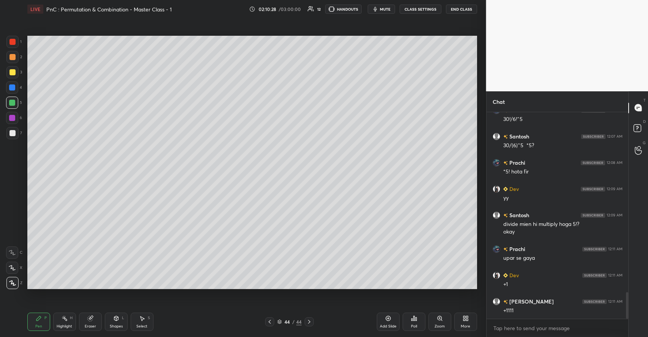
click at [387, 315] on icon at bounding box center [388, 318] width 6 height 6
click at [14, 71] on div at bounding box center [12, 72] width 6 height 6
click at [16, 102] on div at bounding box center [12, 102] width 12 height 12
click at [92, 320] on icon at bounding box center [90, 318] width 6 height 6
click at [43, 318] on div "Pen P" at bounding box center [38, 321] width 23 height 18
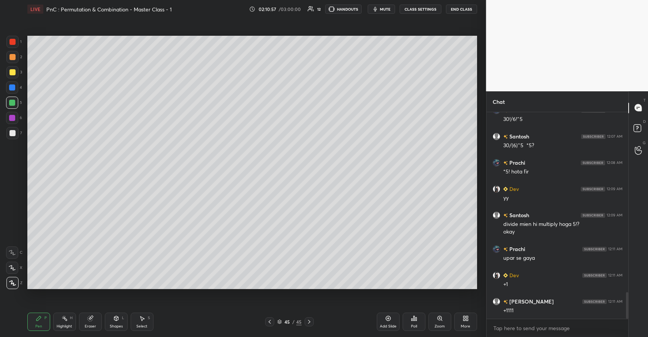
click at [114, 318] on icon at bounding box center [116, 318] width 4 height 5
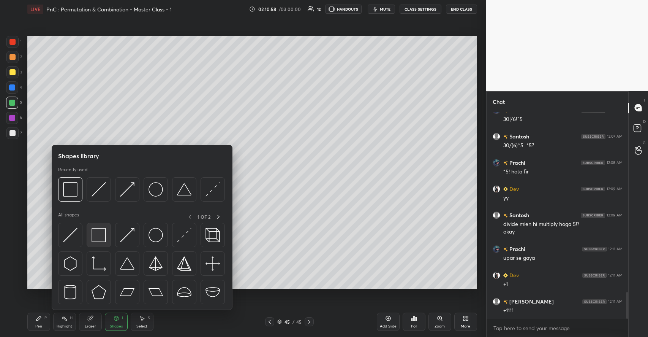
click at [100, 235] on img at bounding box center [99, 235] width 14 height 14
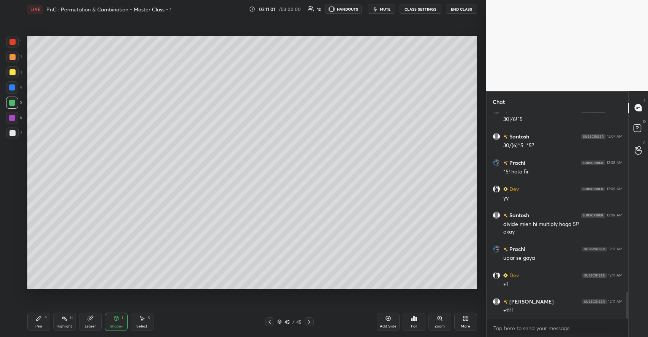
click at [75, 314] on div "Highlight H" at bounding box center [64, 321] width 23 height 18
click at [40, 322] on div "Pen P" at bounding box center [38, 321] width 23 height 18
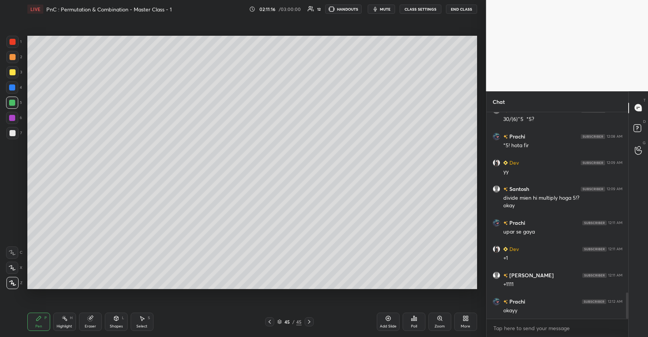
click at [92, 319] on icon at bounding box center [89, 318] width 5 height 5
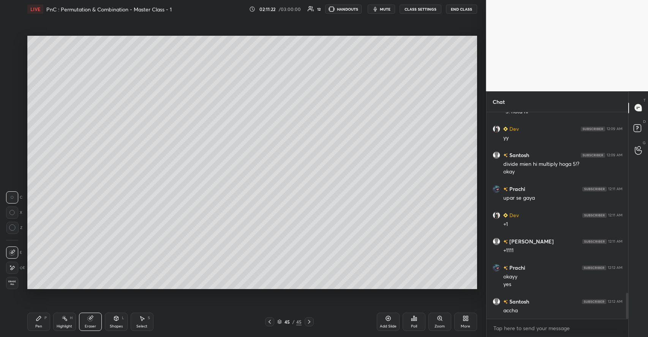
scroll to position [1456, 0]
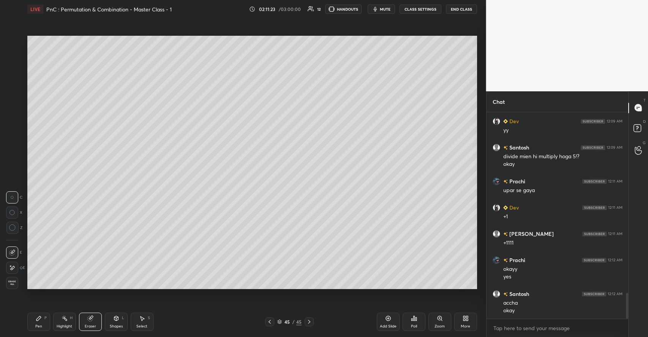
click at [37, 320] on icon at bounding box center [38, 318] width 5 height 5
click at [15, 73] on div at bounding box center [12, 72] width 12 height 12
click at [384, 322] on div "Add Slide" at bounding box center [388, 321] width 23 height 18
click at [12, 56] on div at bounding box center [12, 57] width 6 height 6
click at [17, 73] on div at bounding box center [12, 72] width 12 height 12
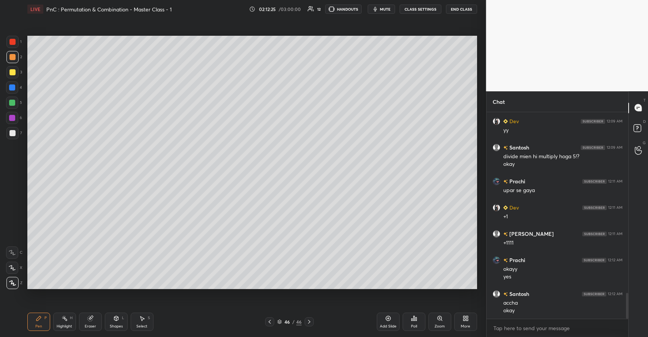
scroll to position [1482, 0]
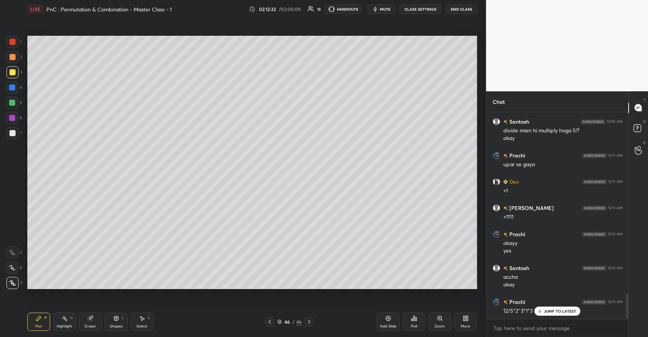
click at [17, 55] on div at bounding box center [12, 57] width 12 height 12
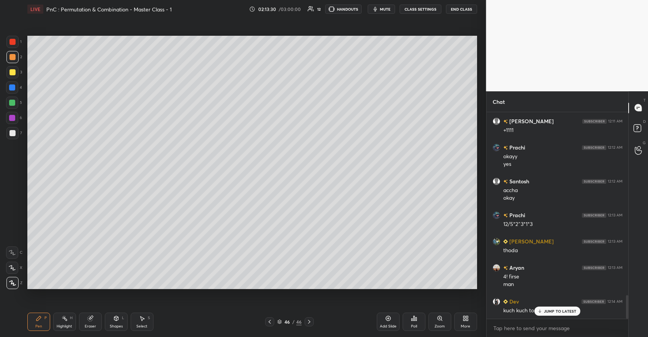
scroll to position [1594, 0]
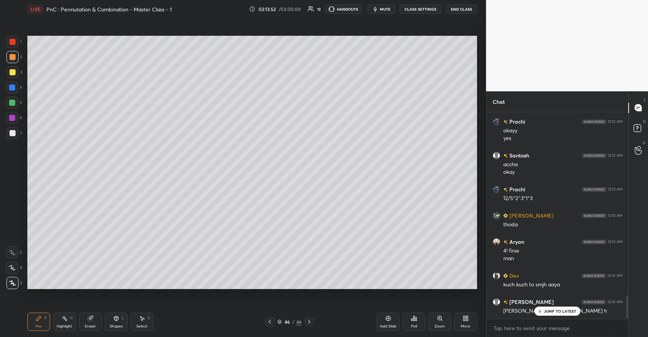
click at [552, 307] on div "JUMP TO LATEST" at bounding box center [558, 310] width 46 height 9
click at [465, 315] on div "More" at bounding box center [465, 321] width 23 height 18
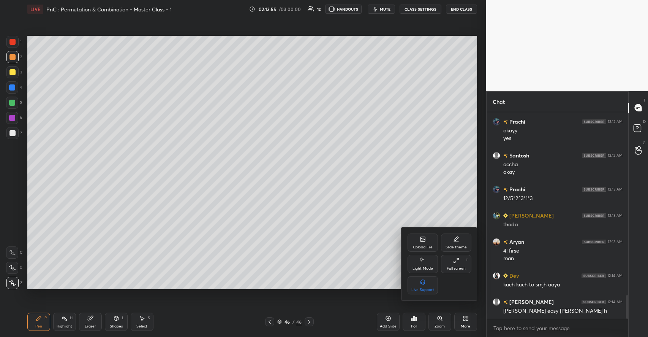
click at [423, 247] on div "Upload File" at bounding box center [423, 247] width 20 height 4
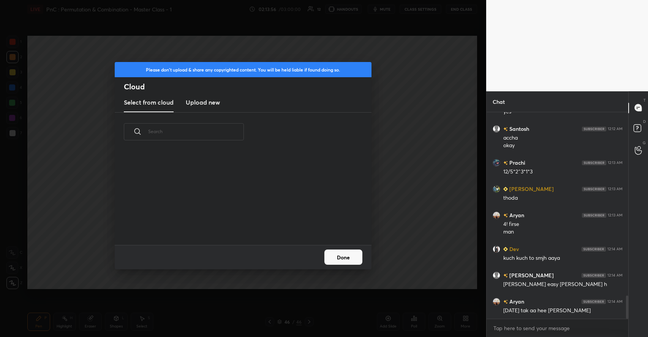
scroll to position [93, 244]
click at [204, 106] on h3 "Upload new" at bounding box center [203, 102] width 34 height 9
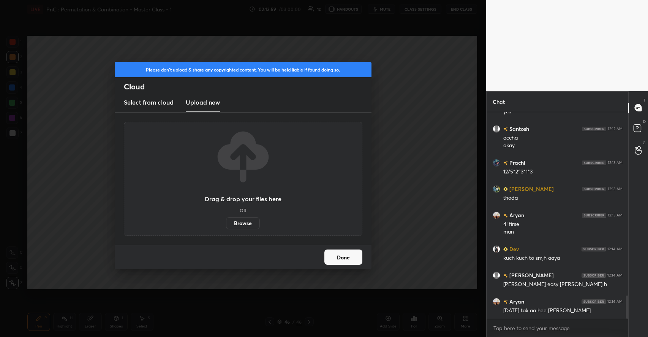
click at [239, 220] on label "Browse" at bounding box center [243, 223] width 34 height 12
click at [226, 220] on input "Browse" at bounding box center [226, 223] width 0 height 12
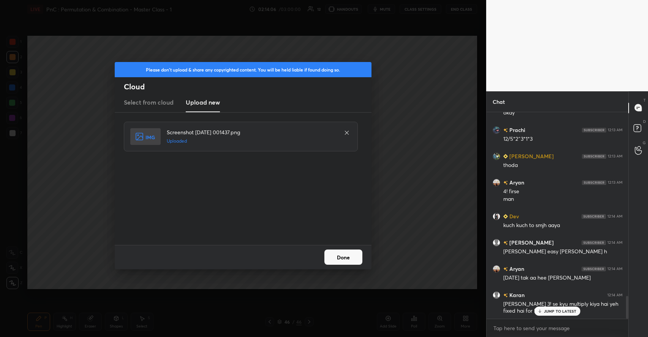
click at [329, 257] on button "Done" at bounding box center [343, 256] width 38 height 15
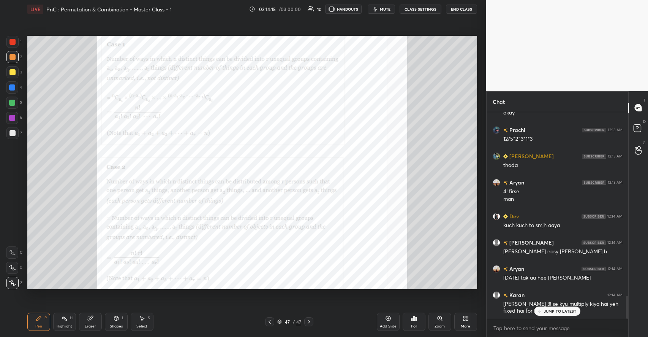
click at [14, 39] on div at bounding box center [12, 42] width 6 height 6
click at [389, 321] on div "Add Slide" at bounding box center [388, 321] width 23 height 18
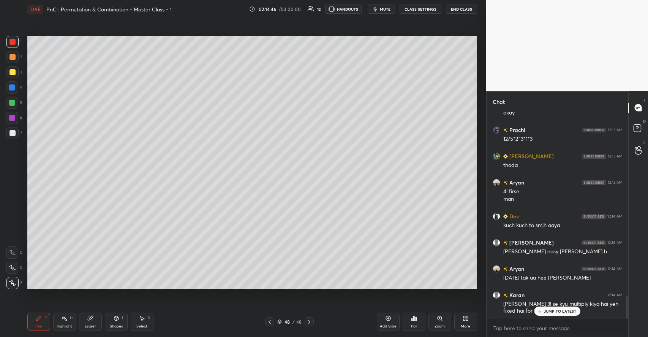
click at [14, 72] on div at bounding box center [12, 72] width 6 height 6
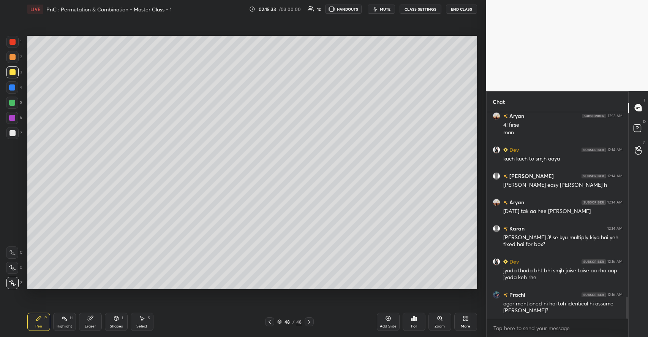
scroll to position [1727, 0]
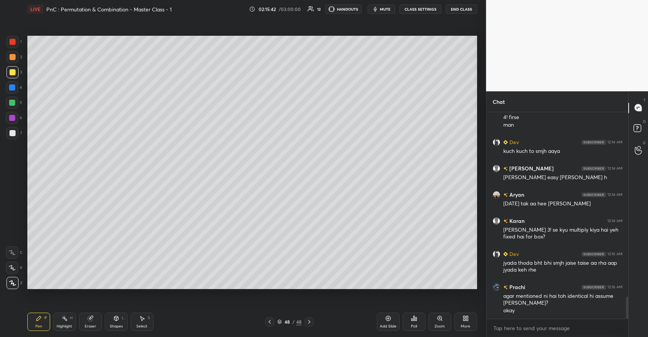
click at [8, 43] on div at bounding box center [12, 42] width 12 height 12
click at [143, 319] on icon at bounding box center [142, 318] width 4 height 5
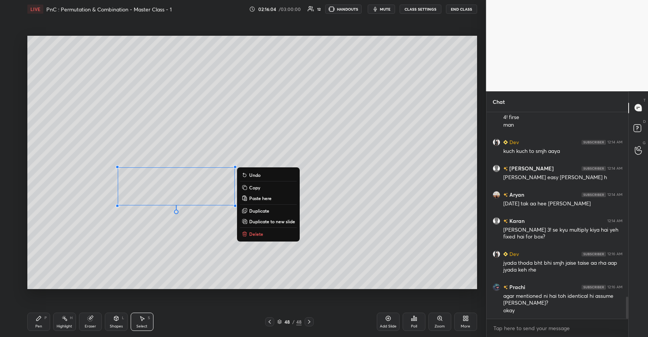
scroll to position [1754, 0]
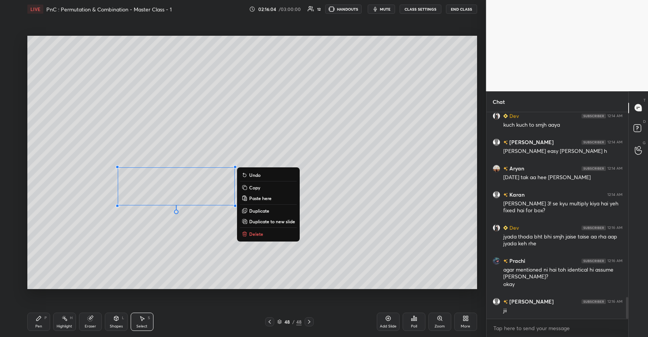
click at [258, 210] on p "Duplicate" at bounding box center [259, 210] width 20 height 6
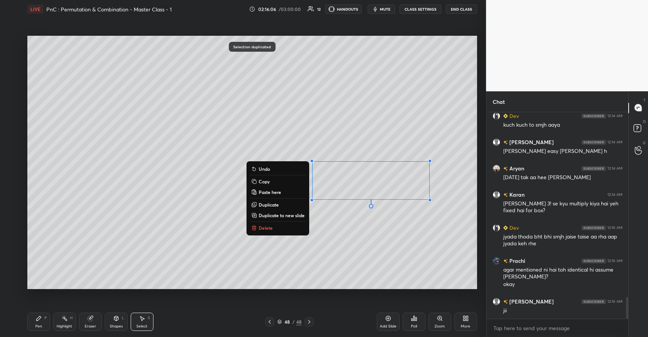
click at [285, 256] on div "0 ° Undo Copy Paste here Duplicate Duplicate to new slide Delete" at bounding box center [252, 162] width 450 height 253
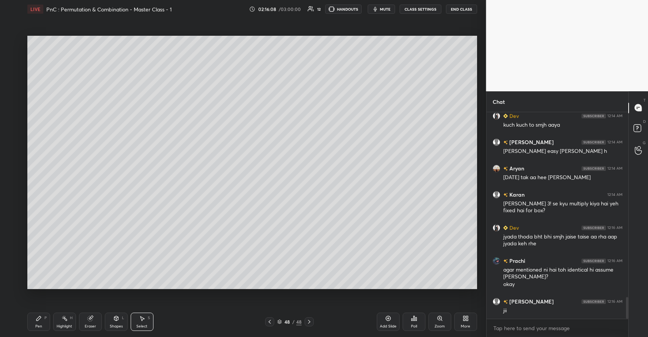
click at [38, 320] on icon at bounding box center [38, 318] width 5 height 5
click at [13, 102] on div at bounding box center [12, 103] width 6 height 6
click at [96, 320] on div "Eraser" at bounding box center [90, 321] width 23 height 18
click at [43, 325] on div "Pen P" at bounding box center [38, 321] width 23 height 18
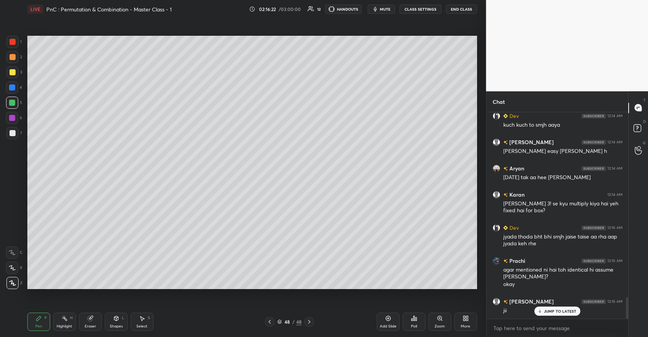
scroll to position [1780, 0]
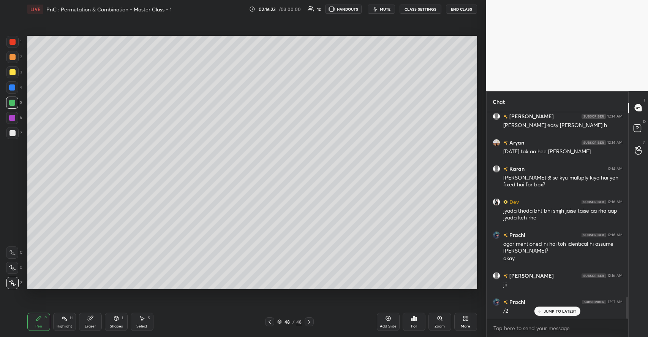
click at [140, 323] on div "Select S" at bounding box center [142, 321] width 23 height 18
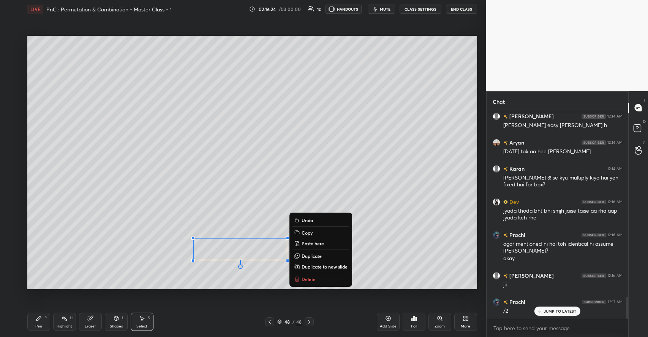
click at [310, 281] on p "Delete" at bounding box center [309, 279] width 14 height 6
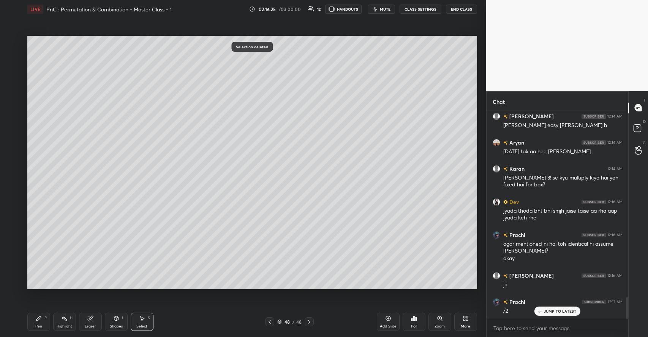
click at [37, 320] on icon at bounding box center [38, 318] width 5 height 5
click at [11, 71] on div at bounding box center [12, 72] width 6 height 6
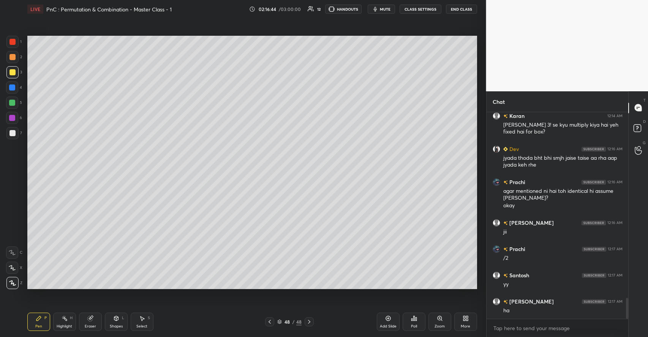
scroll to position [1859, 0]
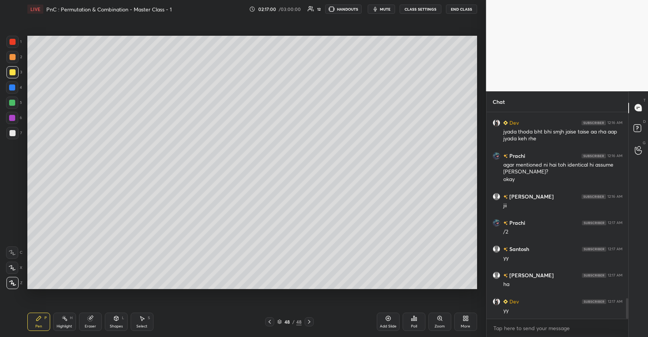
click at [93, 320] on icon at bounding box center [90, 318] width 6 height 6
click at [64, 318] on rect at bounding box center [65, 319] width 4 height 4
click at [15, 281] on div at bounding box center [12, 283] width 12 height 12
click at [20, 264] on div "H" at bounding box center [16, 267] width 20 height 12
click at [14, 104] on div at bounding box center [12, 103] width 6 height 6
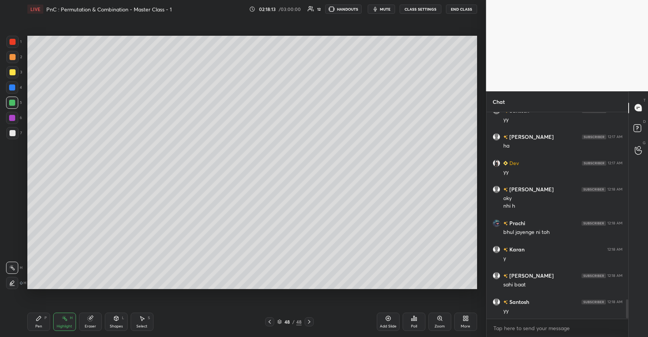
scroll to position [2023, 0]
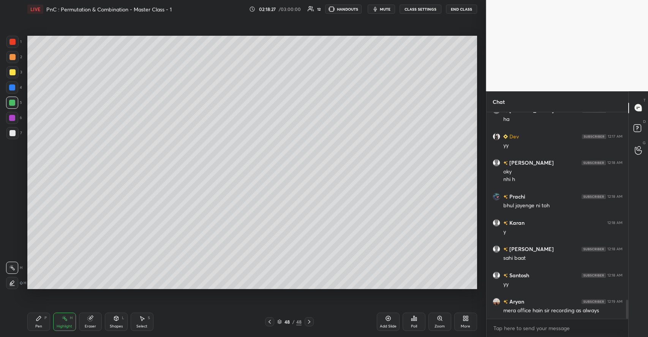
click at [47, 315] on div "Pen P" at bounding box center [38, 321] width 23 height 18
click at [16, 133] on div at bounding box center [12, 133] width 12 height 12
click at [394, 315] on div "Add Slide" at bounding box center [388, 321] width 23 height 18
click at [15, 73] on div at bounding box center [12, 72] width 6 height 6
click at [143, 322] on div "Select S" at bounding box center [142, 321] width 23 height 18
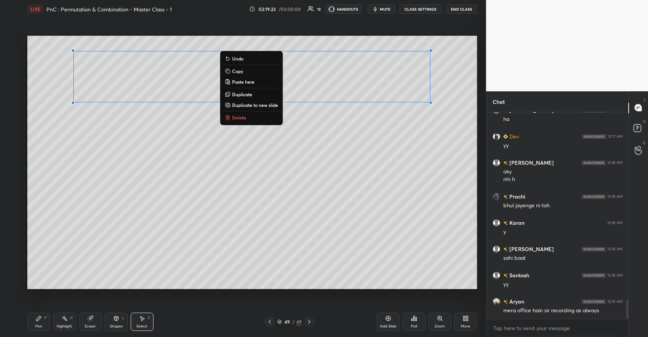
click at [243, 95] on p "Duplicate" at bounding box center [242, 94] width 20 height 6
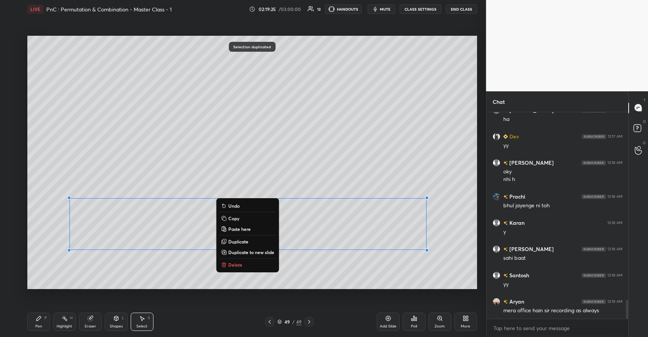
click at [40, 327] on div "Pen" at bounding box center [38, 326] width 7 height 4
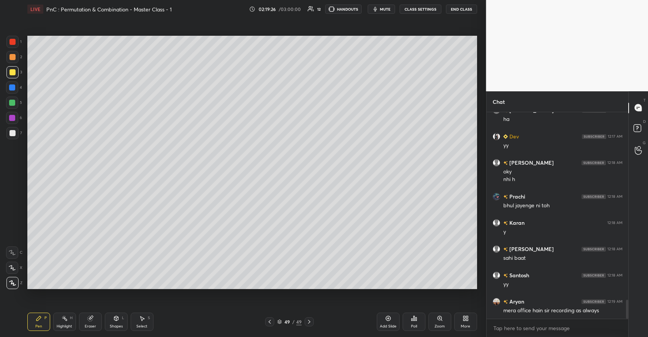
click at [13, 57] on div at bounding box center [12, 57] width 6 height 6
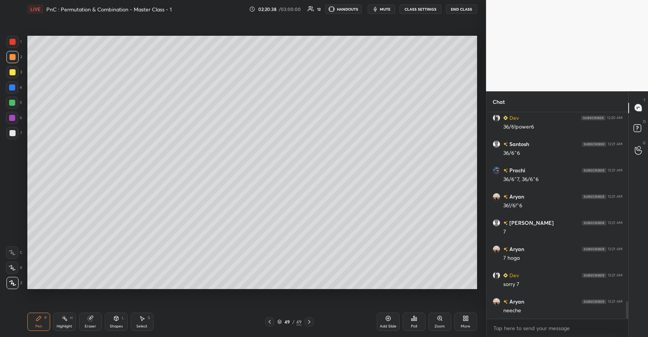
scroll to position [2259, 0]
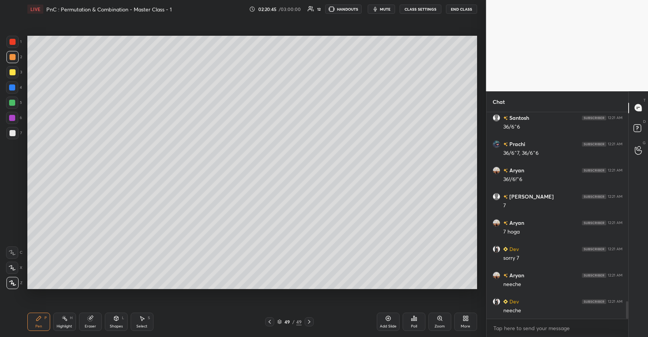
click at [12, 86] on div at bounding box center [12, 87] width 6 height 6
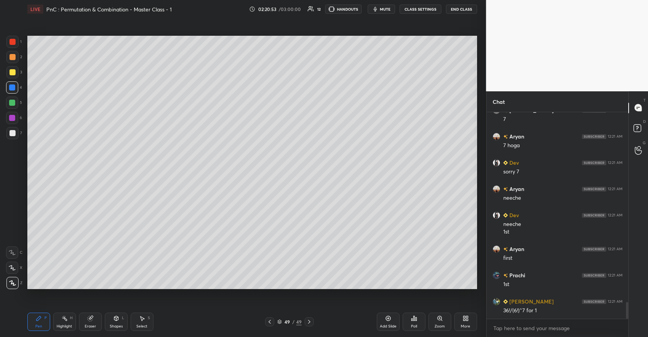
scroll to position [2372, 0]
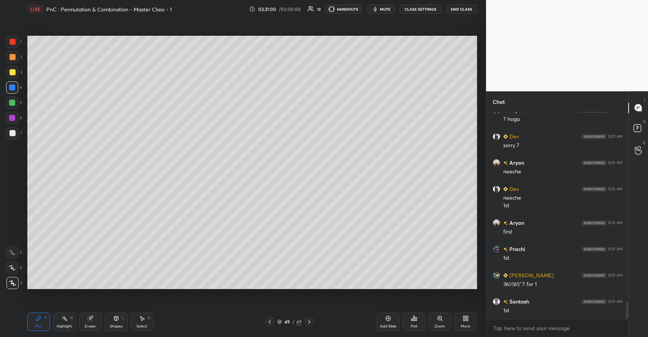
click at [147, 319] on div "Select S" at bounding box center [142, 321] width 23 height 18
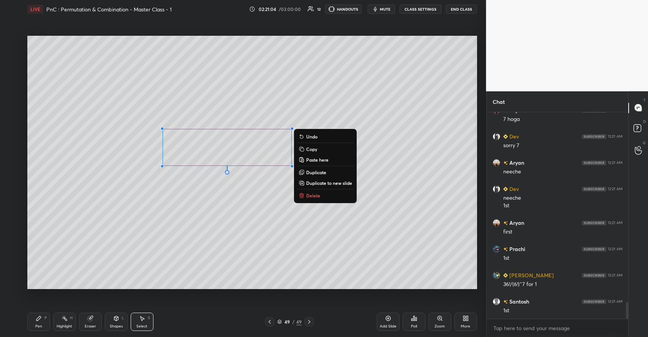
click at [315, 171] on p "Duplicate" at bounding box center [316, 172] width 20 height 6
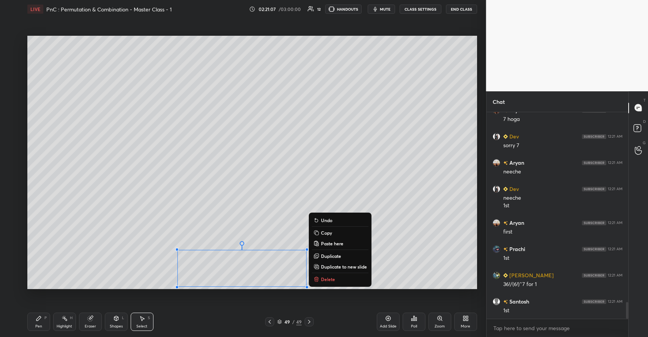
click at [87, 185] on div "0 ° Undo Copy Paste here Duplicate Duplicate to new slide Delete" at bounding box center [252, 162] width 450 height 253
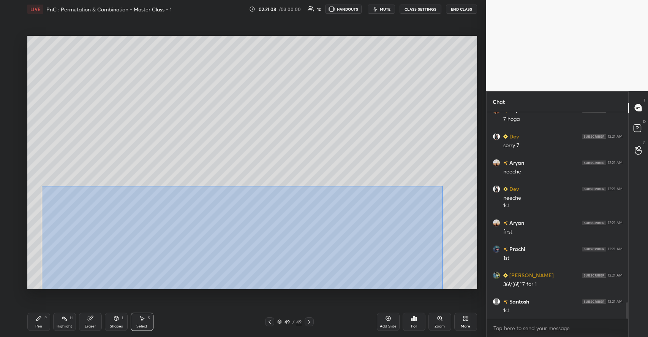
scroll to position [2398, 0]
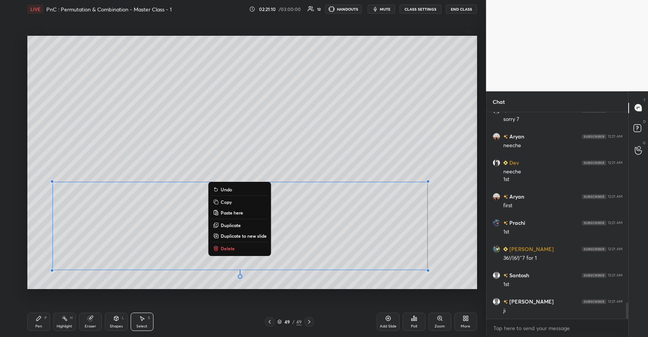
click at [116, 134] on div "0 ° Undo Copy Paste here Duplicate Duplicate to new slide Delete" at bounding box center [252, 162] width 450 height 253
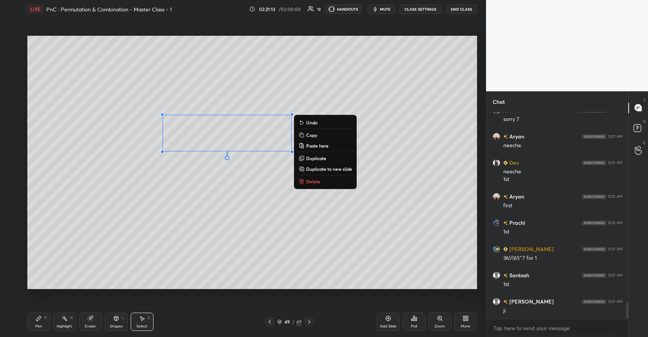
click at [46, 322] on div "Pen P" at bounding box center [38, 321] width 23 height 18
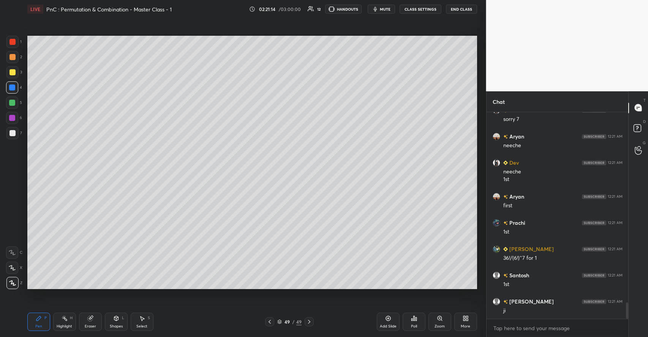
click at [13, 73] on div at bounding box center [12, 72] width 6 height 6
click at [16, 55] on div at bounding box center [12, 57] width 12 height 12
click at [68, 323] on div "Highlight H" at bounding box center [64, 321] width 23 height 18
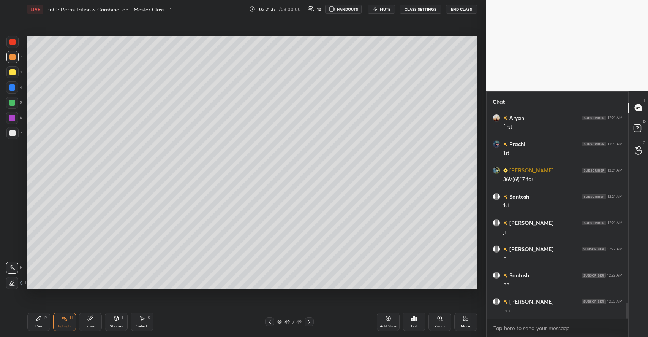
scroll to position [2503, 0]
click at [42, 316] on div "Pen P" at bounding box center [38, 321] width 23 height 18
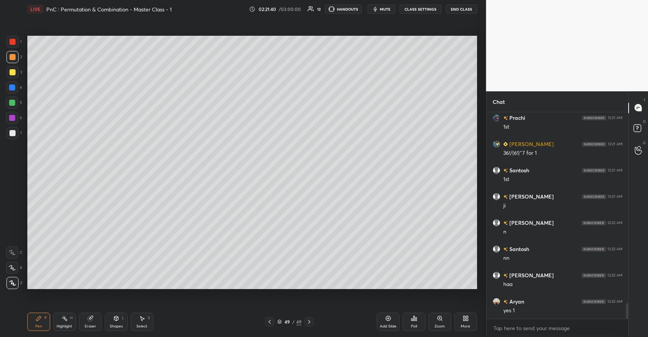
click at [89, 322] on div "Eraser" at bounding box center [90, 321] width 23 height 18
click at [43, 322] on div "Pen P" at bounding box center [38, 321] width 23 height 18
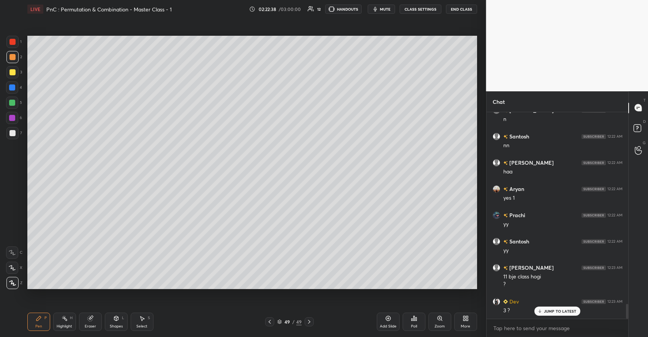
scroll to position [2641, 0]
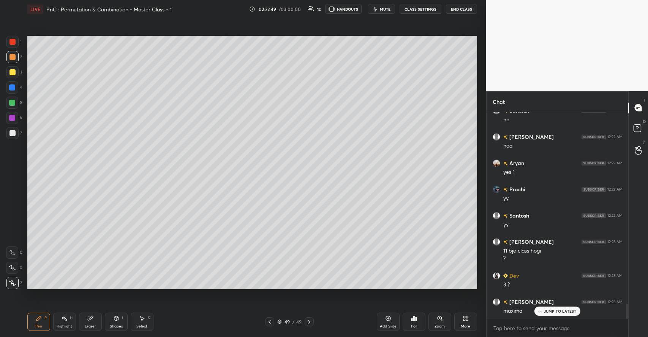
click at [389, 320] on icon at bounding box center [388, 318] width 5 height 5
click at [15, 103] on div at bounding box center [12, 102] width 12 height 12
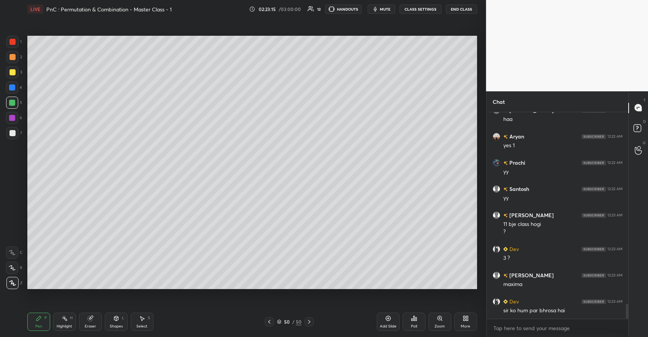
click at [12, 71] on div at bounding box center [12, 72] width 6 height 6
click at [122, 319] on div "Shapes L" at bounding box center [116, 321] width 23 height 18
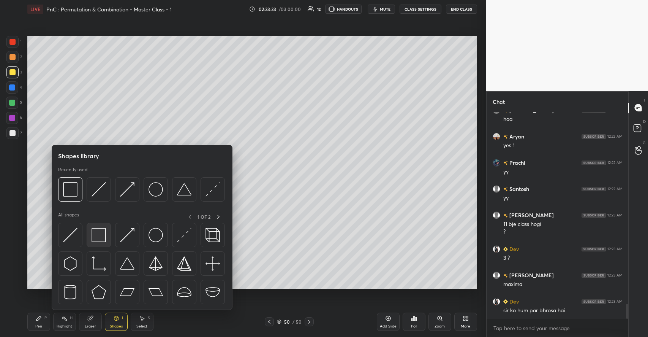
click at [103, 239] on img at bounding box center [99, 235] width 14 height 14
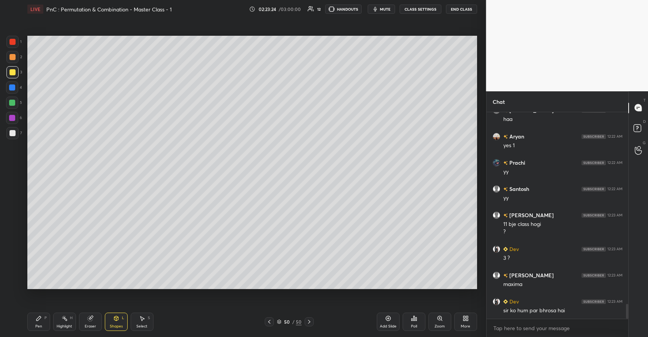
scroll to position [2694, 0]
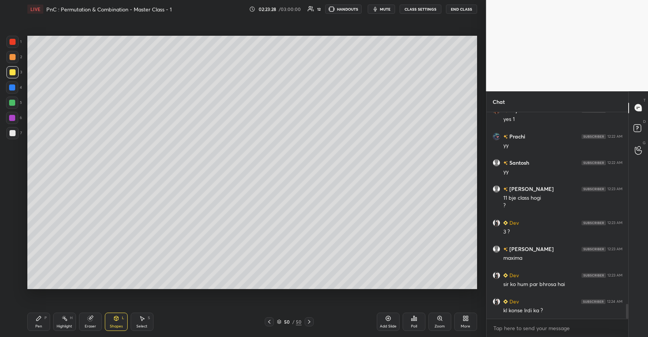
click at [47, 324] on div "Pen P" at bounding box center [38, 321] width 23 height 18
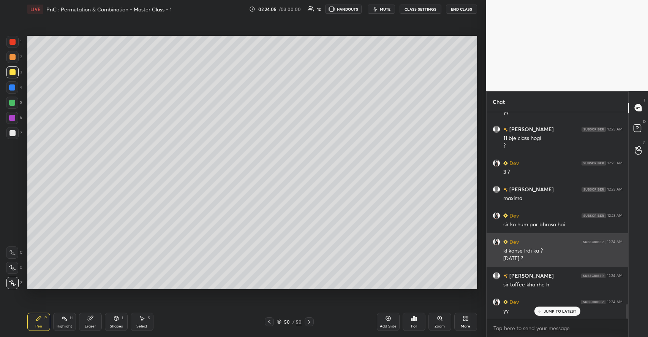
scroll to position [2761, 0]
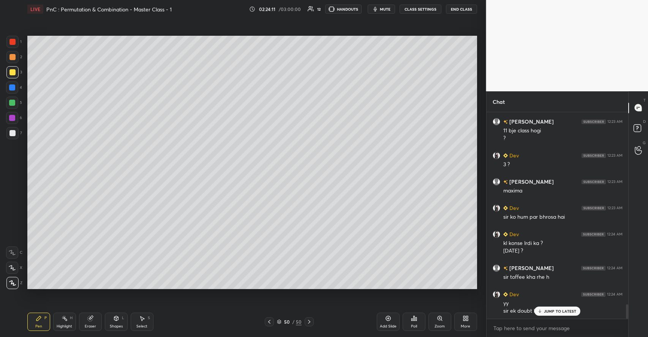
click at [13, 133] on div at bounding box center [12, 133] width 6 height 6
click at [115, 324] on div "Shapes" at bounding box center [116, 326] width 13 height 4
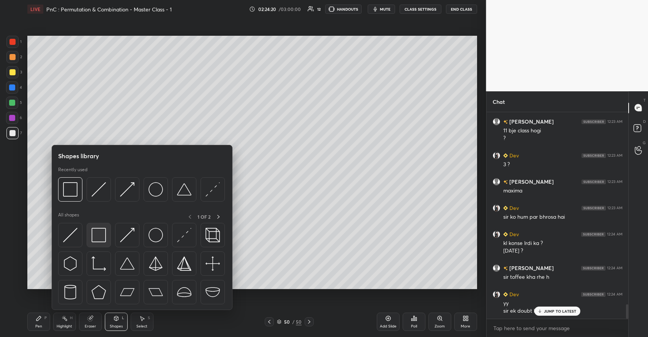
click at [99, 234] on img at bounding box center [99, 235] width 14 height 14
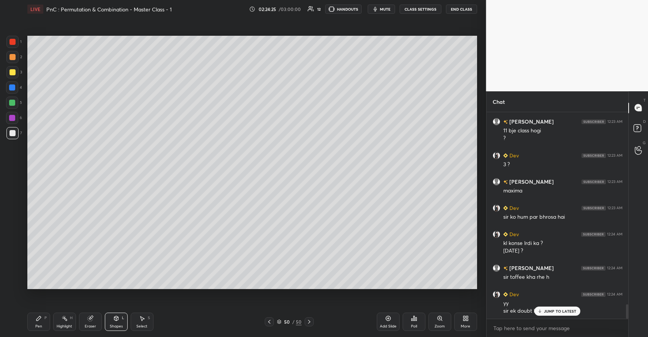
click at [15, 58] on div at bounding box center [12, 57] width 6 height 6
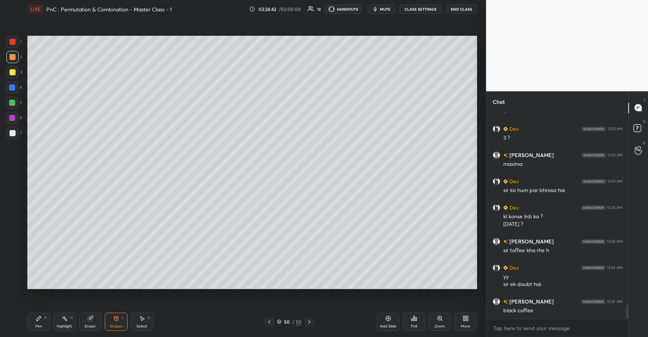
click at [13, 74] on div at bounding box center [12, 72] width 6 height 6
click at [38, 318] on icon at bounding box center [38, 318] width 5 height 5
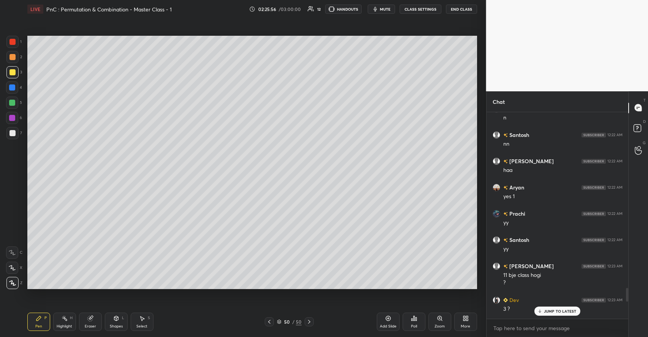
scroll to position [2616, 0]
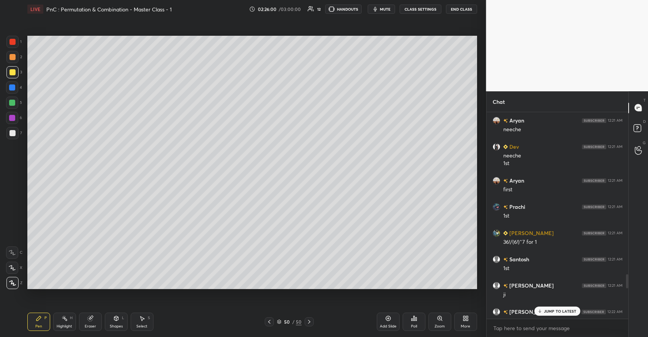
click at [566, 315] on div "JUMP TO LATEST" at bounding box center [558, 310] width 46 height 9
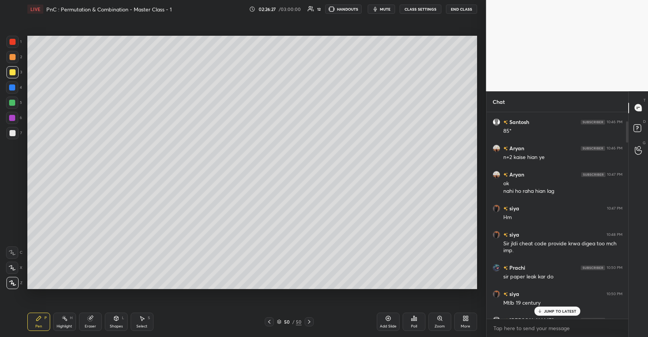
scroll to position [0, 0]
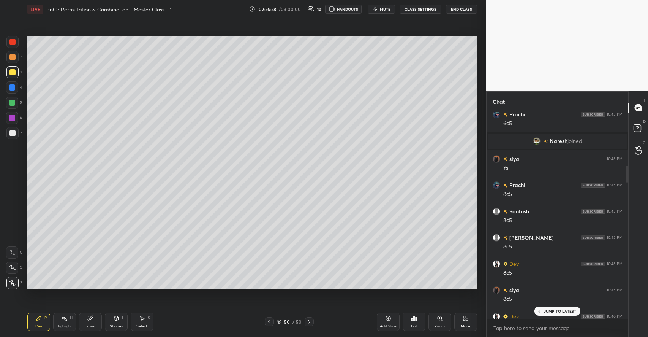
drag, startPoint x: 627, startPoint y: 169, endPoint x: 621, endPoint y: 104, distance: 65.6
click at [621, 104] on div "Chat siya 10:44 PM Aaj hi sare? Ok sir Prachi 10:45 PM 6c5 Naresh joined siya 1…" at bounding box center [557, 213] width 142 height 245
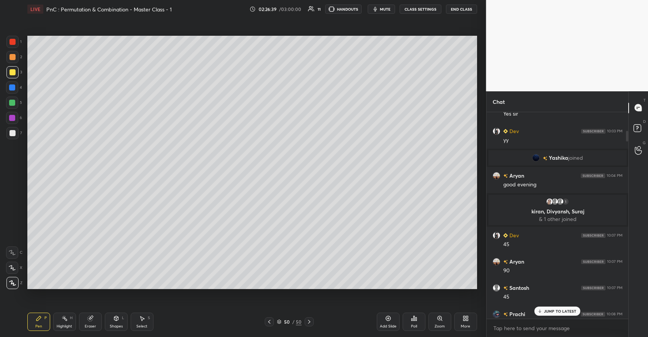
click at [565, 311] on p "JUMP TO LATEST" at bounding box center [560, 310] width 33 height 5
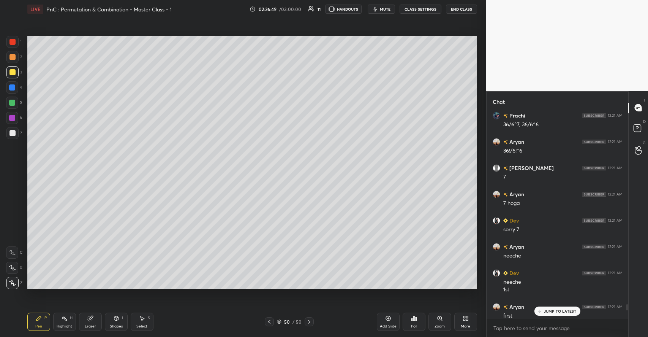
scroll to position [6349, 0]
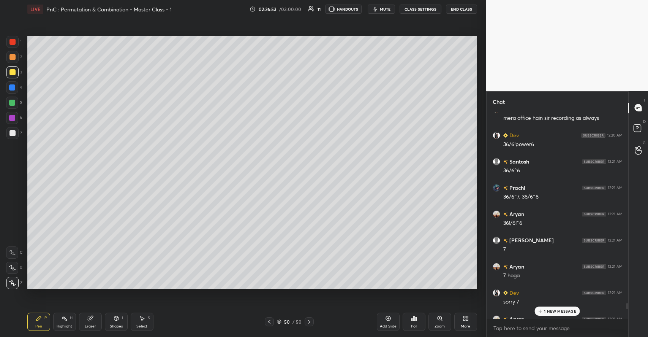
click at [553, 307] on div "1 NEW MESSAGE" at bounding box center [557, 310] width 45 height 9
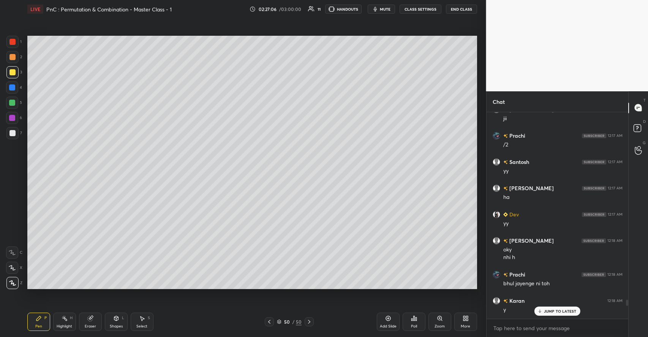
scroll to position [6144, 0]
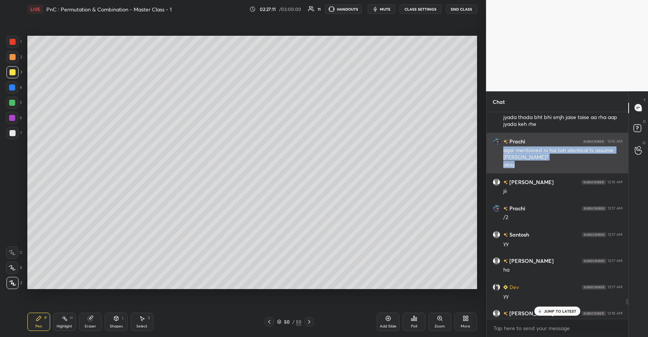
drag, startPoint x: 501, startPoint y: 147, endPoint x: 527, endPoint y: 161, distance: 29.2
click at [527, 161] on div "Prachi 12:16 AM agar mentioned ni hai toh identical hi assume karenge? okay" at bounding box center [558, 153] width 142 height 41
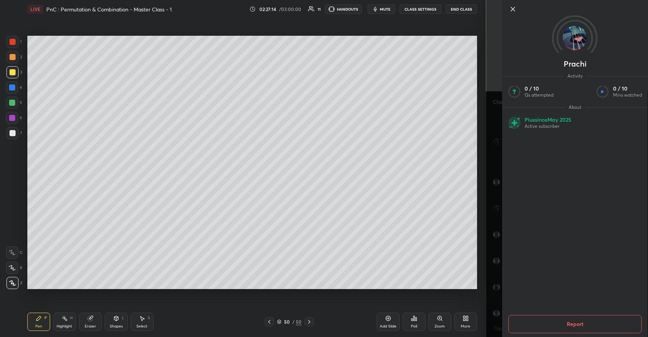
click at [512, 9] on icon at bounding box center [512, 9] width 9 height 9
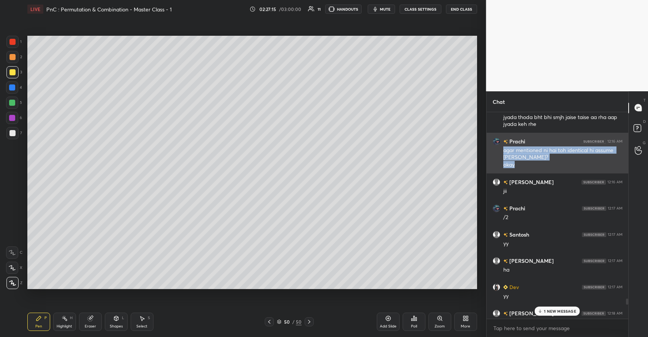
copy div "agar mentioned ni hai toh identical hi assume karenge? okay"
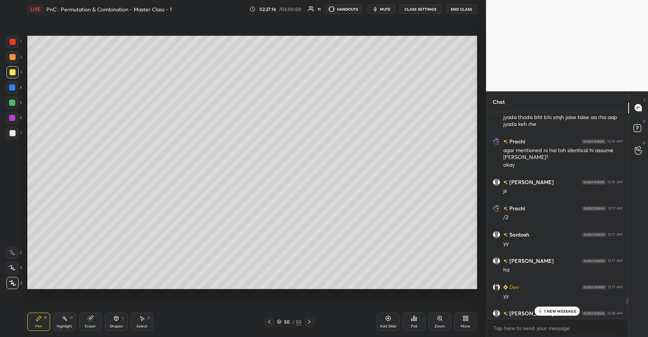
click at [554, 313] on p "1 NEW MESSAGE" at bounding box center [560, 310] width 32 height 5
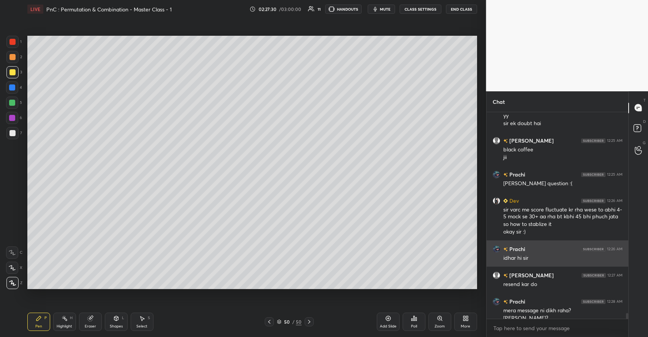
scroll to position [7227, 0]
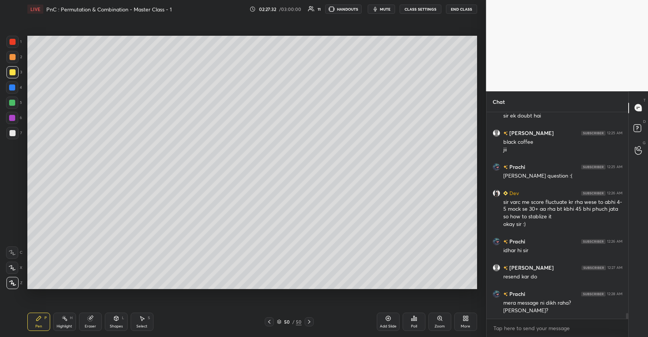
click at [559, 321] on div "x" at bounding box center [558, 328] width 142 height 18
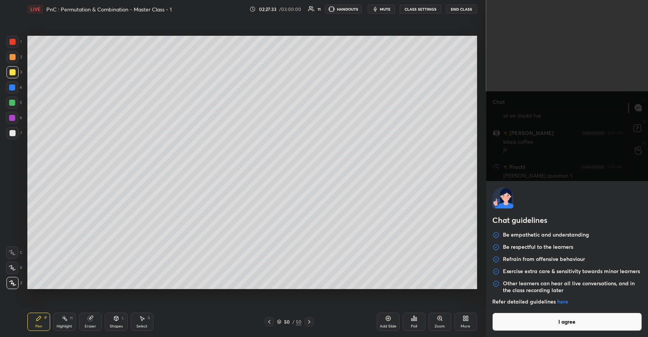
click at [558, 322] on button "I agree" at bounding box center [567, 321] width 150 height 18
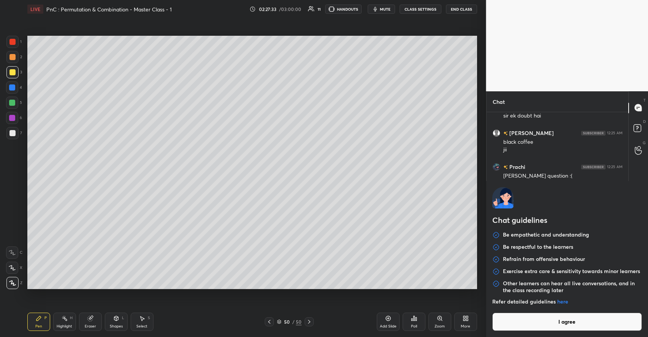
type textarea "x"
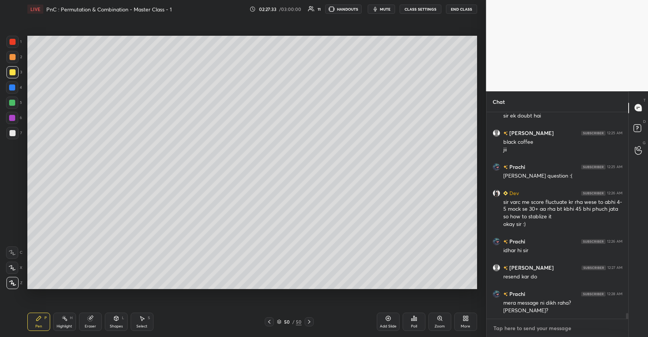
click at [555, 322] on textarea at bounding box center [558, 328] width 130 height 12
paste textarea "agar mentioned ni hai toh identical hi assume karenge? okay"
type textarea "agar mentioned ni hai toh identical hi assume karenge? okay"
type textarea "x"
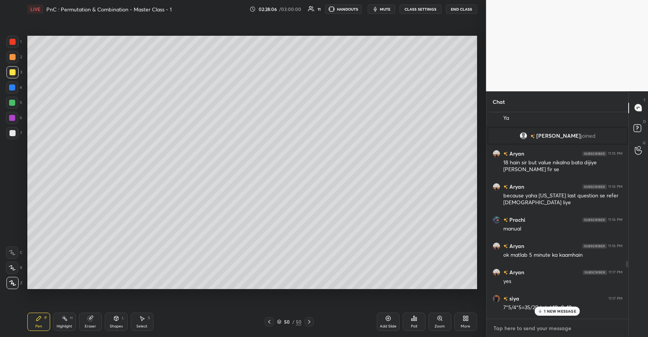
scroll to position [4396, 0]
click at [565, 312] on p "1 NEW MESSAGE" at bounding box center [560, 310] width 32 height 5
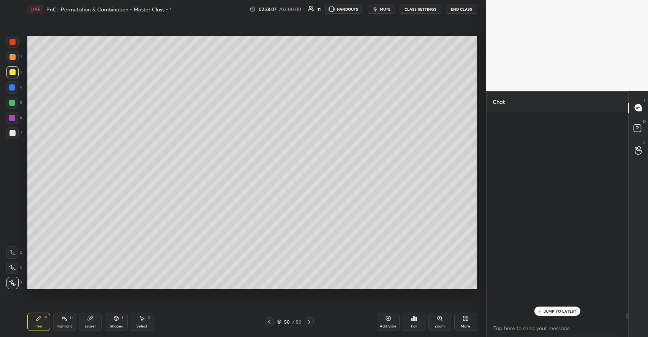
scroll to position [7969, 0]
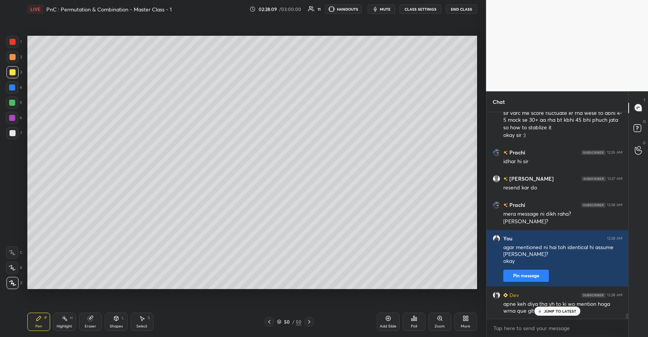
click at [559, 310] on p "JUMP TO LATEST" at bounding box center [560, 310] width 33 height 5
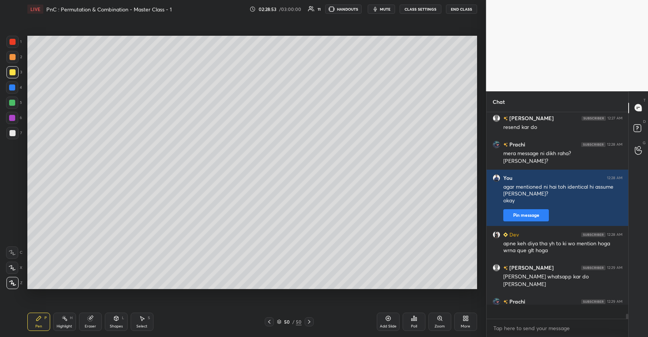
scroll to position [8030, 0]
click at [386, 320] on icon at bounding box center [388, 318] width 6 height 6
click at [13, 101] on div at bounding box center [12, 103] width 6 height 6
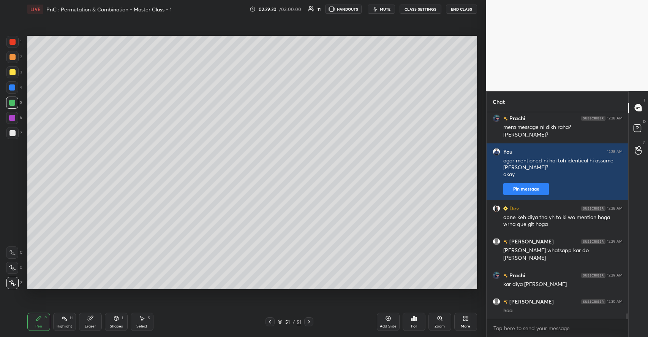
scroll to position [8082, 0]
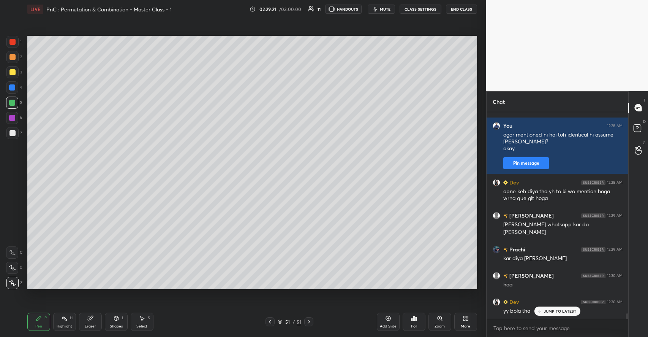
click at [554, 310] on p "JUMP TO LATEST" at bounding box center [560, 310] width 33 height 5
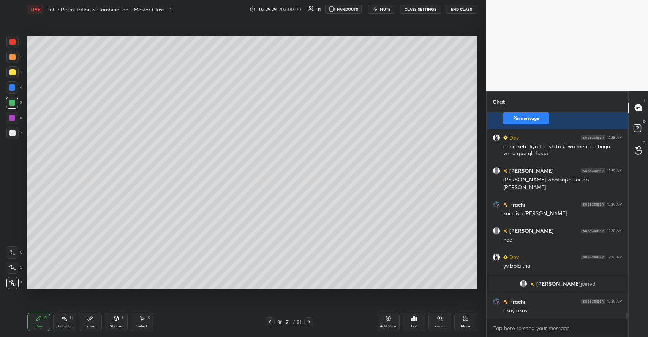
scroll to position [6870, 0]
click at [563, 312] on div "Prachi 12:28 AM mera message ni dikh raha? kya karenge? You 12:28 AM agar menti…" at bounding box center [558, 215] width 142 height 207
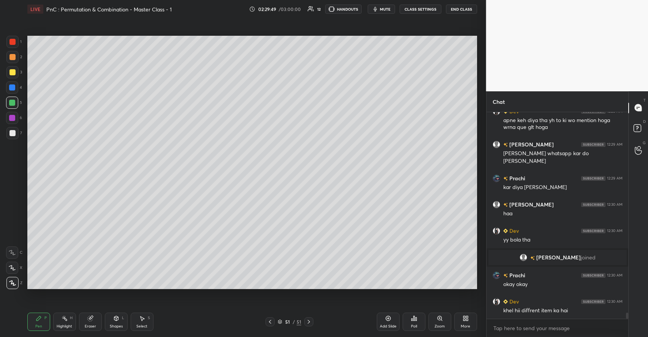
click at [15, 72] on div at bounding box center [12, 72] width 12 height 12
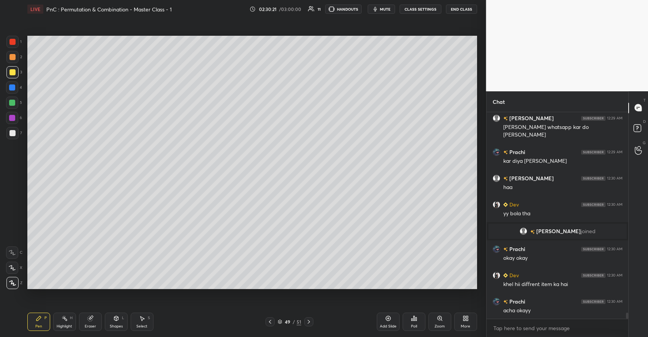
click at [73, 320] on div "Highlight H" at bounding box center [64, 321] width 23 height 18
click at [46, 318] on div "P" at bounding box center [45, 318] width 2 height 4
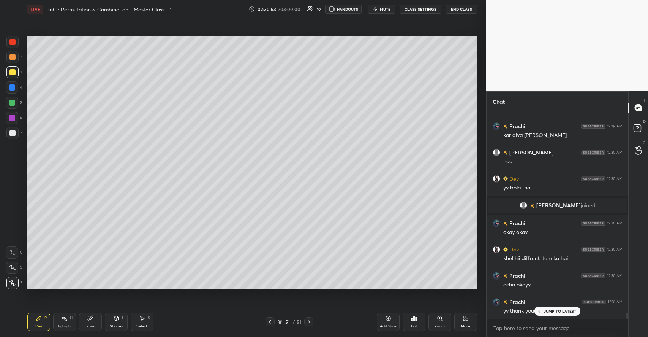
scroll to position [3, 3]
click at [12, 104] on div at bounding box center [12, 103] width 6 height 6
click at [390, 321] on icon at bounding box center [388, 318] width 6 height 6
click at [13, 73] on div at bounding box center [12, 72] width 6 height 6
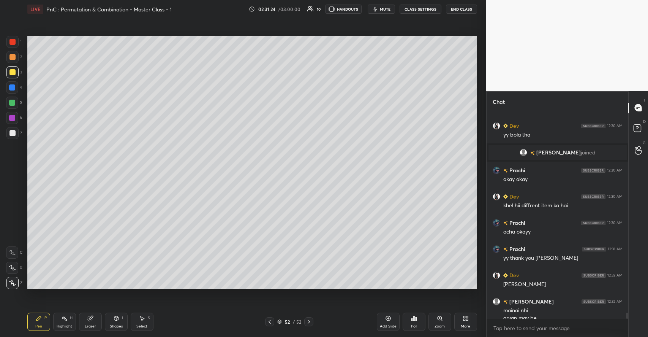
scroll to position [7008, 0]
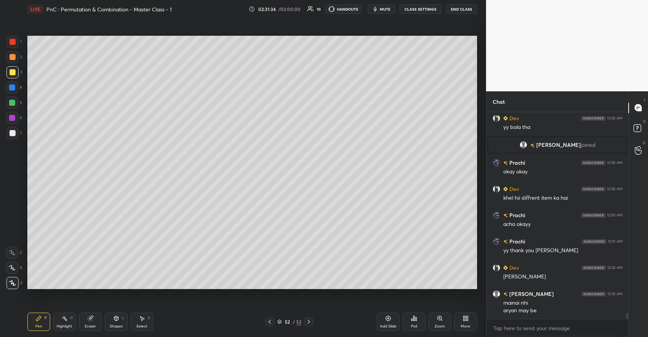
click at [121, 321] on div "Shapes L" at bounding box center [116, 321] width 23 height 18
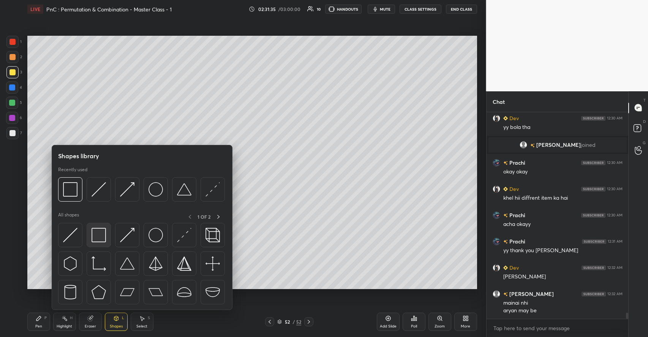
click at [101, 237] on img at bounding box center [99, 235] width 14 height 14
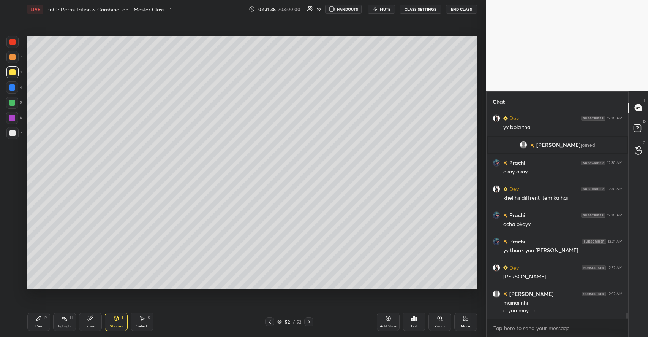
click at [41, 316] on icon at bounding box center [39, 318] width 6 height 6
click at [16, 129] on div at bounding box center [12, 133] width 12 height 12
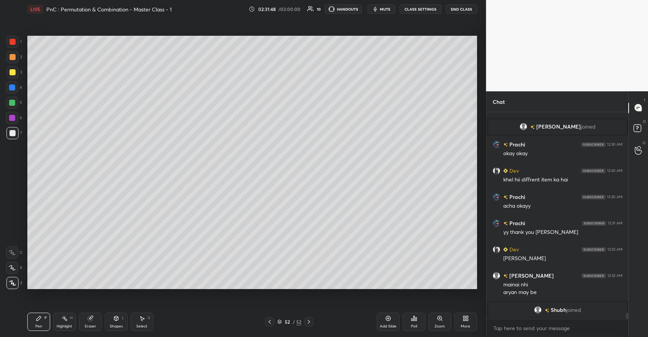
click at [89, 316] on icon at bounding box center [89, 318] width 5 height 5
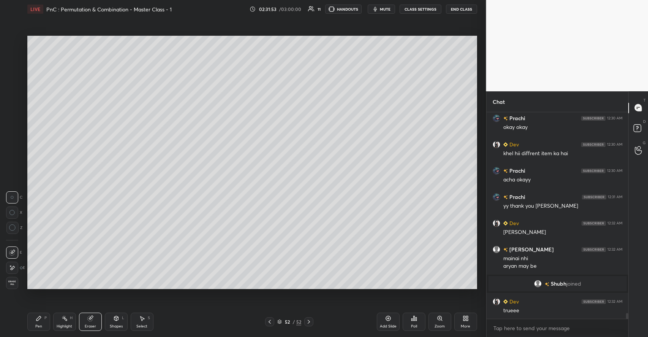
click at [43, 315] on div "Pen P" at bounding box center [38, 321] width 23 height 18
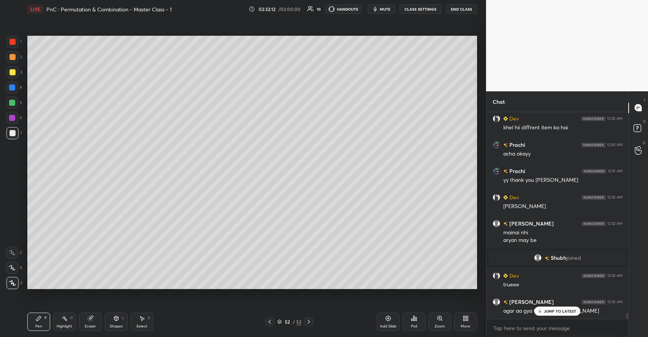
scroll to position [7105, 0]
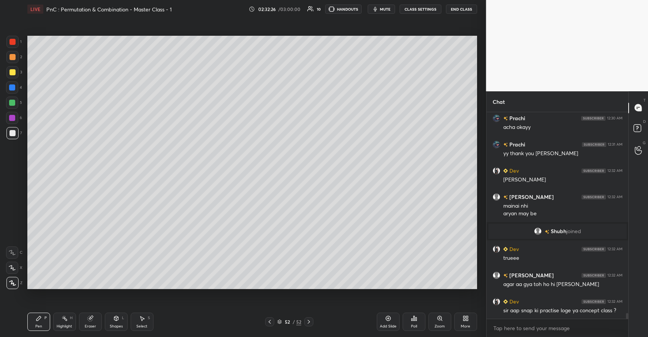
click at [16, 71] on div at bounding box center [12, 72] width 12 height 12
click at [15, 57] on div at bounding box center [12, 57] width 12 height 12
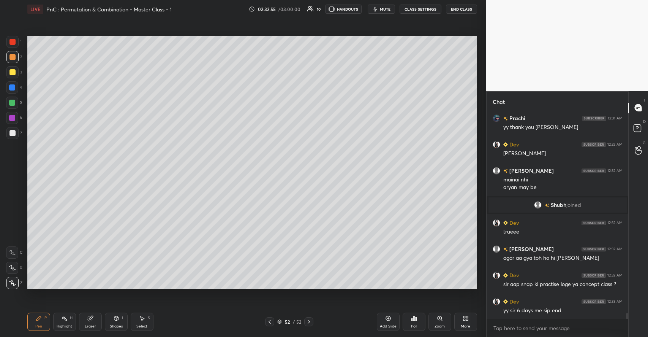
click at [115, 322] on div "Shapes L" at bounding box center [116, 321] width 23 height 18
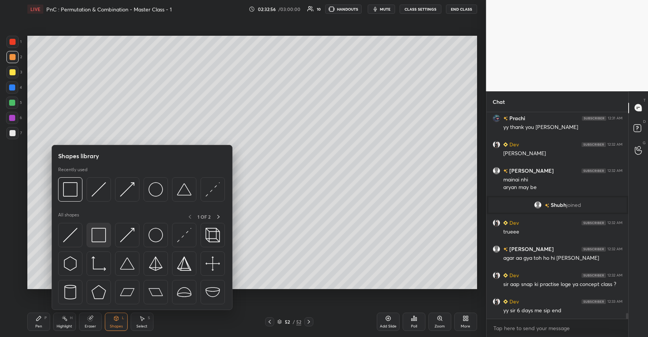
click at [104, 237] on img at bounding box center [99, 235] width 14 height 14
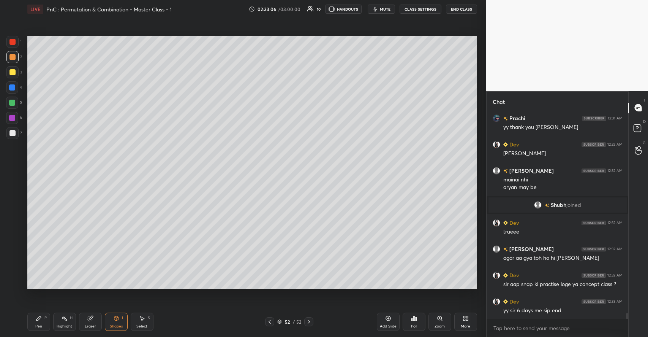
click at [43, 321] on div "Pen P" at bounding box center [38, 321] width 23 height 18
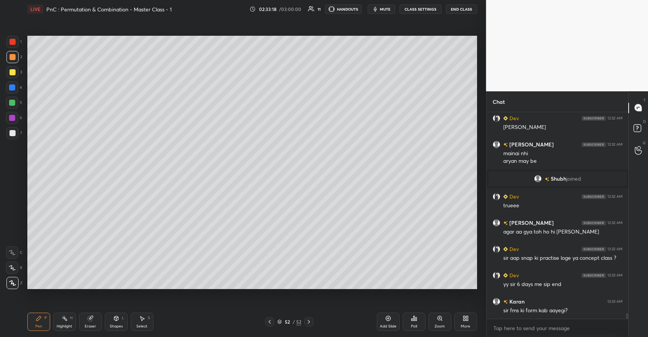
click at [12, 104] on div at bounding box center [12, 103] width 6 height 6
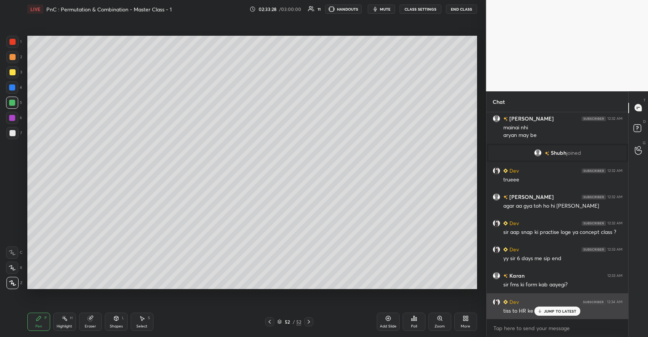
click at [555, 311] on p "JUMP TO LATEST" at bounding box center [560, 310] width 33 height 5
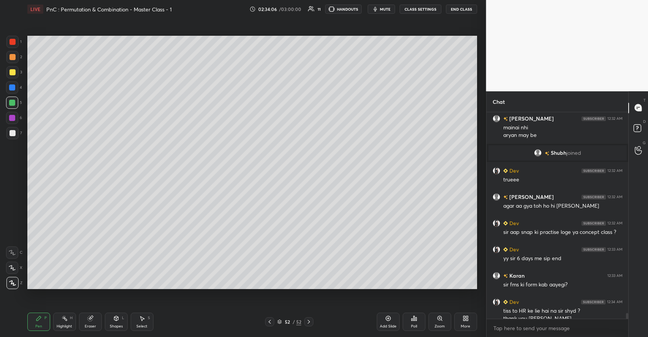
scroll to position [7191, 0]
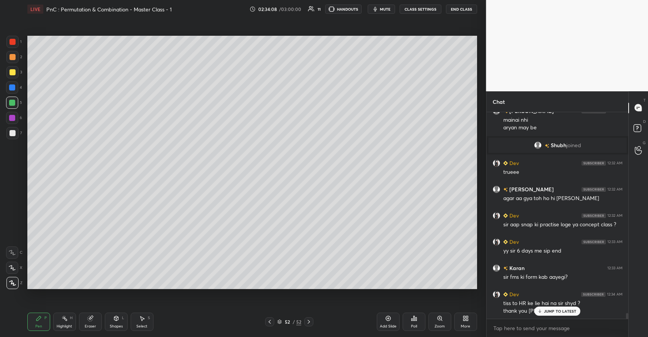
click at [551, 309] on p "JUMP TO LATEST" at bounding box center [560, 310] width 33 height 5
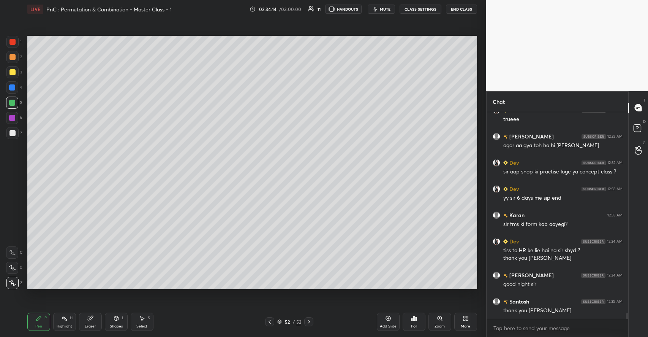
scroll to position [3, 3]
click at [459, 10] on button "End Class" at bounding box center [461, 9] width 31 height 9
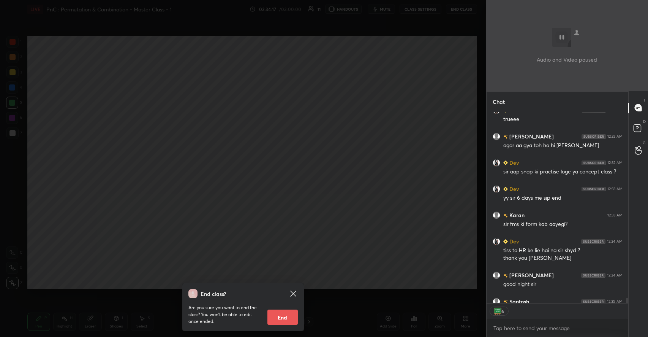
click at [279, 315] on button "End" at bounding box center [282, 316] width 30 height 15
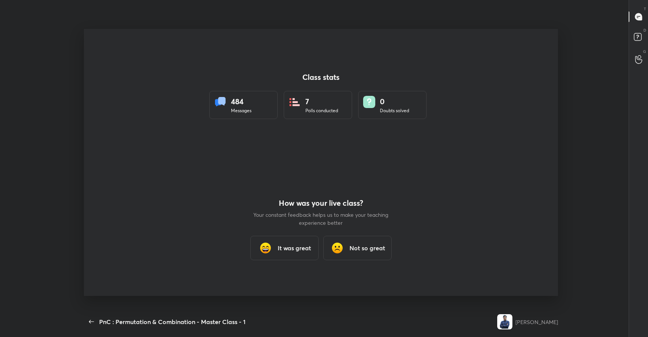
scroll to position [0, 0]
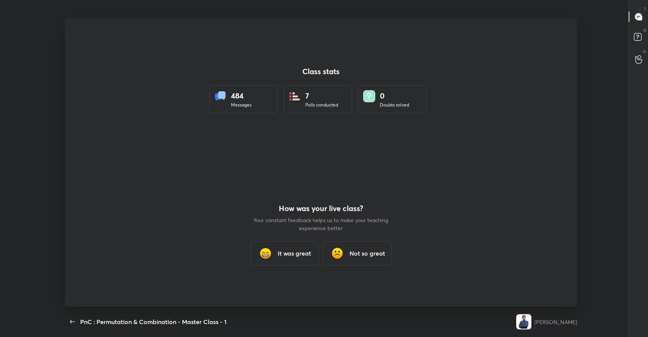
click at [294, 255] on h3 "It was great" at bounding box center [294, 252] width 33 height 9
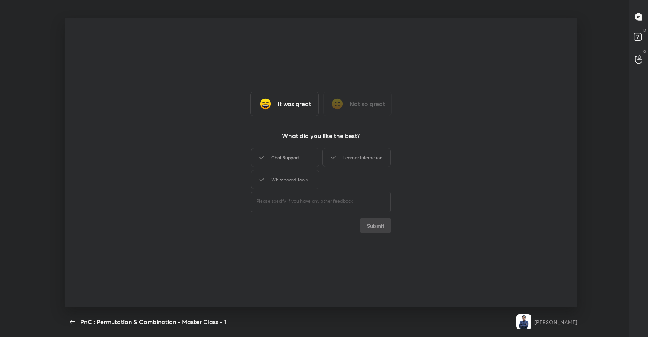
click at [289, 154] on div "Chat Support" at bounding box center [285, 157] width 68 height 19
click at [333, 155] on icon at bounding box center [333, 157] width 9 height 9
click at [295, 181] on div "Whiteboard Tools" at bounding box center [285, 179] width 68 height 19
click at [383, 227] on button "Submit" at bounding box center [376, 225] width 30 height 15
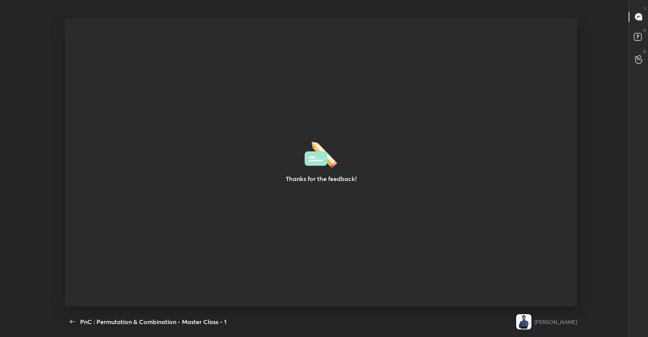
type textarea "x"
